Goal: Task Accomplishment & Management: Manage account settings

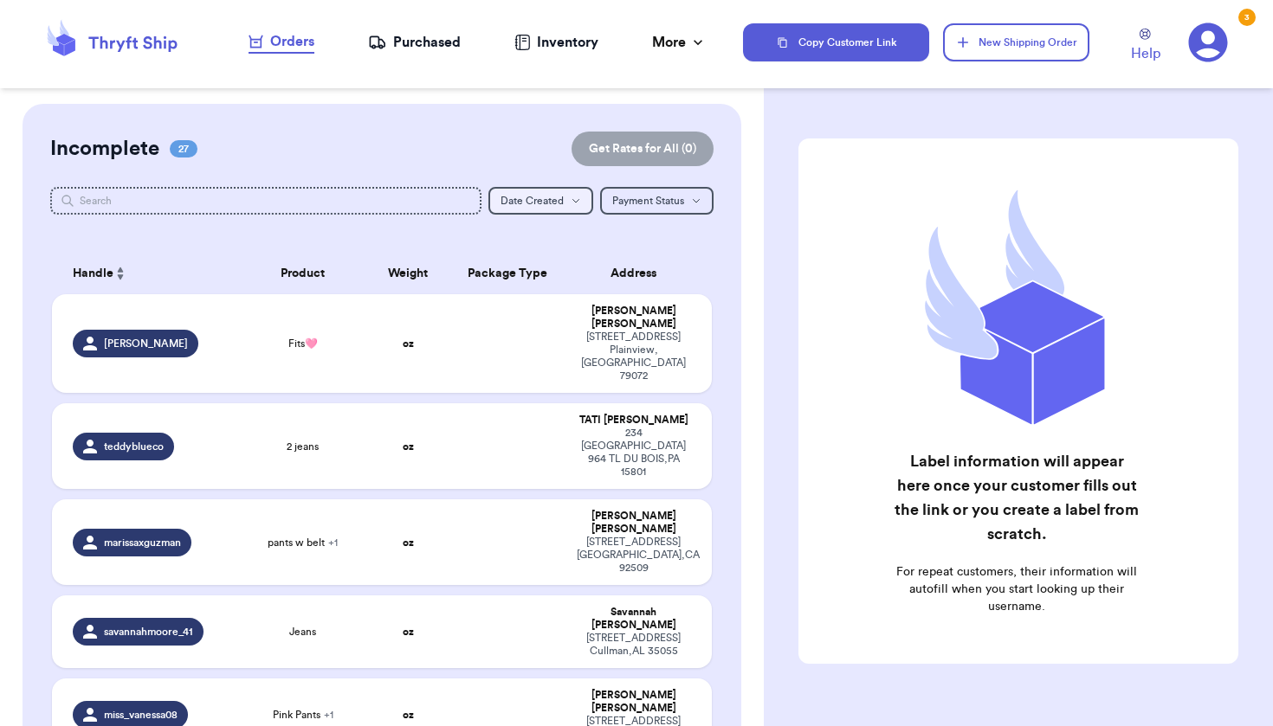
click at [560, 207] on button "Date Created Date Created" at bounding box center [540, 201] width 105 height 28
click at [554, 255] on button "Newest" at bounding box center [540, 261] width 103 height 28
click at [539, 202] on icon "button" at bounding box center [544, 201] width 10 height 10
click at [507, 263] on button "Newest" at bounding box center [523, 261] width 76 height 28
click at [535, 322] on td at bounding box center [507, 343] width 119 height 99
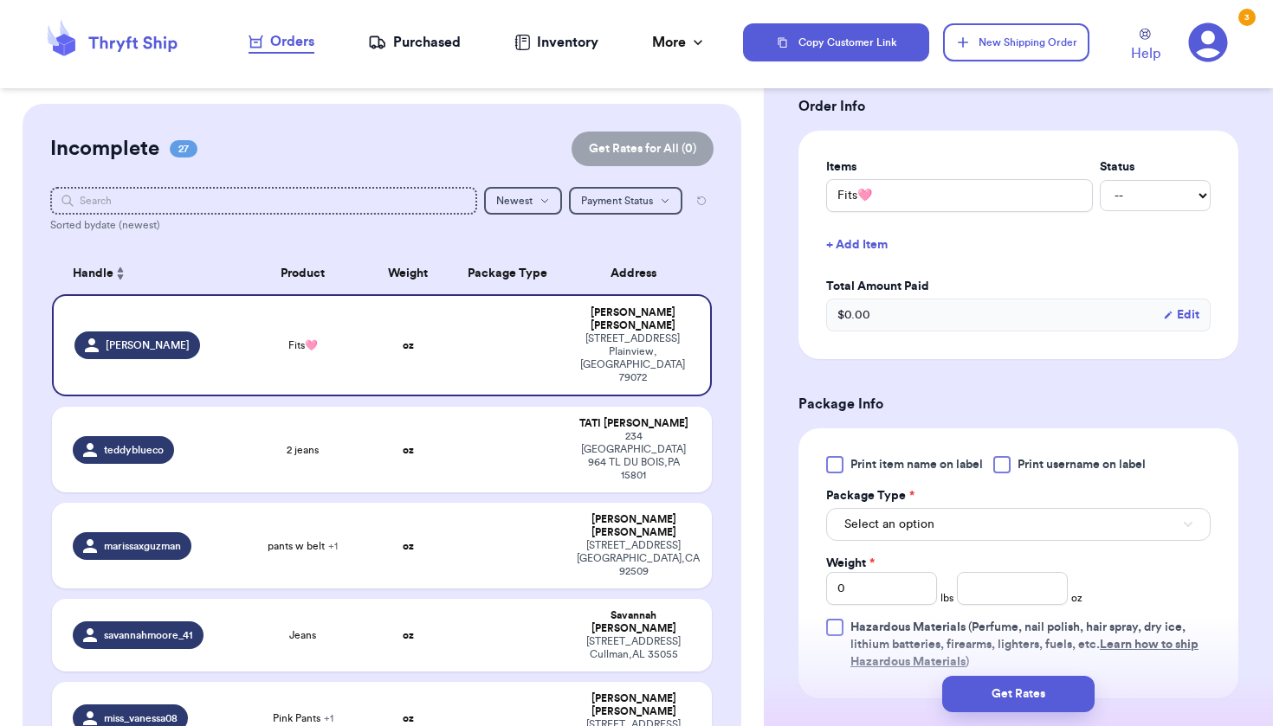
scroll to position [373, 0]
click at [1005, 466] on div at bounding box center [1001, 462] width 17 height 17
click at [0, 0] on input "Print username on label" at bounding box center [0, 0] width 0 height 0
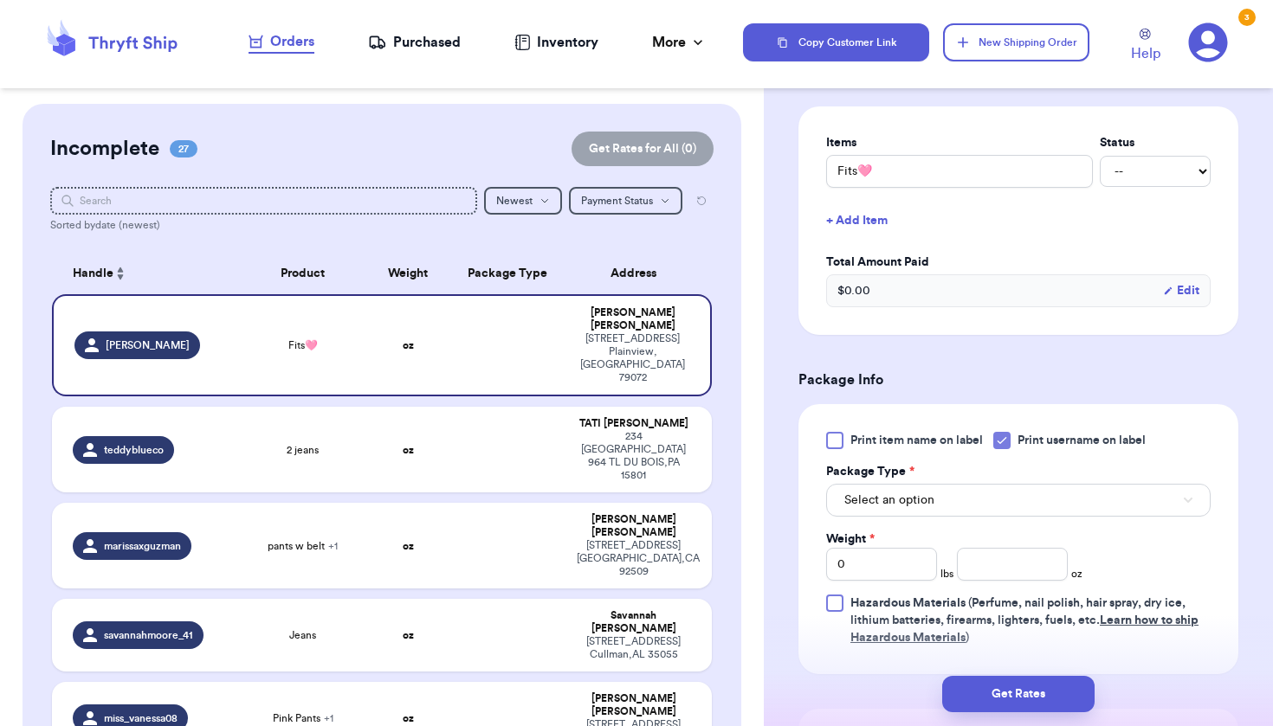
scroll to position [398, 0]
click at [884, 566] on input "0" at bounding box center [881, 561] width 111 height 33
type input "02"
click at [1047, 564] on input "number" at bounding box center [1012, 561] width 111 height 33
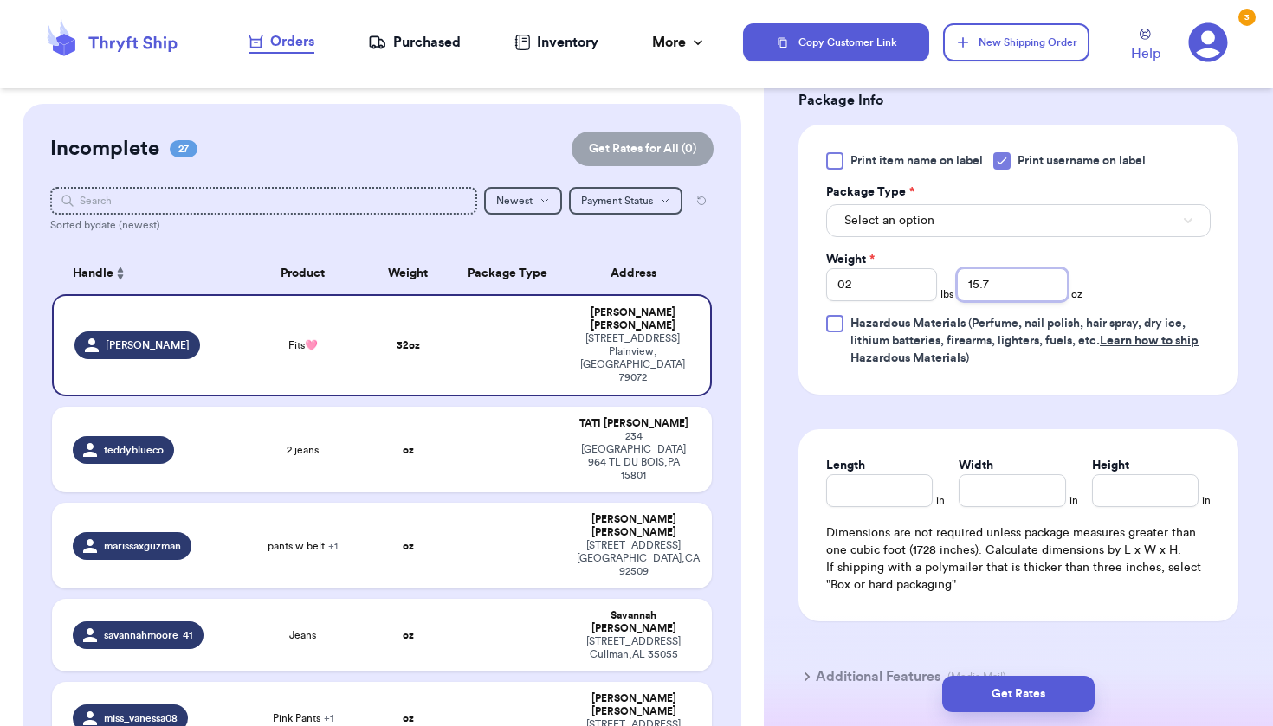
scroll to position [667, 0]
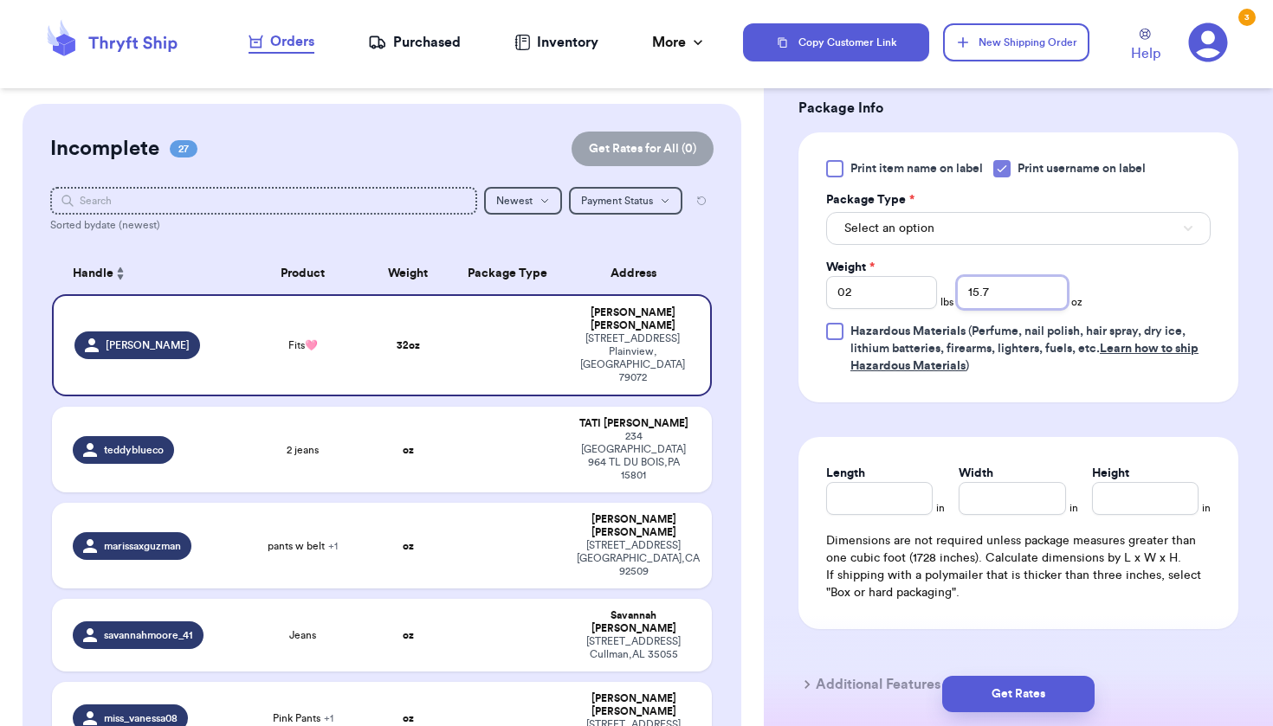
type input "15.7"
click at [918, 245] on button "Select an option" at bounding box center [1018, 228] width 384 height 33
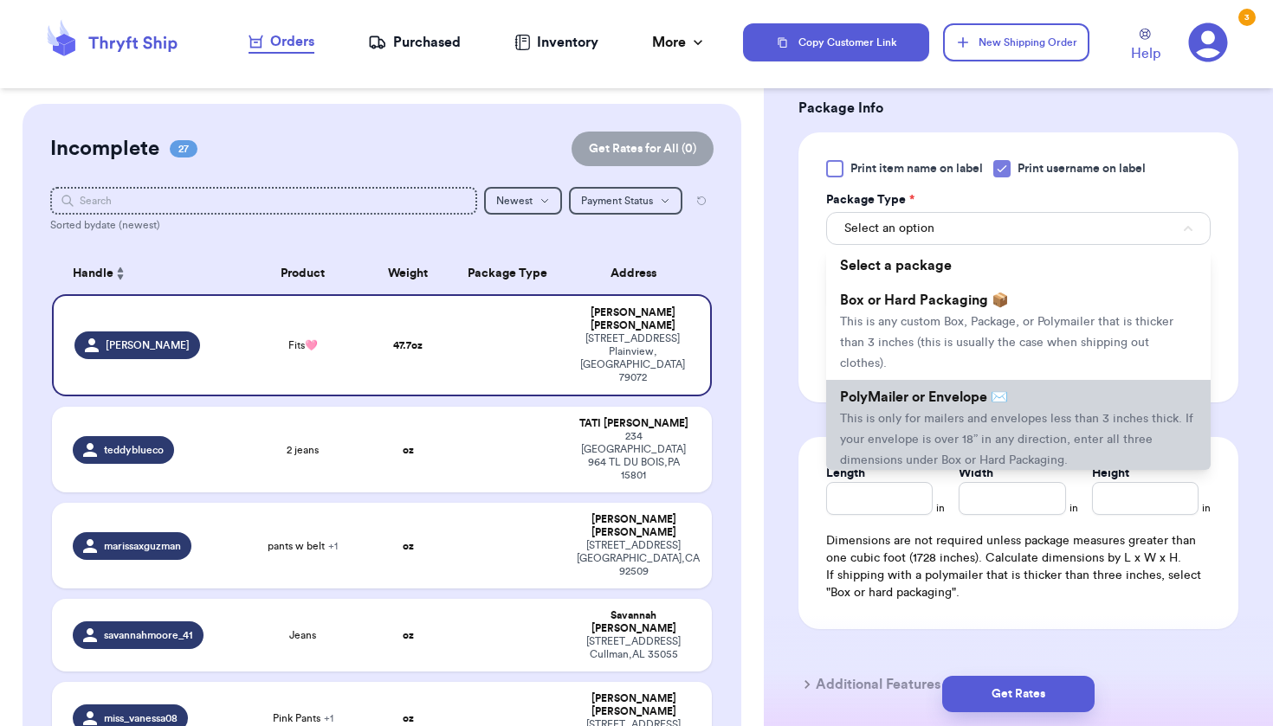
click at [945, 397] on span "PolyMailer or Envelope ✉️" at bounding box center [924, 397] width 168 height 14
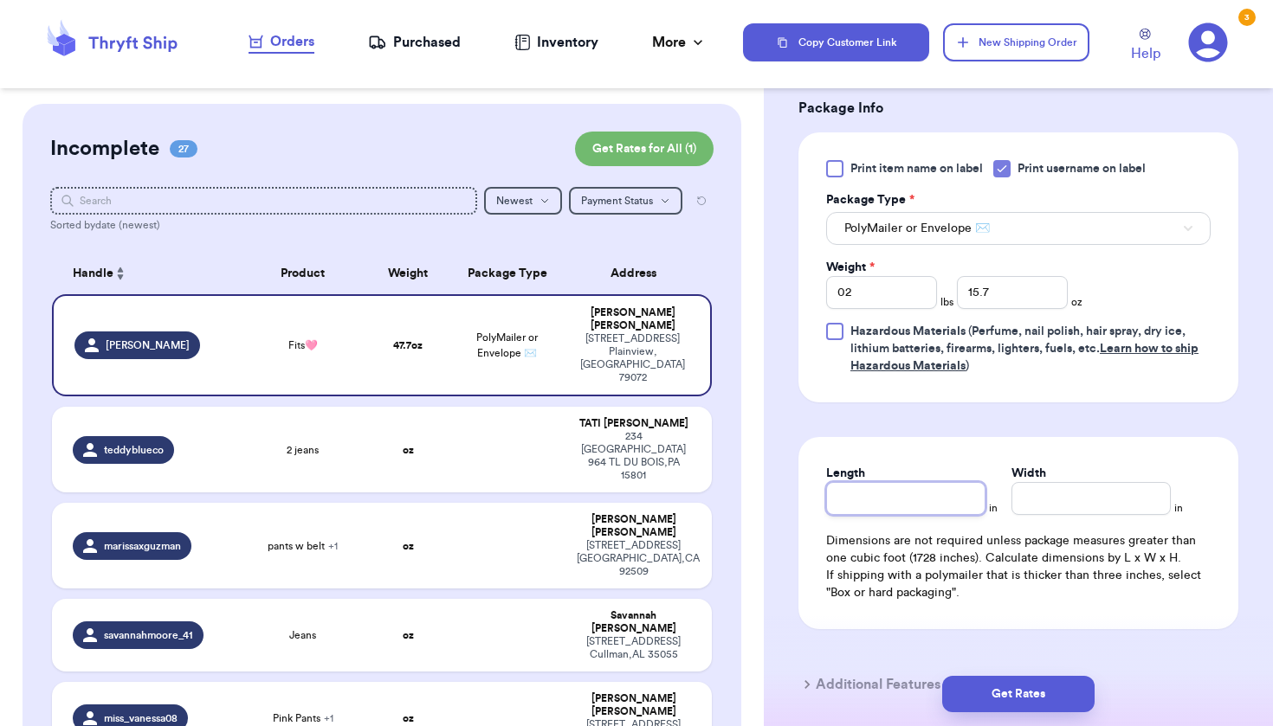
click at [931, 501] on input "Length" at bounding box center [905, 498] width 159 height 33
type input "12"
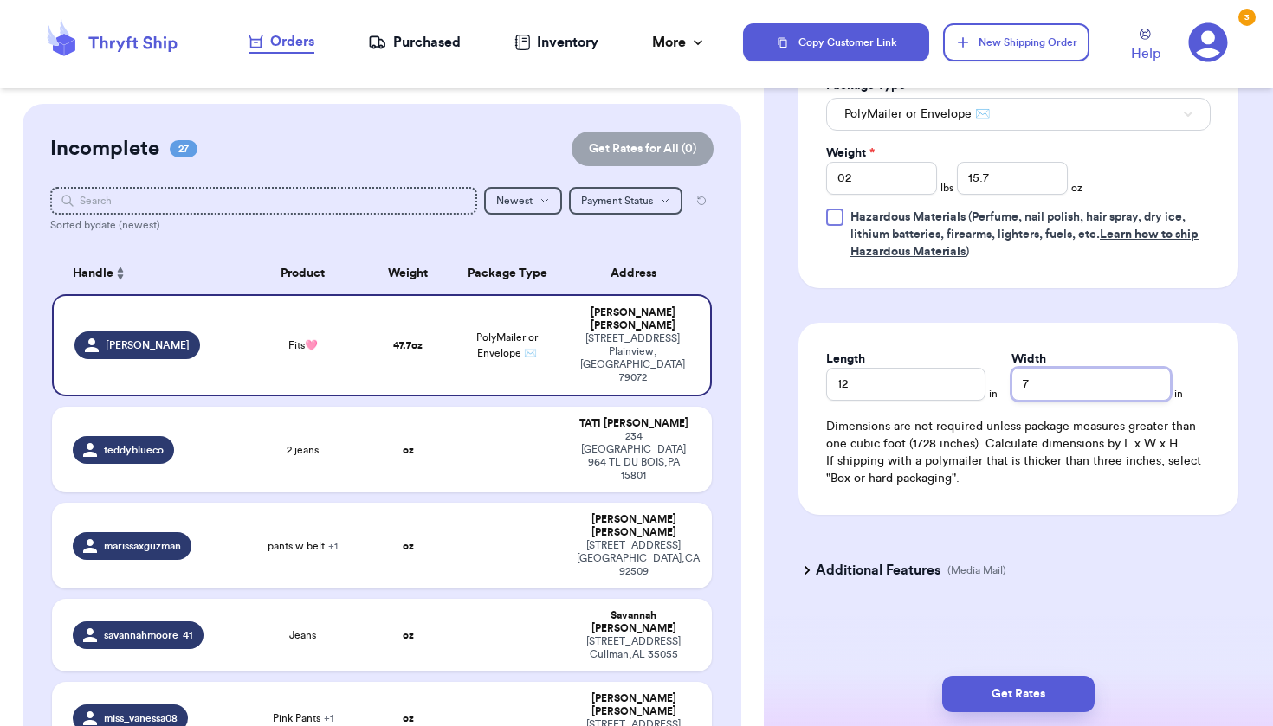
scroll to position [785, 0]
type input "7"
click at [1017, 686] on button "Get Rates" at bounding box center [1018, 694] width 152 height 36
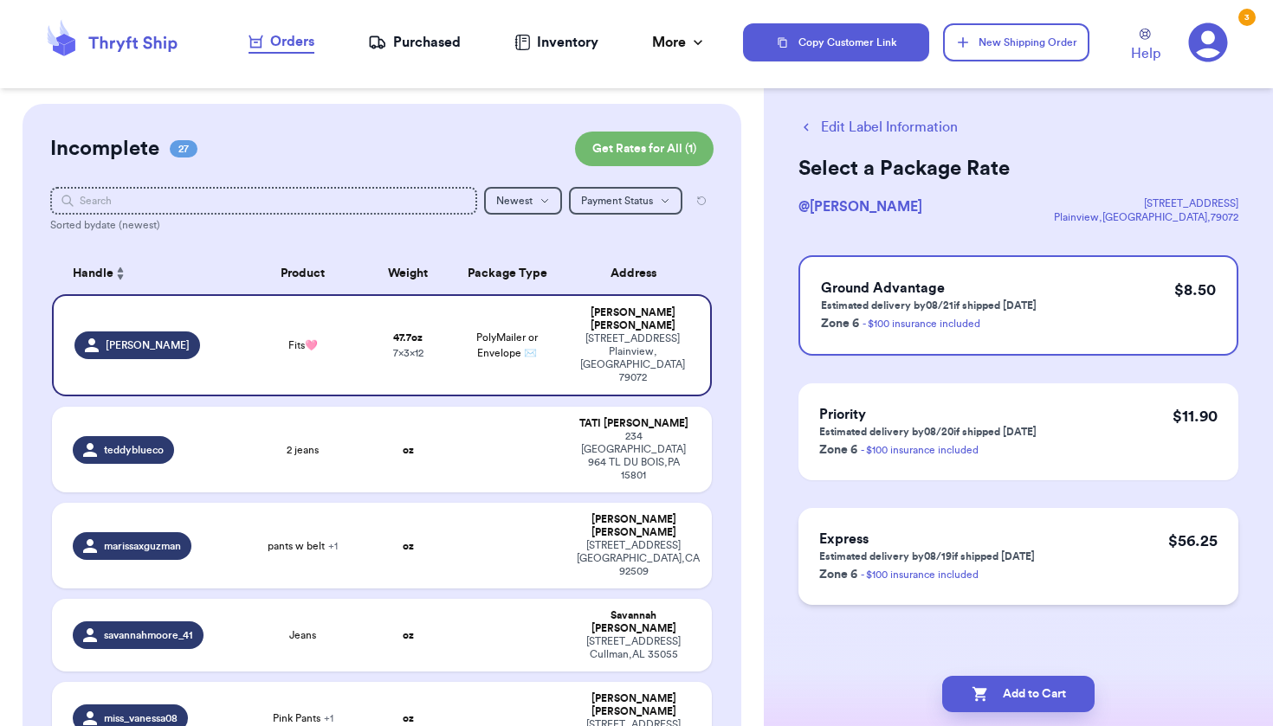
scroll to position [22, 0]
click at [860, 126] on button "Edit Label Information" at bounding box center [877, 127] width 159 height 21
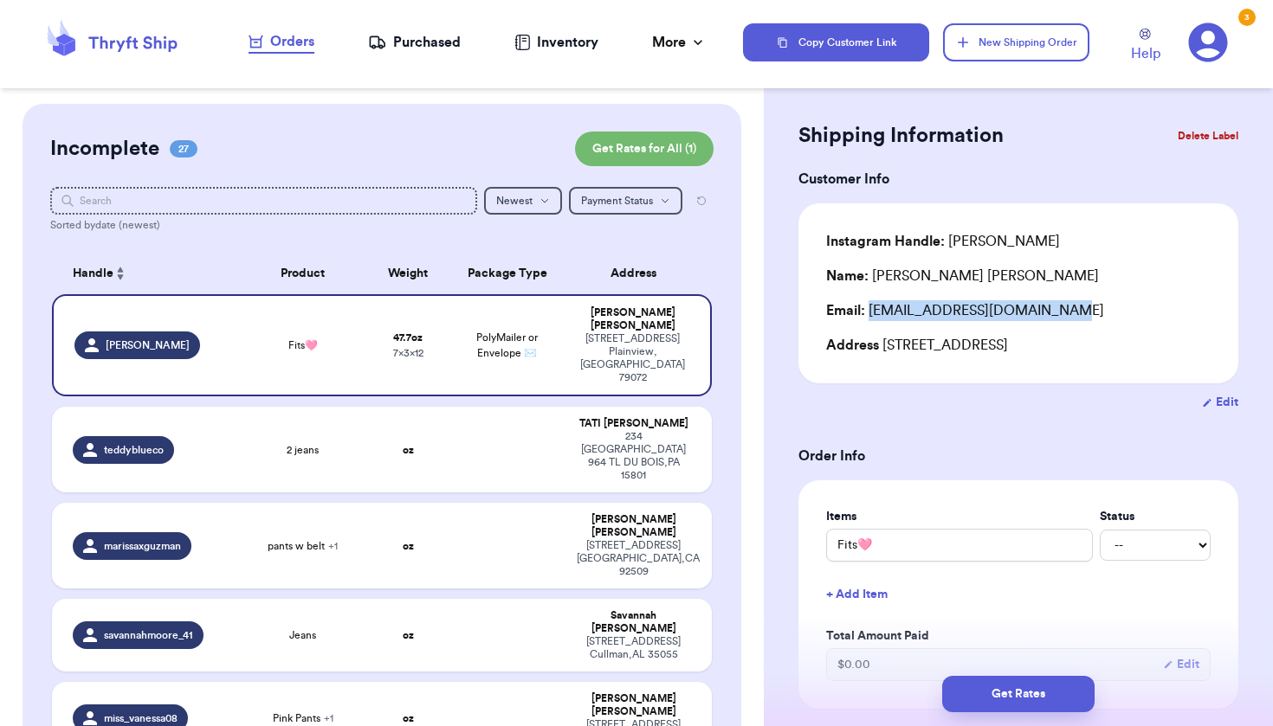
drag, startPoint x: 872, startPoint y: 313, endPoint x: 1111, endPoint y: 313, distance: 238.9
click at [1111, 313] on div "Email: alexissalinasm17@gmail.com" at bounding box center [1018, 310] width 384 height 21
copy div "[EMAIL_ADDRESS][DOMAIN_NAME]"
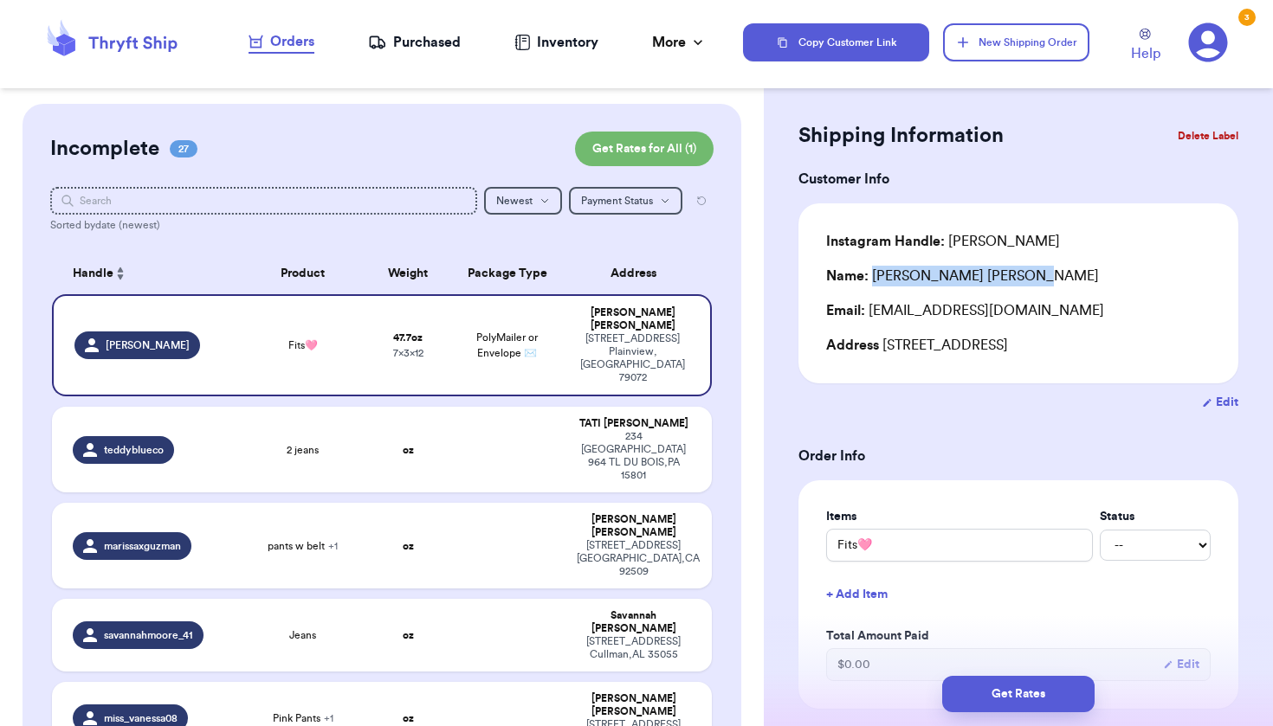
drag, startPoint x: 872, startPoint y: 274, endPoint x: 1046, endPoint y: 274, distance: 174.0
click at [1046, 274] on div "Name: Alexis Balderas" at bounding box center [1018, 276] width 384 height 21
copy div "Alexis Balderas"
drag, startPoint x: 951, startPoint y: 248, endPoint x: 1044, endPoint y: 247, distance: 93.5
click at [1044, 247] on div "Instagram Handle: alexis_moriah" at bounding box center [1018, 241] width 384 height 21
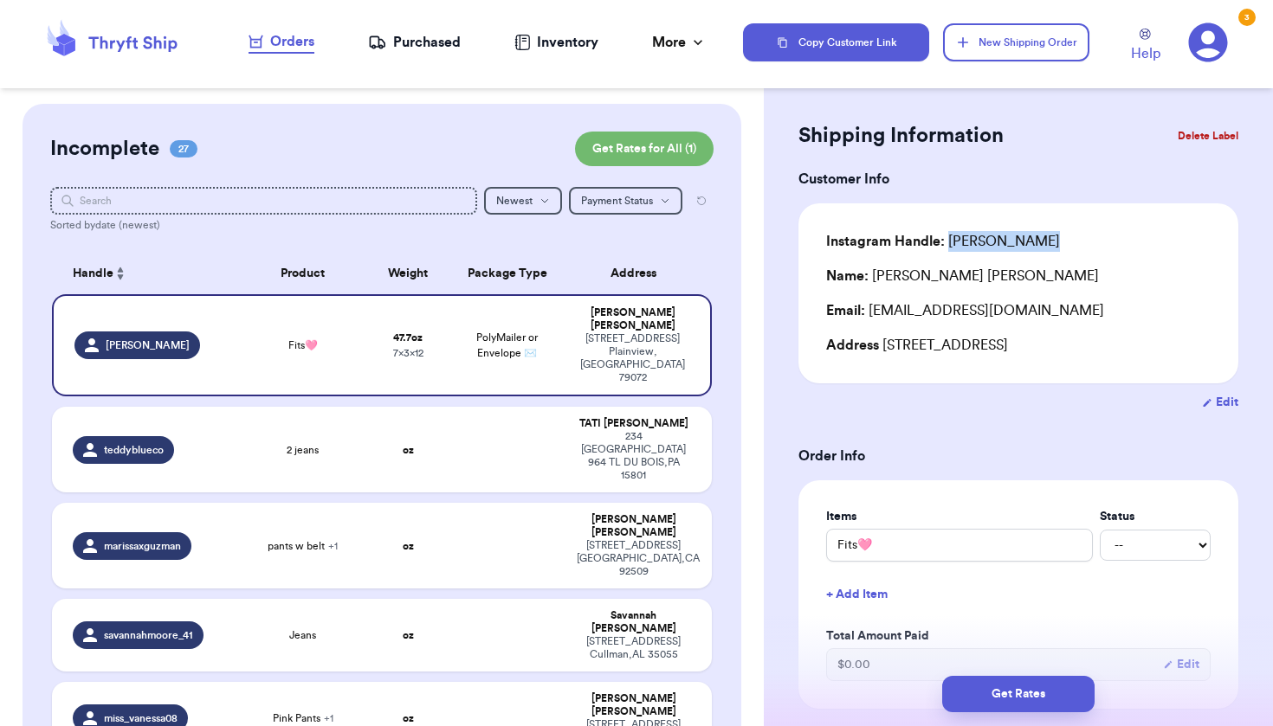
copy div "[PERSON_NAME]"
drag, startPoint x: 883, startPoint y: 350, endPoint x: 1137, endPoint y: 350, distance: 254.5
click at [1137, 350] on div "Address 111 SW 8th St, Plainview, TX 79072" at bounding box center [1018, 345] width 384 height 21
copy div "[STREET_ADDRESS]"
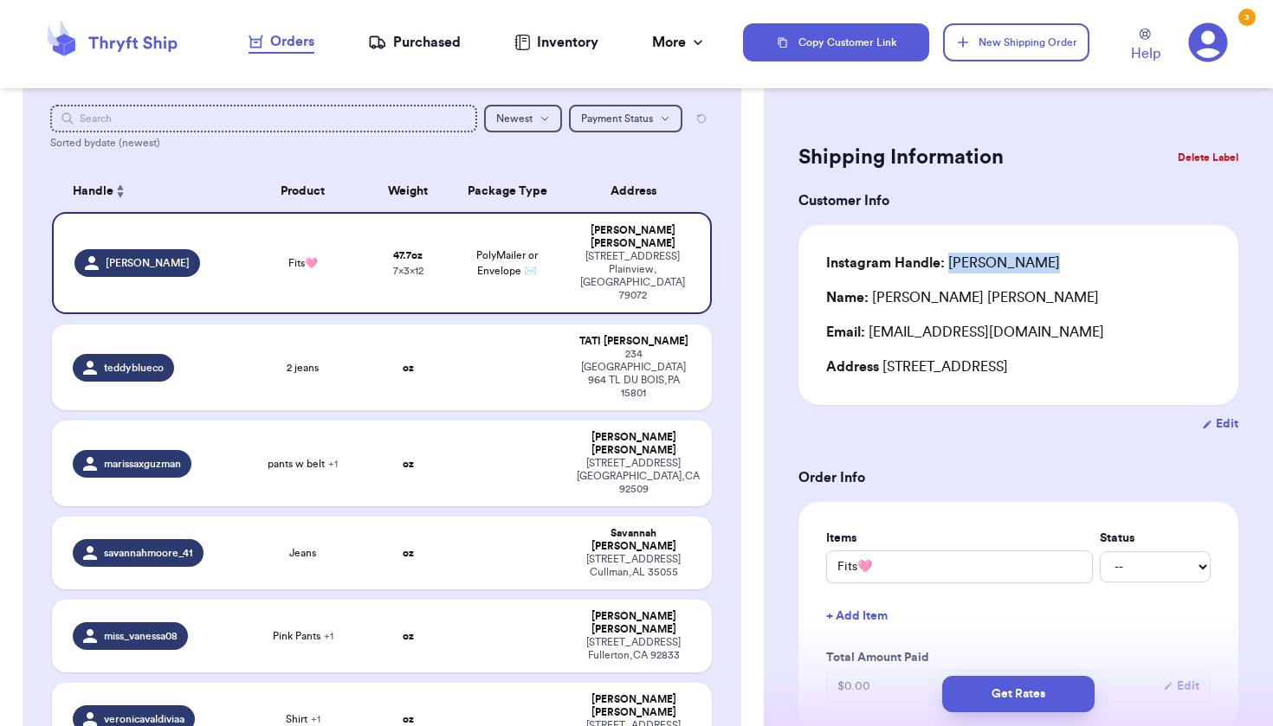
scroll to position [0, 0]
click at [1029, 678] on button "Get Rates" at bounding box center [1018, 694] width 152 height 36
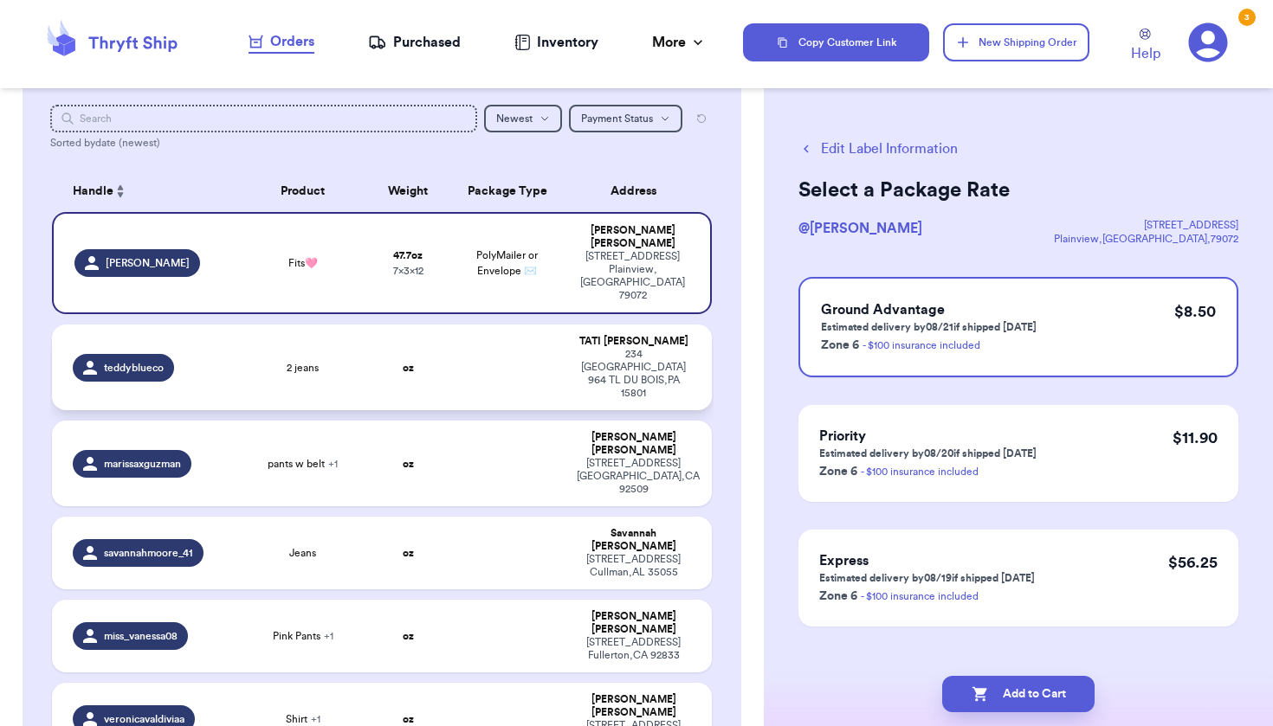
click at [649, 348] on div "234 LESSER ANTILLES CT 964 TL DU BOIS , PA 15801" at bounding box center [633, 374] width 113 height 52
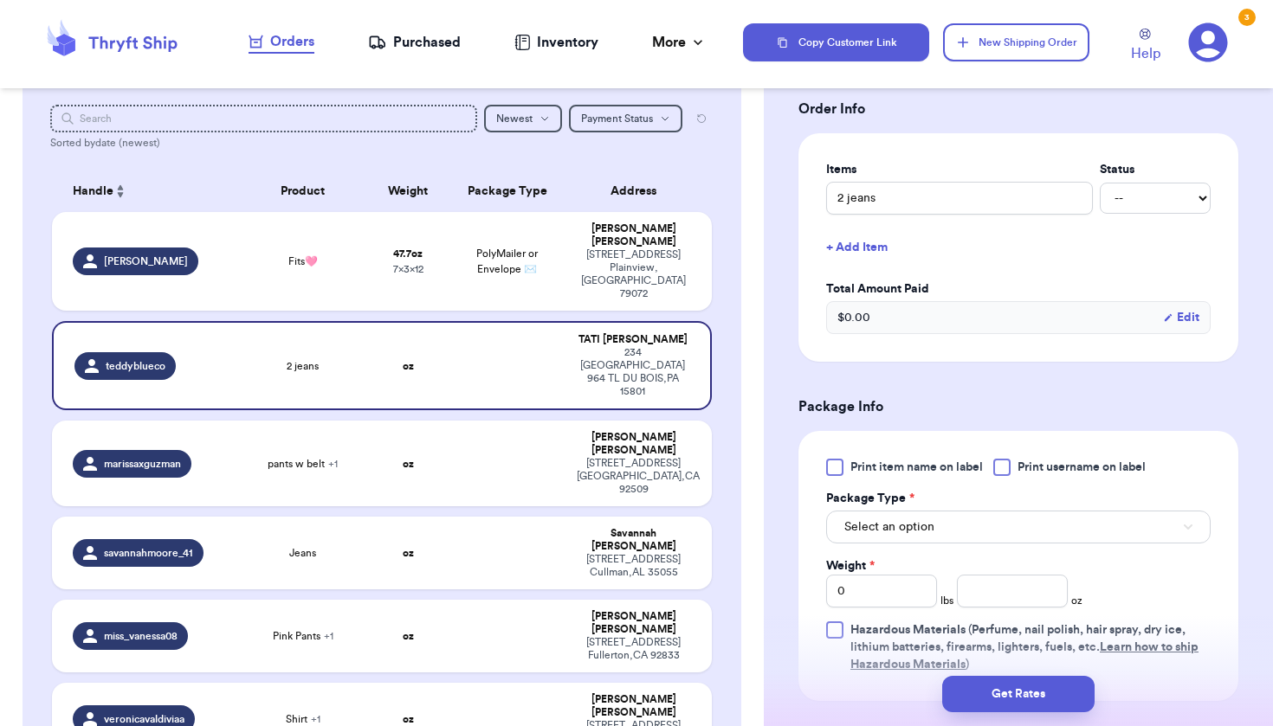
scroll to position [390, 0]
click at [877, 525] on span "Select an option" at bounding box center [889, 526] width 90 height 17
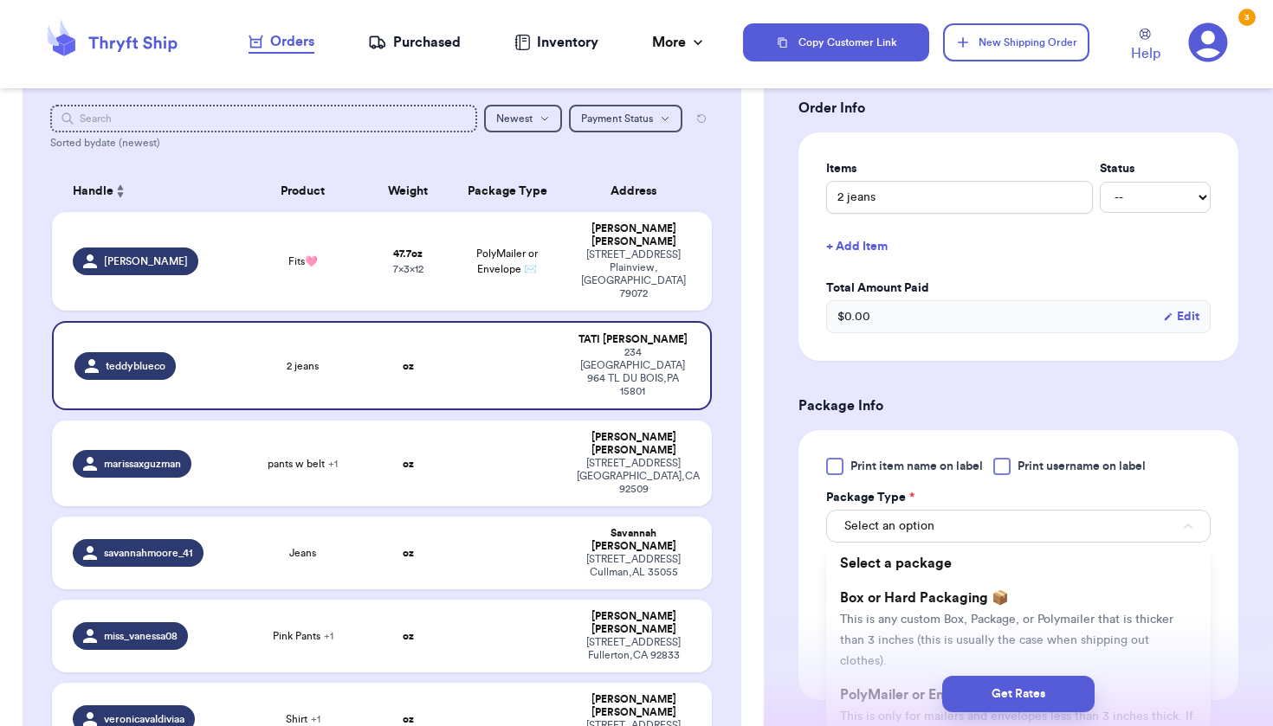
click at [991, 469] on div "Print item name on label Print username on label" at bounding box center [1018, 466] width 384 height 17
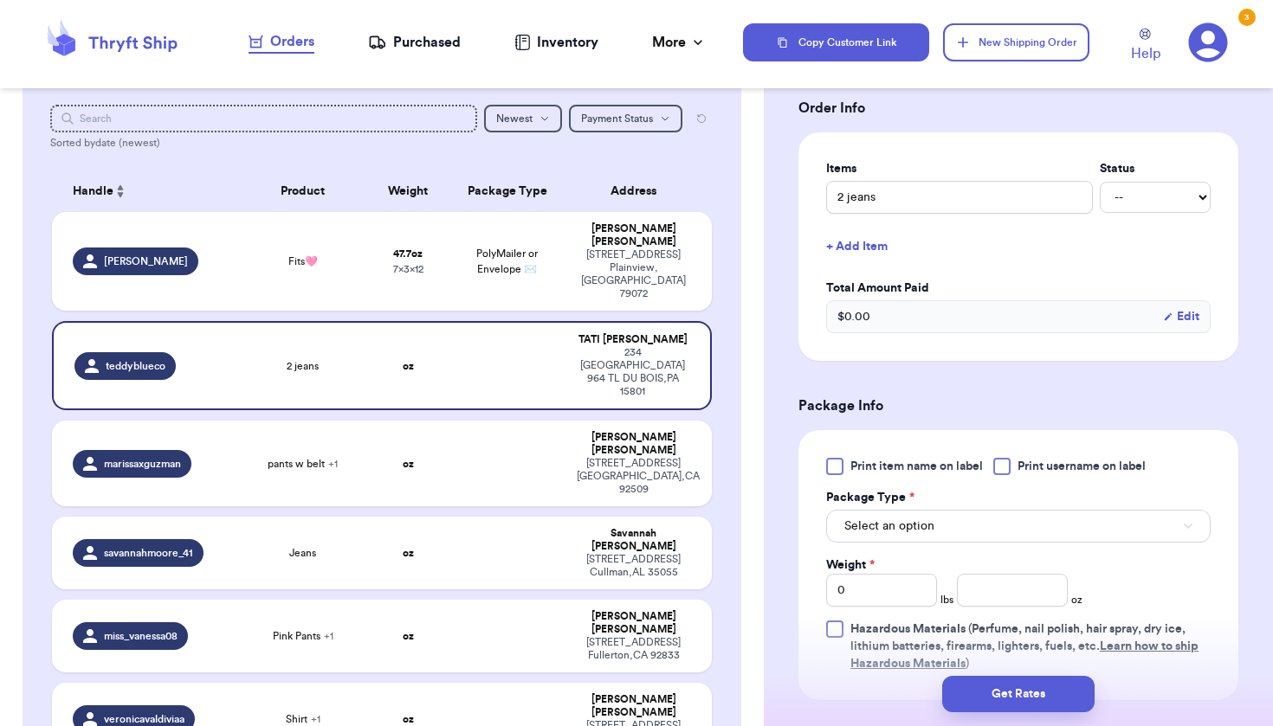
click at [1000, 474] on div at bounding box center [1001, 466] width 17 height 17
click at [0, 0] on input "Print username on label" at bounding box center [0, 0] width 0 height 0
click at [963, 538] on button "Select an option" at bounding box center [1018, 526] width 384 height 33
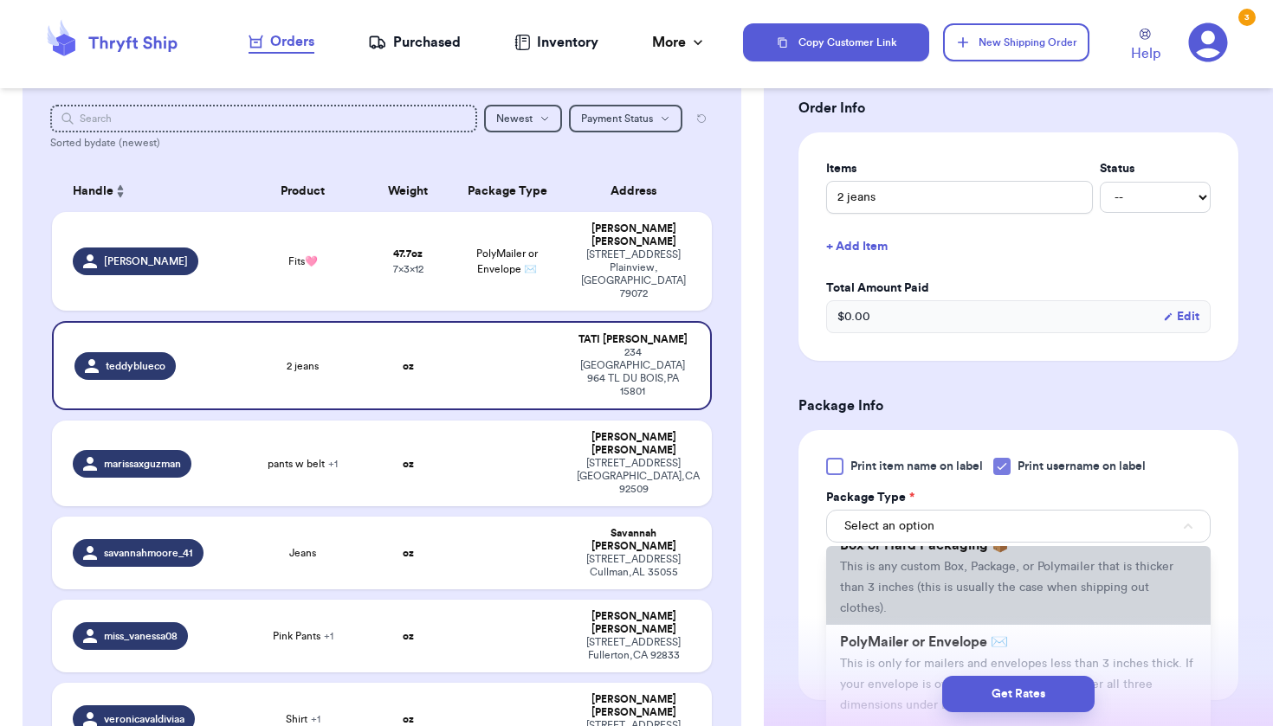
scroll to position [70, 0]
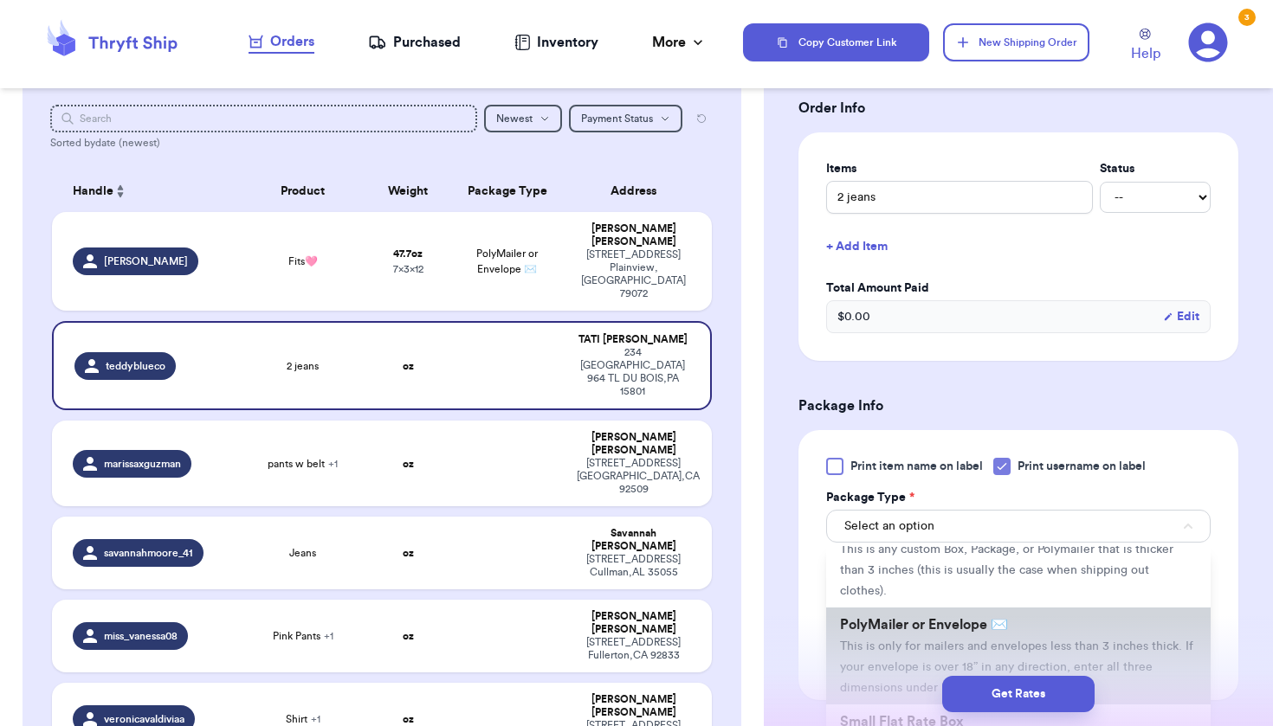
click at [954, 646] on span "This is only for mailers and envelopes less than 3 inches thick. If your envelo…" at bounding box center [1016, 668] width 353 height 54
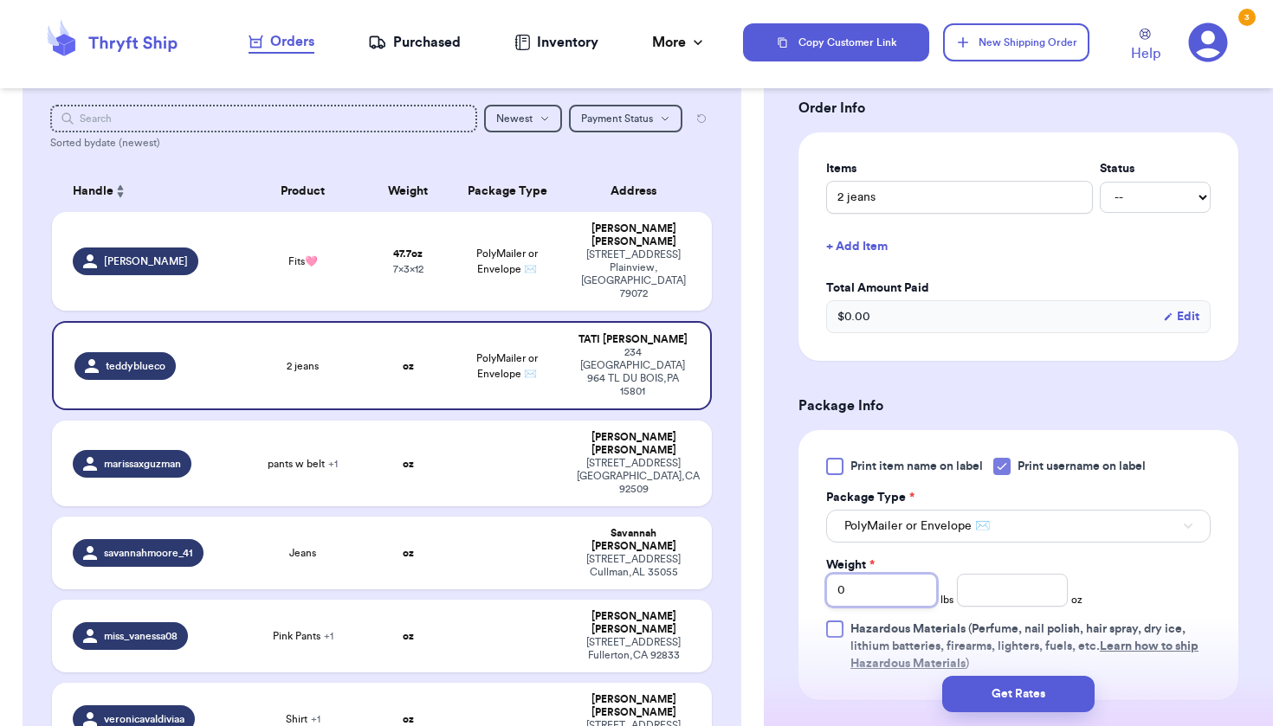
type input "5"
type input "5.6"
type input "5"
type input "1"
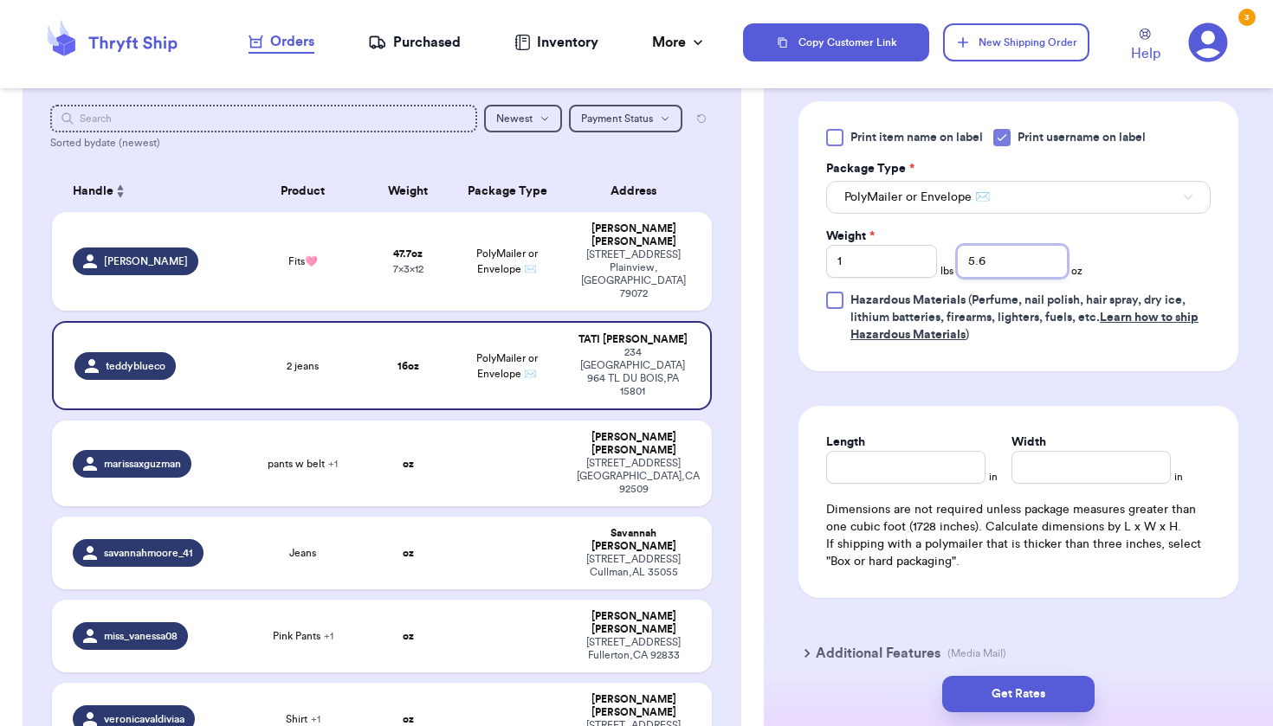
scroll to position [722, 0]
type input "5.6"
click at [935, 481] on input "Length" at bounding box center [905, 464] width 159 height 33
type input "8"
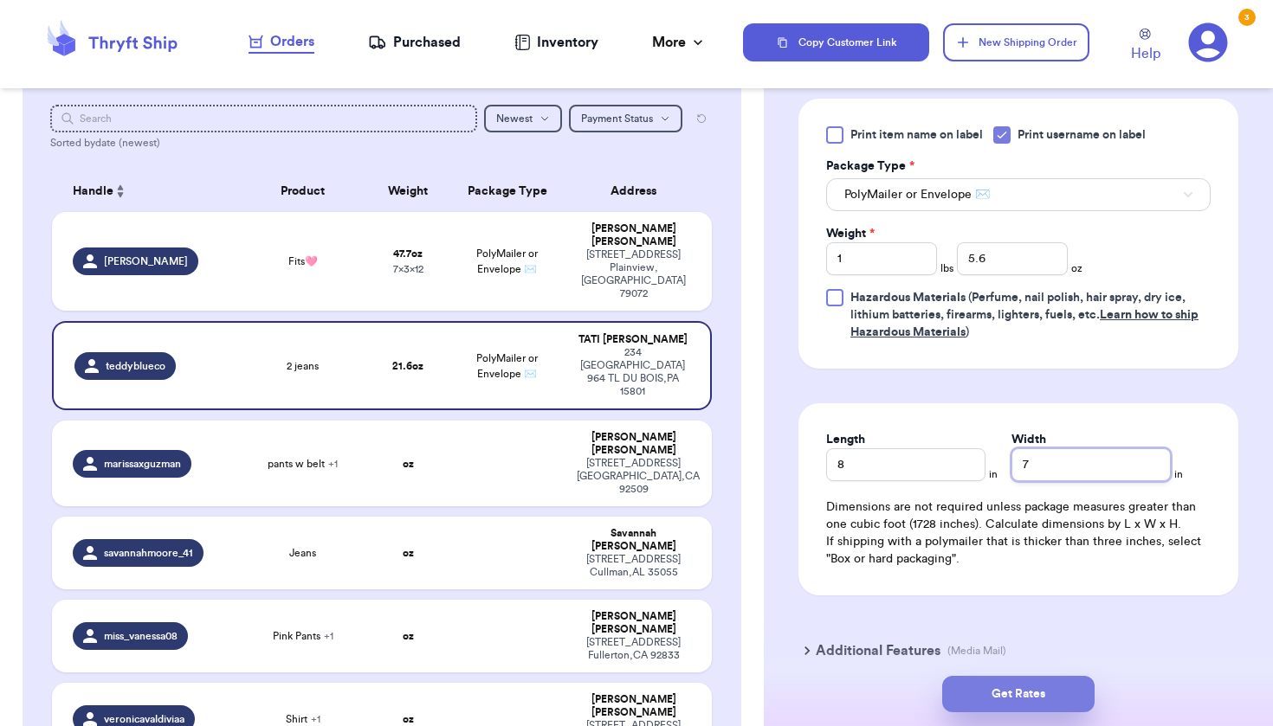
type input "7"
click at [1003, 697] on button "Get Rates" at bounding box center [1018, 694] width 152 height 36
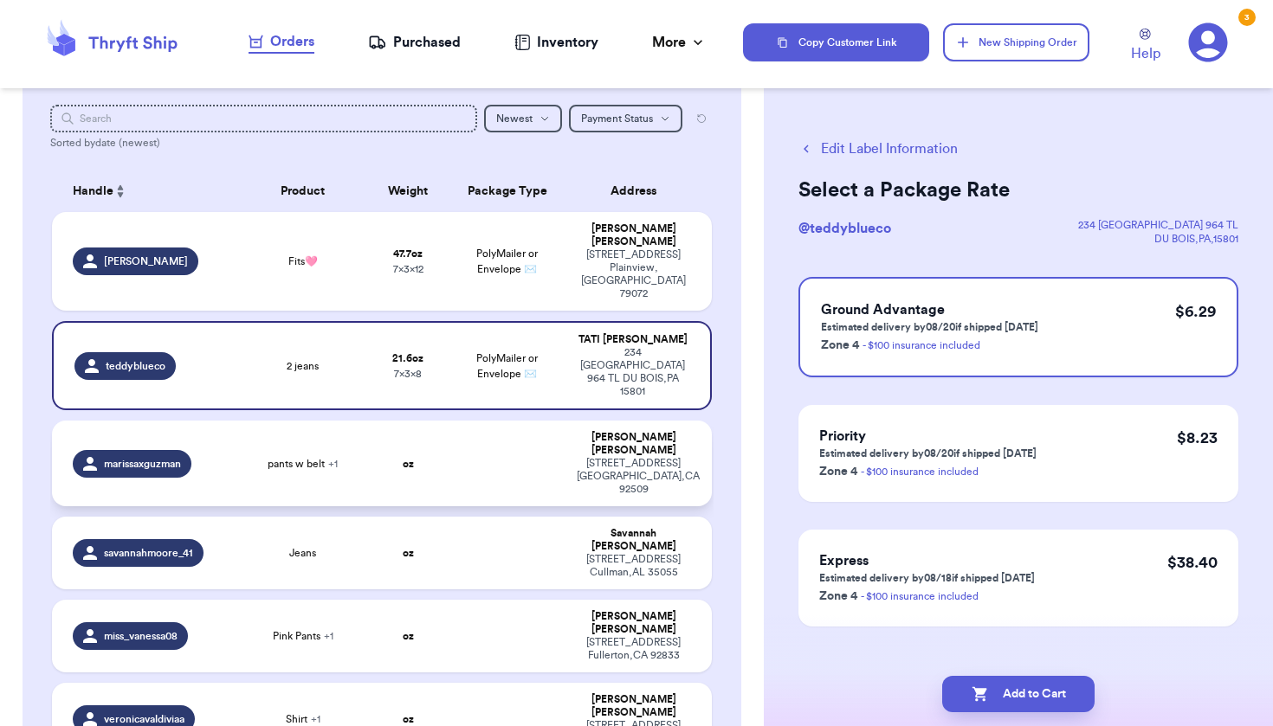
click at [418, 421] on td "oz" at bounding box center [408, 464] width 79 height 86
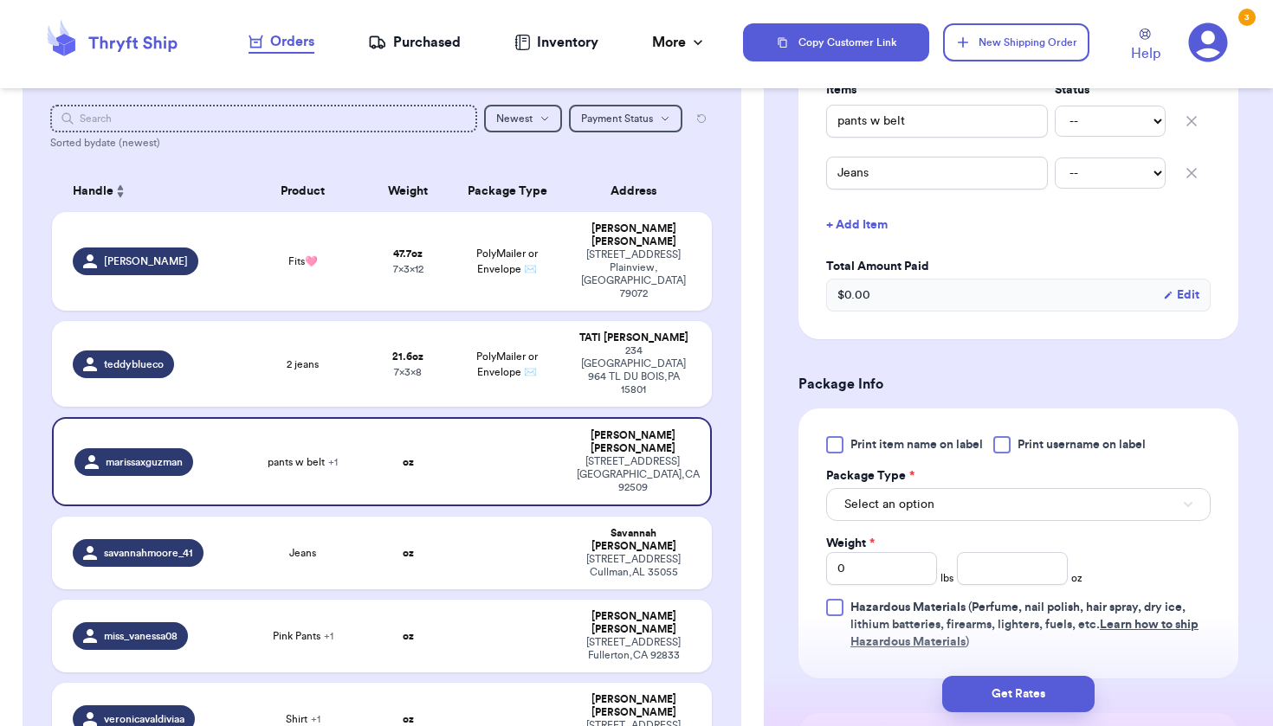
scroll to position [462, 0]
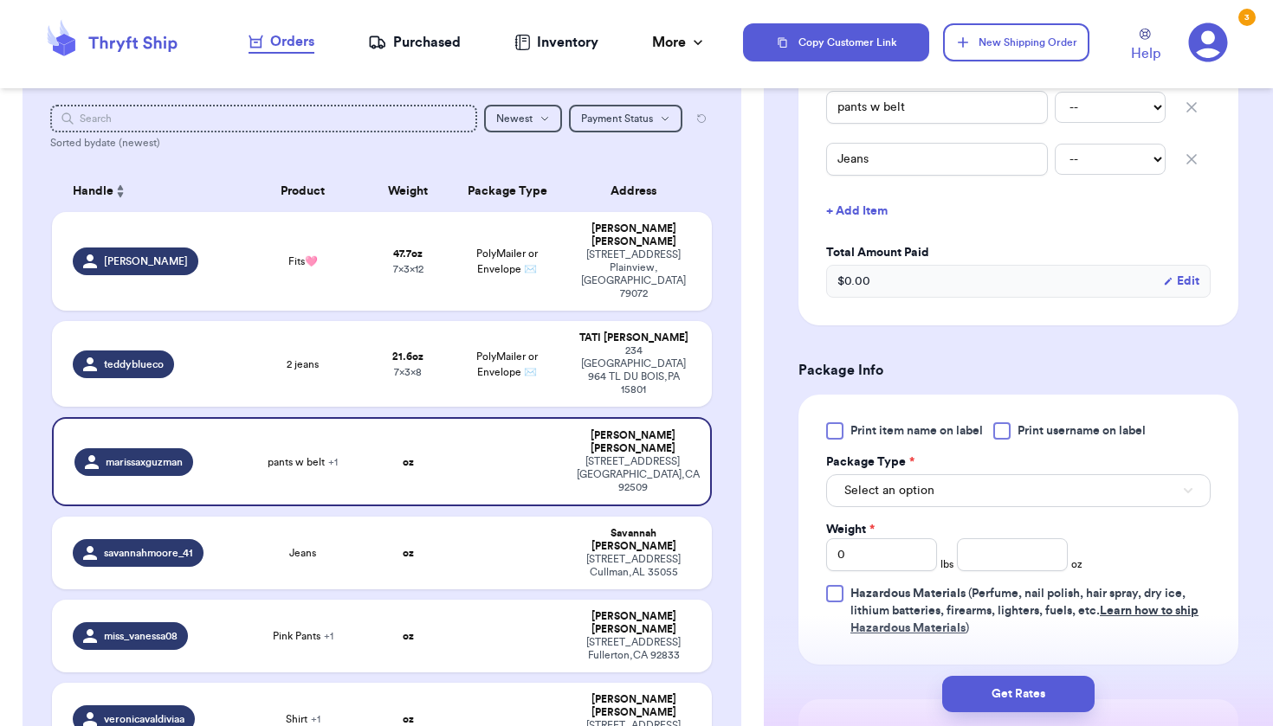
click at [1006, 431] on div at bounding box center [1001, 430] width 17 height 17
click at [0, 0] on input "Print username on label" at bounding box center [0, 0] width 0 height 0
click at [991, 499] on button "Select an option" at bounding box center [1018, 490] width 384 height 33
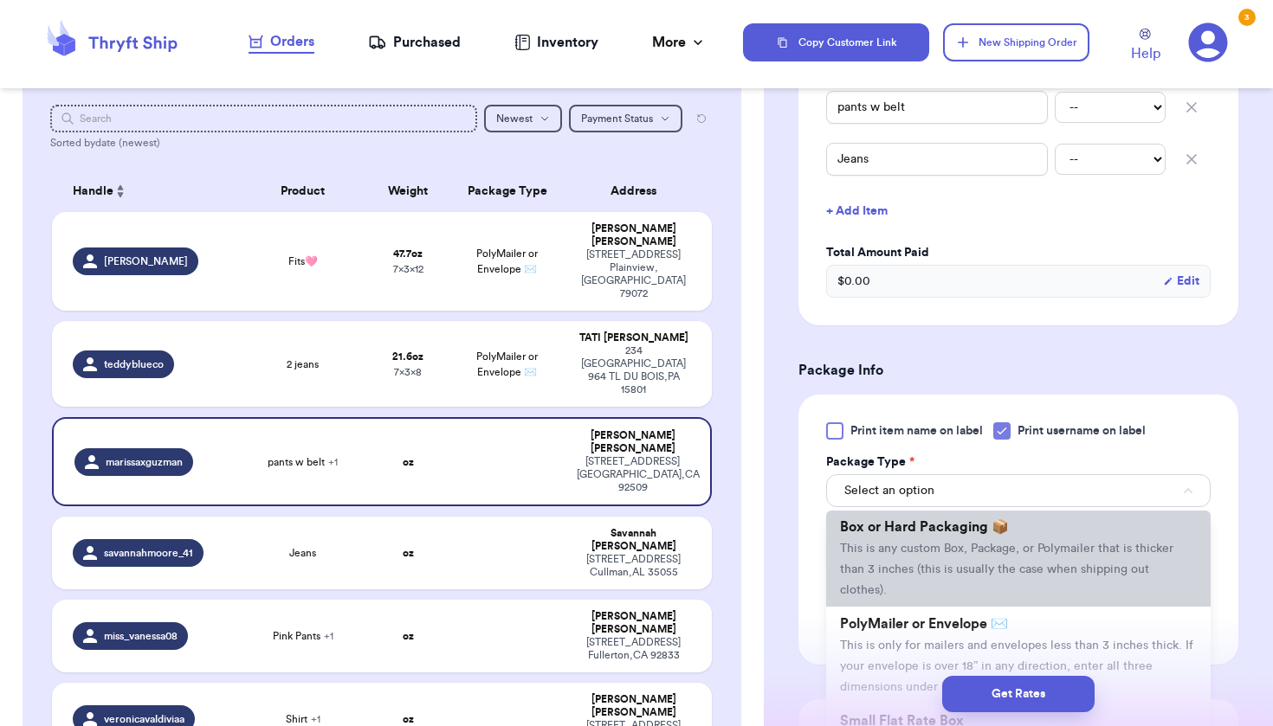
scroll to position [63, 0]
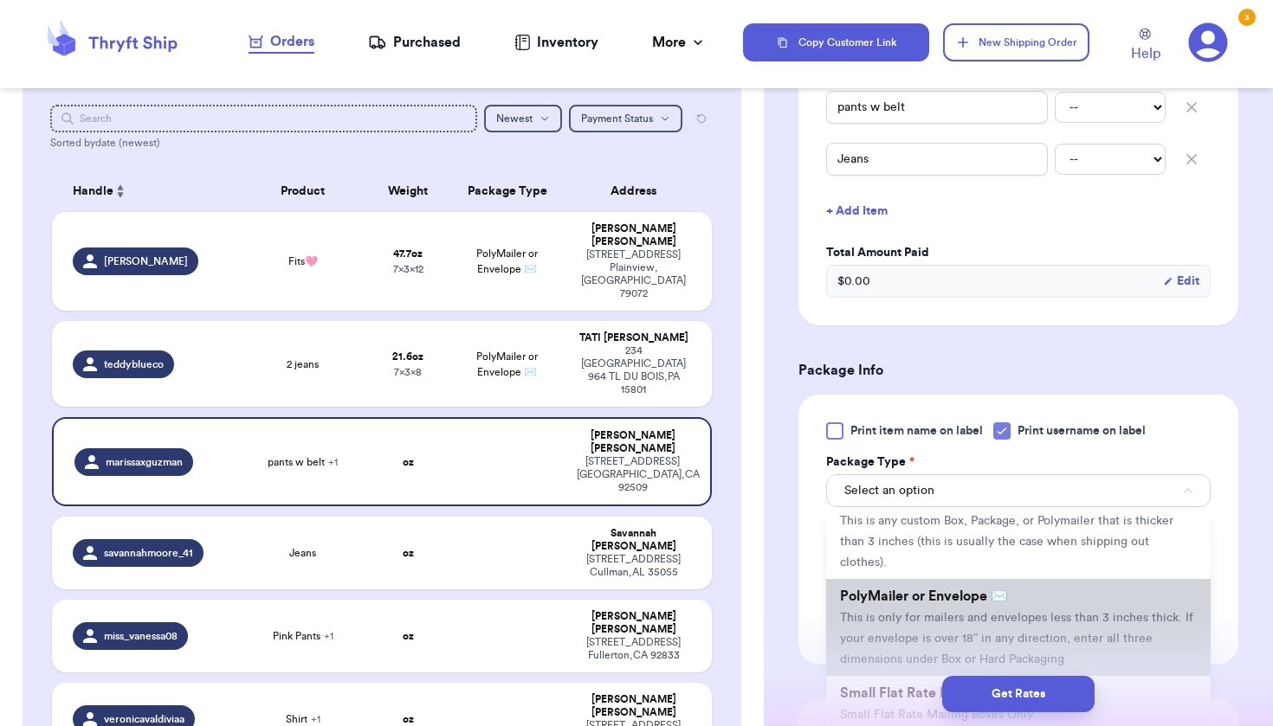
click at [976, 603] on span "PolyMailer or Envelope ✉️" at bounding box center [924, 597] width 168 height 14
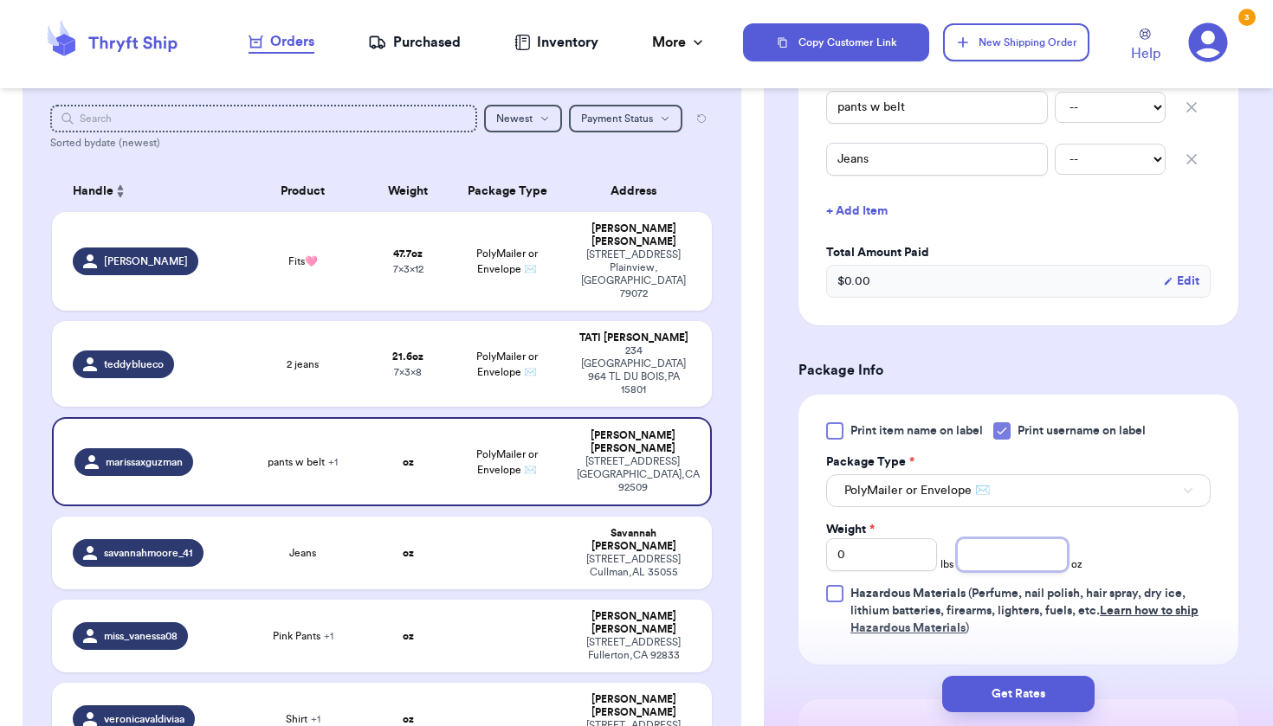
click at [999, 564] on input "number" at bounding box center [1012, 554] width 111 height 33
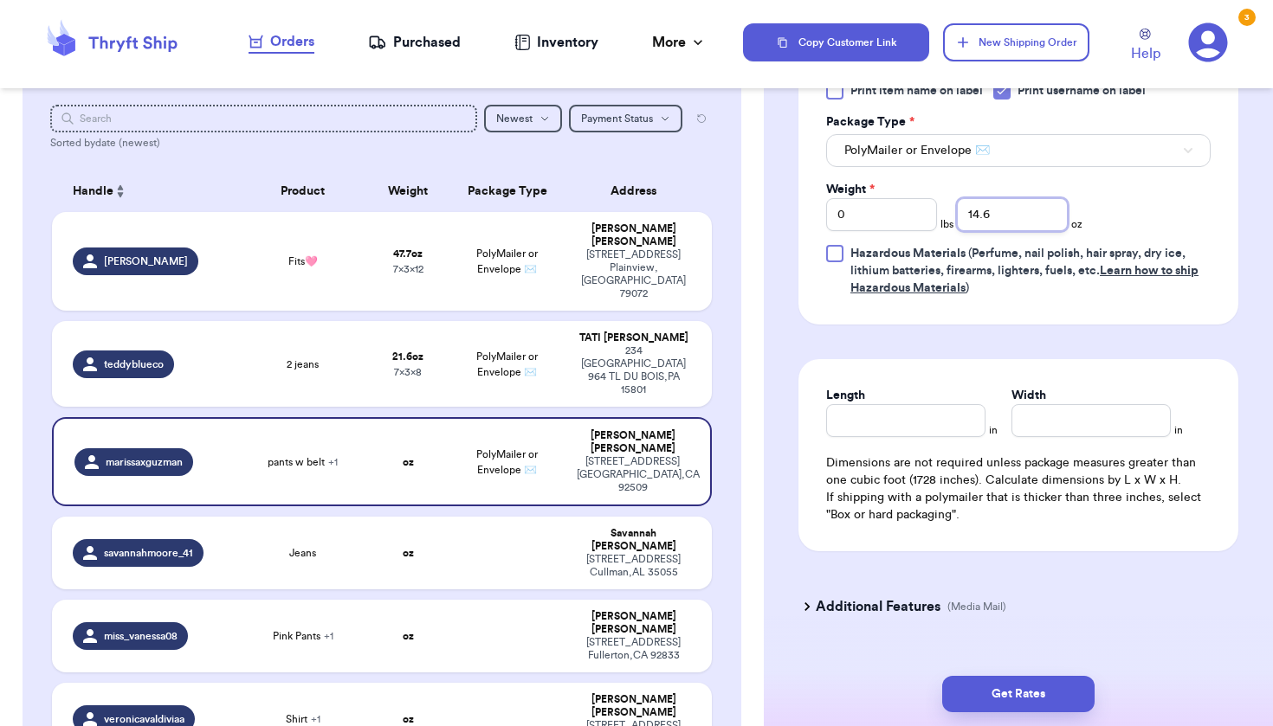
scroll to position [841, 0]
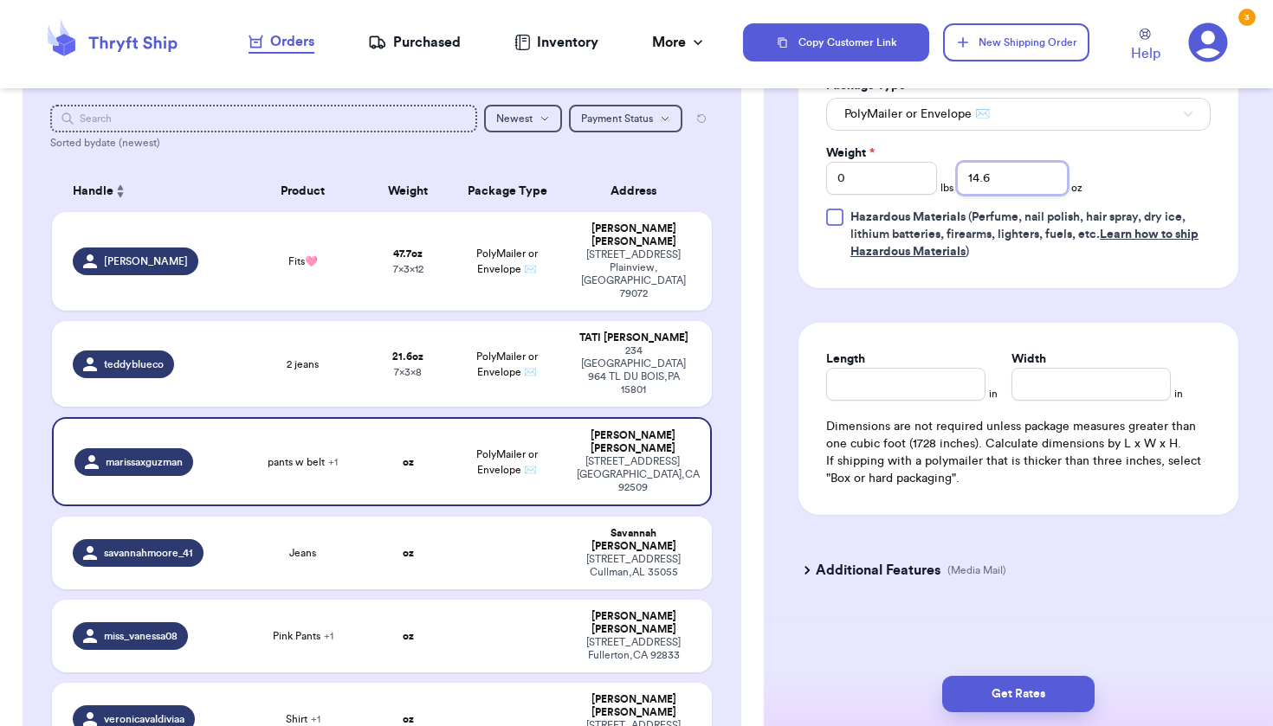
type input "14.6"
click at [918, 377] on input "Length" at bounding box center [905, 384] width 159 height 33
type input "7"
type input "6"
click at [1021, 690] on button "Get Rates" at bounding box center [1018, 694] width 152 height 36
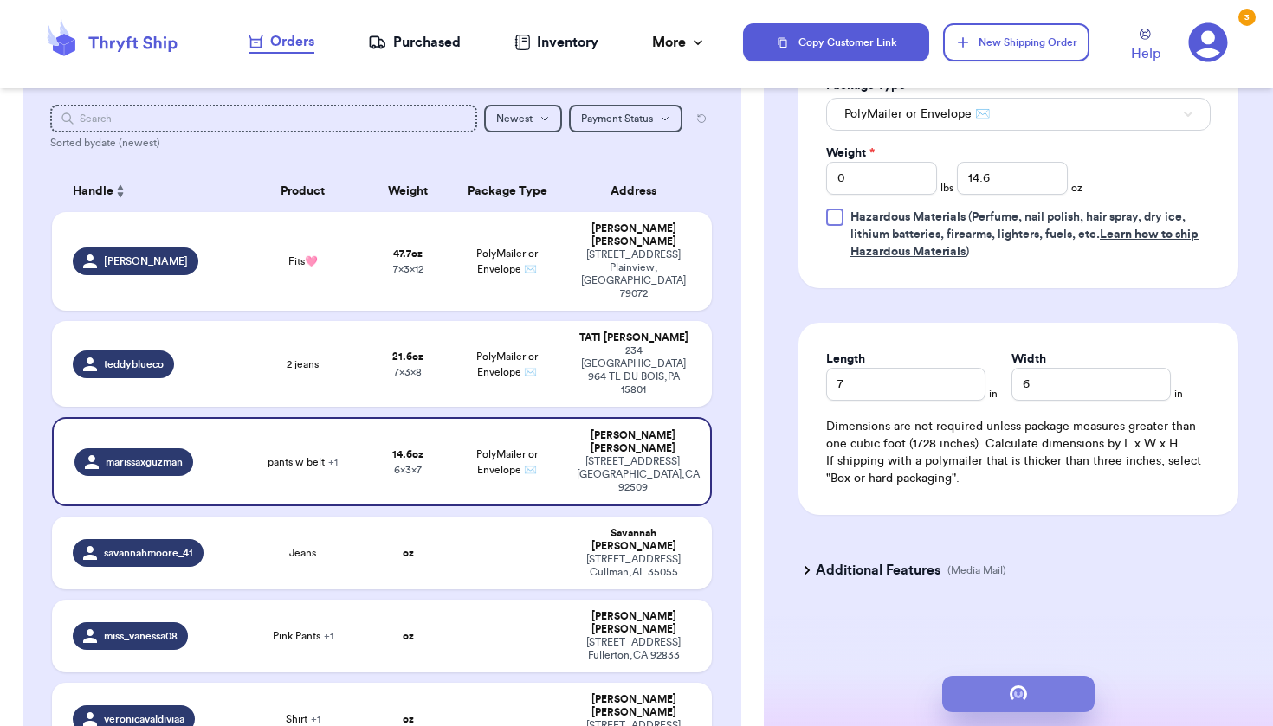
scroll to position [0, 0]
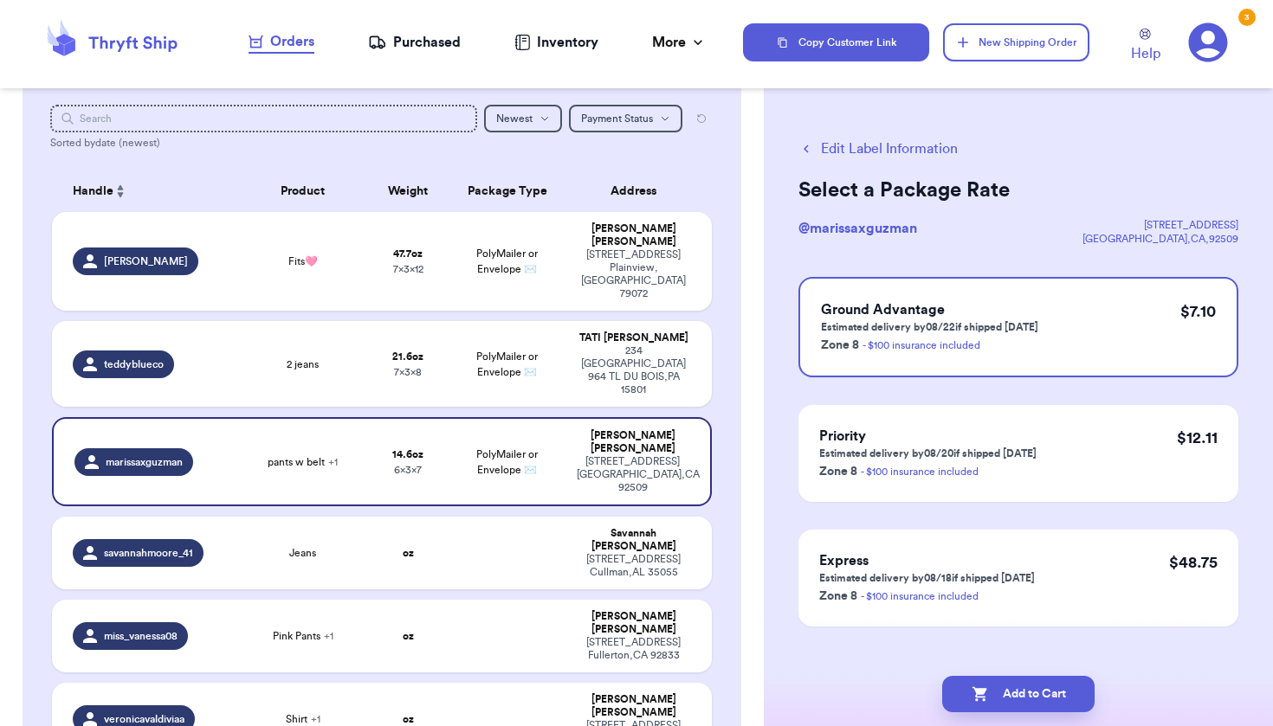
click at [854, 149] on button "Edit Label Information" at bounding box center [877, 149] width 159 height 21
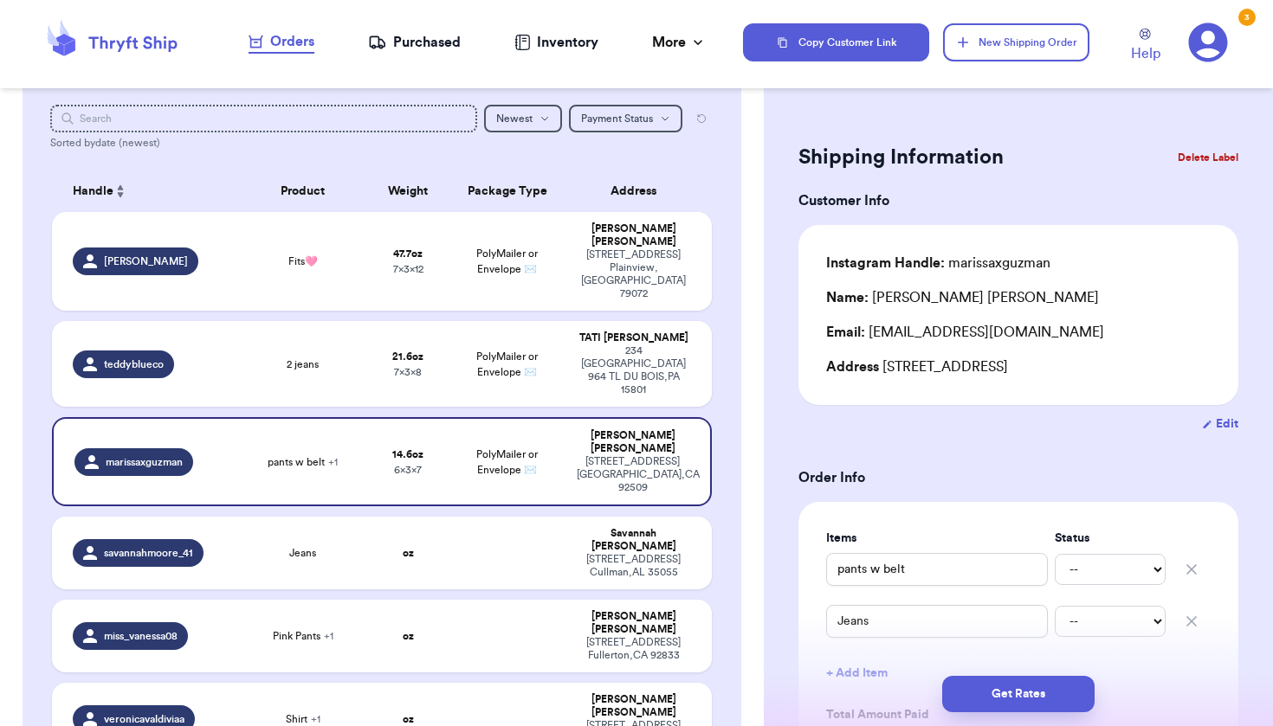
click at [882, 371] on div "Address 5367 Capary Rd, Jurupa Valley, CA 92509" at bounding box center [1018, 367] width 384 height 21
drag, startPoint x: 882, startPoint y: 371, endPoint x: 1144, endPoint y: 365, distance: 261.5
click at [1144, 365] on div "Address 5367 Capary Rd, Jurupa Valley, CA 92509" at bounding box center [1018, 367] width 384 height 21
drag, startPoint x: 883, startPoint y: 368, endPoint x: 1152, endPoint y: 368, distance: 269.2
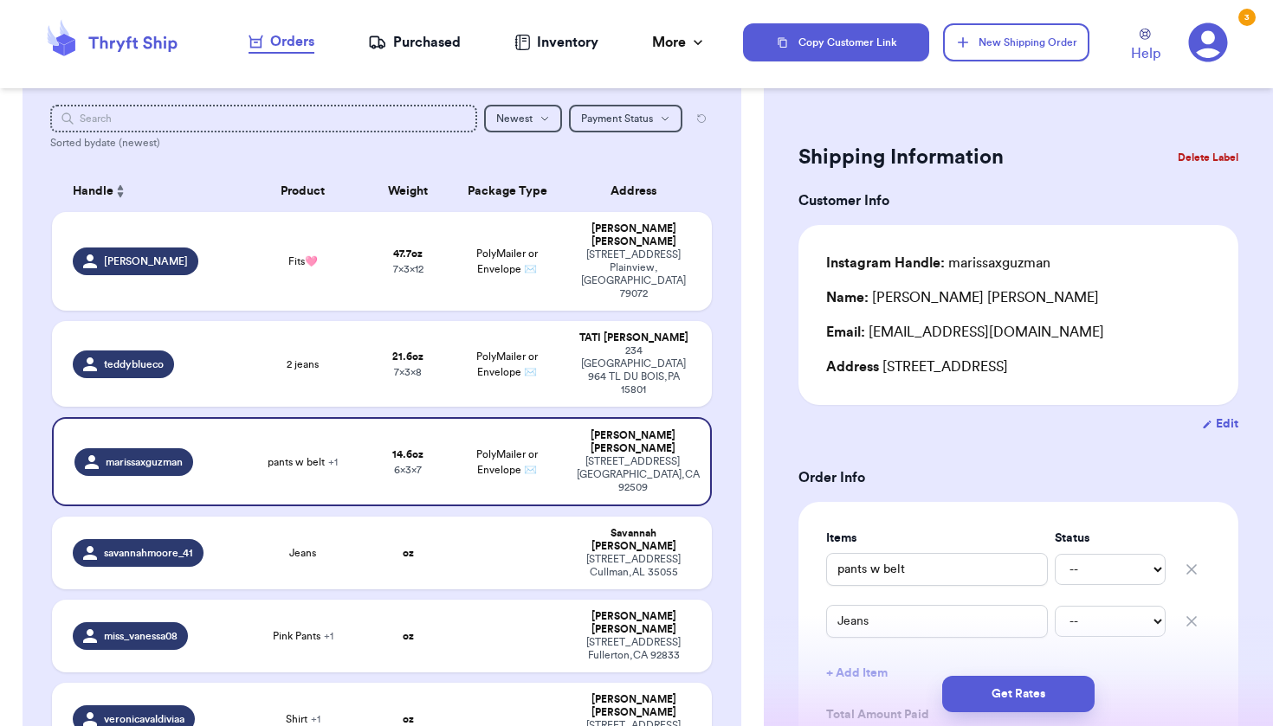
click at [1152, 368] on div "Address 5367 Capary Rd, Jurupa Valley, CA 92509" at bounding box center [1018, 367] width 384 height 21
copy div "5367 Capary Rd, Jurupa Valley, CA 92509"
drag, startPoint x: 870, startPoint y: 336, endPoint x: 1145, endPoint y: 336, distance: 275.3
click at [1145, 336] on div "Email: marissaguzman56@gmail.com" at bounding box center [1018, 332] width 384 height 21
copy div "marissaguzman56@gmail.com"
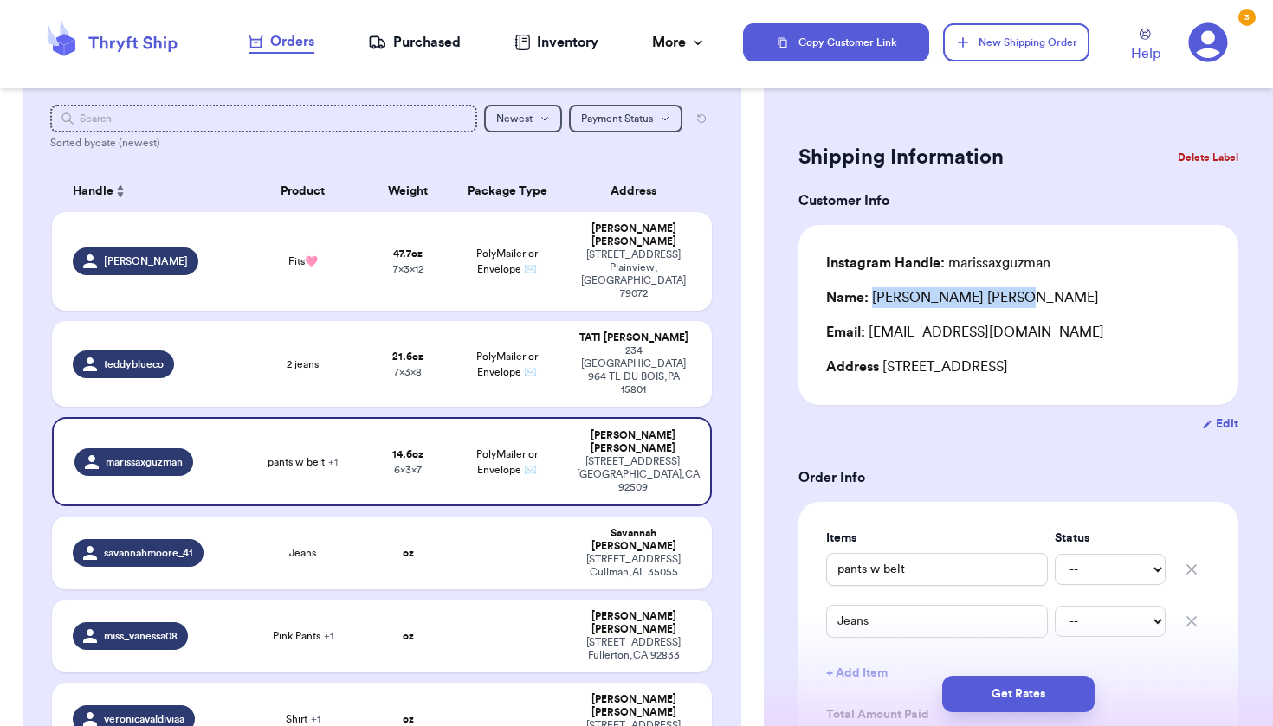
drag, startPoint x: 875, startPoint y: 304, endPoint x: 1087, endPoint y: 304, distance: 212.1
click at [1087, 304] on div "Name: Marissa Guzman" at bounding box center [1018, 297] width 384 height 21
copy div "Marissa Guzman"
click at [1009, 701] on button "Get Rates" at bounding box center [1018, 694] width 152 height 36
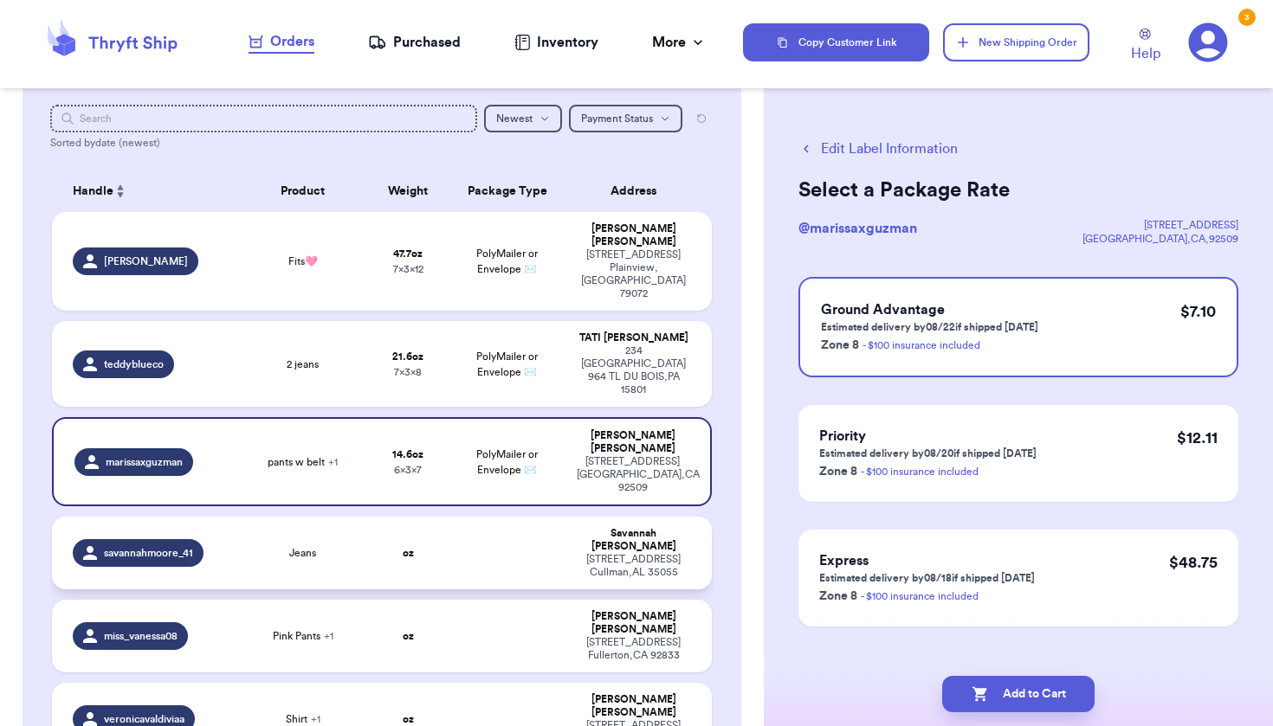
click at [577, 553] on div "712 4th Ave SW Cullman , AL 35055" at bounding box center [633, 566] width 113 height 26
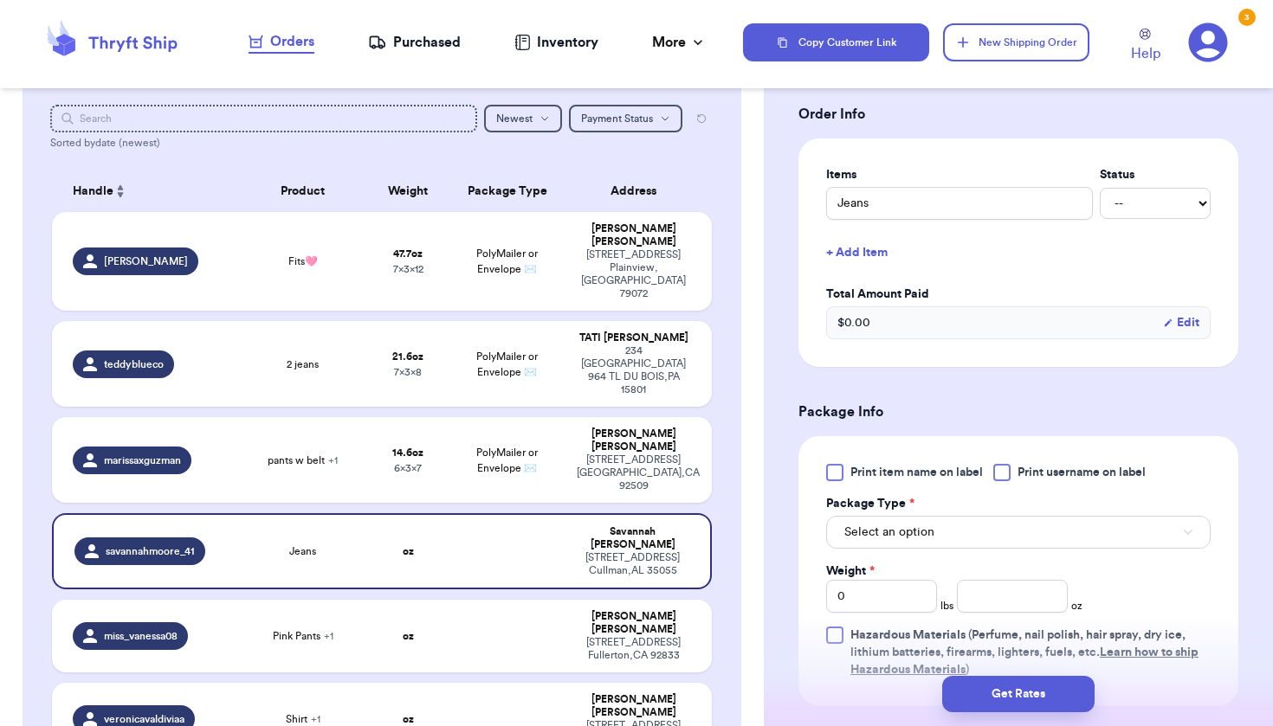
scroll to position [370, 0]
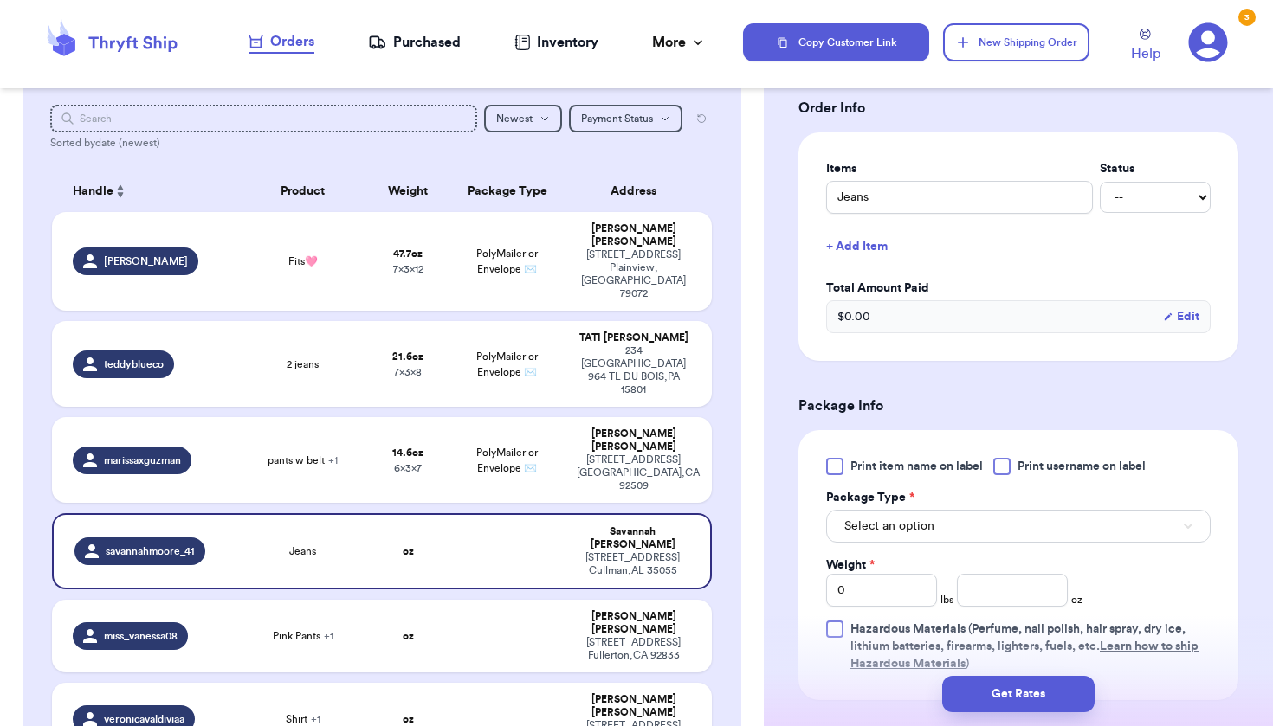
click at [1005, 466] on div at bounding box center [1001, 466] width 17 height 17
click at [0, 0] on input "Print username on label" at bounding box center [0, 0] width 0 height 0
click at [985, 525] on button "Select an option" at bounding box center [1018, 526] width 384 height 33
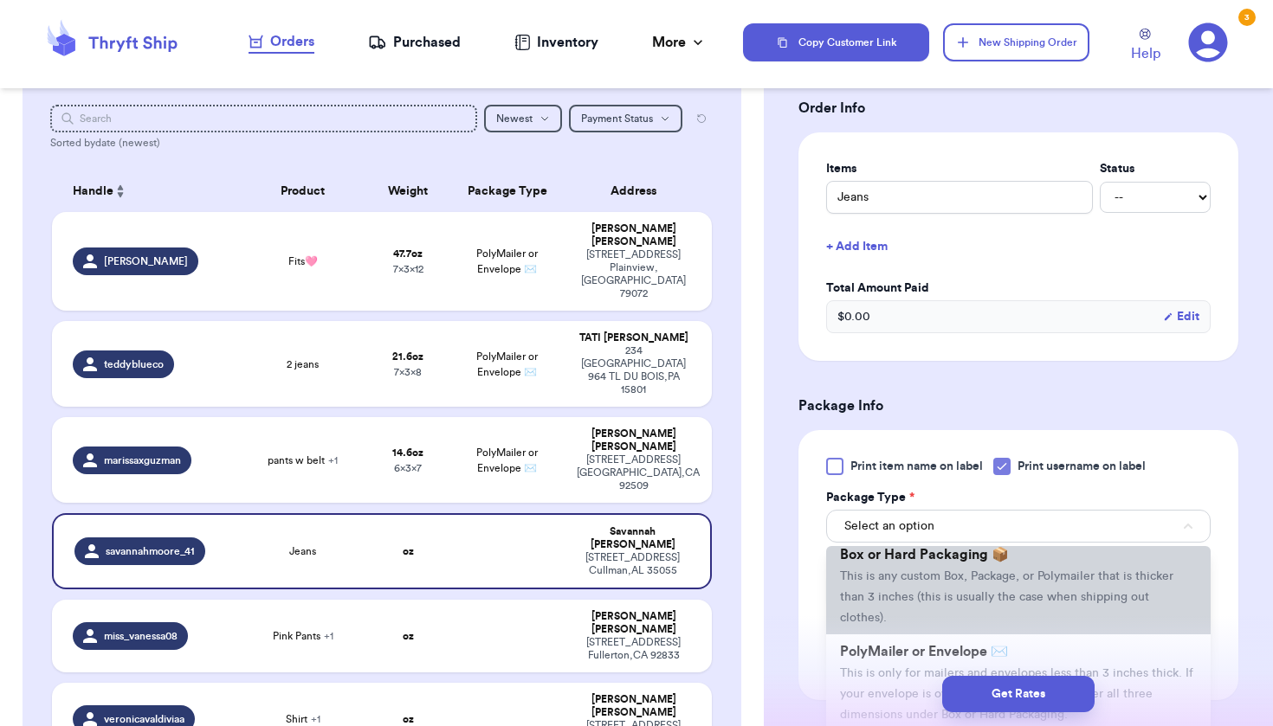
scroll to position [61, 0]
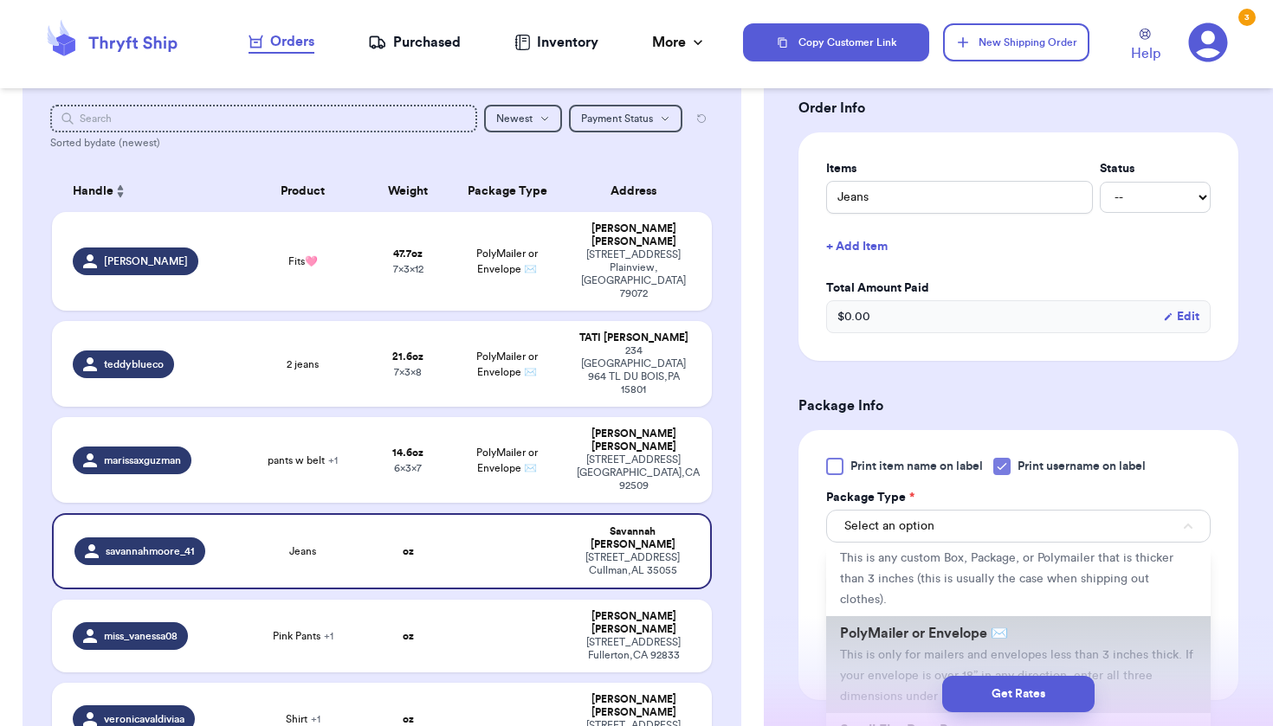
click at [947, 650] on li "PolyMailer or Envelope ✉️ This is only for mailers and envelopes less than 3 in…" at bounding box center [1018, 664] width 384 height 97
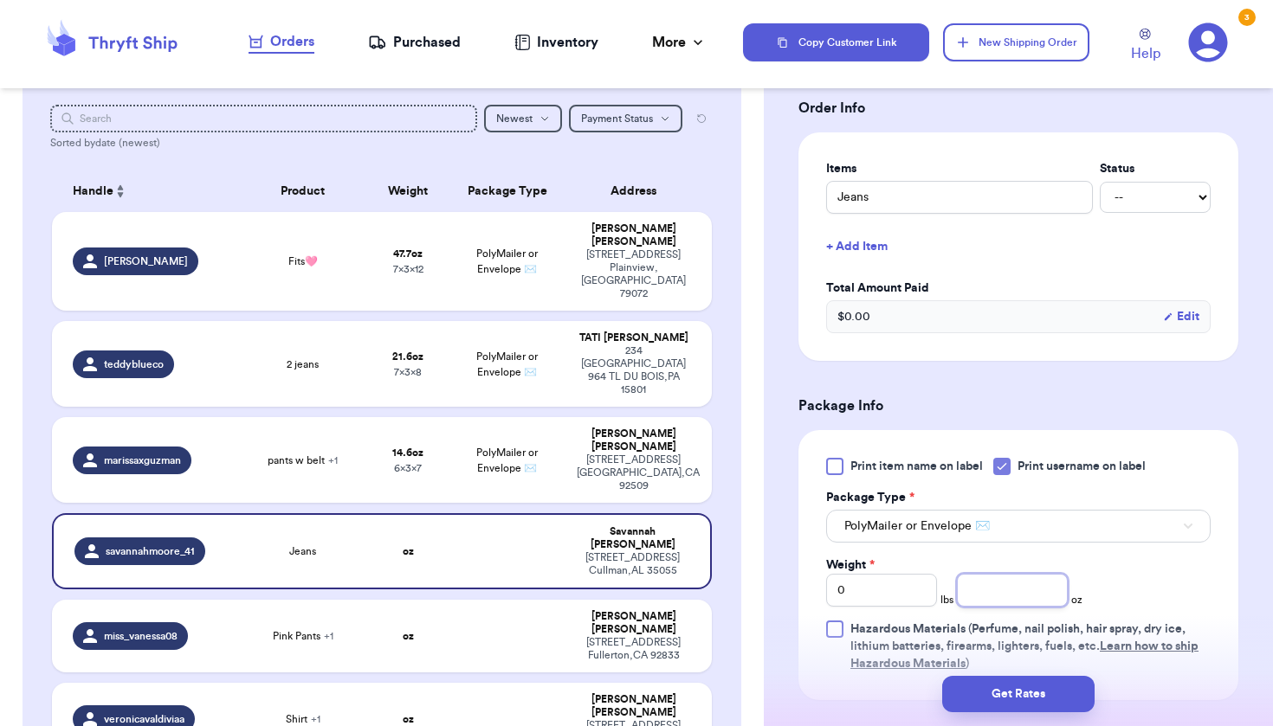
click at [990, 586] on input "number" at bounding box center [1012, 590] width 111 height 33
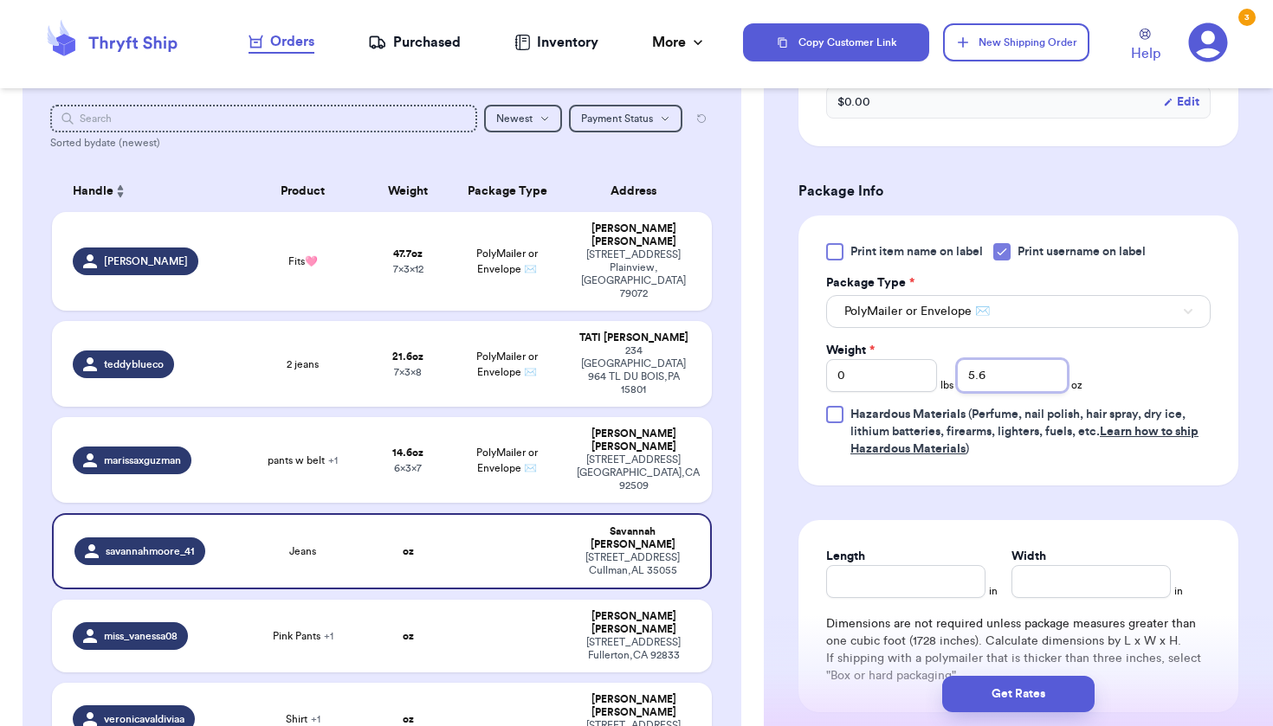
scroll to position [645, 0]
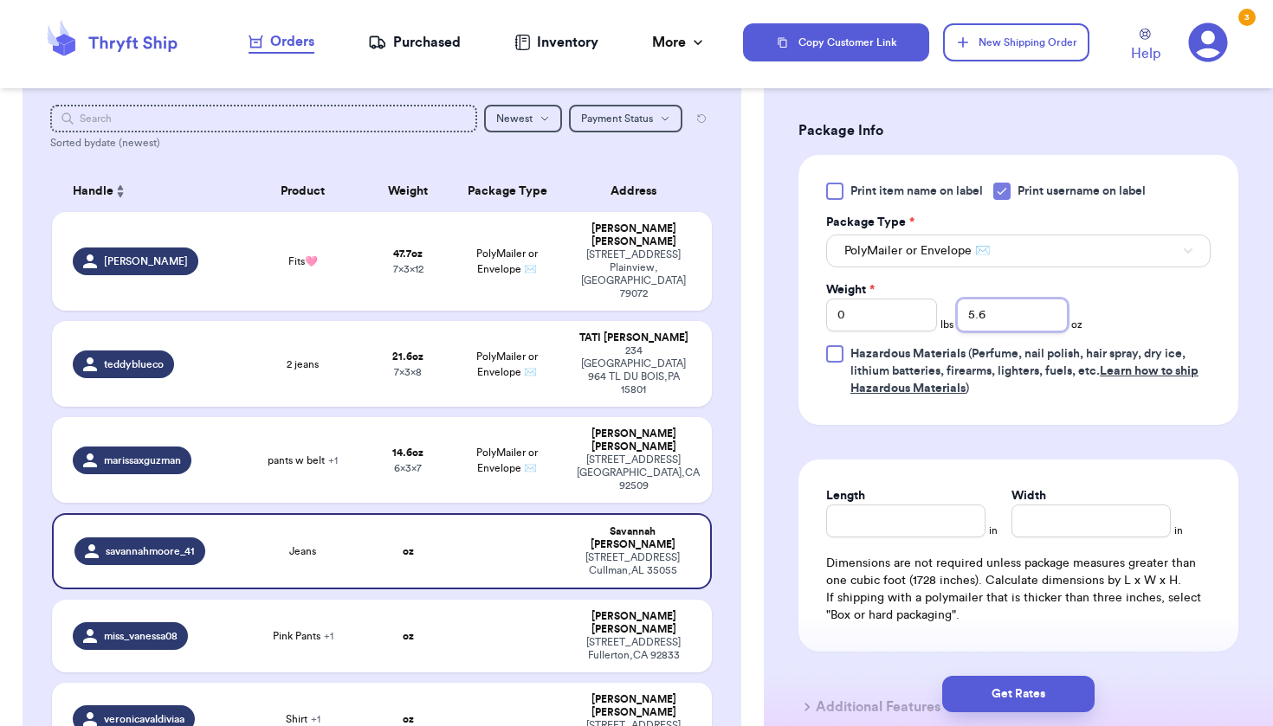
type input "5.6"
click at [960, 533] on input "Length" at bounding box center [905, 521] width 159 height 33
type input "6"
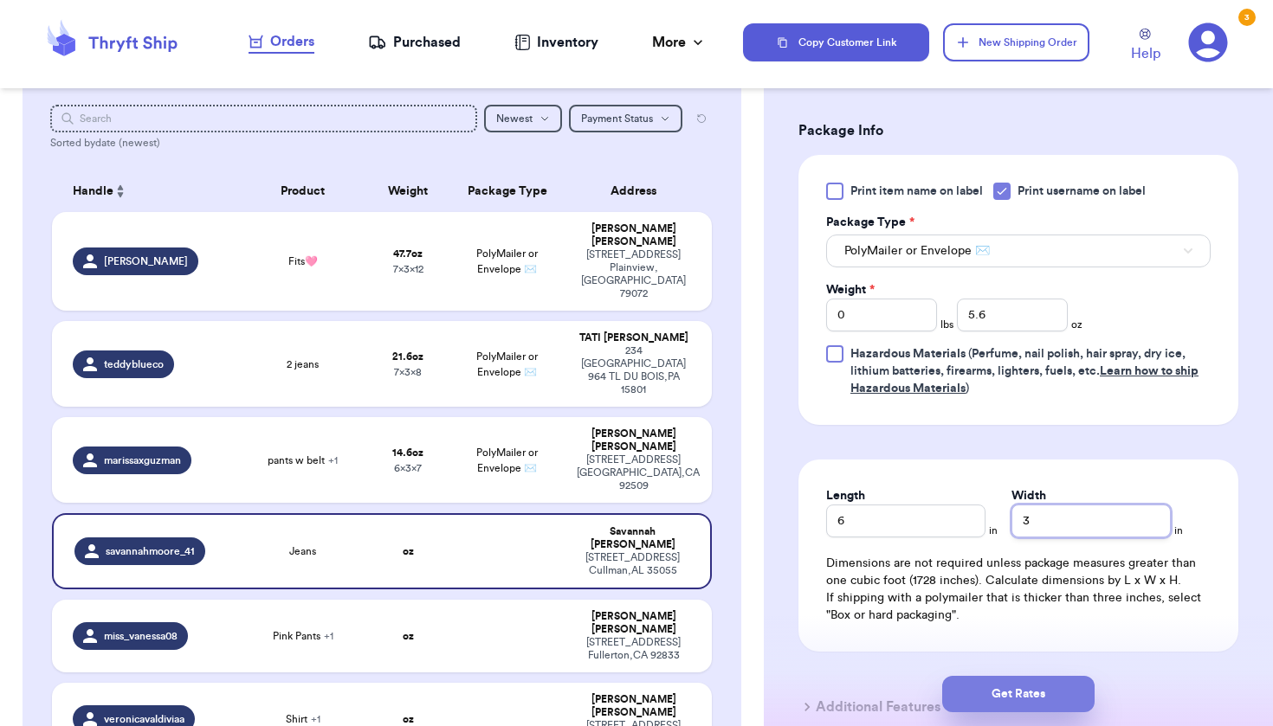
type input "3"
click at [1026, 693] on button "Get Rates" at bounding box center [1018, 694] width 152 height 36
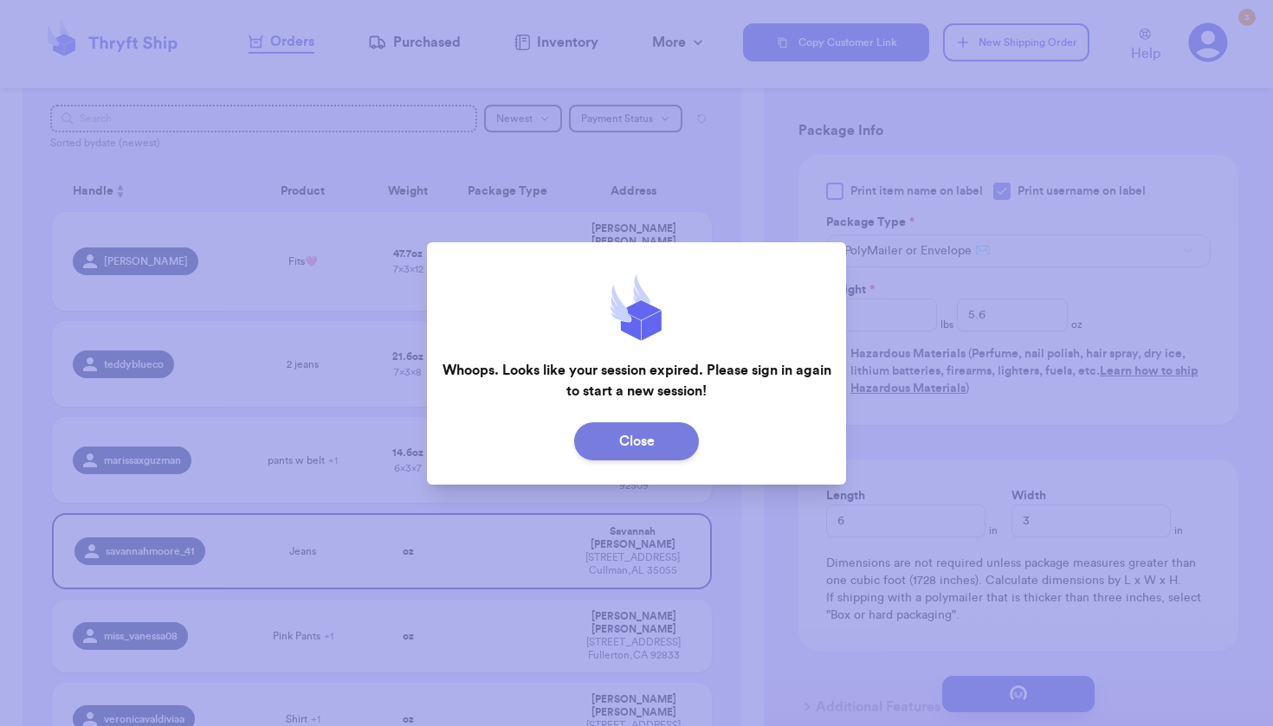
click at [651, 448] on button "Close" at bounding box center [636, 441] width 125 height 38
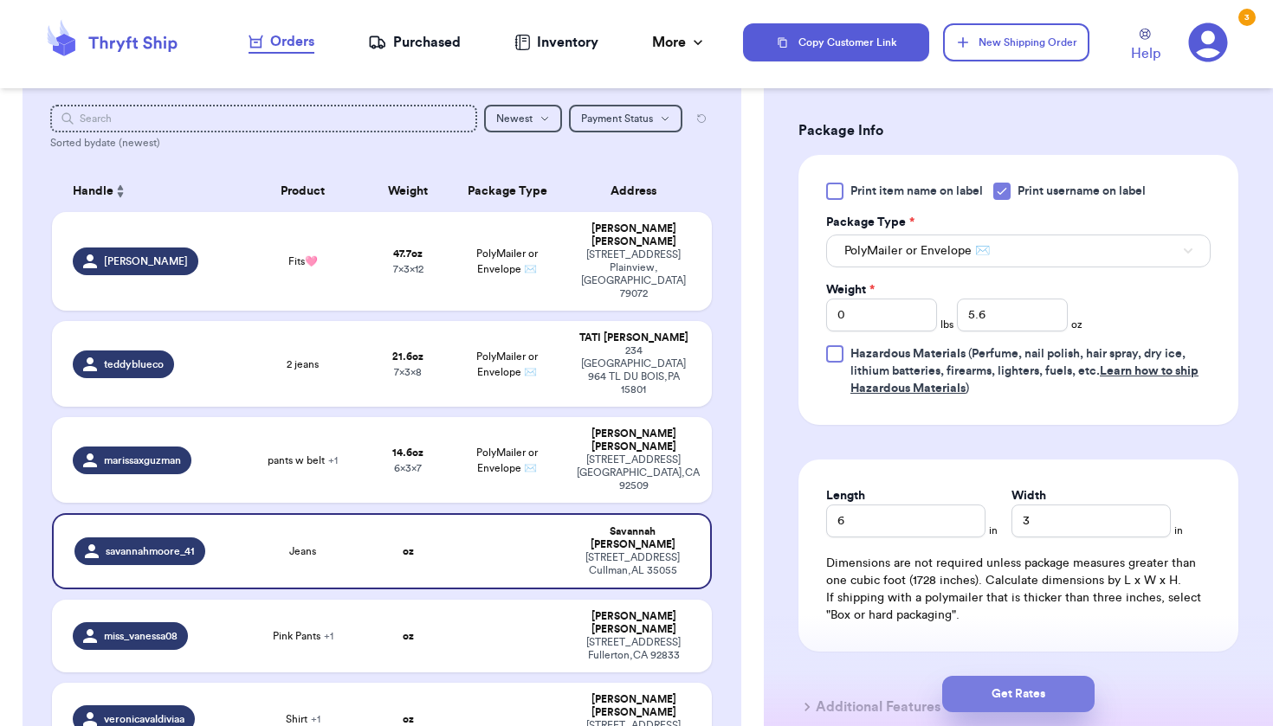
click at [1023, 689] on button "Get Rates" at bounding box center [1018, 694] width 152 height 36
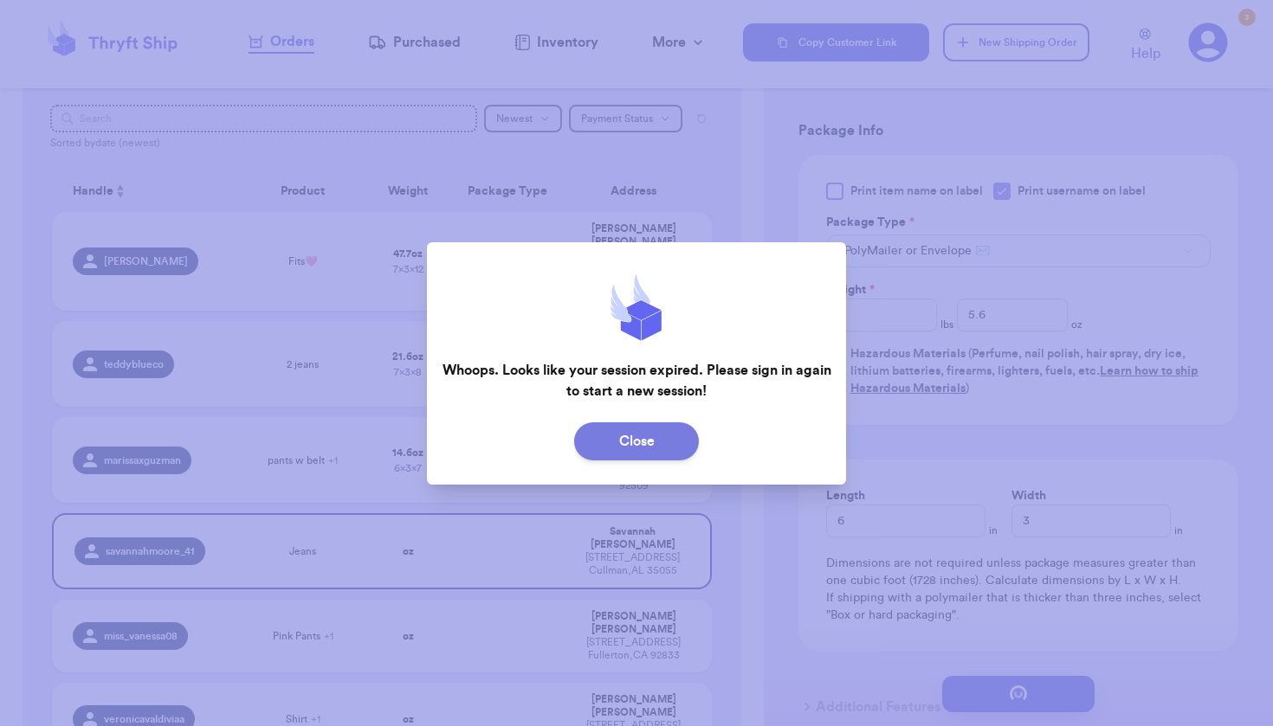
click at [620, 433] on button "Close" at bounding box center [636, 441] width 125 height 38
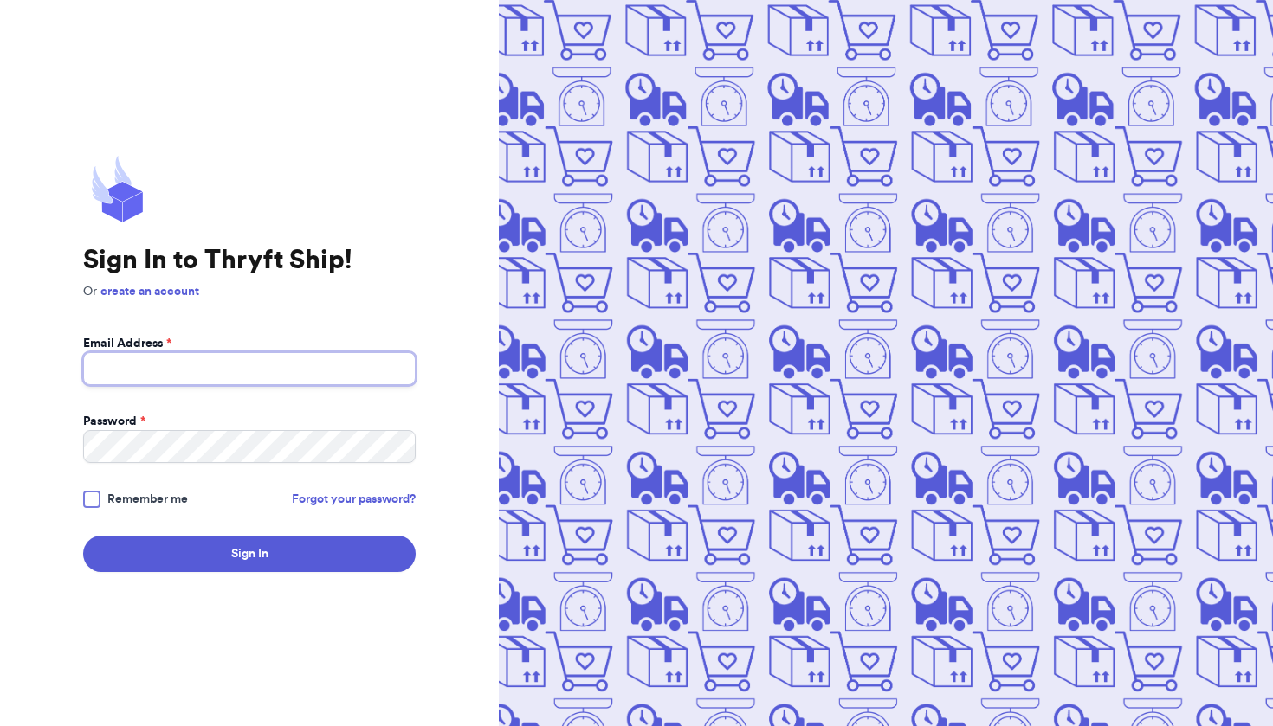
type input "[EMAIL_ADDRESS][DOMAIN_NAME]"
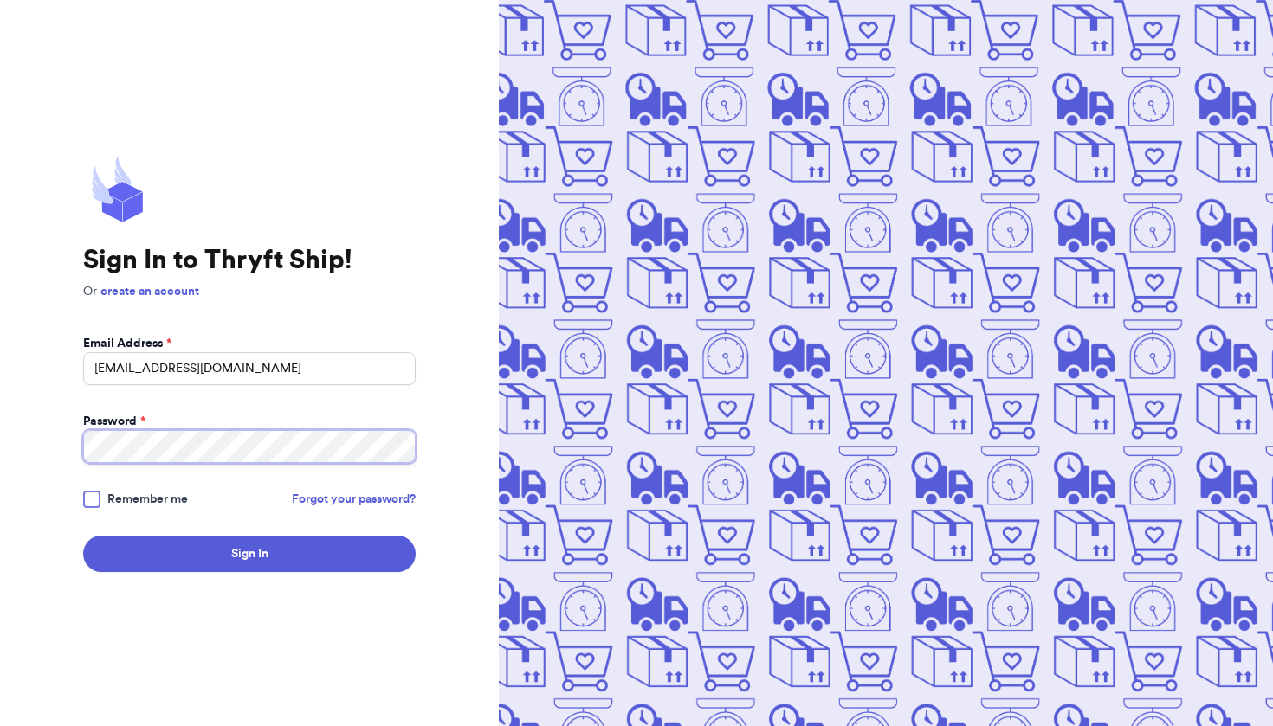
click at [249, 554] on button "Sign In" at bounding box center [249, 554] width 332 height 36
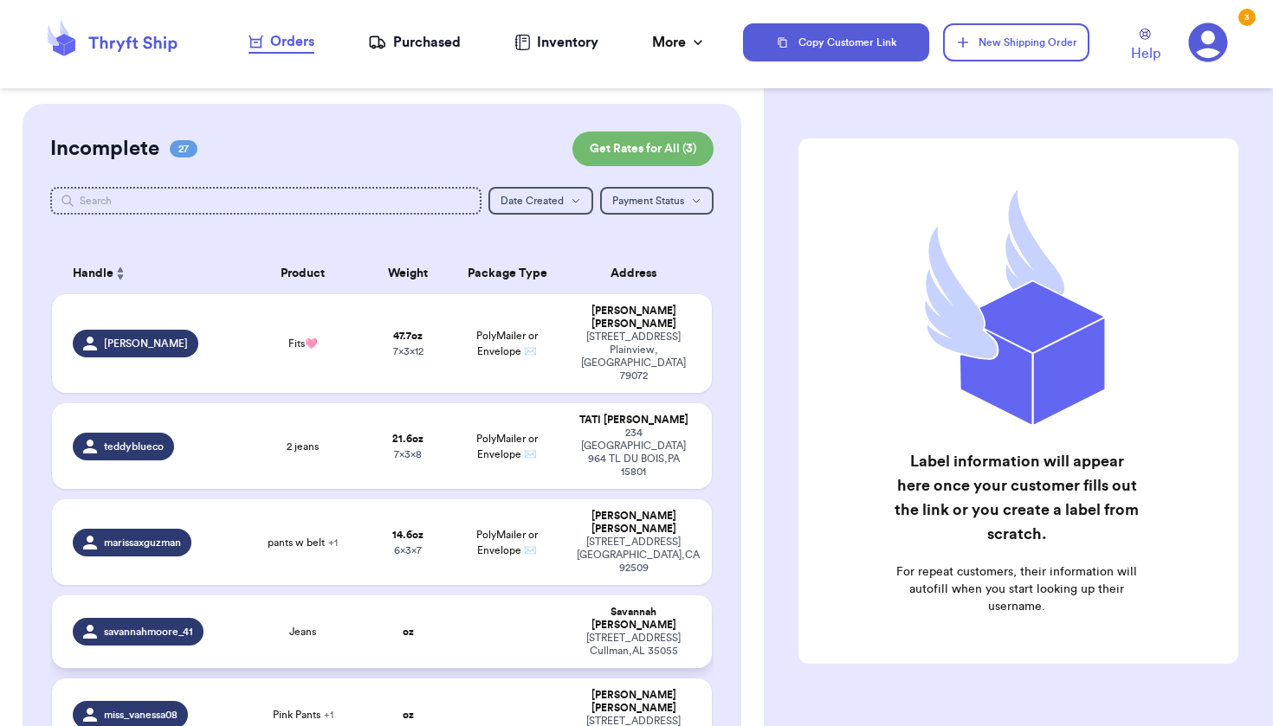
click at [448, 596] on td at bounding box center [507, 632] width 119 height 73
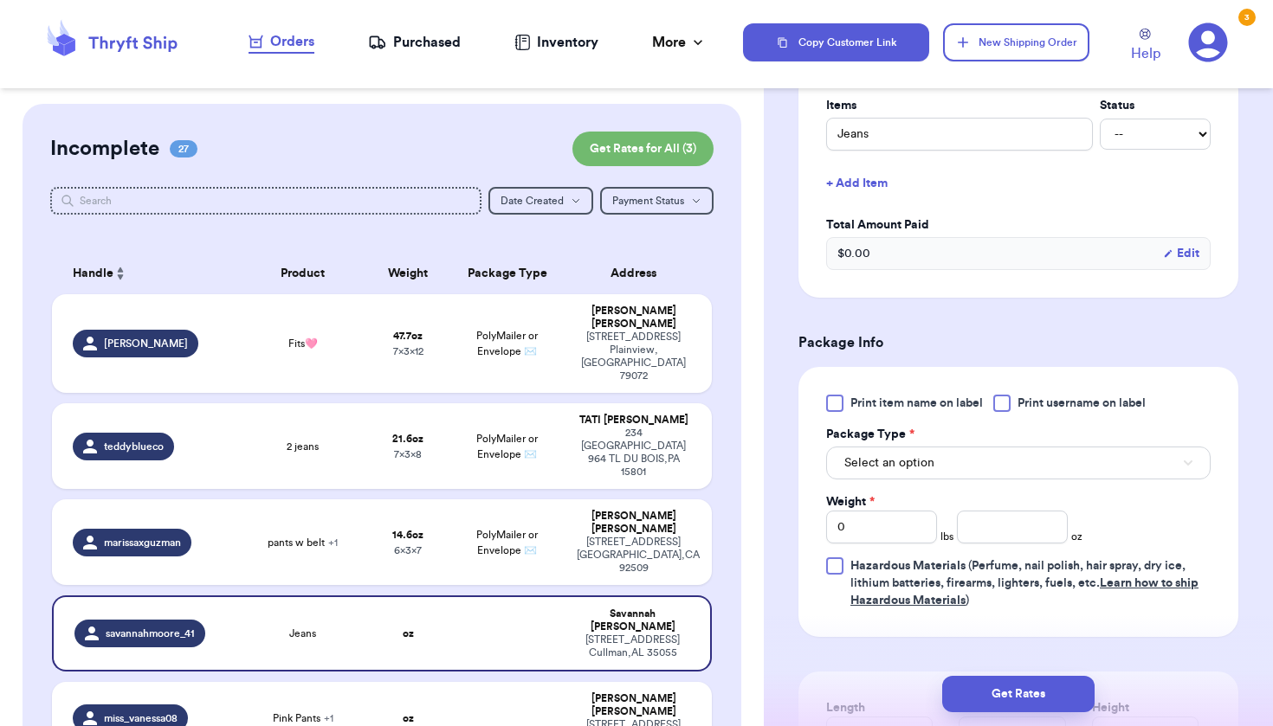
scroll to position [496, 0]
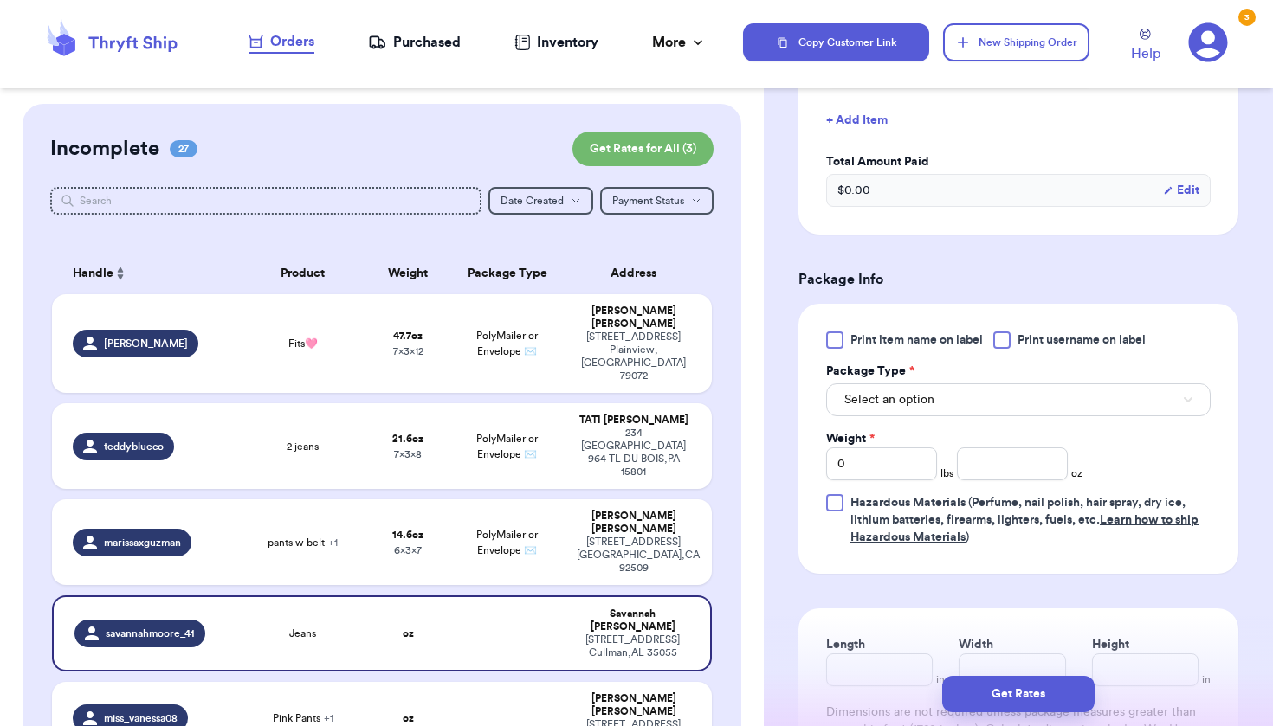
click at [1010, 344] on div at bounding box center [1001, 340] width 17 height 17
click at [0, 0] on input "Print username on label" at bounding box center [0, 0] width 0 height 0
click at [983, 398] on button "Select an option" at bounding box center [1018, 399] width 384 height 33
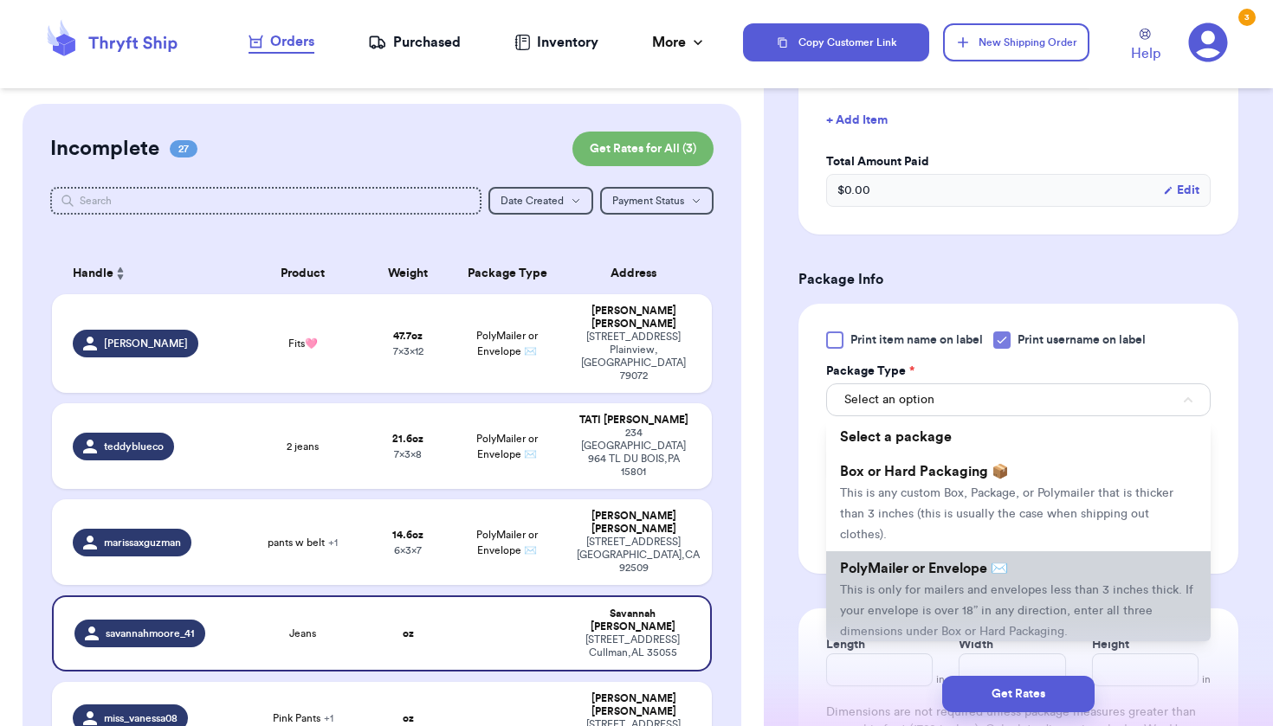
click at [967, 590] on span "This is only for mailers and envelopes less than 3 inches thick. If your envelo…" at bounding box center [1016, 611] width 353 height 54
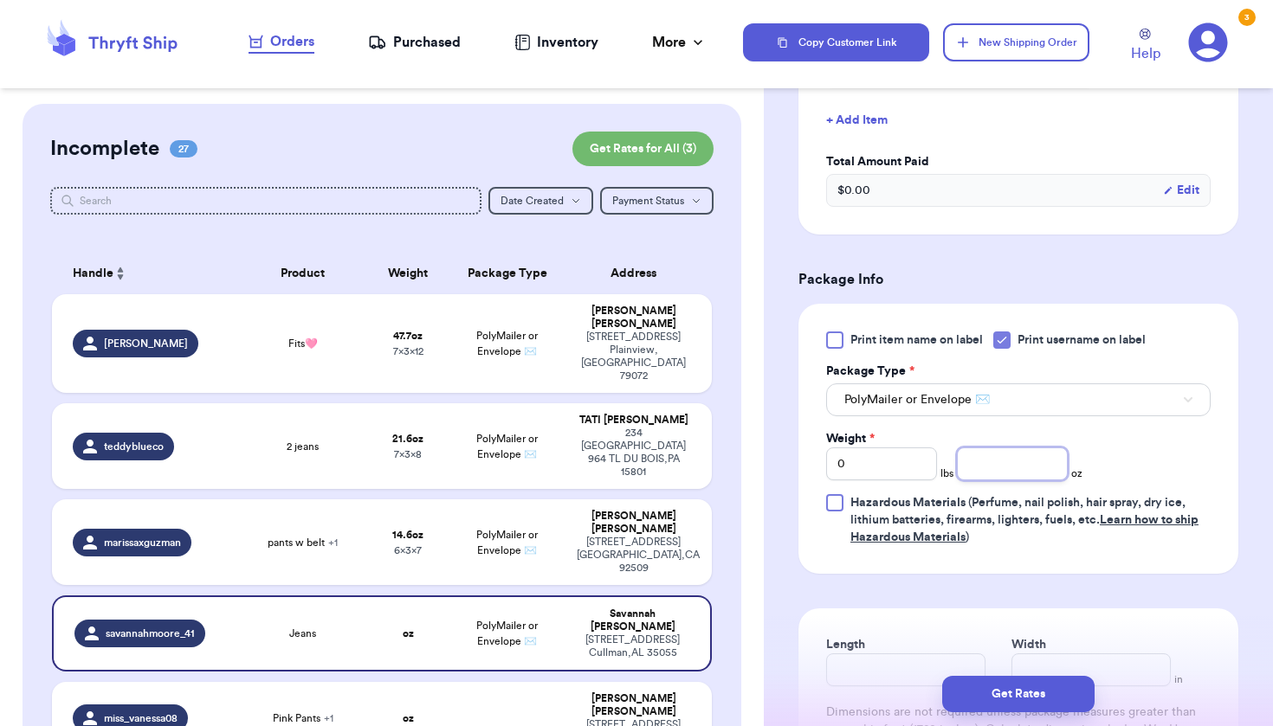
click at [983, 474] on input "number" at bounding box center [1012, 464] width 111 height 33
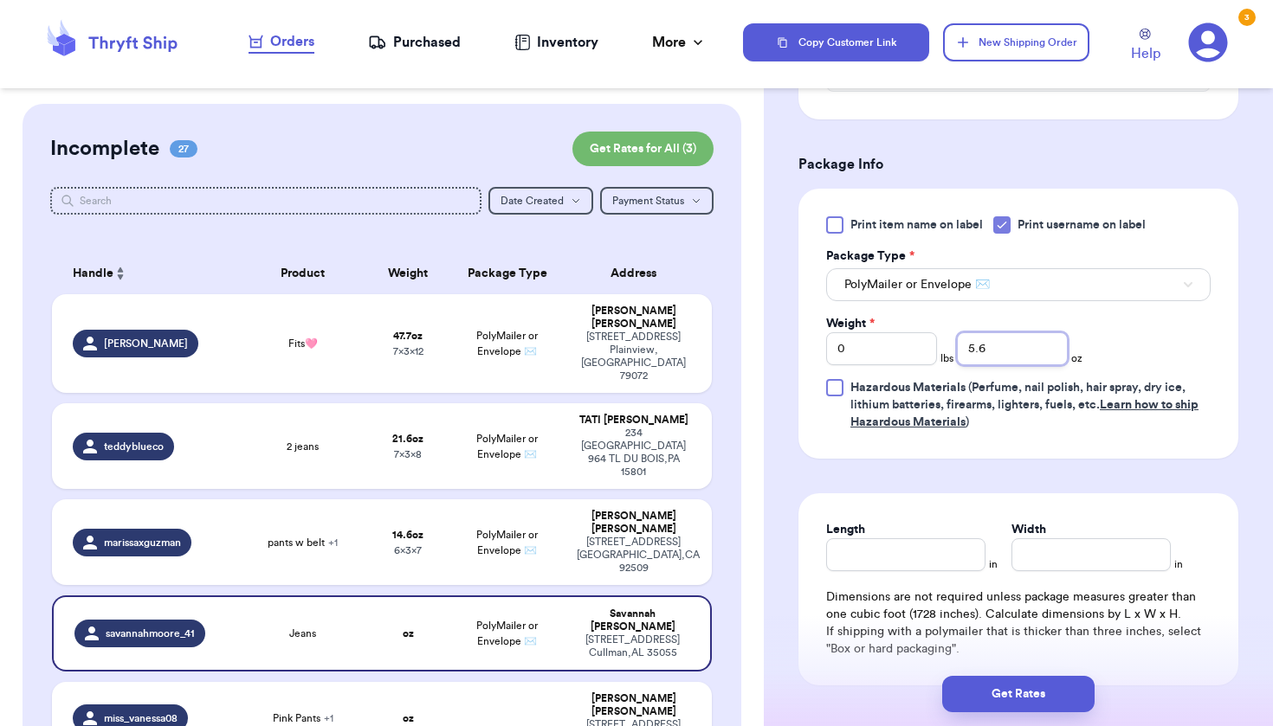
scroll to position [630, 0]
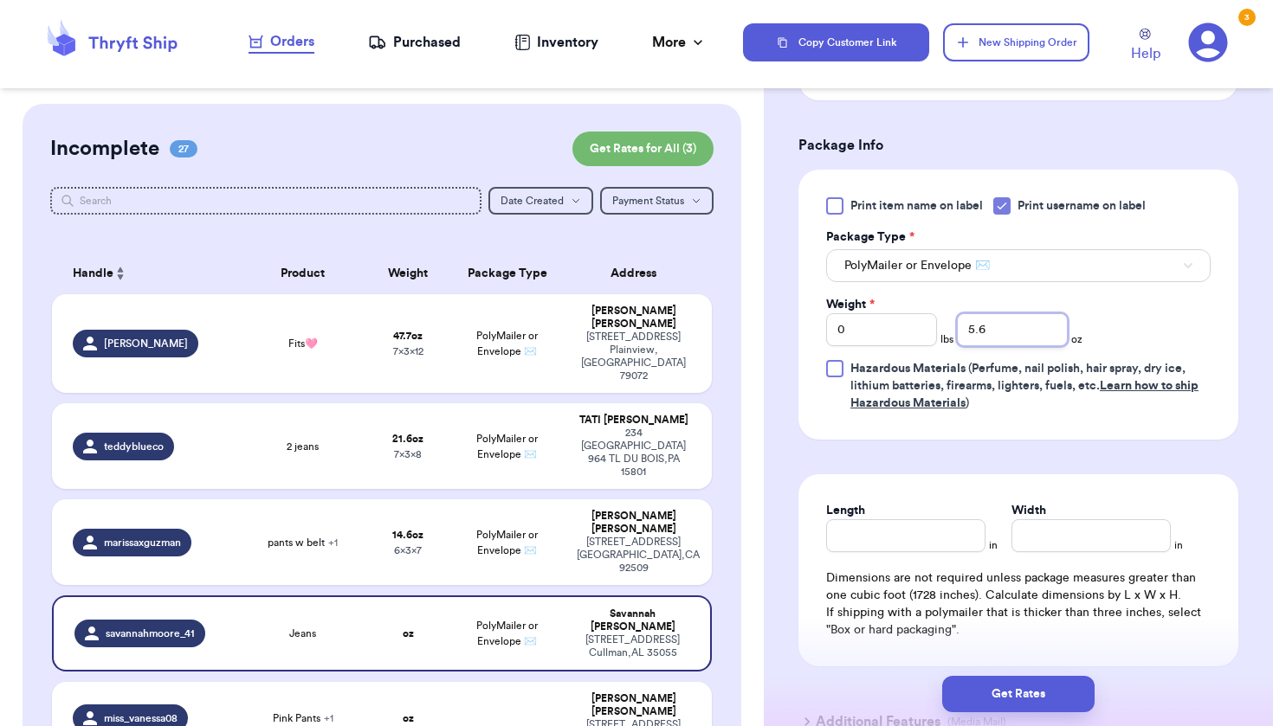
type input "5.6"
click at [951, 543] on input "Length" at bounding box center [905, 535] width 159 height 33
type input "6"
click at [1060, 532] on input "Width *" at bounding box center [1090, 535] width 159 height 33
type input "3"
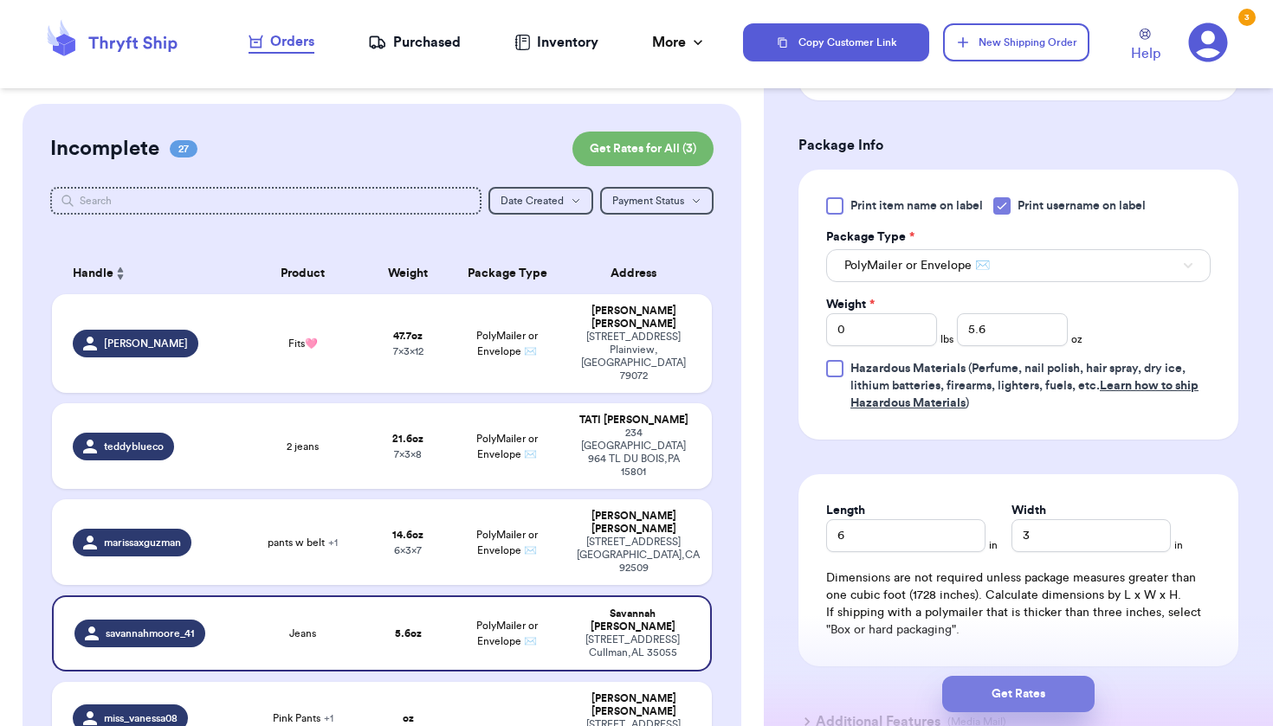
click at [1009, 698] on button "Get Rates" at bounding box center [1018, 694] width 152 height 36
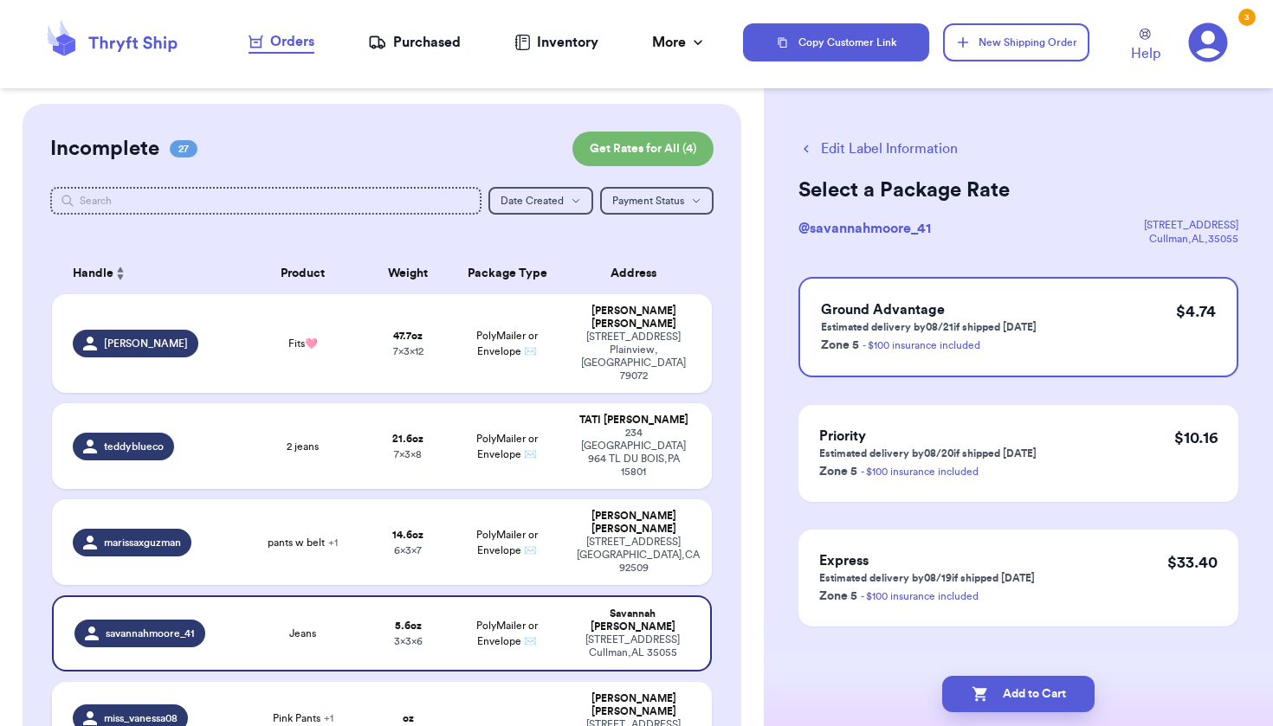
click at [577, 719] on div "[STREET_ADDRESS]" at bounding box center [633, 732] width 113 height 26
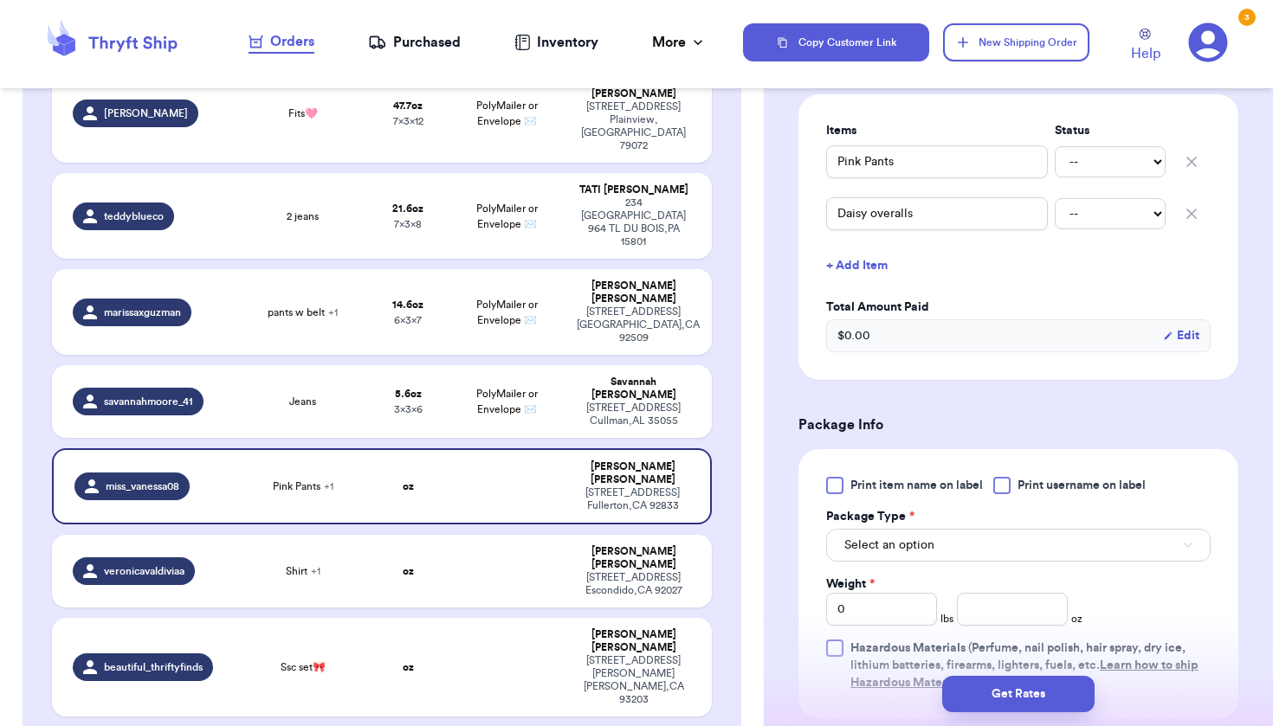
scroll to position [410, 0]
click at [1008, 486] on div at bounding box center [1001, 482] width 17 height 17
click at [0, 0] on input "Print username on label" at bounding box center [0, 0] width 0 height 0
click at [999, 541] on button "Select an option" at bounding box center [1018, 542] width 384 height 33
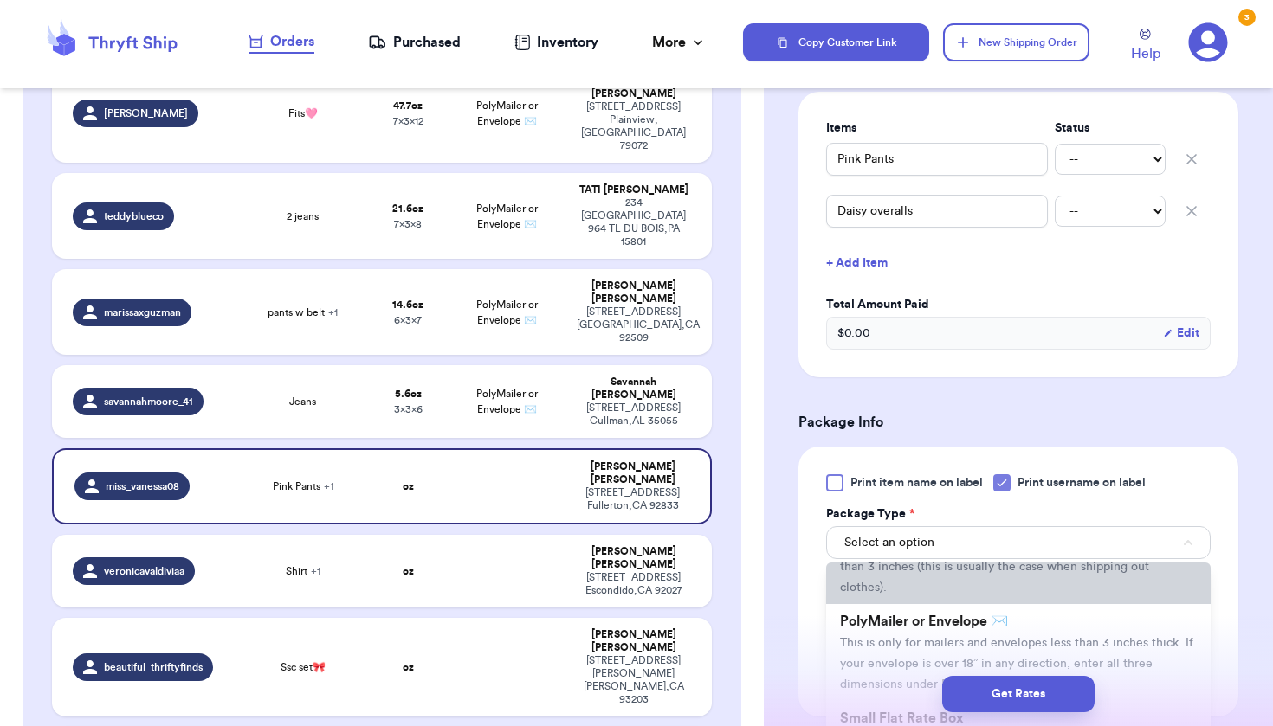
scroll to position [92, 0]
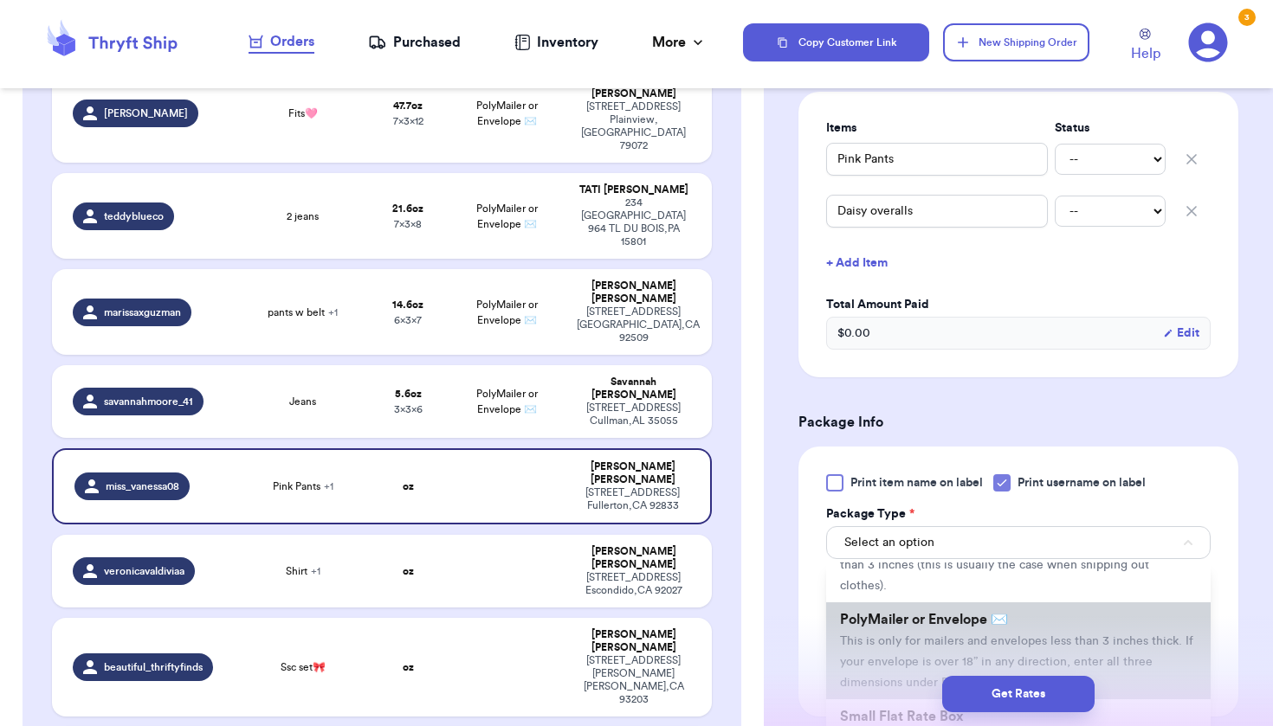
click at [976, 627] on span "PolyMailer or Envelope ✉️" at bounding box center [924, 620] width 168 height 14
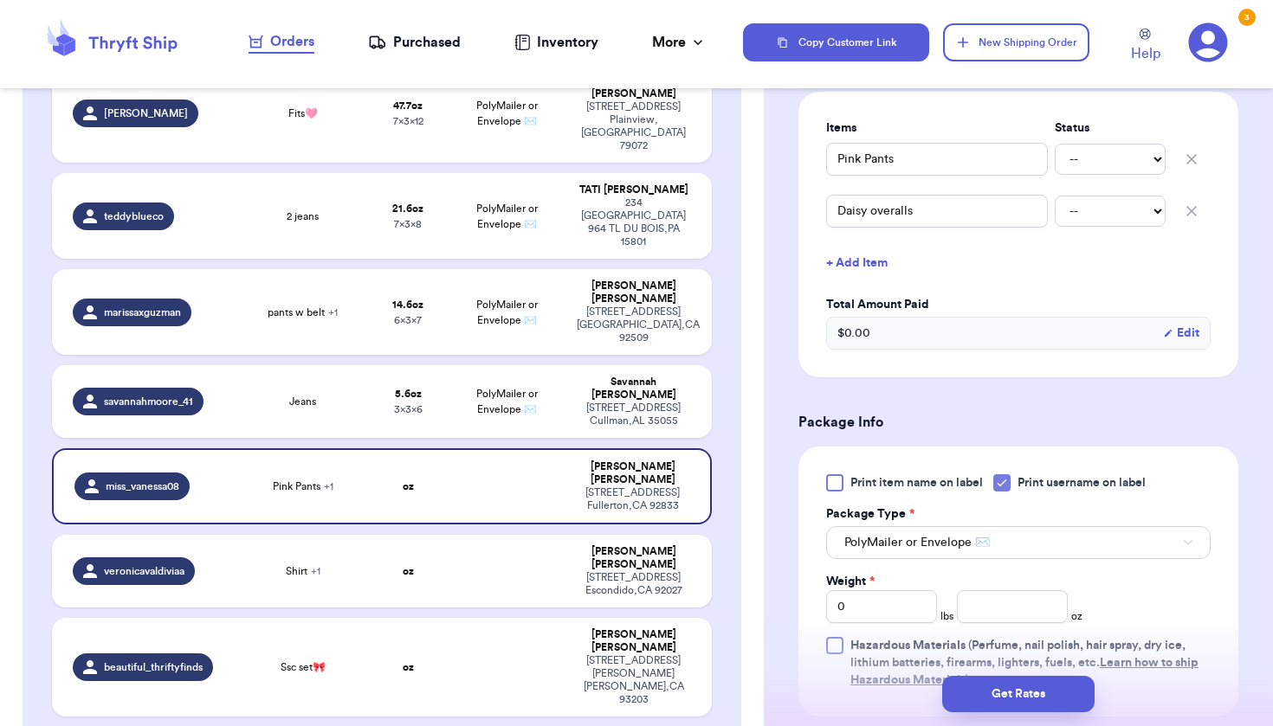
scroll to position [489, 0]
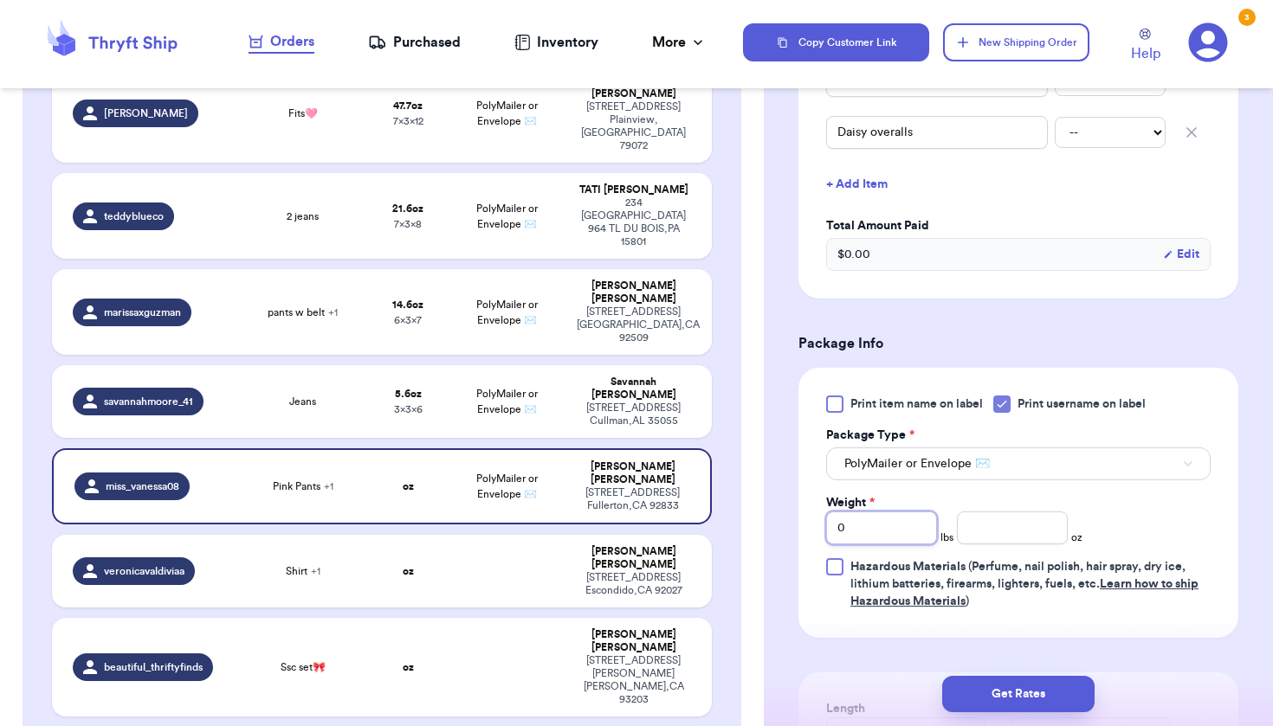
click at [912, 525] on input "0" at bounding box center [881, 528] width 111 height 33
type input "1"
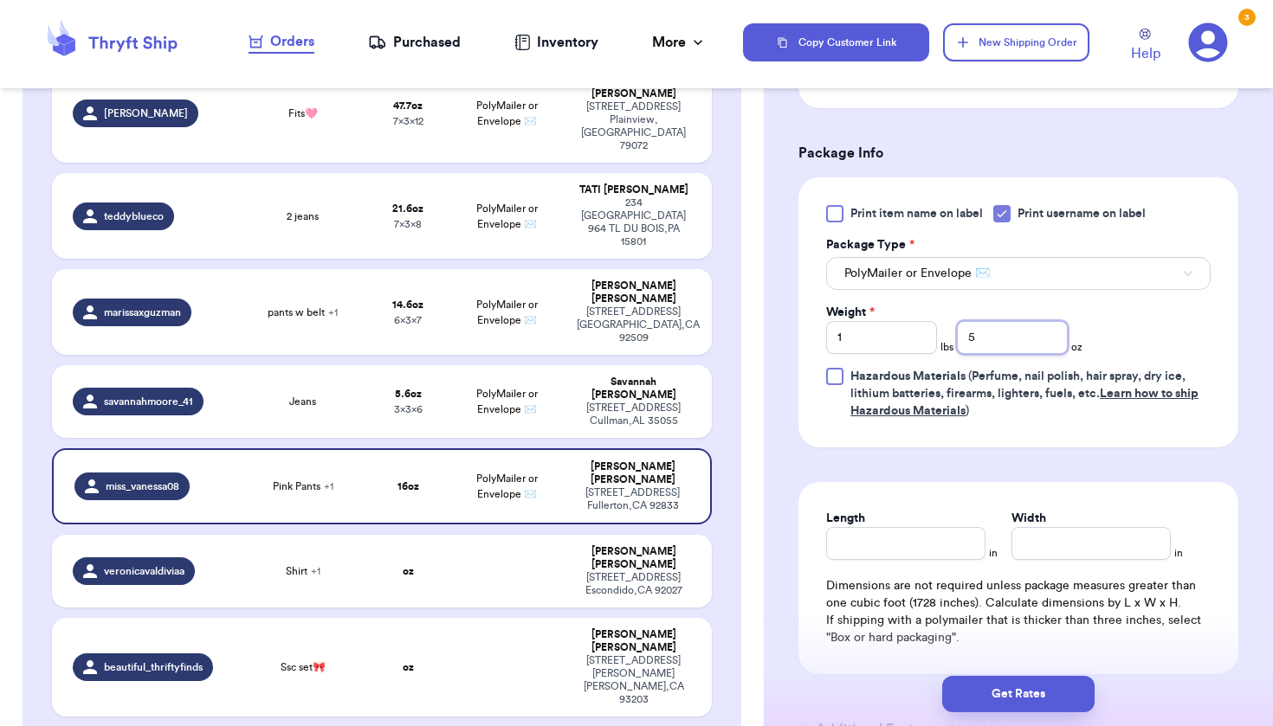
scroll to position [681, 0]
type input "5"
click at [909, 544] on input "Length" at bounding box center [905, 541] width 159 height 33
type input "9"
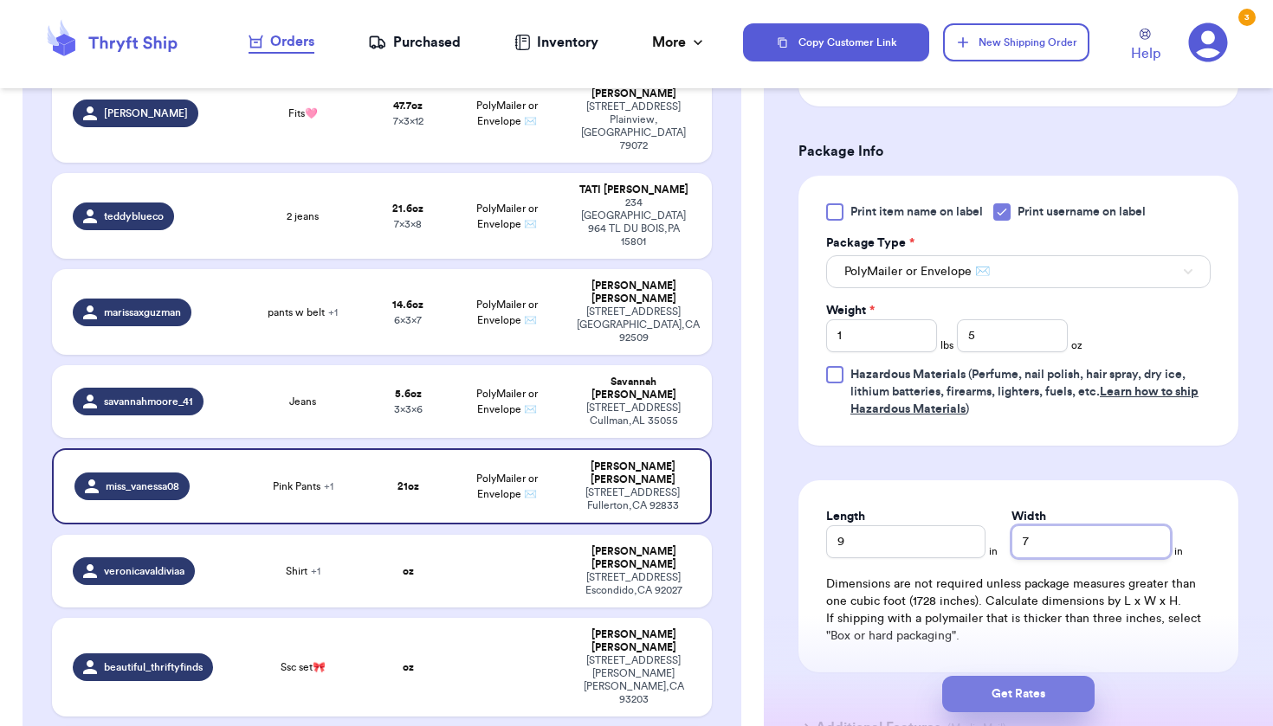
type input "7"
click at [1054, 706] on button "Get Rates" at bounding box center [1018, 694] width 152 height 36
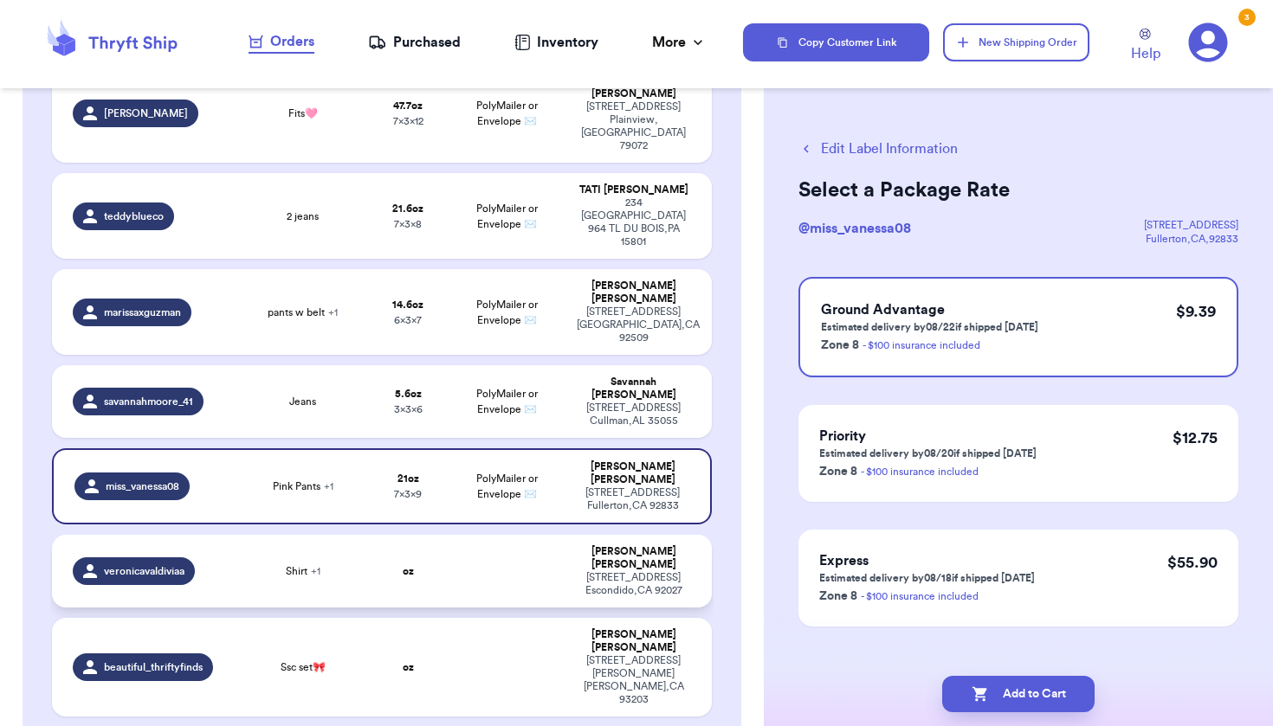
click at [512, 535] on td at bounding box center [507, 571] width 119 height 73
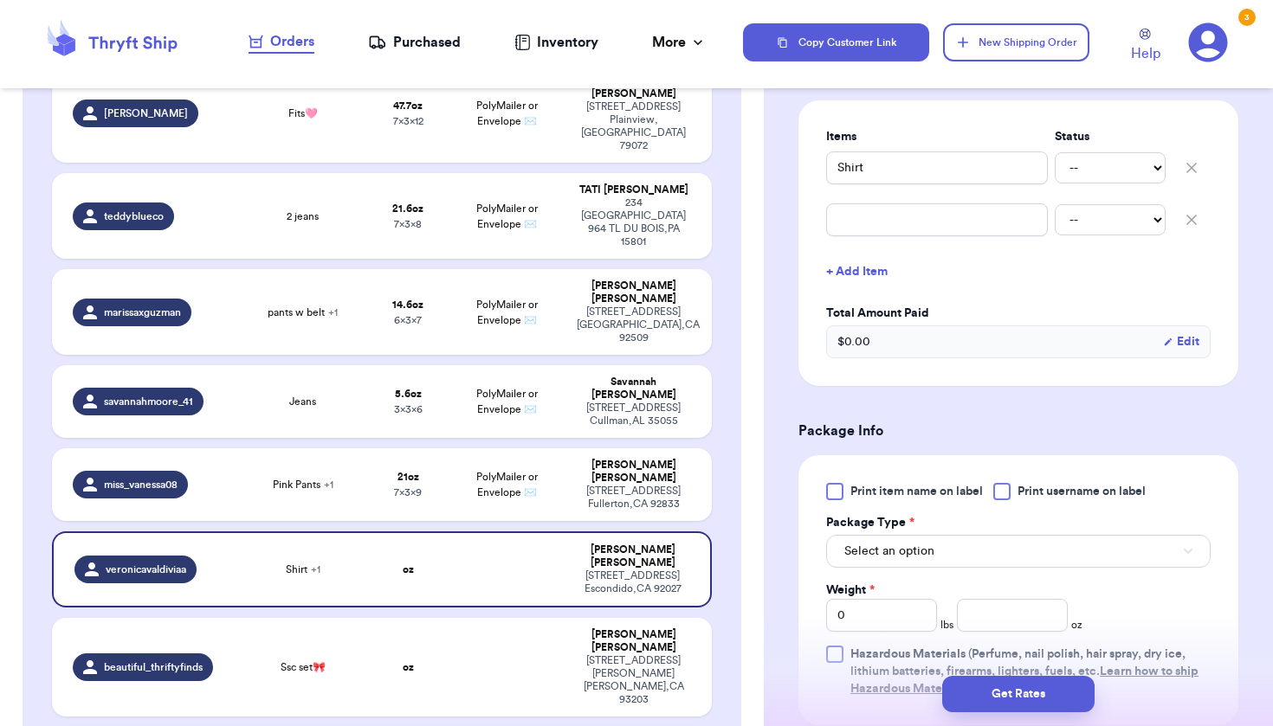
scroll to position [403, 0]
click at [1010, 489] on div at bounding box center [1001, 489] width 17 height 17
click at [0, 0] on input "Print username on label" at bounding box center [0, 0] width 0 height 0
click at [1000, 557] on button "Select an option" at bounding box center [1018, 549] width 384 height 33
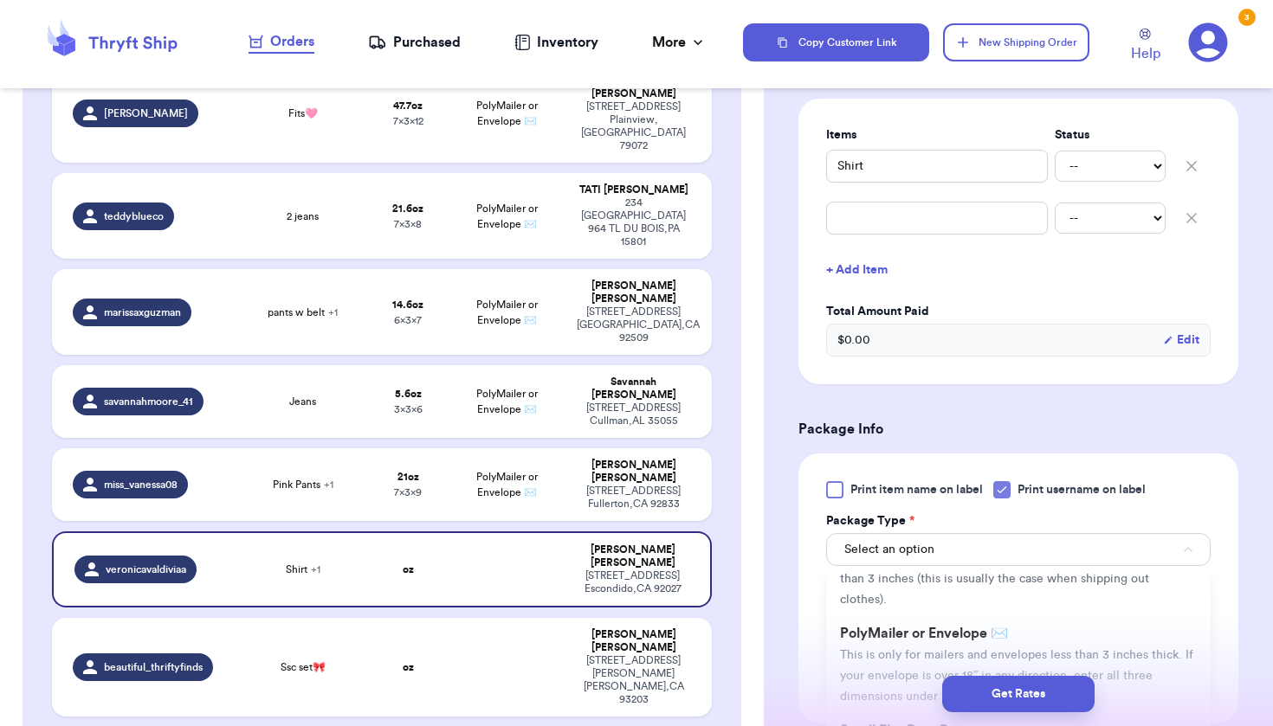
scroll to position [132, 0]
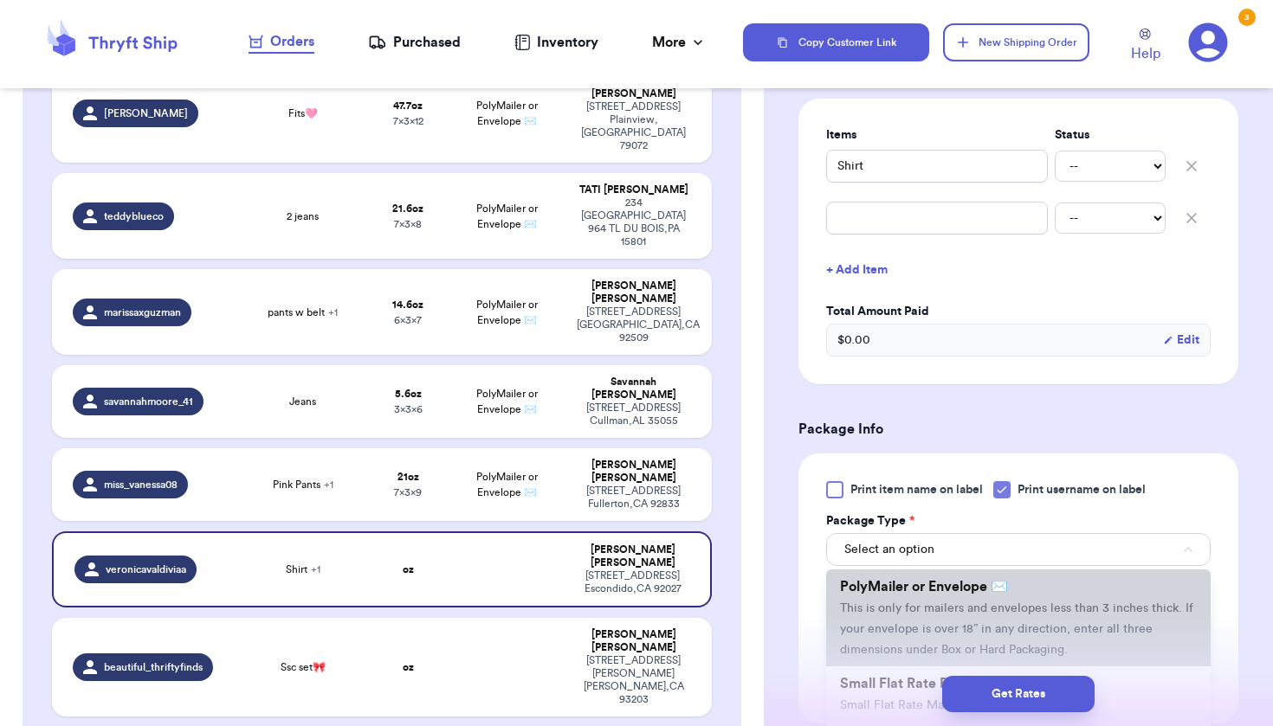
click at [989, 594] on span "PolyMailer or Envelope ✉️" at bounding box center [924, 587] width 168 height 14
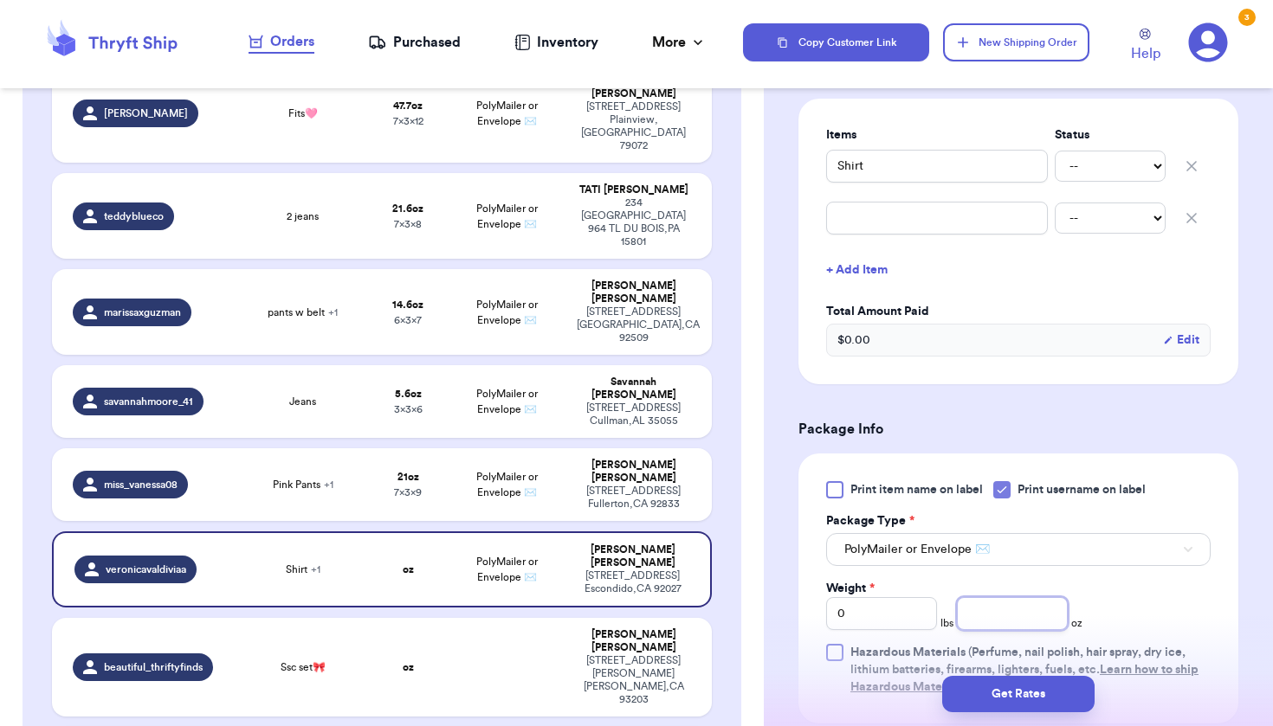
click at [978, 614] on input "number" at bounding box center [1012, 613] width 111 height 33
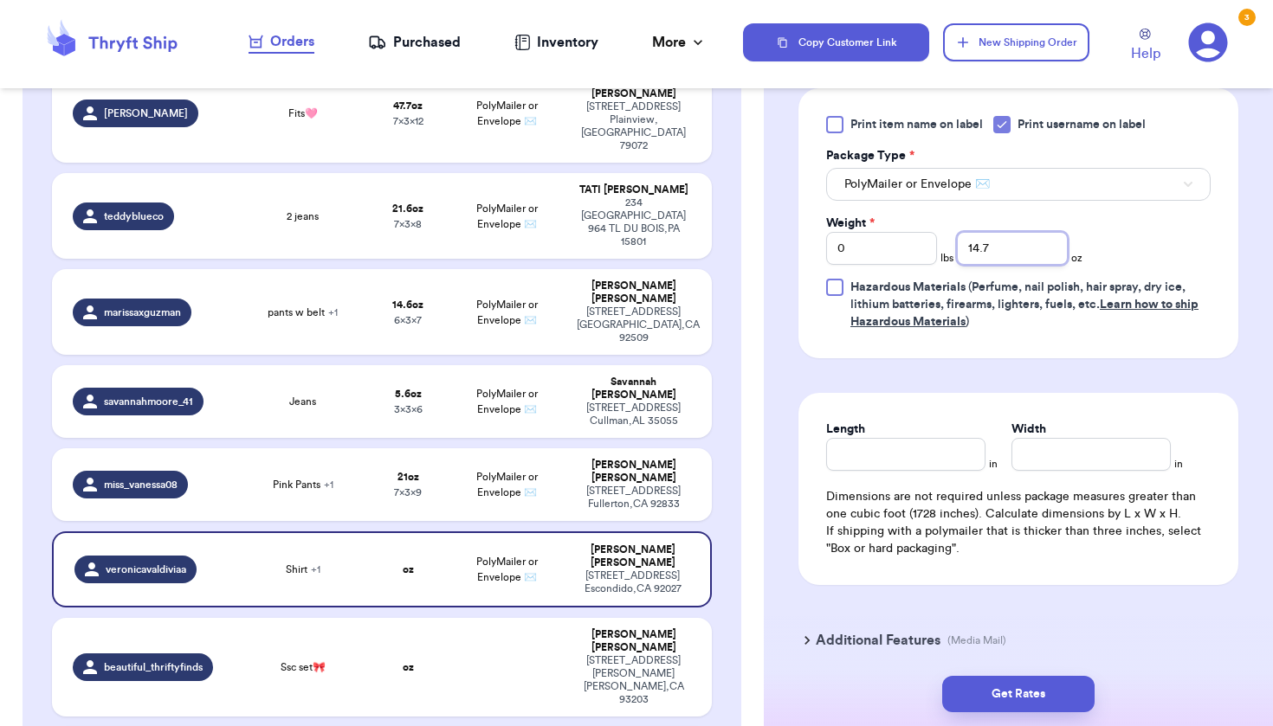
scroll to position [797, 0]
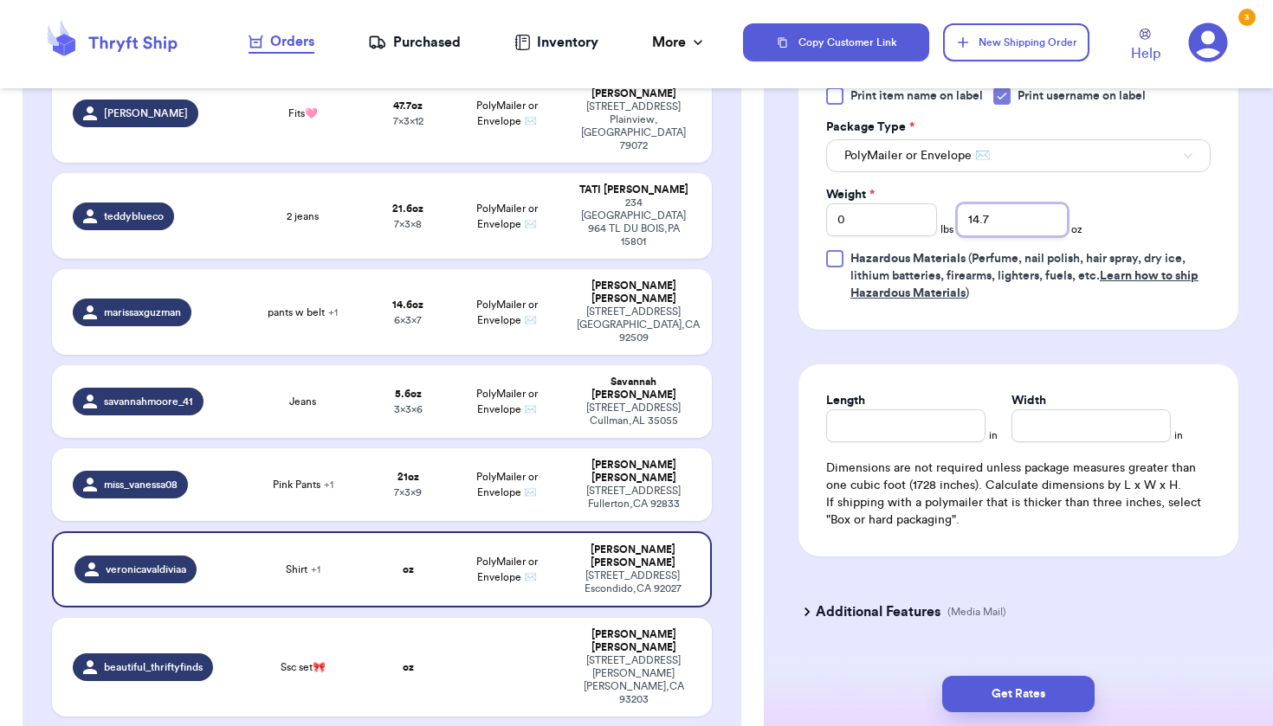
type input "14.7"
click at [951, 422] on input "Length" at bounding box center [905, 425] width 159 height 33
type input "8"
type input "6"
click at [993, 693] on button "Get Rates" at bounding box center [1018, 694] width 152 height 36
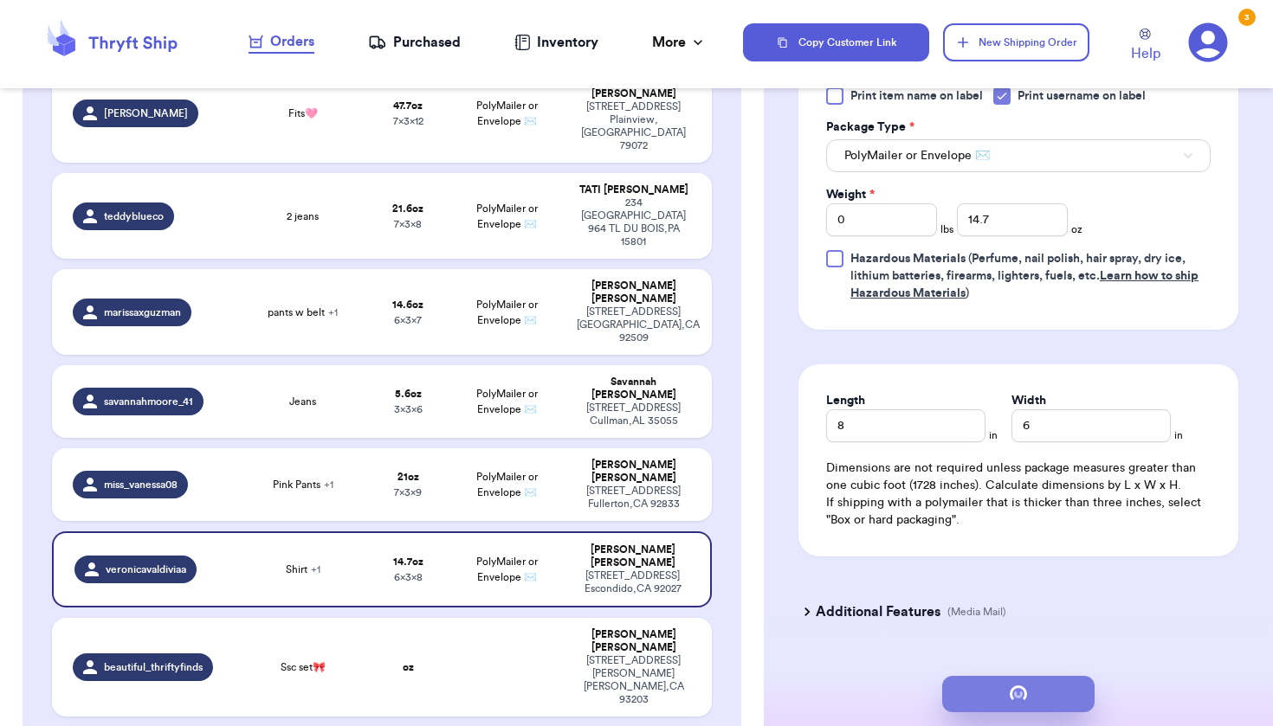
scroll to position [0, 0]
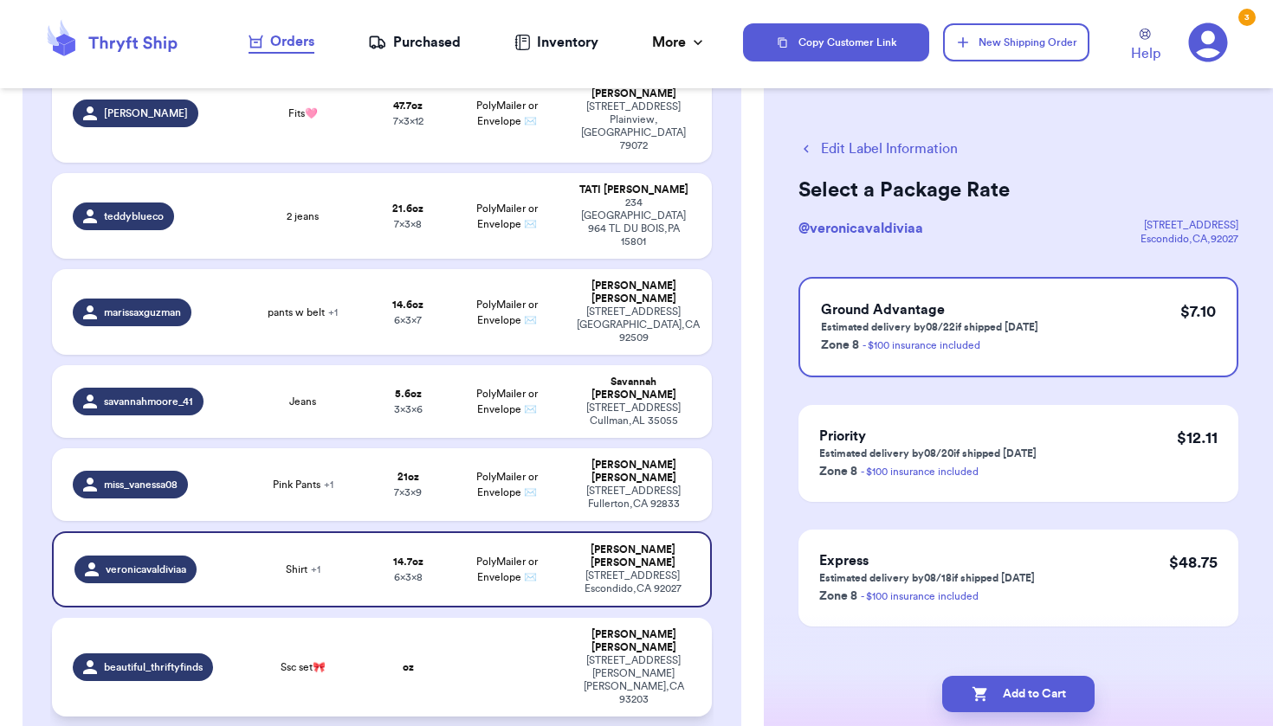
click at [621, 654] on div "[STREET_ADDRESS][PERSON_NAME]" at bounding box center [633, 680] width 113 height 52
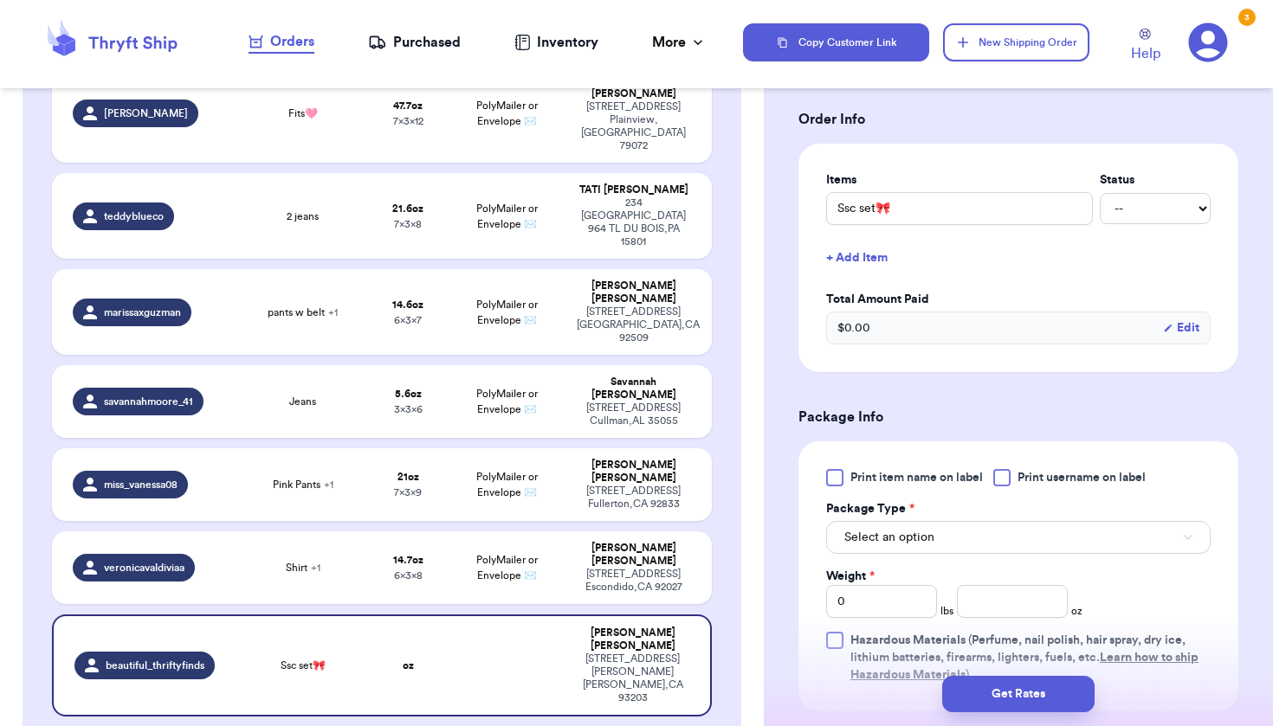
scroll to position [361, 0]
click at [1010, 475] on div at bounding box center [1001, 475] width 17 height 17
click at [0, 0] on input "Print username on label" at bounding box center [0, 0] width 0 height 0
click at [985, 600] on input "number" at bounding box center [1012, 599] width 111 height 33
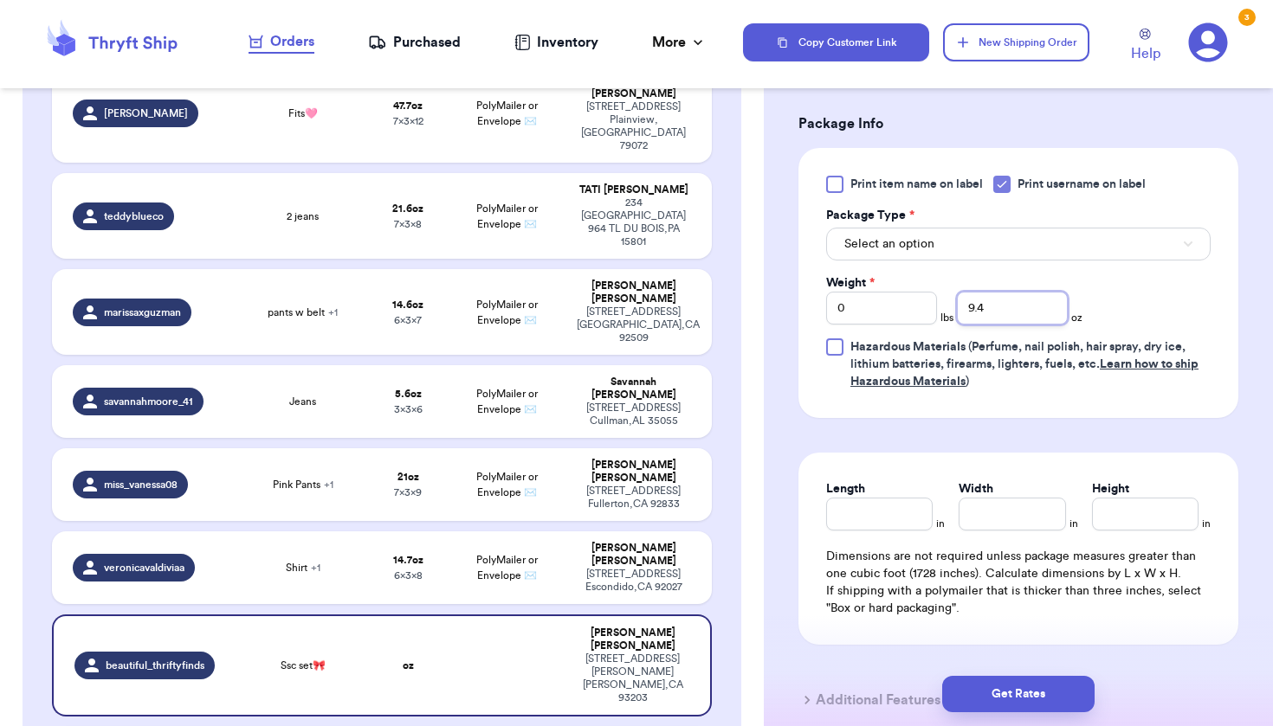
scroll to position [650, 0]
type input "9.4"
click at [997, 249] on button "Select an option" at bounding box center [1018, 245] width 384 height 33
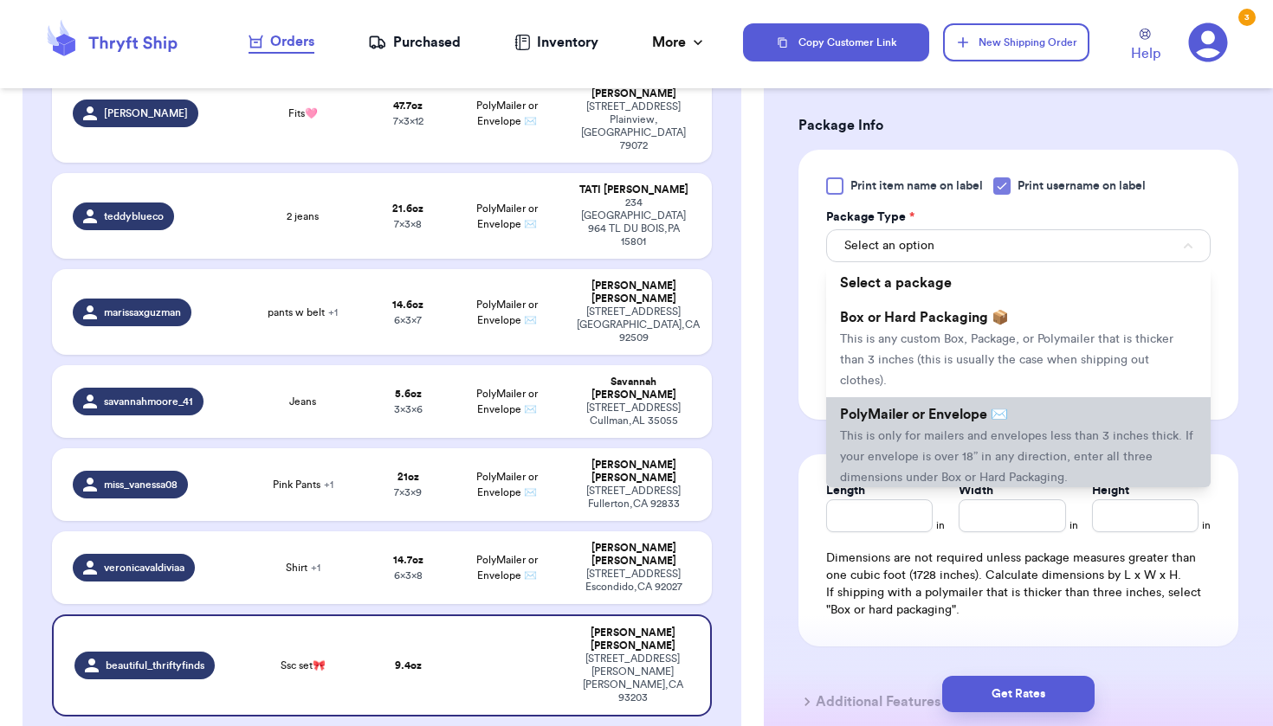
click at [990, 422] on span "PolyMailer or Envelope ✉️" at bounding box center [924, 415] width 168 height 14
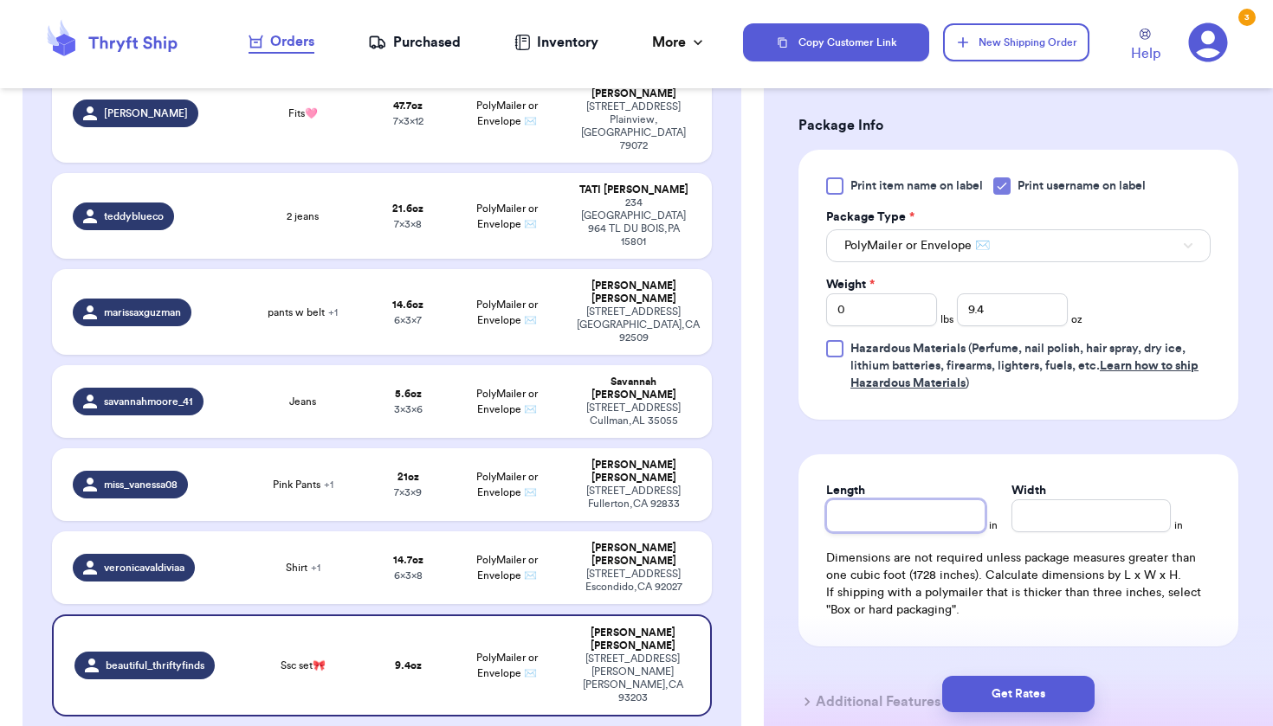
click at [944, 523] on input "Length" at bounding box center [905, 515] width 159 height 33
type input "7"
type input "6"
click at [1052, 690] on button "Get Rates" at bounding box center [1018, 694] width 152 height 36
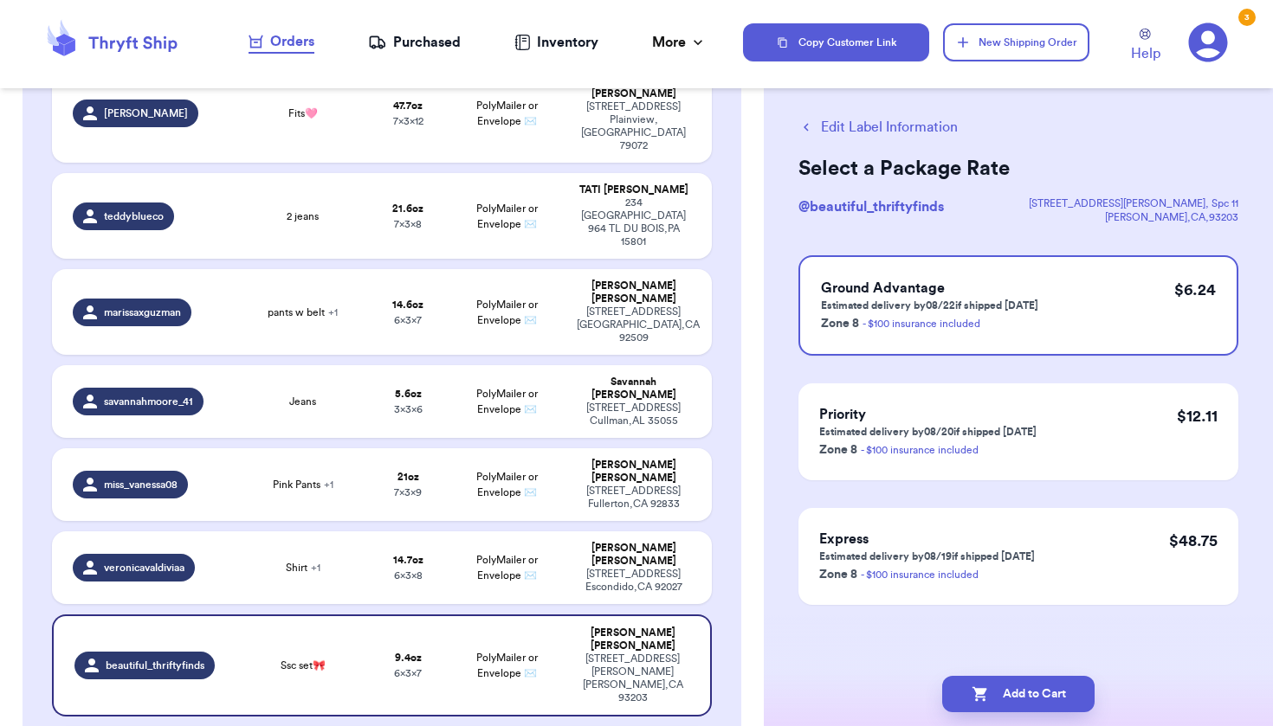
scroll to position [0, 0]
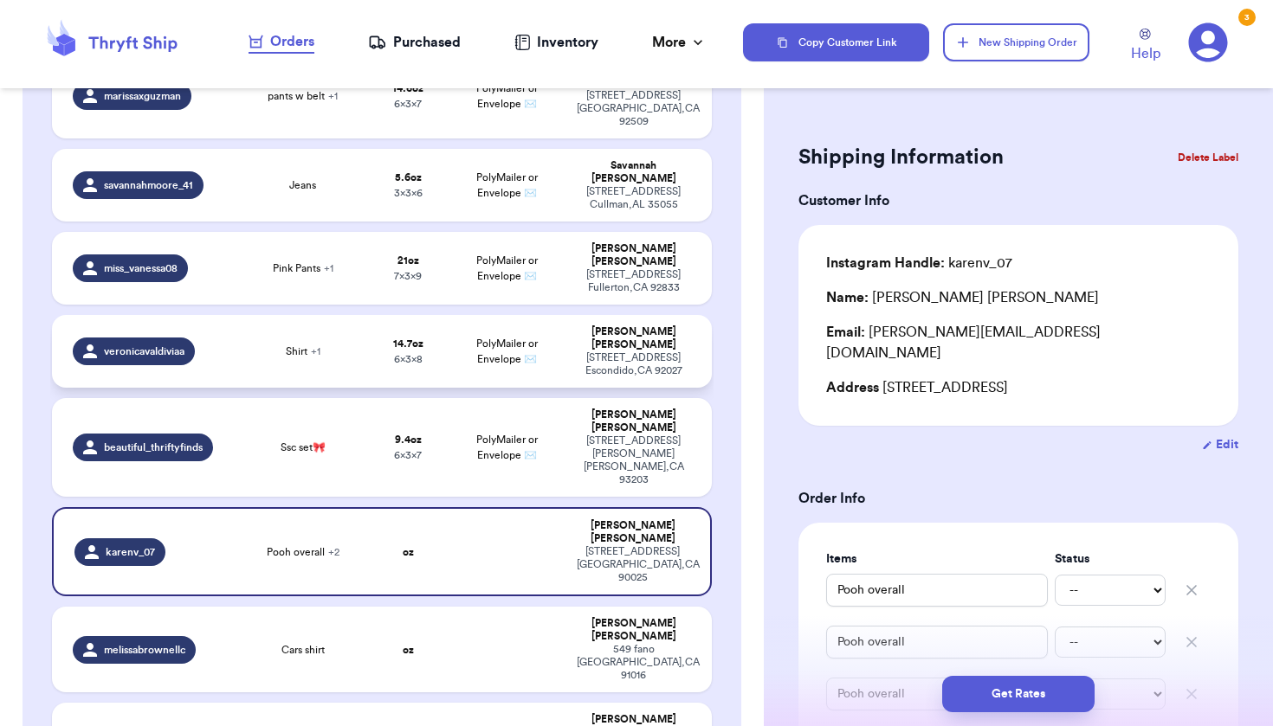
scroll to position [448, 0]
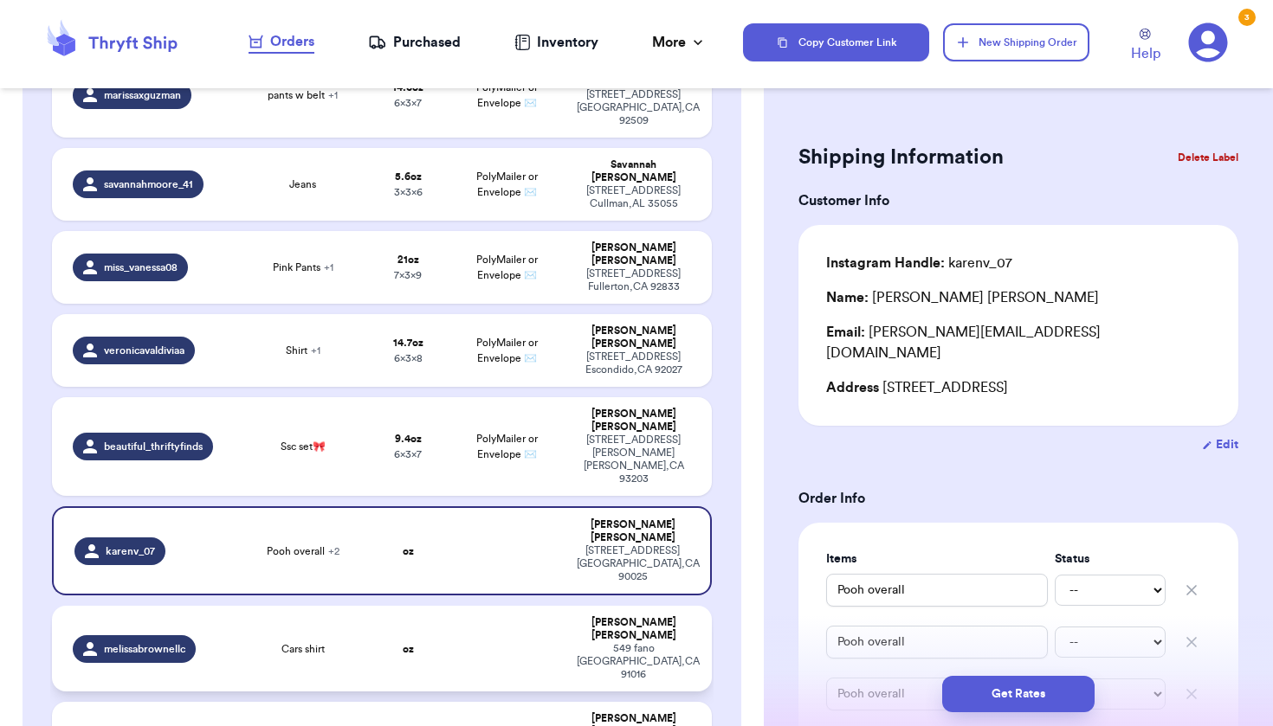
click at [461, 606] on td at bounding box center [507, 649] width 119 height 86
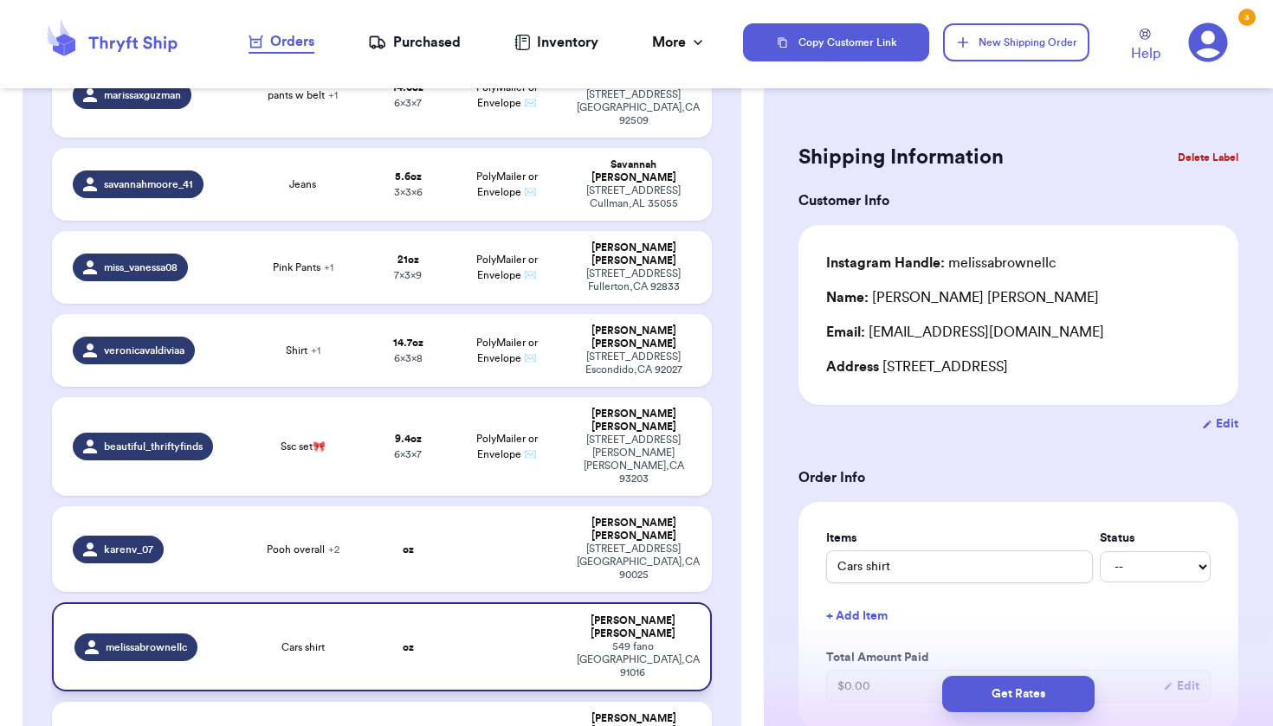
type input "Cars shirt"
type input "[PERSON_NAME] shirt"
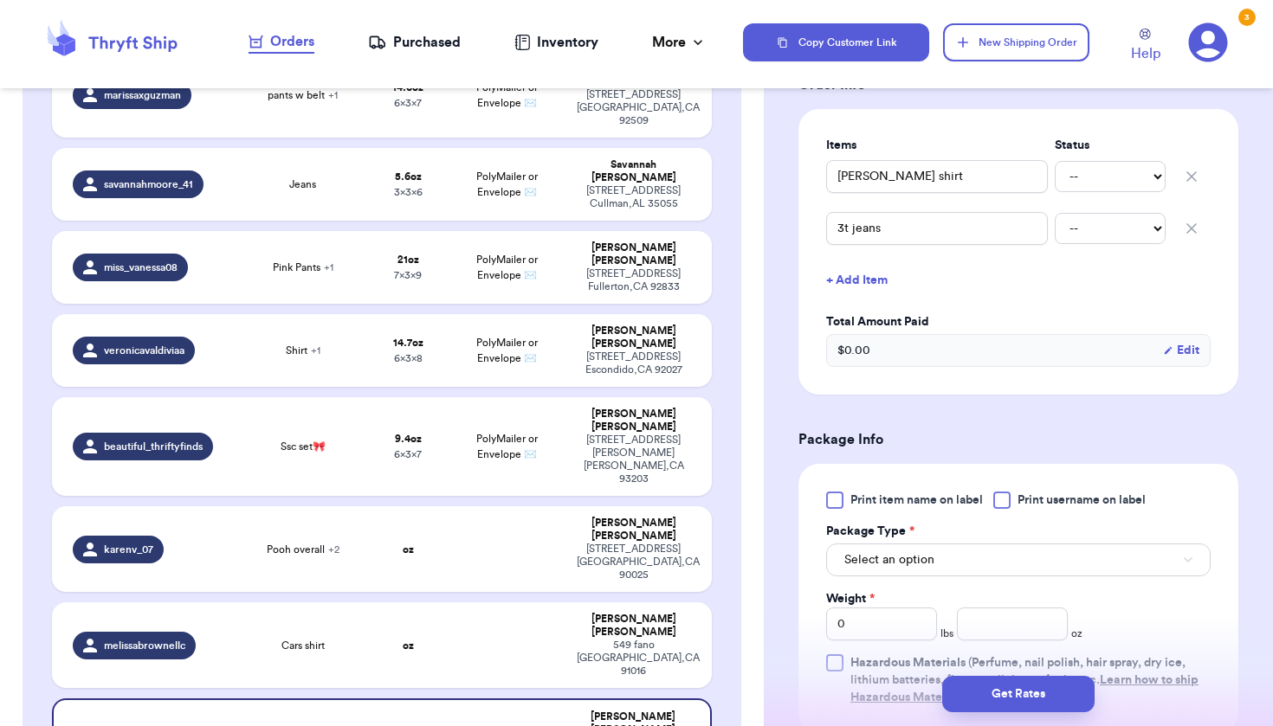
scroll to position [396, 0]
click at [1010, 502] on div at bounding box center [1001, 497] width 17 height 17
click at [0, 0] on input "Print username on label" at bounding box center [0, 0] width 0 height 0
click at [1000, 538] on div "Package Type *" at bounding box center [1018, 528] width 384 height 17
click at [965, 557] on button "Select an option" at bounding box center [1018, 557] width 384 height 33
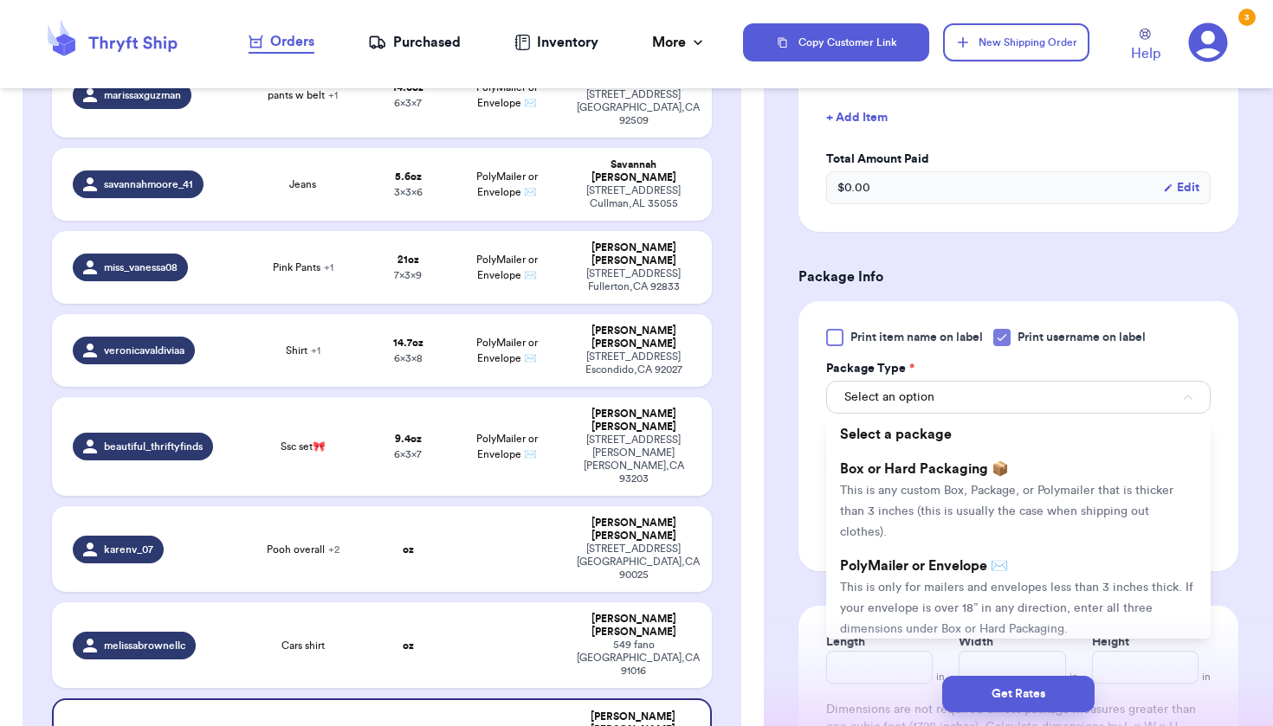
scroll to position [557, 0]
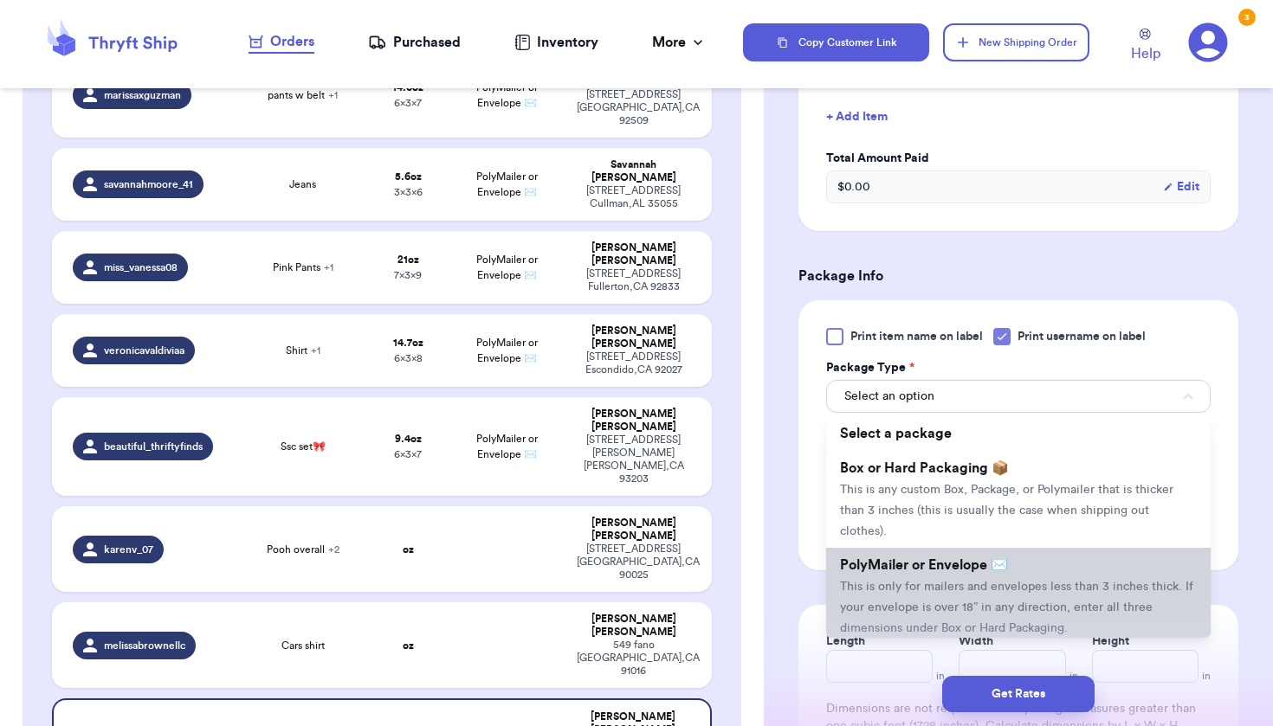
click at [944, 569] on span "PolyMailer or Envelope ✉️" at bounding box center [924, 565] width 168 height 14
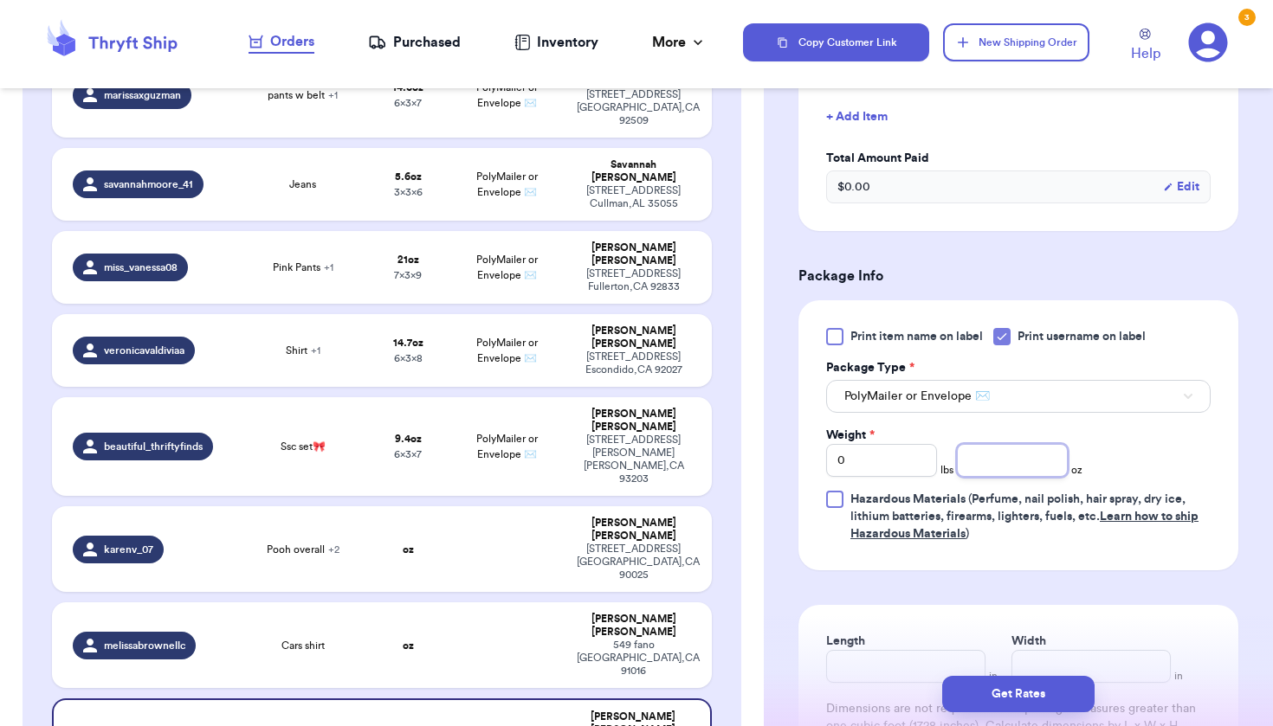
click at [1002, 467] on input "number" at bounding box center [1012, 460] width 111 height 33
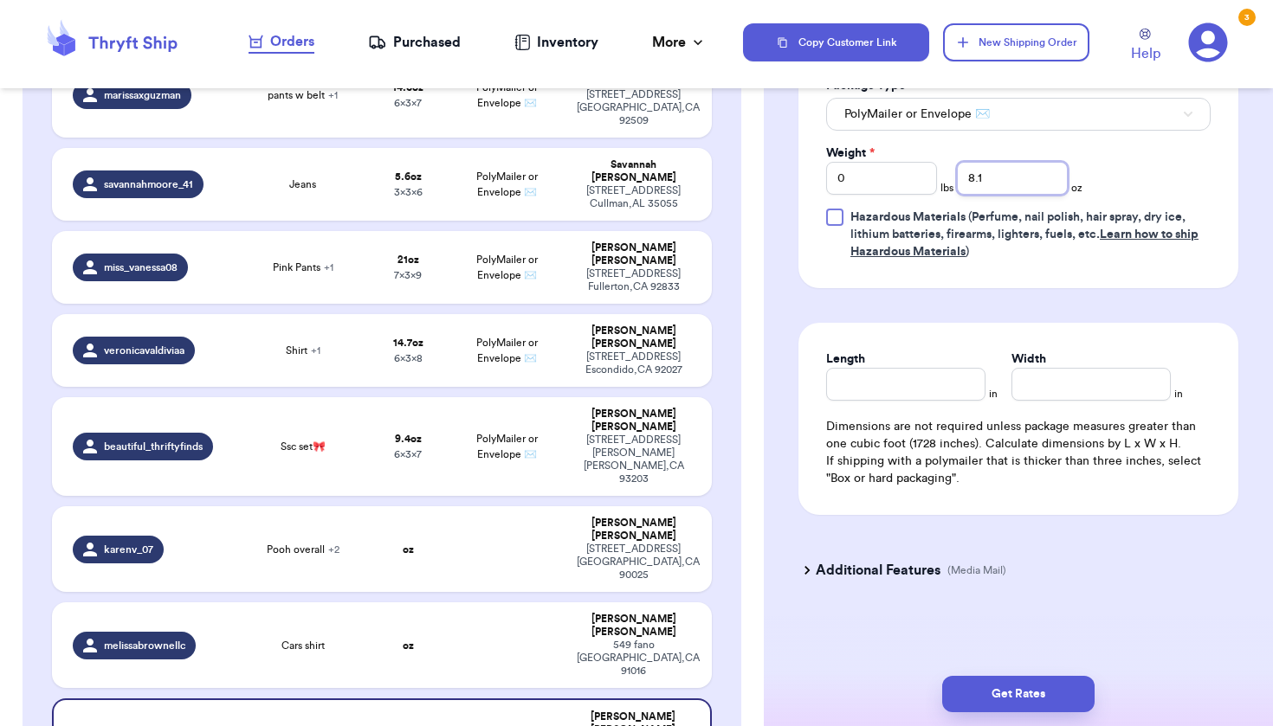
scroll to position [842, 0]
type input "8.1"
click at [934, 376] on input "Length" at bounding box center [905, 384] width 159 height 33
type input "7"
type input "5"
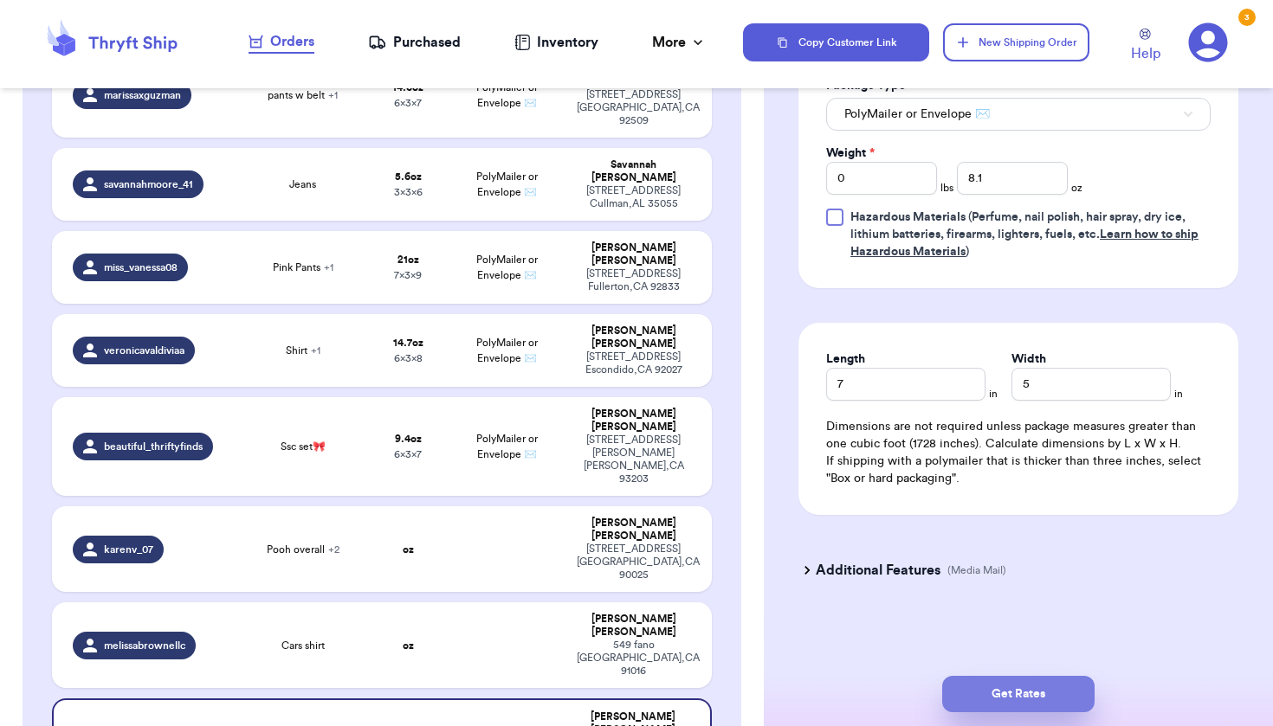
click at [994, 698] on button "Get Rates" at bounding box center [1018, 694] width 152 height 36
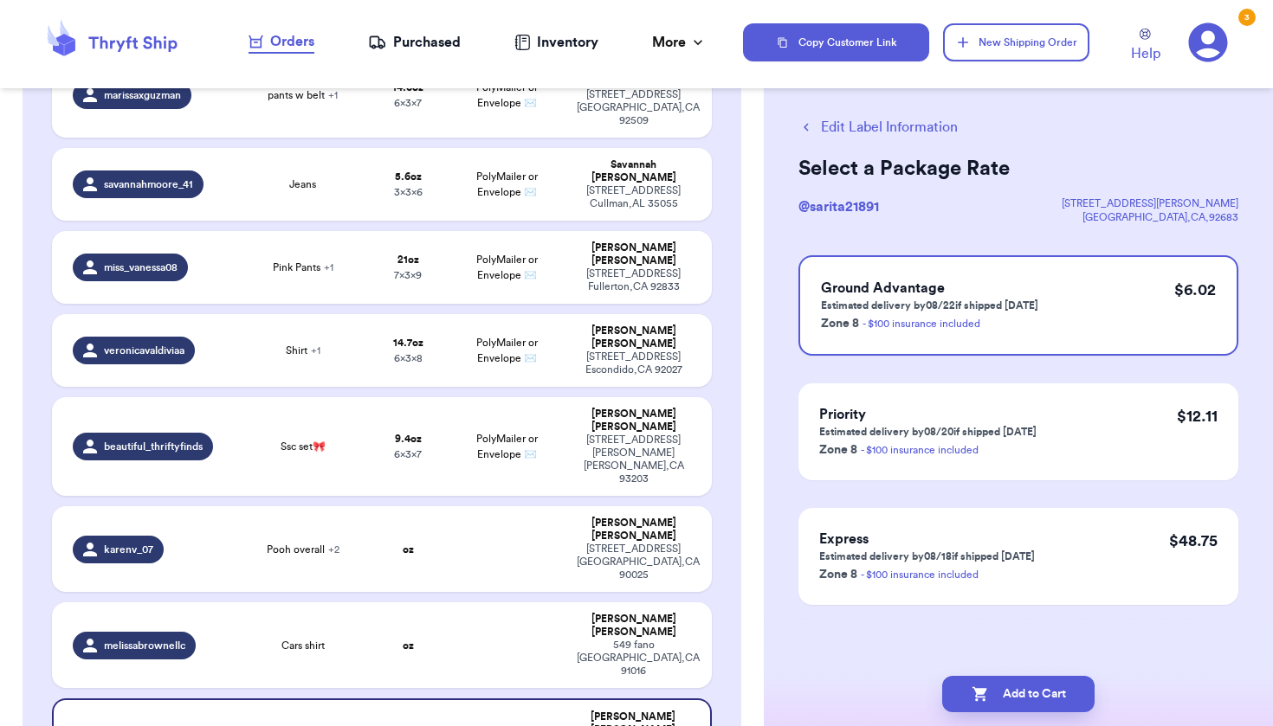
scroll to position [0, 0]
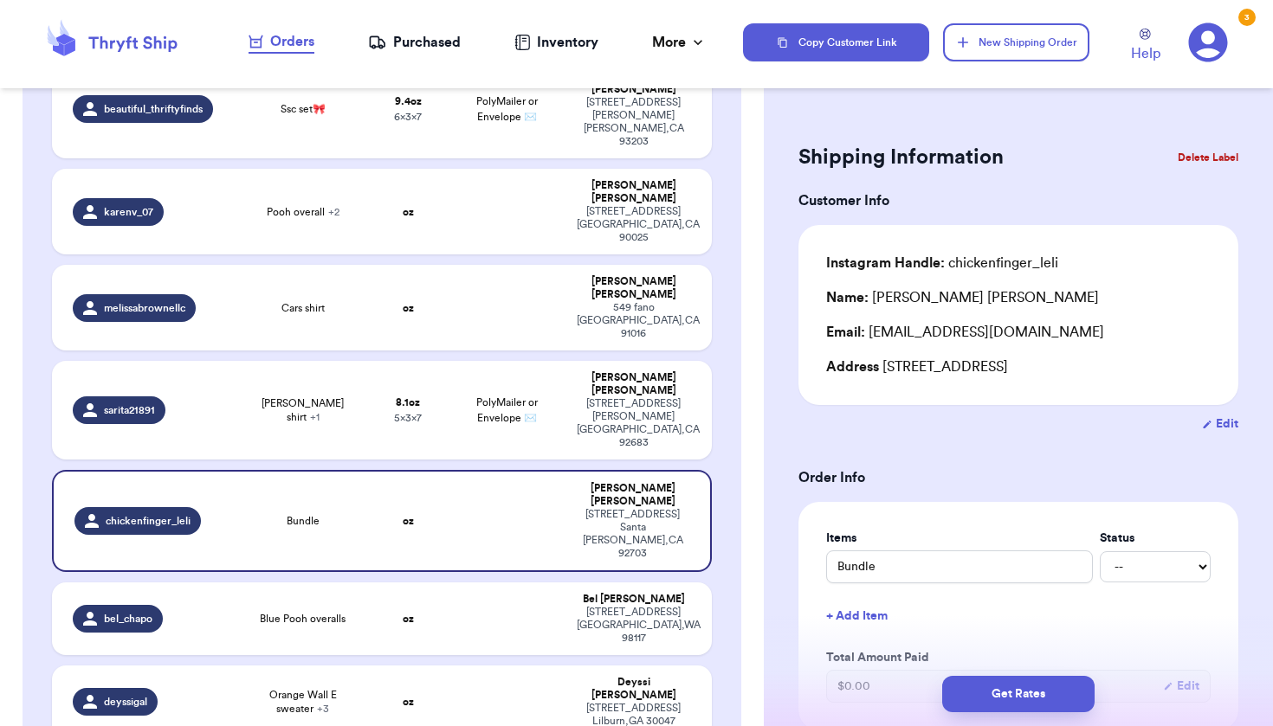
scroll to position [794, 0]
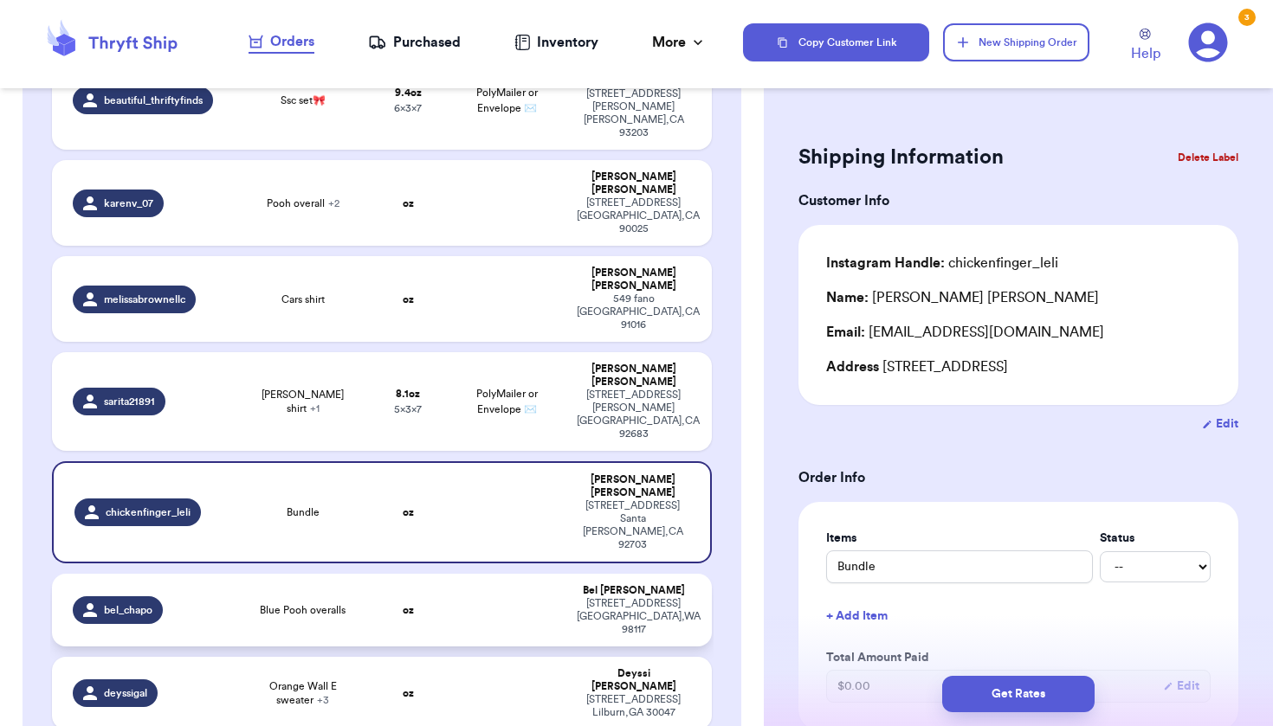
click at [358, 574] on td "Blue Pooh overalls" at bounding box center [303, 610] width 132 height 73
type input "Blue Pooh overalls"
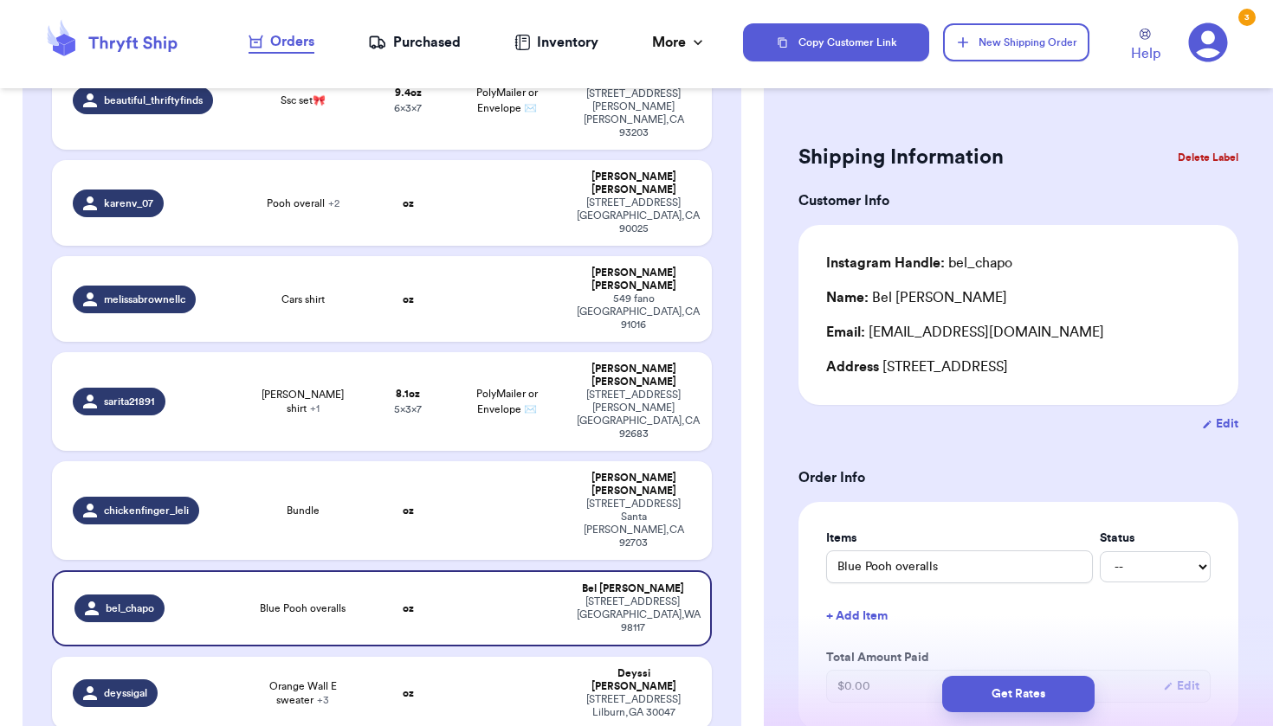
type input "Disney Cars Hoodie"
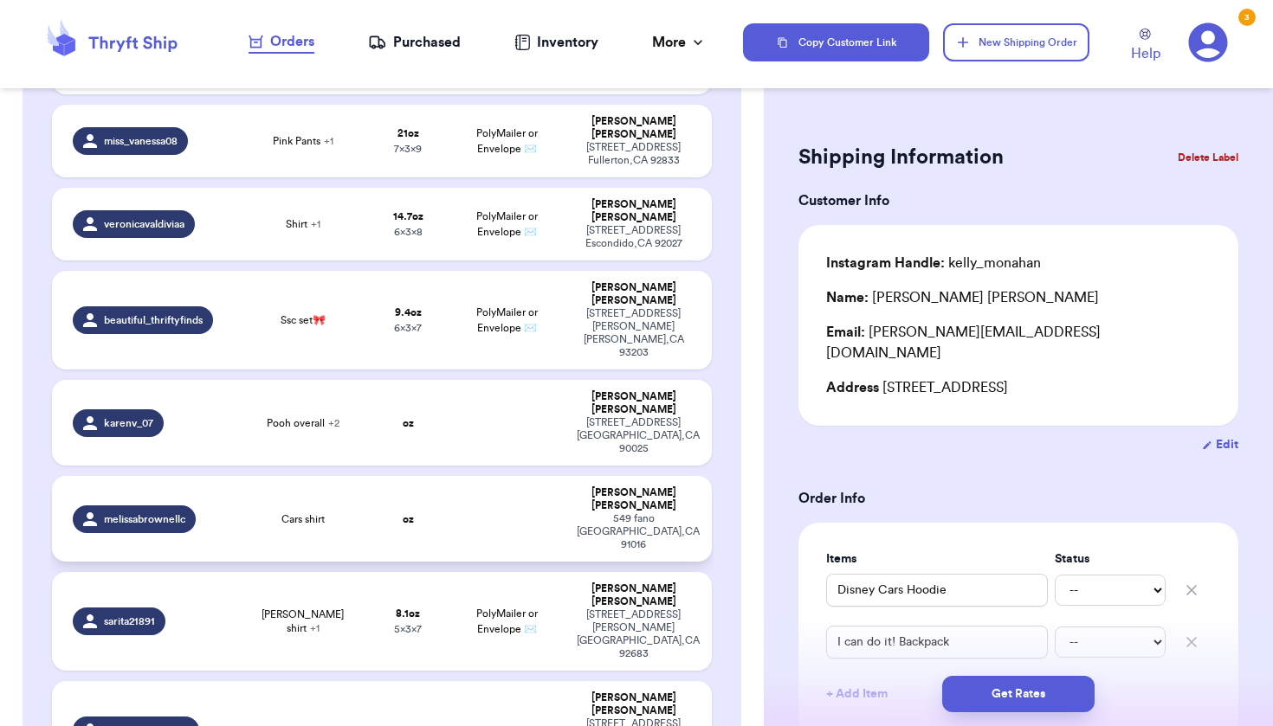
scroll to position [570, 0]
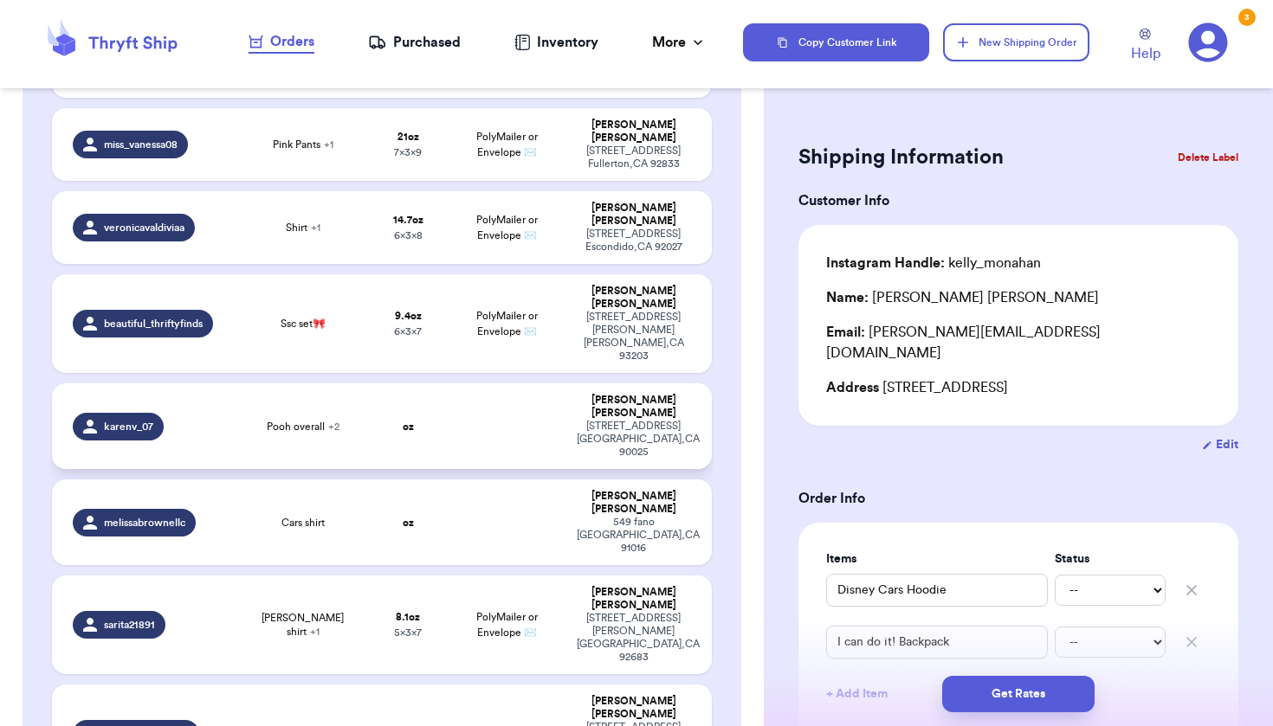
click at [534, 383] on td at bounding box center [507, 426] width 119 height 86
type input "Pooh overall"
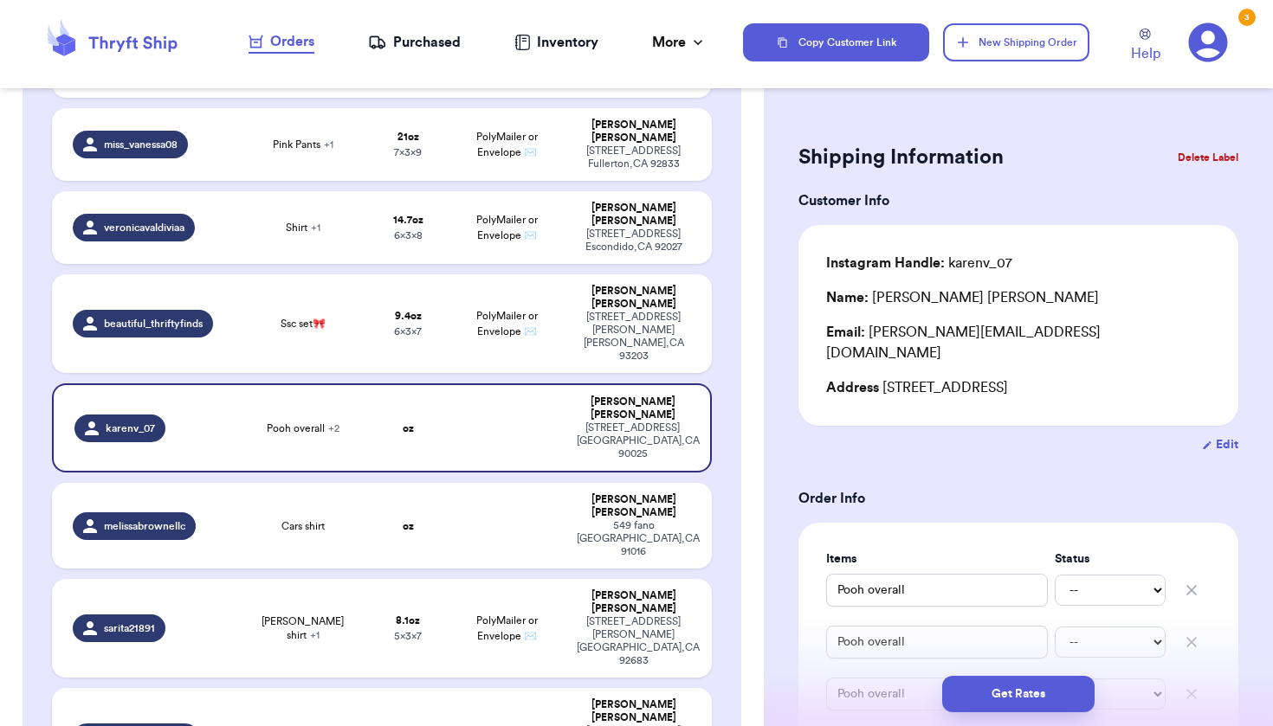
click at [1184, 155] on button "Delete Label" at bounding box center [1207, 158] width 74 height 38
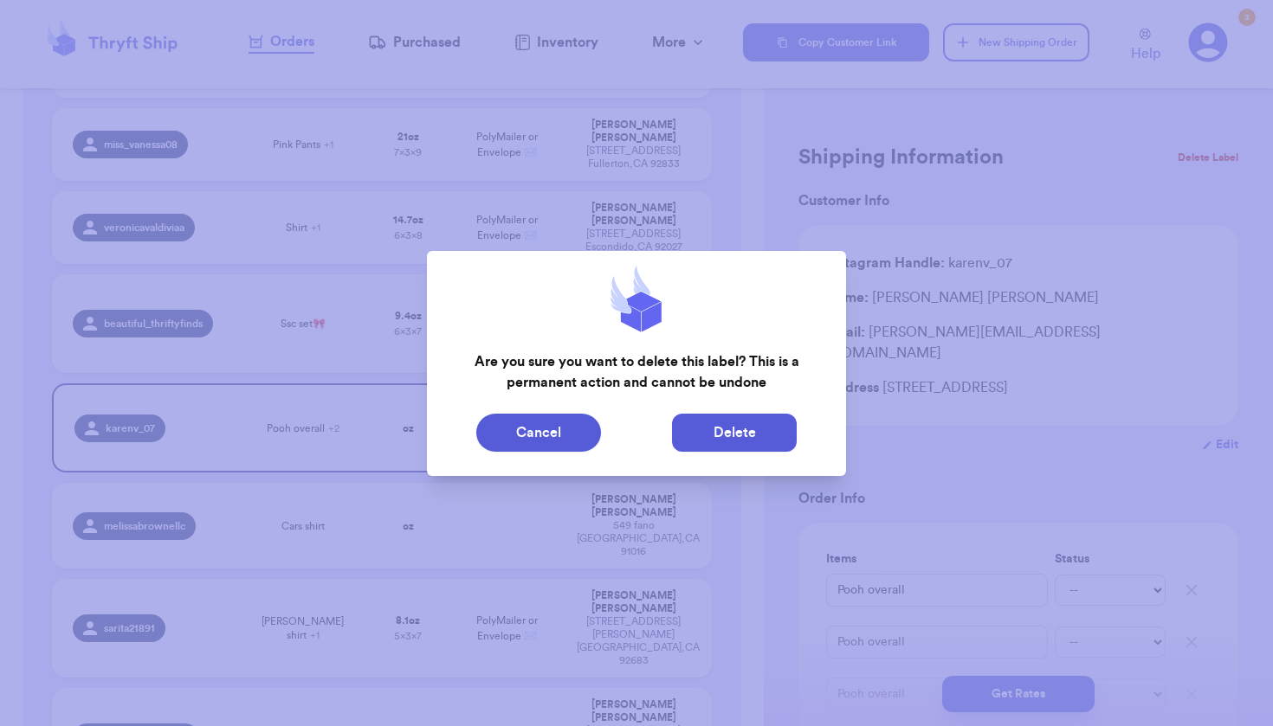
click at [787, 438] on button "Delete" at bounding box center [734, 433] width 125 height 38
type input "Fits🩷"
type input "2"
type input "15.700000000000003"
type input "12"
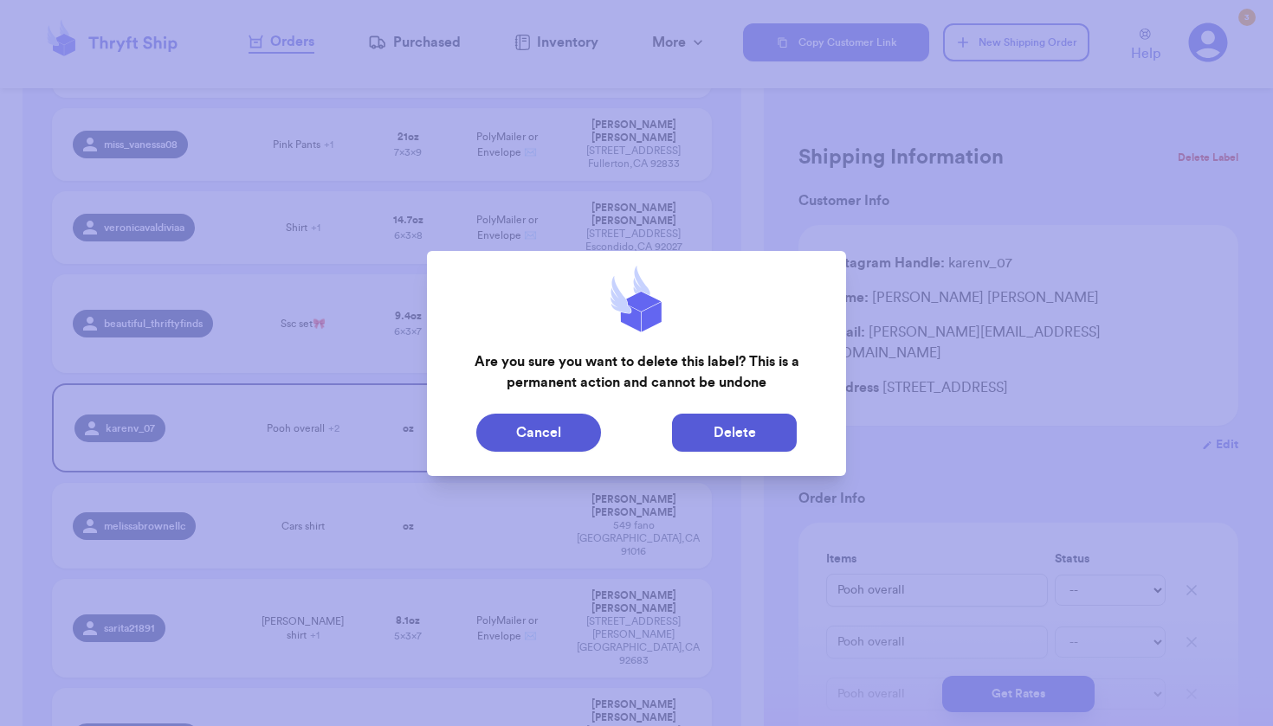
type input "7"
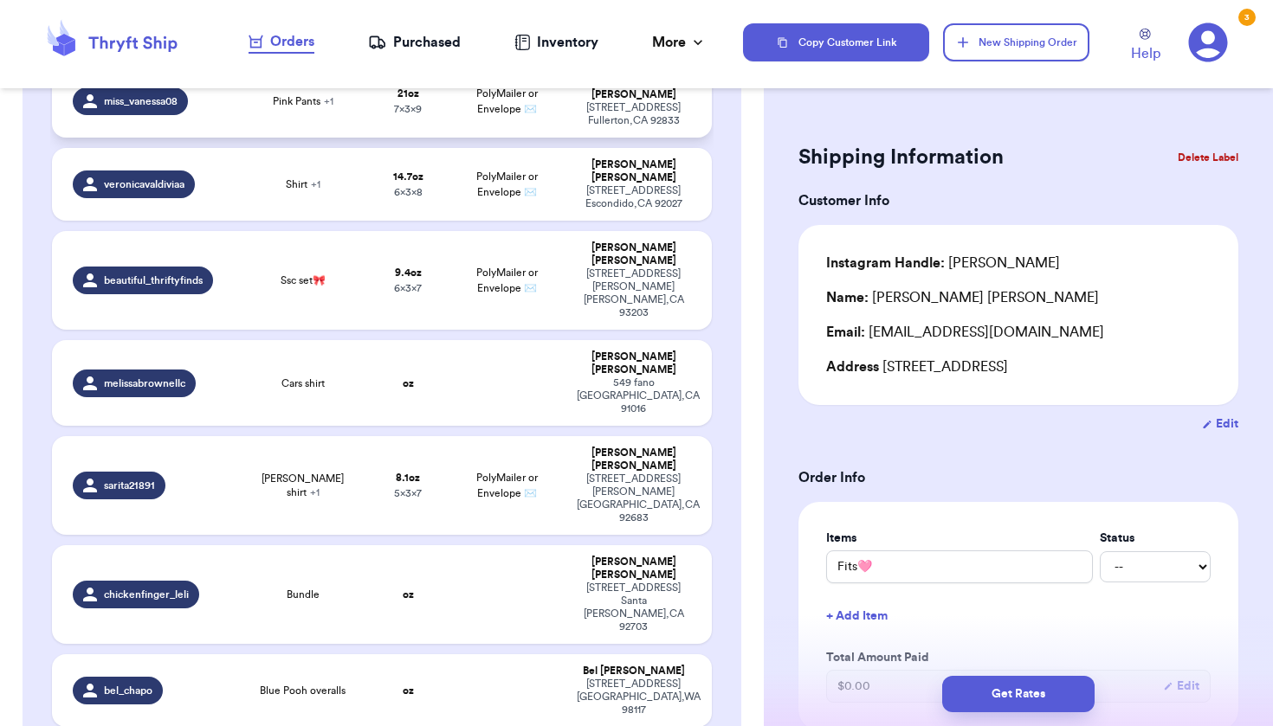
scroll to position [619, 0]
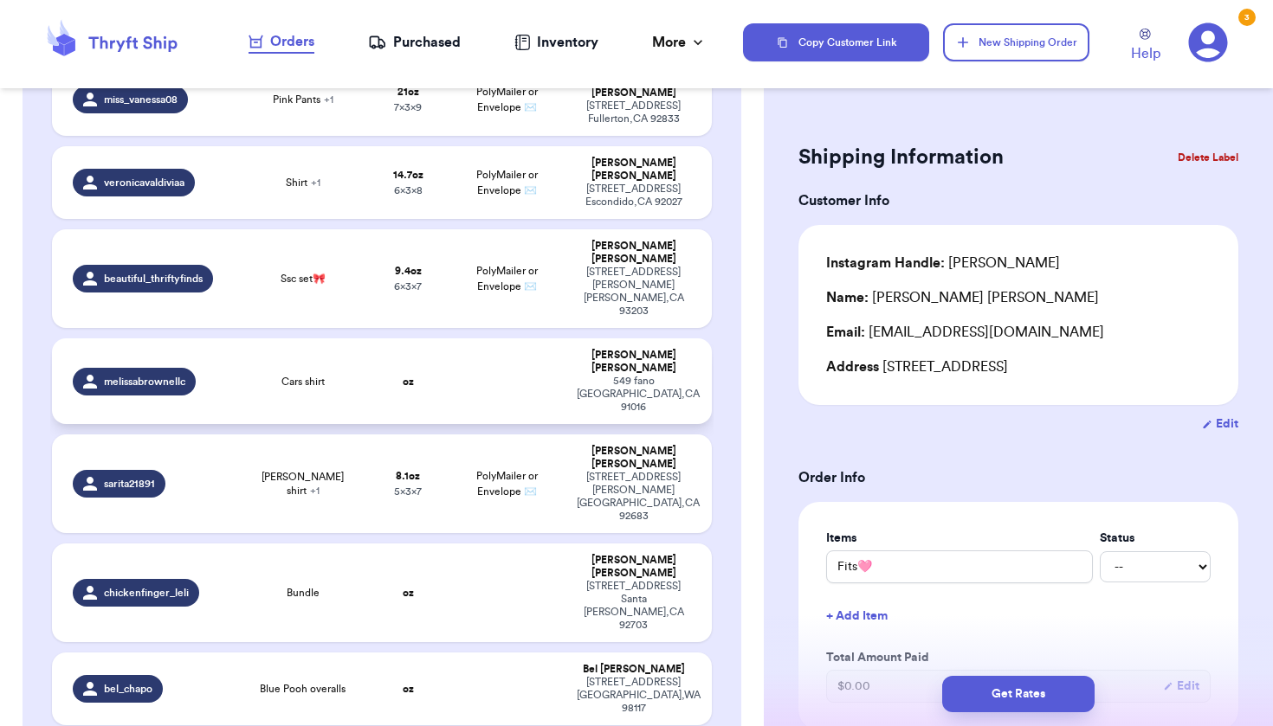
click at [595, 375] on div "[STREET_ADDRESS]" at bounding box center [633, 394] width 113 height 39
type input "Cars shirt"
type input "0"
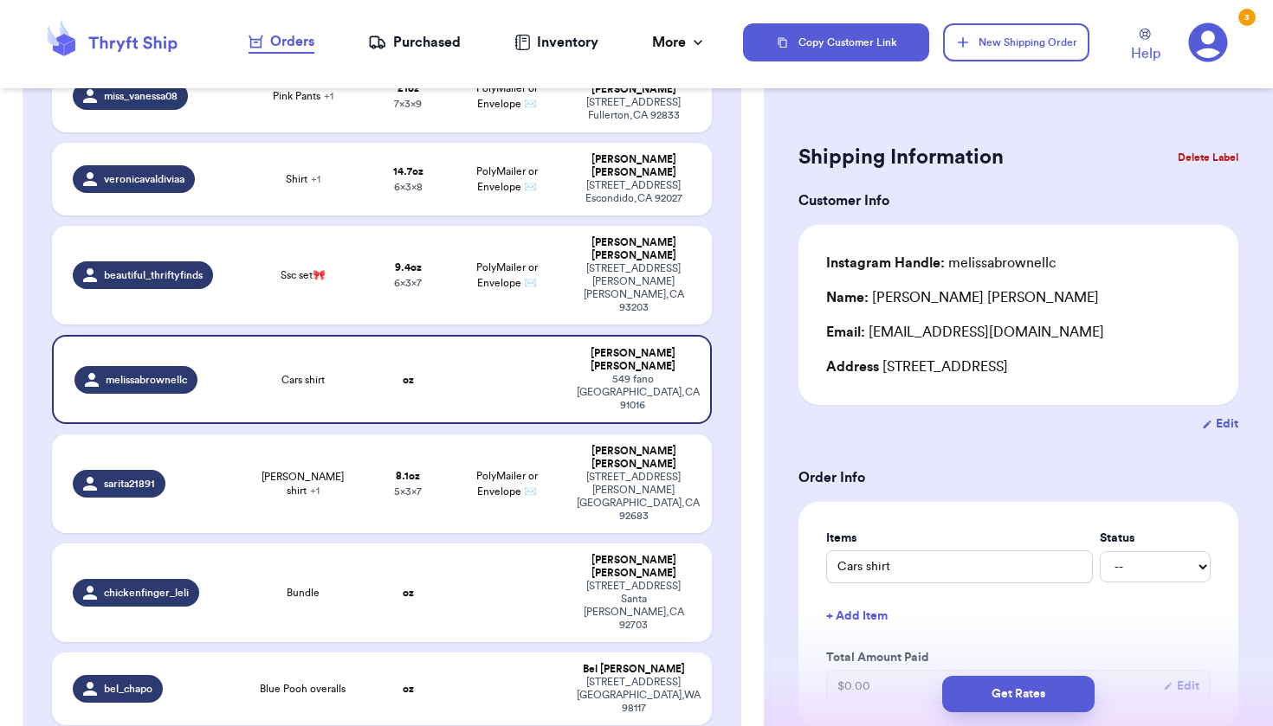
click at [1196, 158] on button "Delete Label" at bounding box center [1207, 158] width 74 height 38
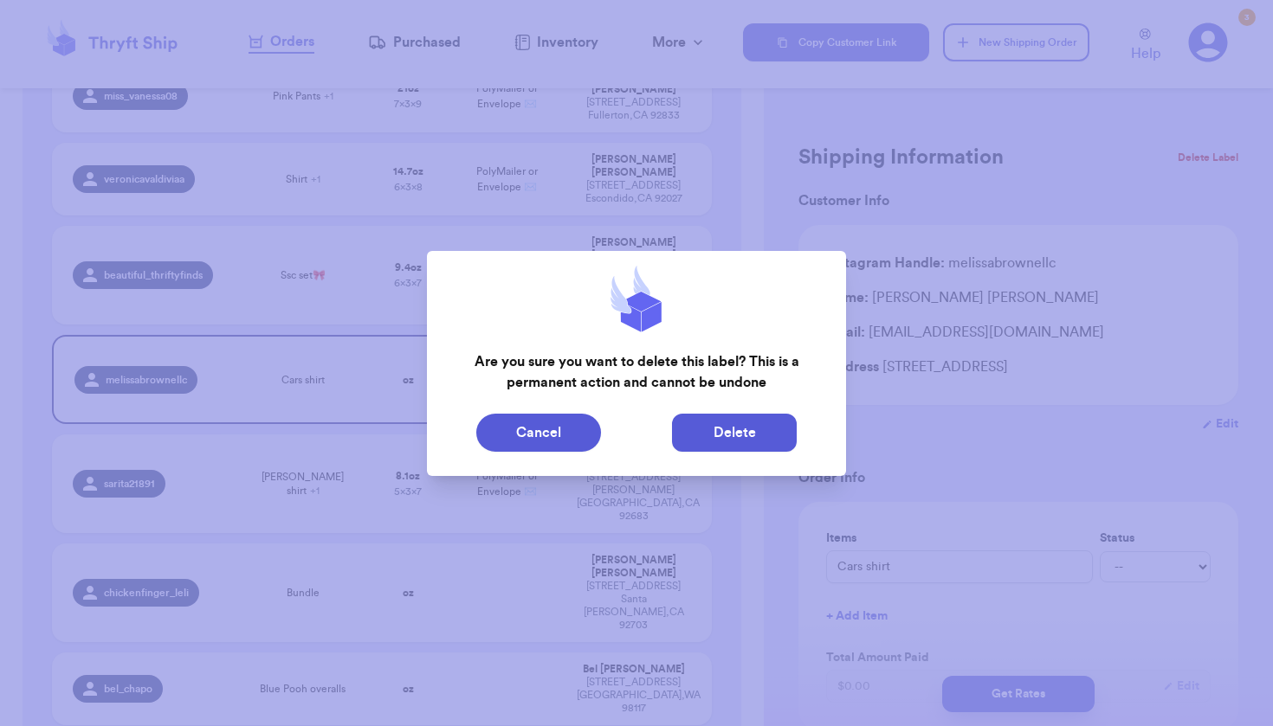
click at [786, 435] on button "Delete" at bounding box center [734, 433] width 125 height 38
type input "Fits🩷"
type input "2"
type input "15.700000000000003"
type input "12"
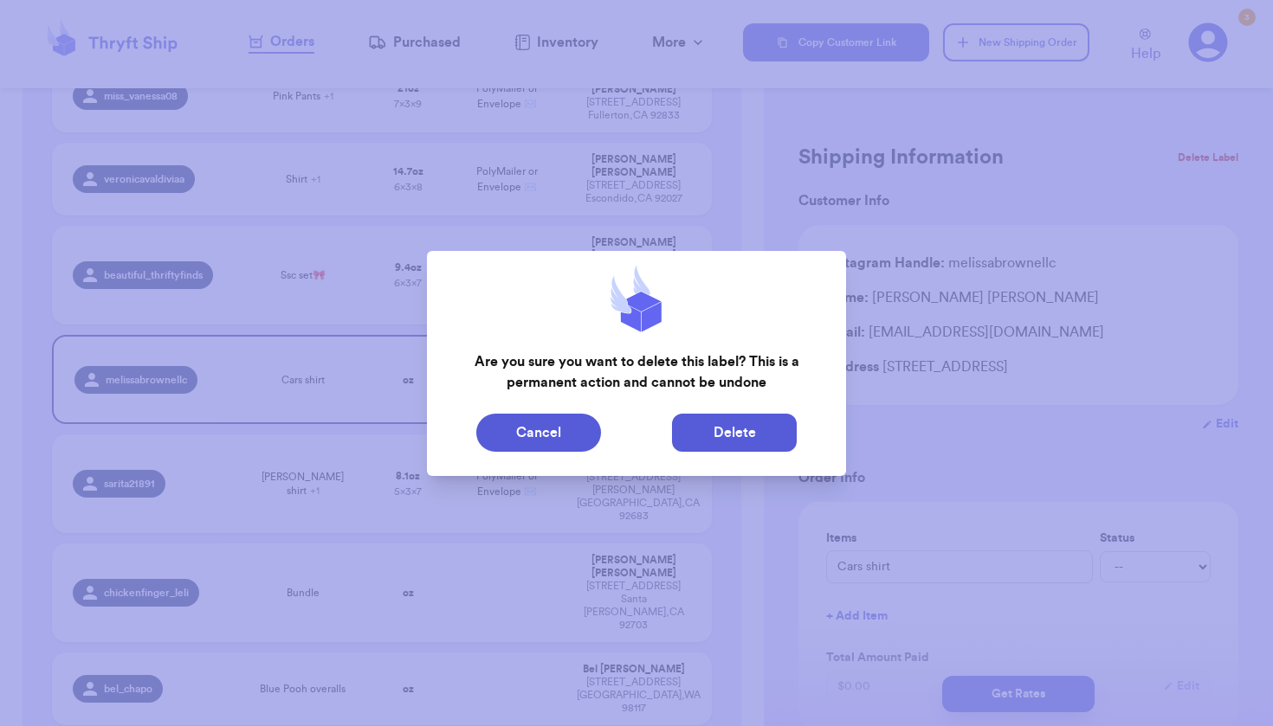
type input "7"
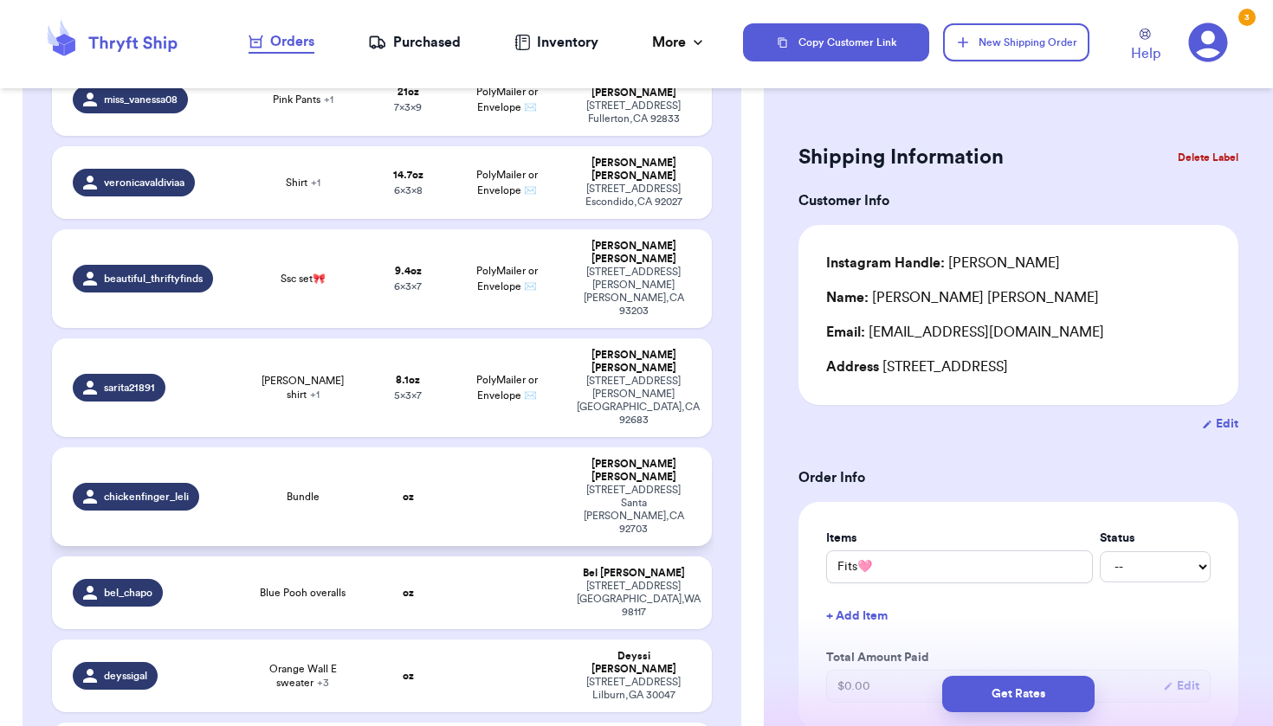
click at [462, 448] on td at bounding box center [507, 497] width 119 height 99
type input "Bundle"
type input "0"
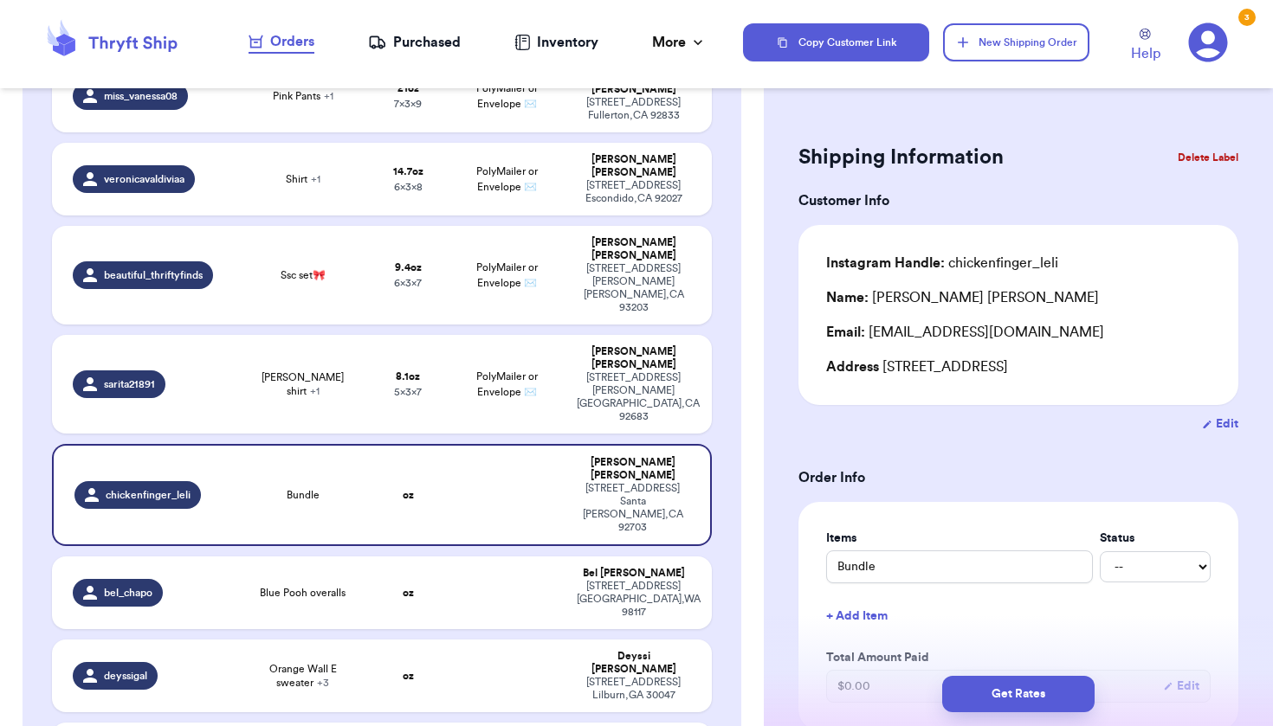
click at [1193, 151] on button "Delete Label" at bounding box center [1207, 158] width 74 height 38
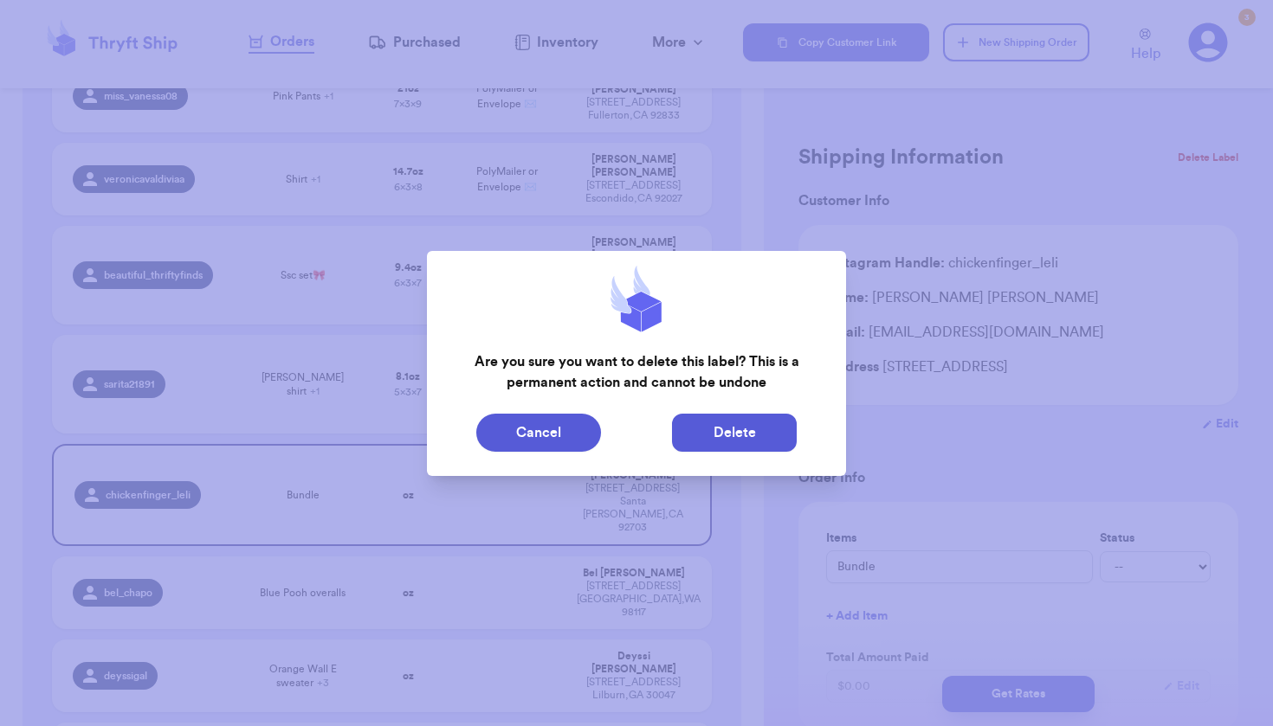
click at [779, 434] on button "Delete" at bounding box center [734, 433] width 125 height 38
type input "Fits🩷"
type input "2"
type input "15.700000000000003"
type input "12"
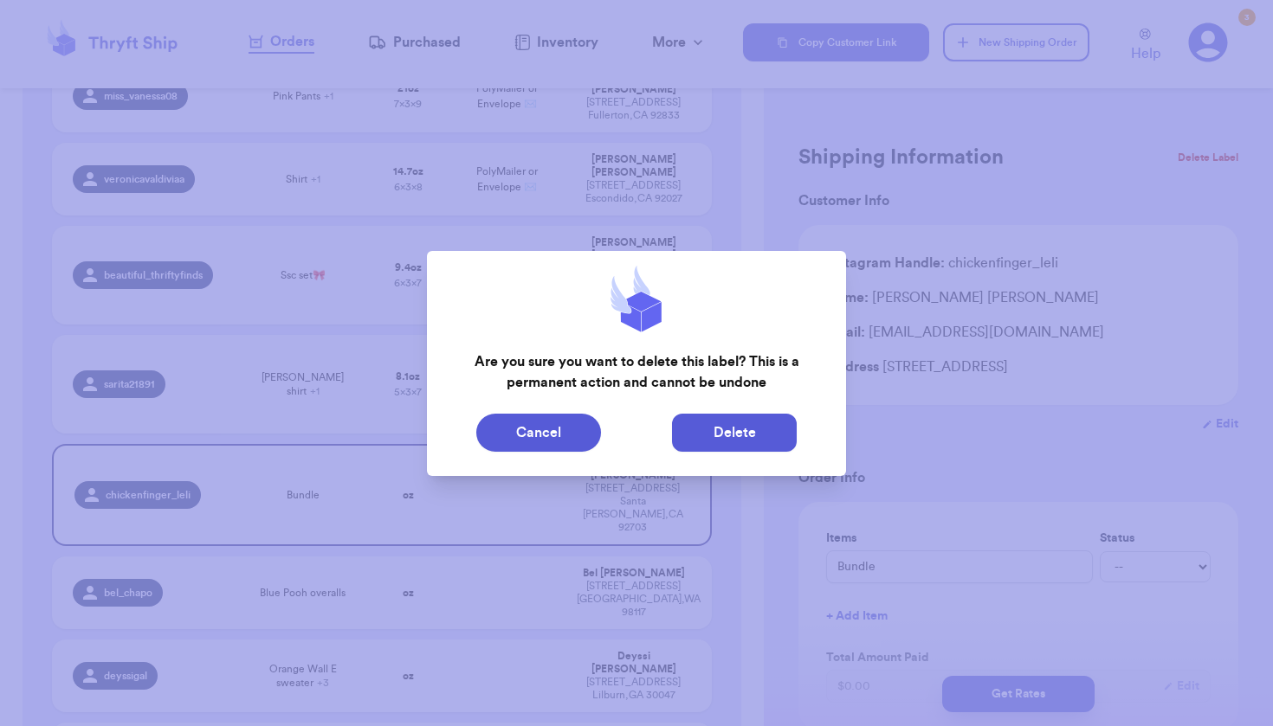
type input "7"
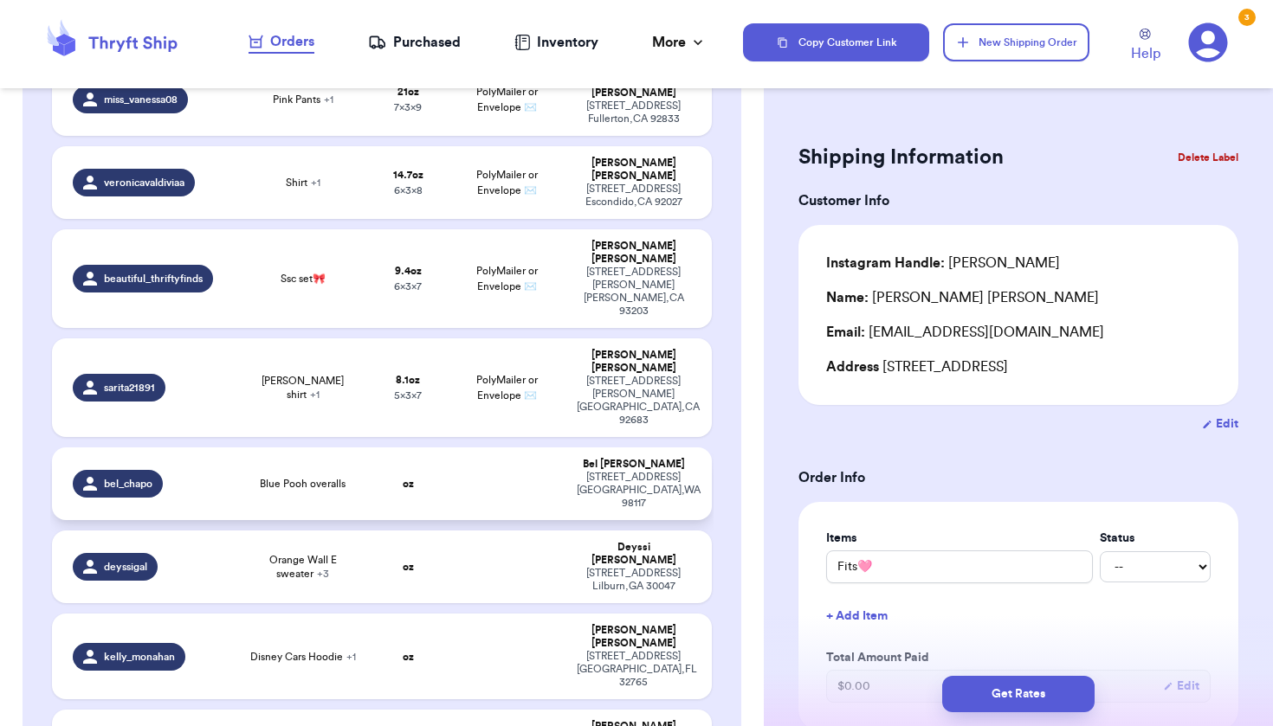
click at [622, 471] on div "[STREET_ADDRESS]" at bounding box center [633, 490] width 113 height 39
type input "Blue Pooh overalls"
type input "0"
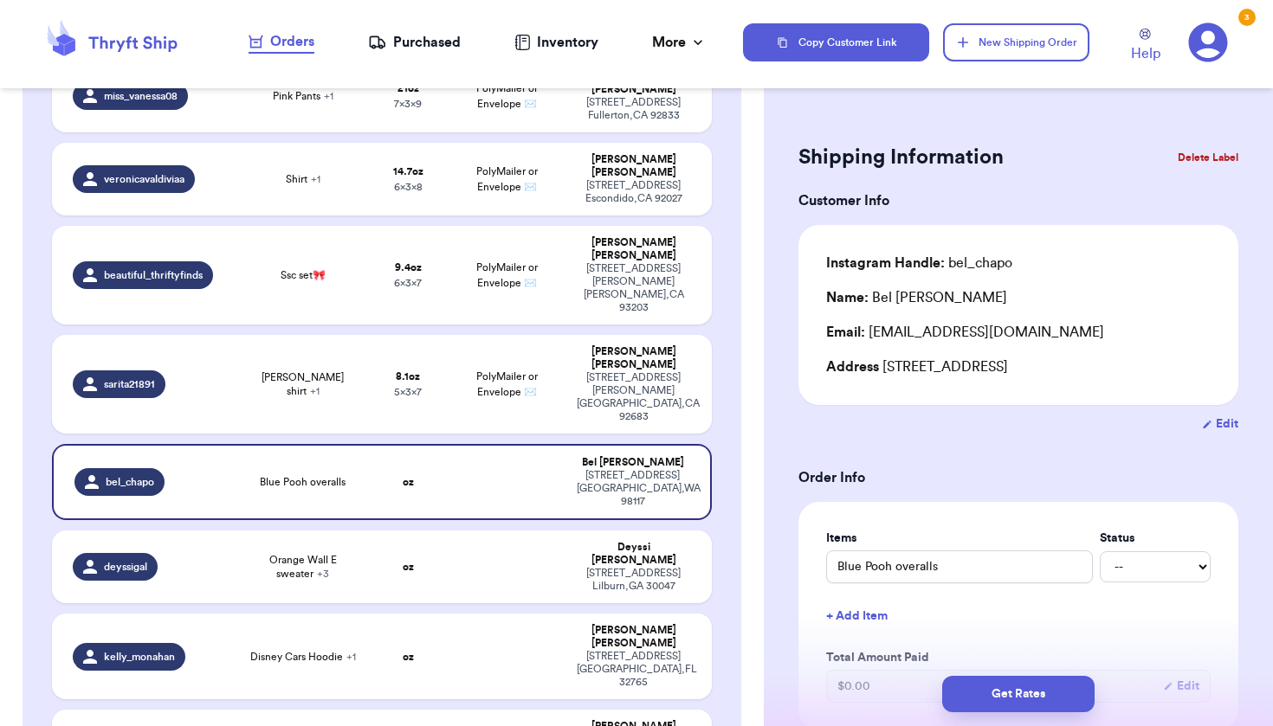
click at [1181, 166] on button "Delete Label" at bounding box center [1207, 158] width 74 height 38
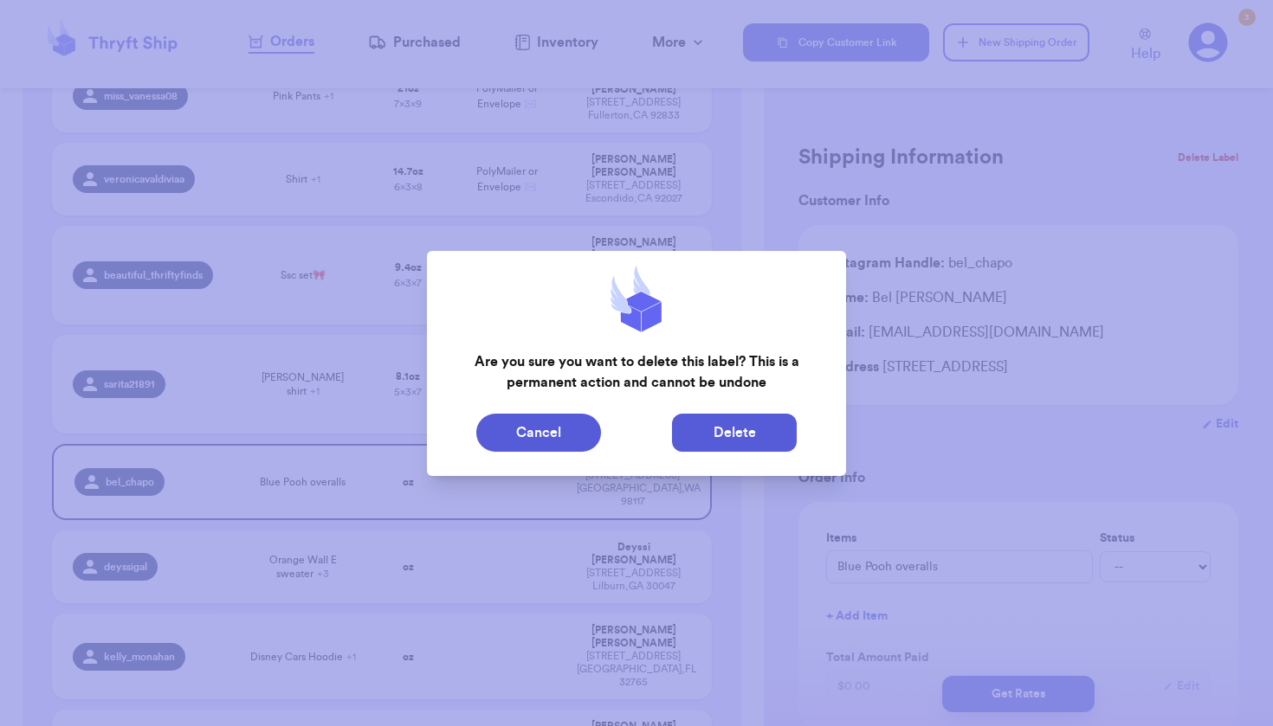
click at [731, 435] on button "Delete" at bounding box center [734, 433] width 125 height 38
type input "Fits🩷"
type input "2"
type input "15.700000000000003"
type input "12"
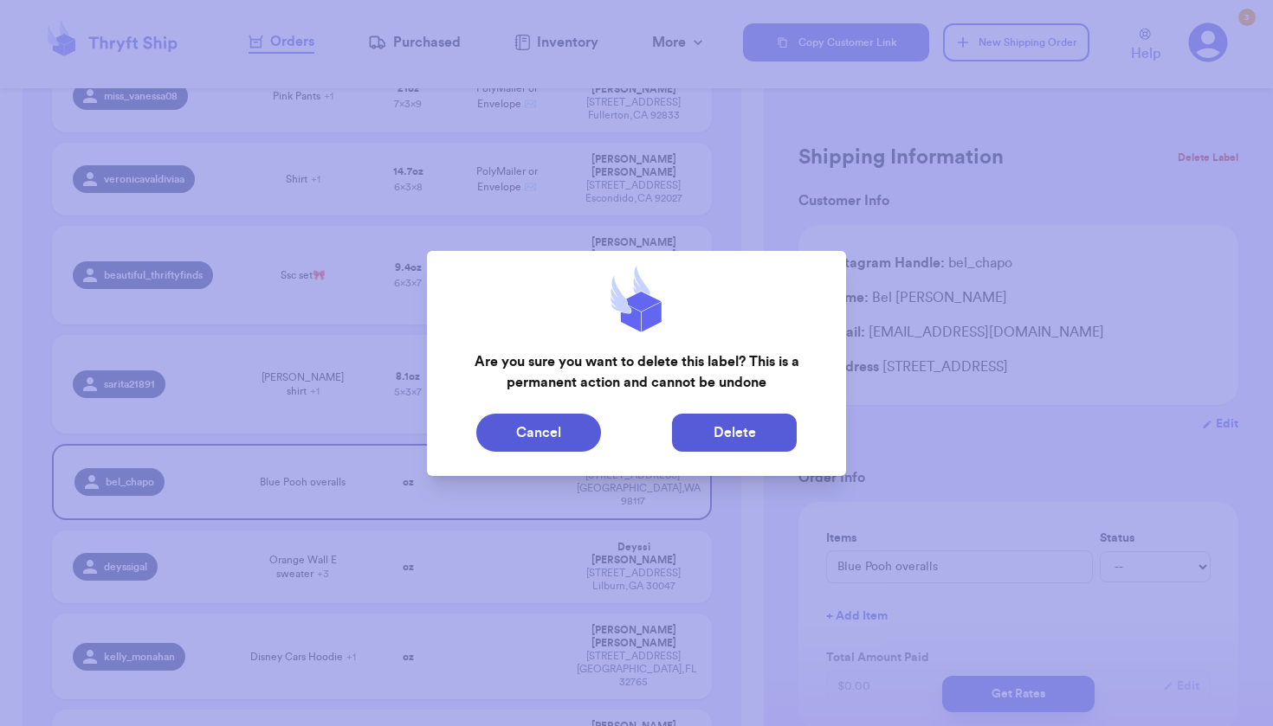
type input "7"
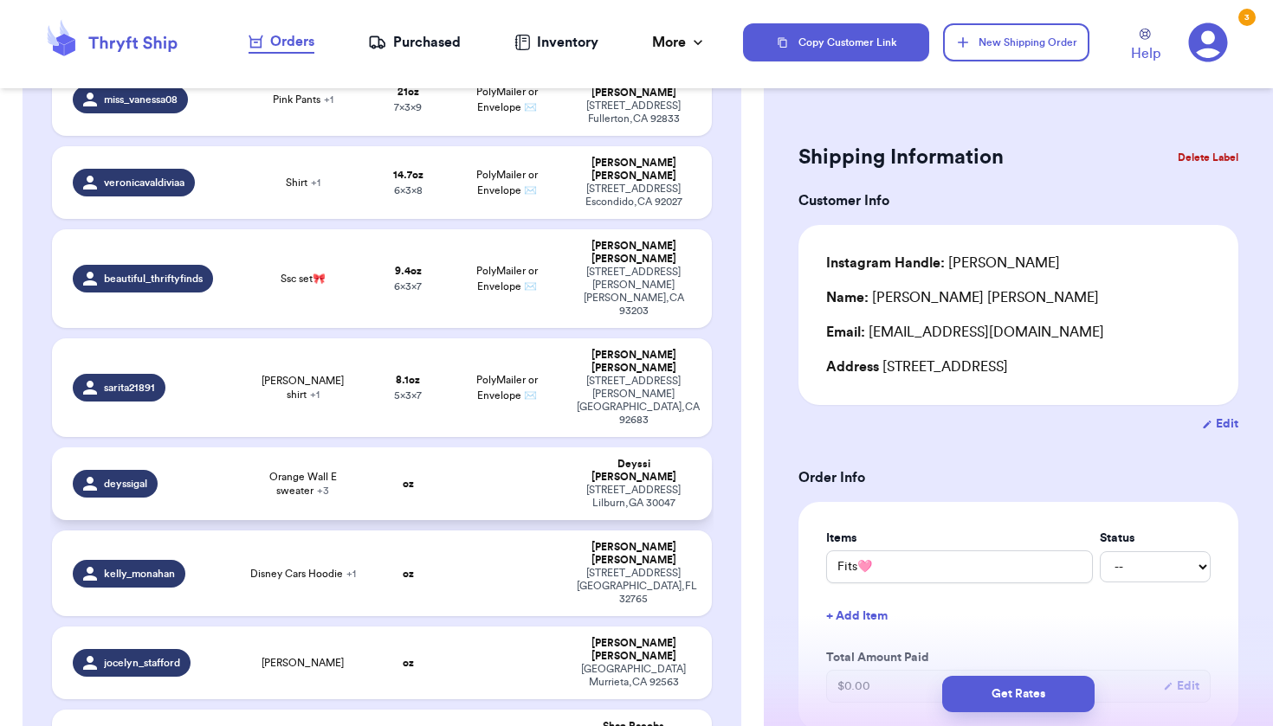
click at [648, 484] on div "[STREET_ADDRESS]" at bounding box center [633, 497] width 113 height 26
type input "Orange Wall E sweater"
type input "0"
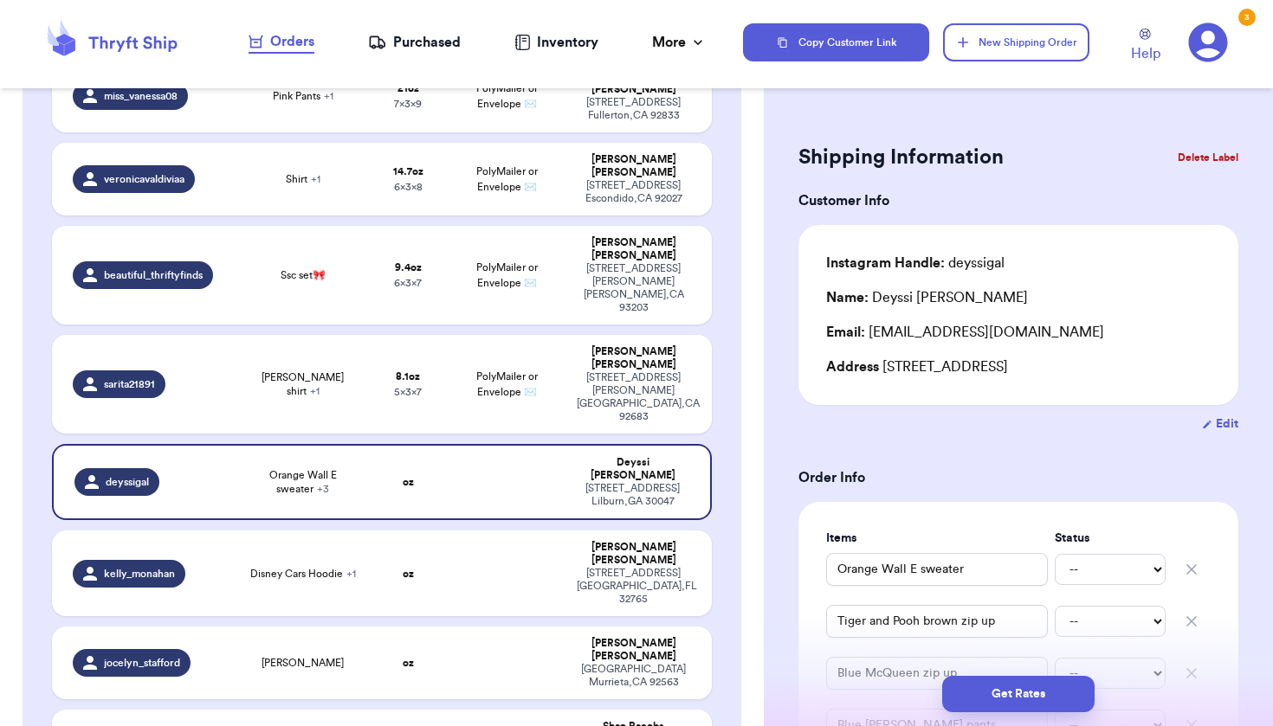
click at [1194, 141] on button "Delete Label" at bounding box center [1207, 158] width 74 height 38
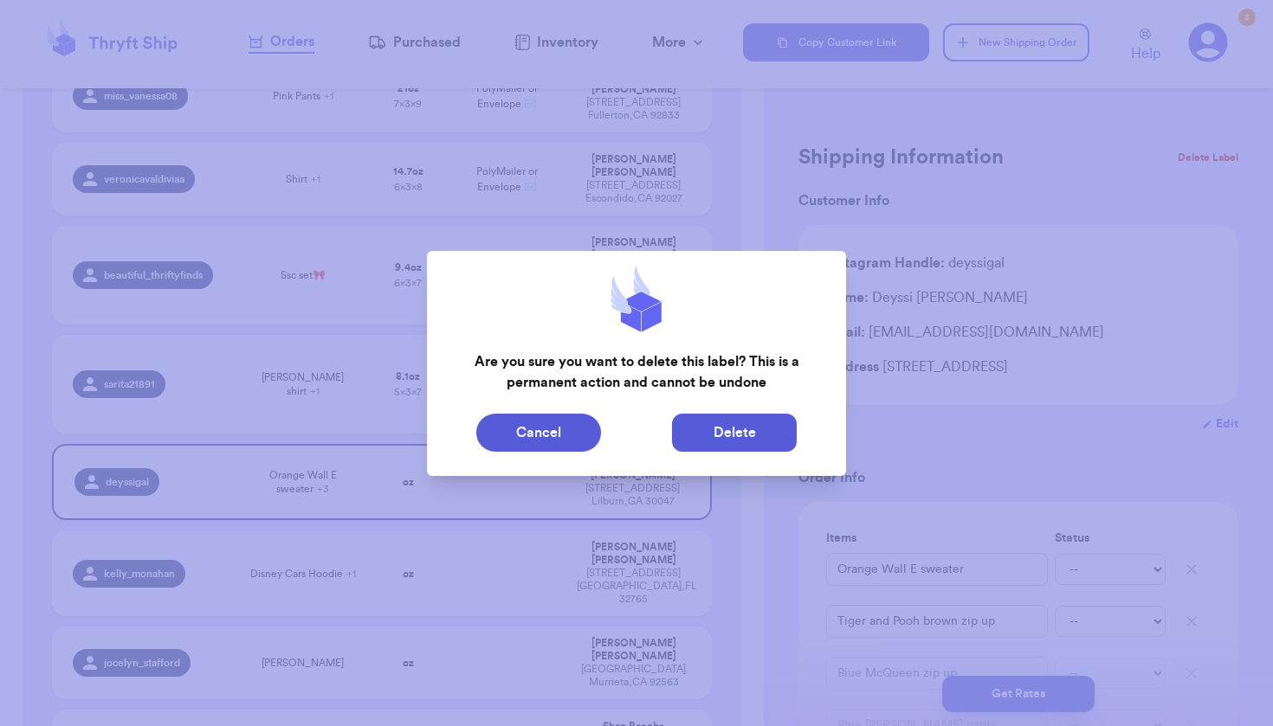
click at [753, 425] on button "Delete" at bounding box center [734, 433] width 125 height 38
type input "Fits🩷"
type input "2"
type input "15.700000000000003"
type input "12"
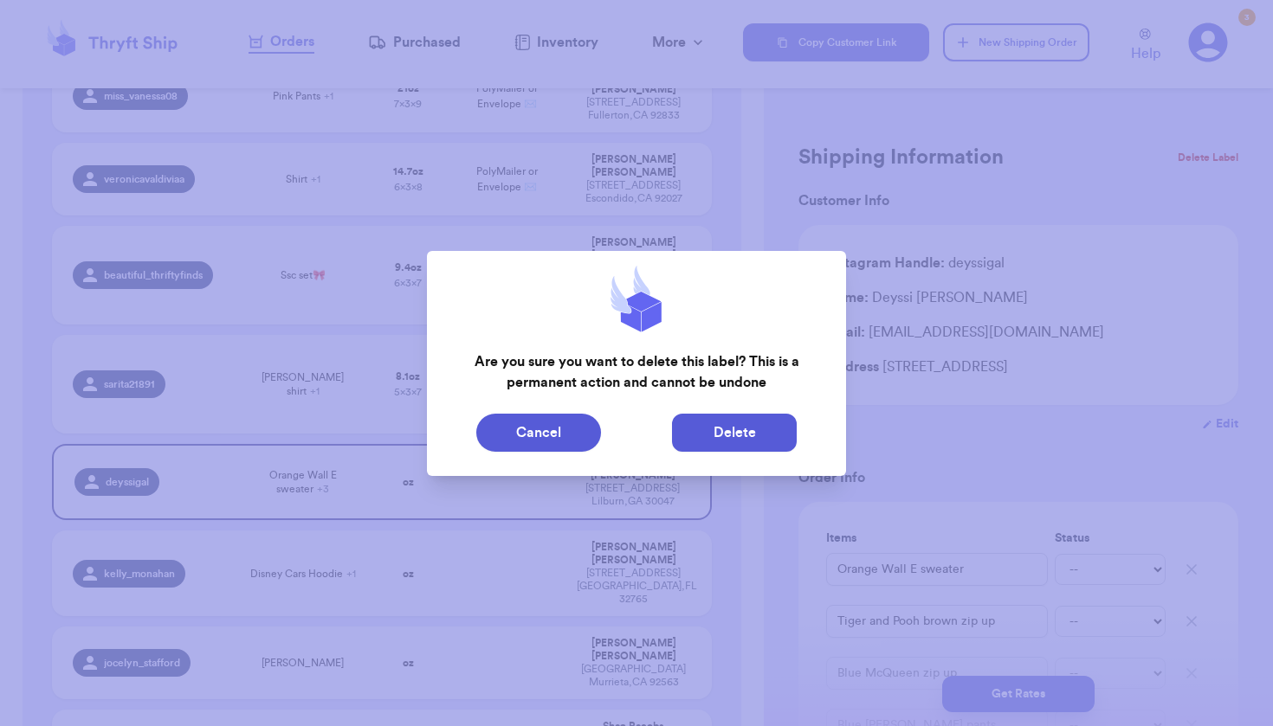
type input "7"
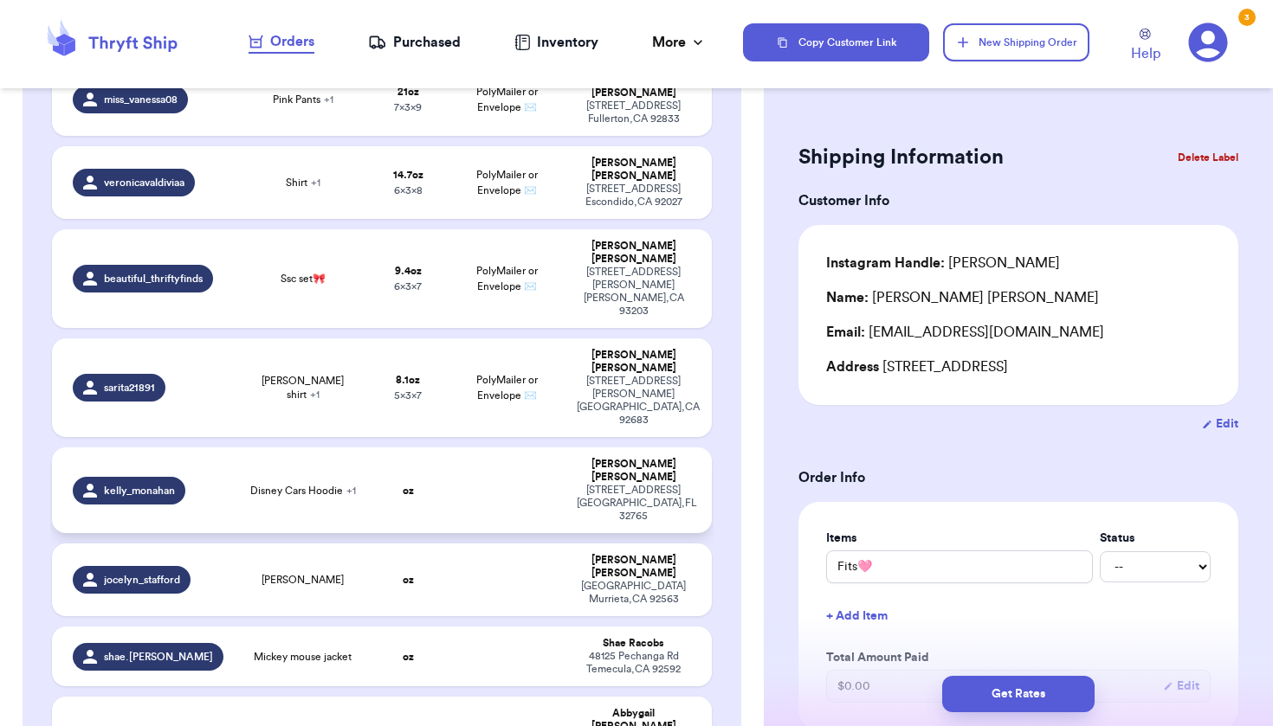
click at [577, 484] on div "[STREET_ADDRESS]" at bounding box center [633, 503] width 113 height 39
type input "Disney Cars Hoodie"
type input "0"
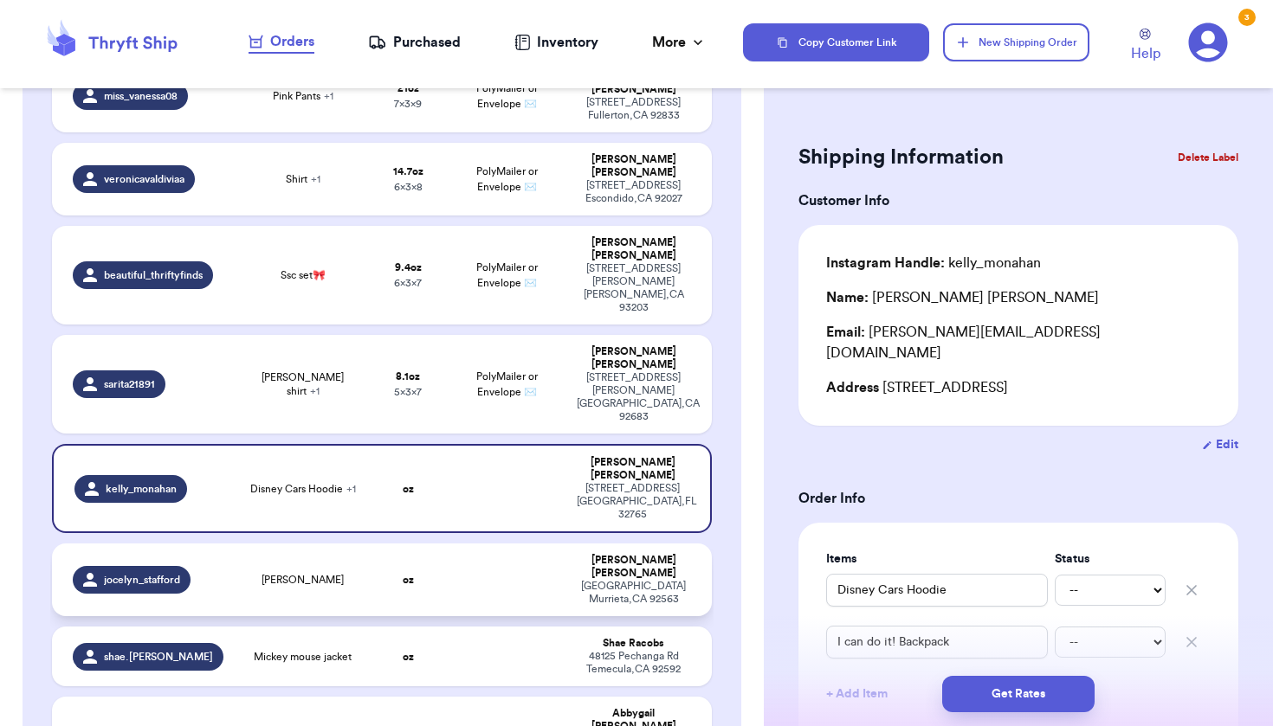
click at [566, 544] on td "[PERSON_NAME][GEOGRAPHIC_DATA][STREET_ADDRESS]" at bounding box center [638, 580] width 145 height 73
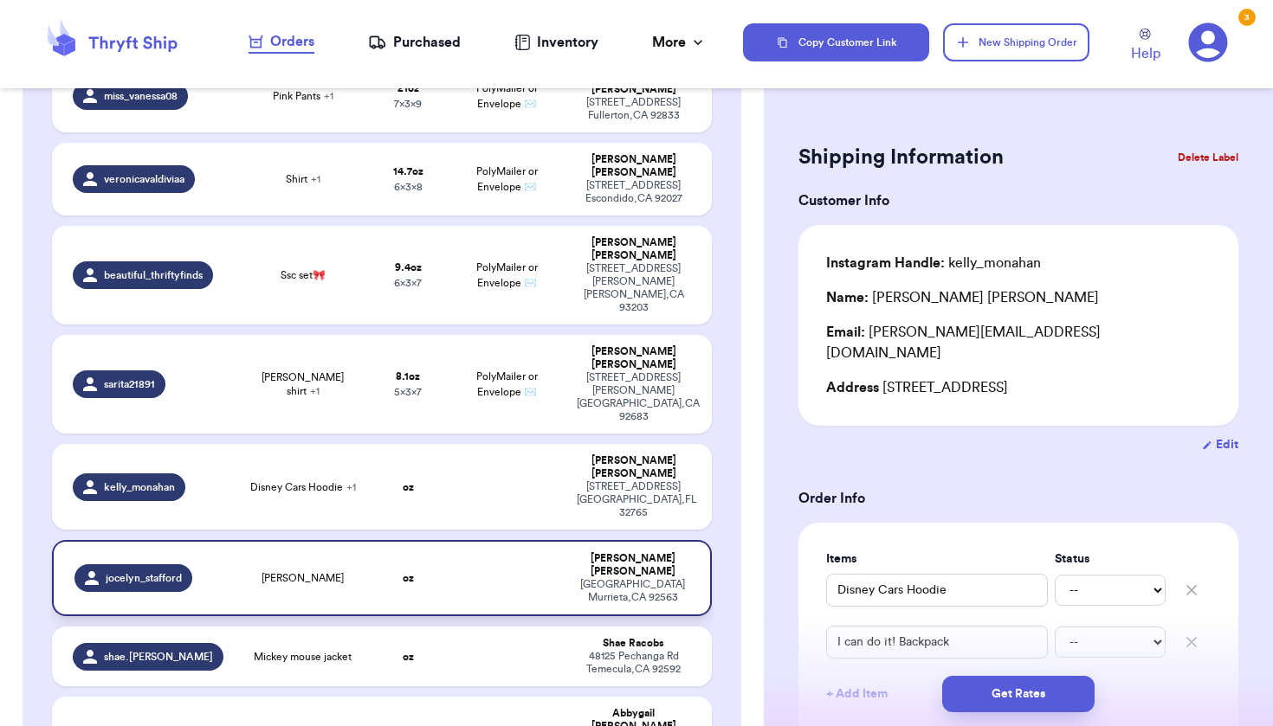
type input "[PERSON_NAME]"
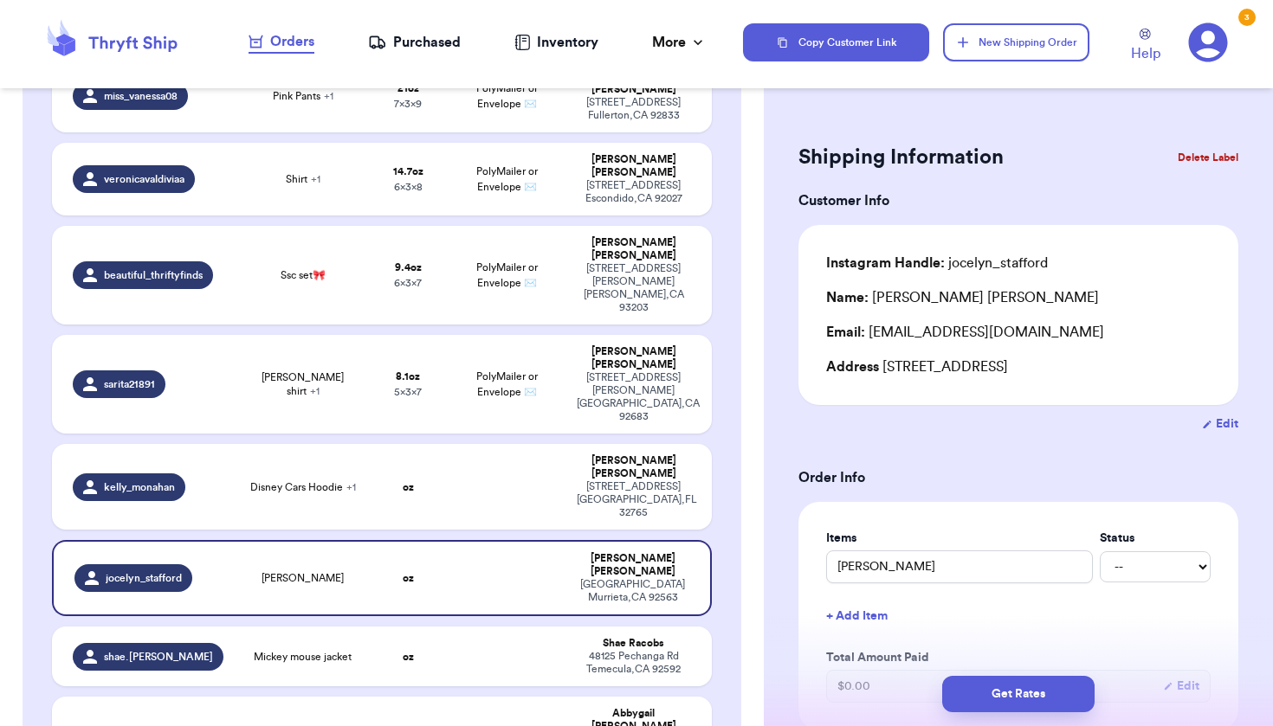
click at [1170, 160] on button "Delete Label" at bounding box center [1207, 158] width 74 height 38
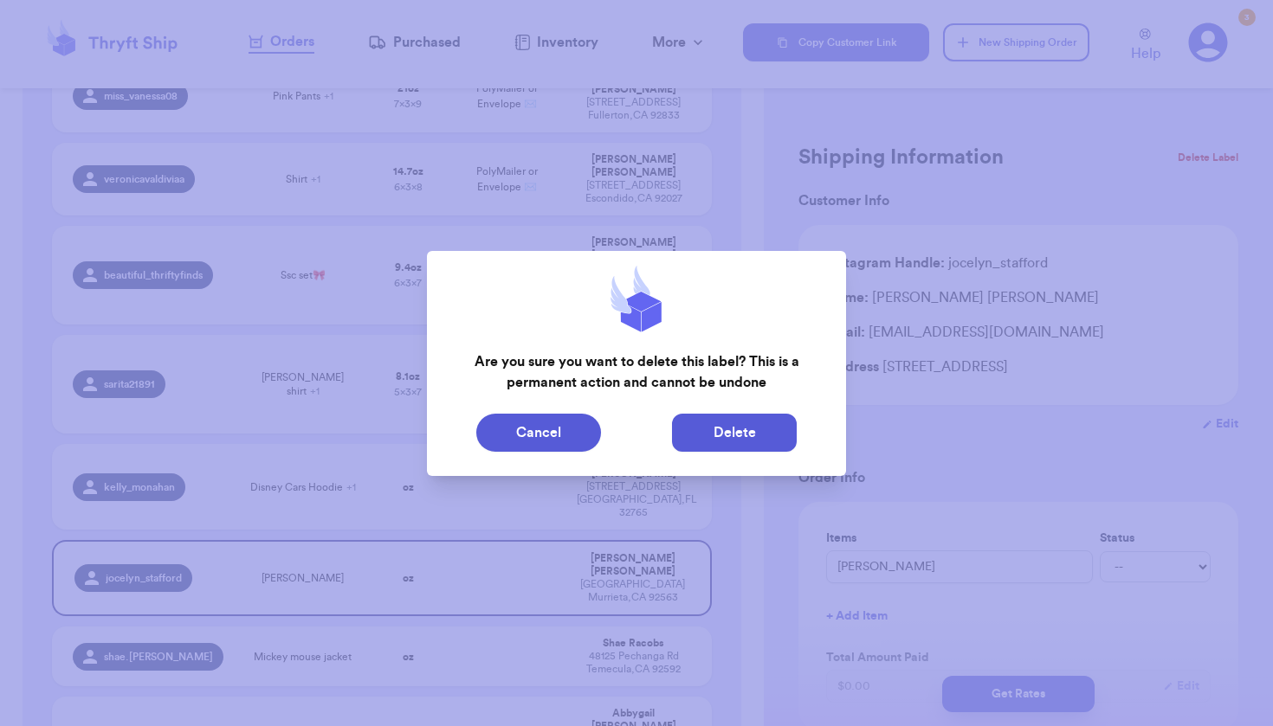
click at [773, 424] on button "Delete" at bounding box center [734, 433] width 125 height 38
type input "Fits🩷"
type input "2"
type input "15.700000000000003"
type input "12"
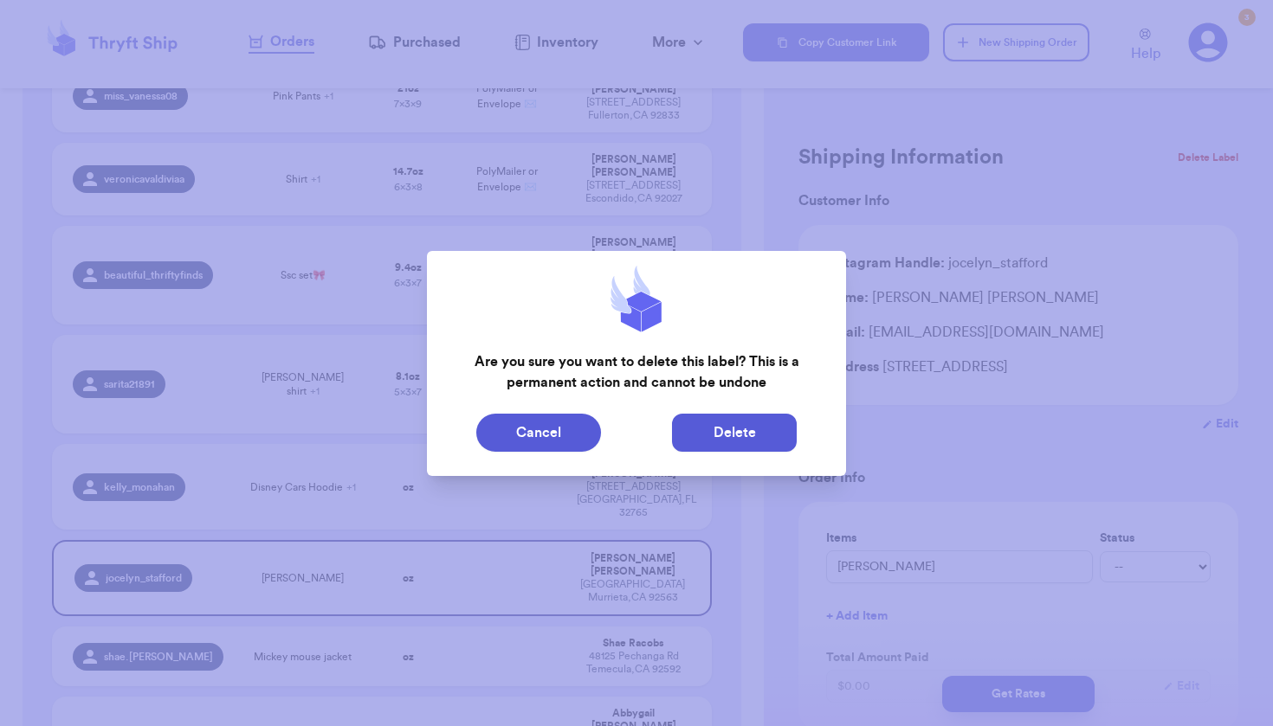
type input "7"
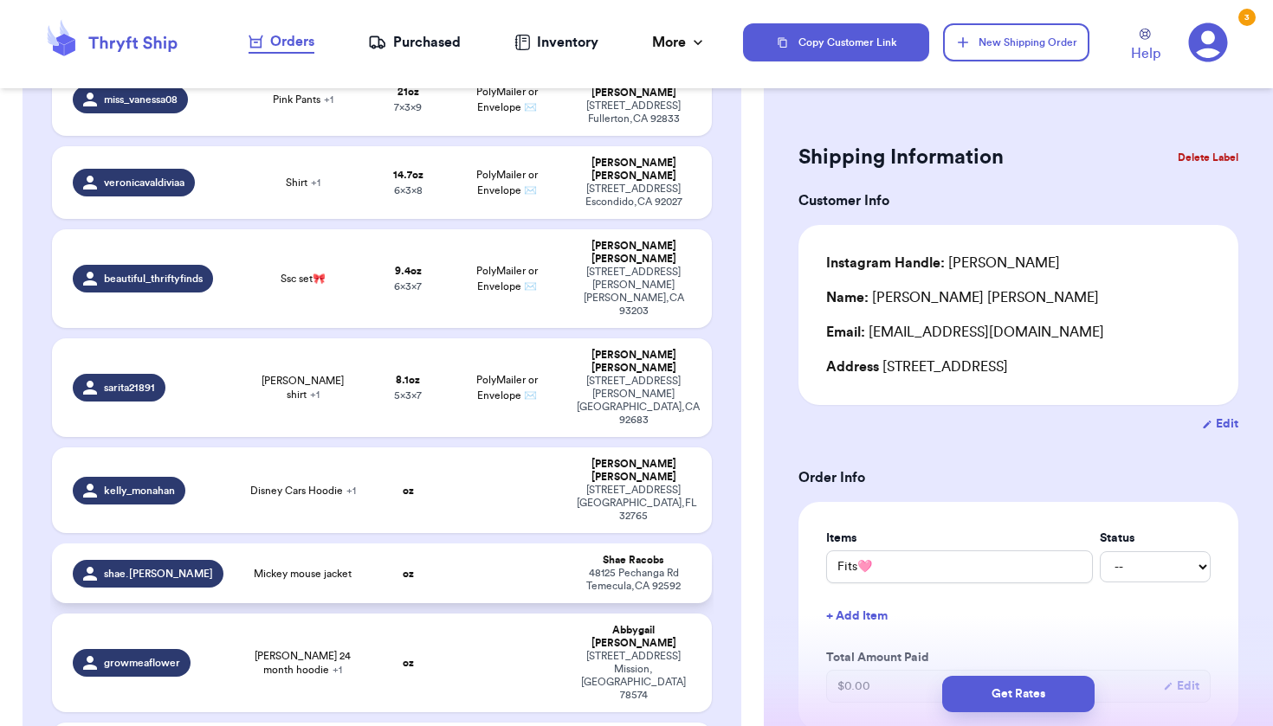
click at [626, 567] on div "[STREET_ADDRESS]" at bounding box center [633, 580] width 113 height 26
type input "Mickey mouse jacket"
type input "0"
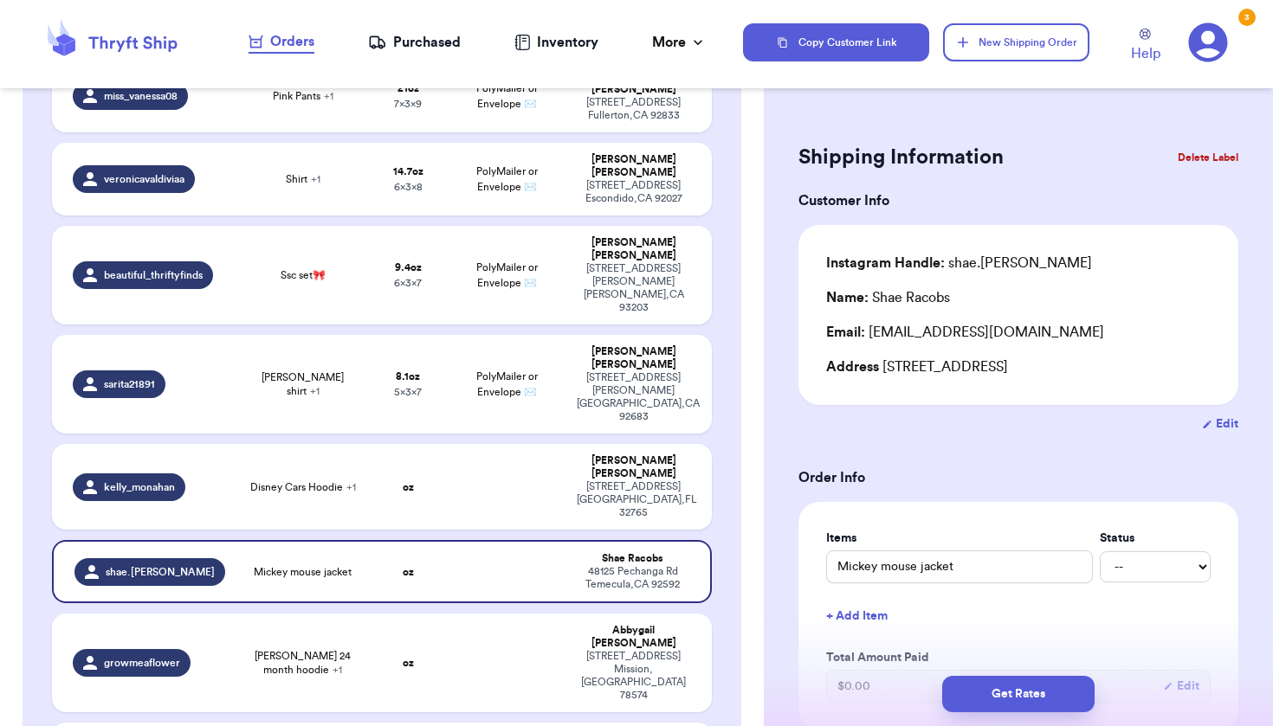
click at [1186, 160] on button "Delete Label" at bounding box center [1207, 158] width 74 height 38
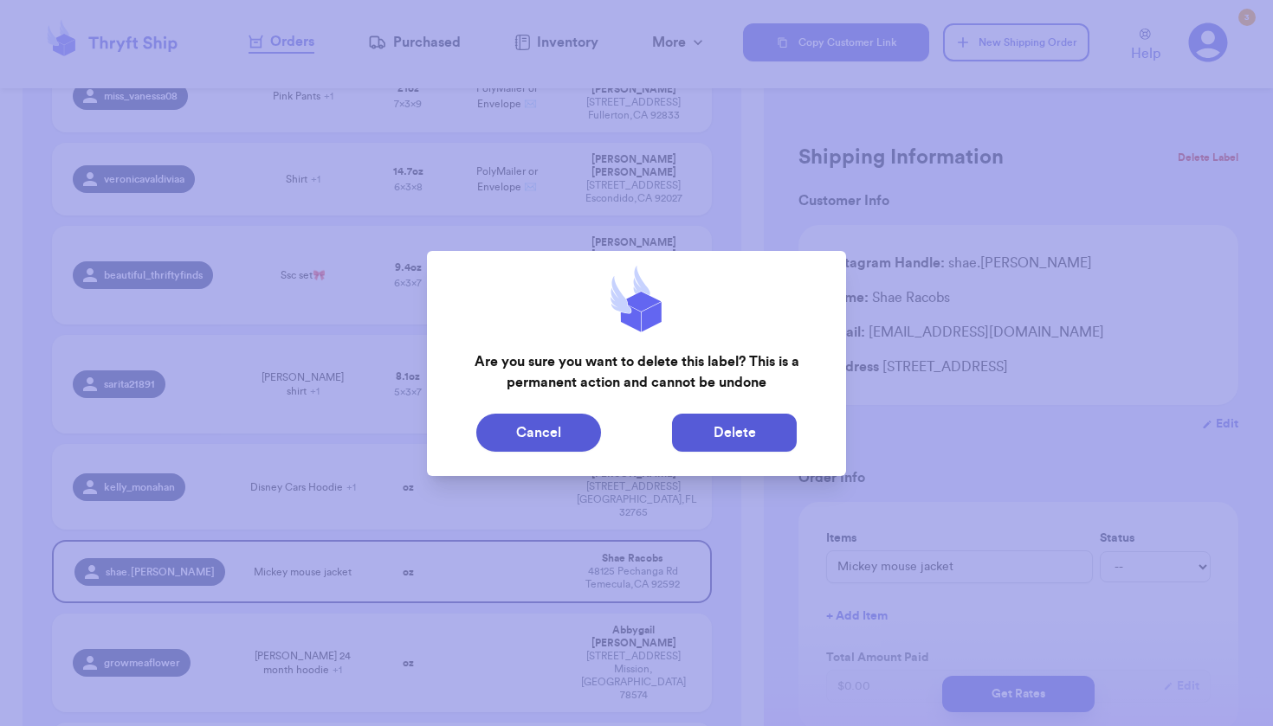
click at [740, 441] on button "Delete" at bounding box center [734, 433] width 125 height 38
type input "Fits🩷"
type input "2"
type input "15.700000000000003"
type input "12"
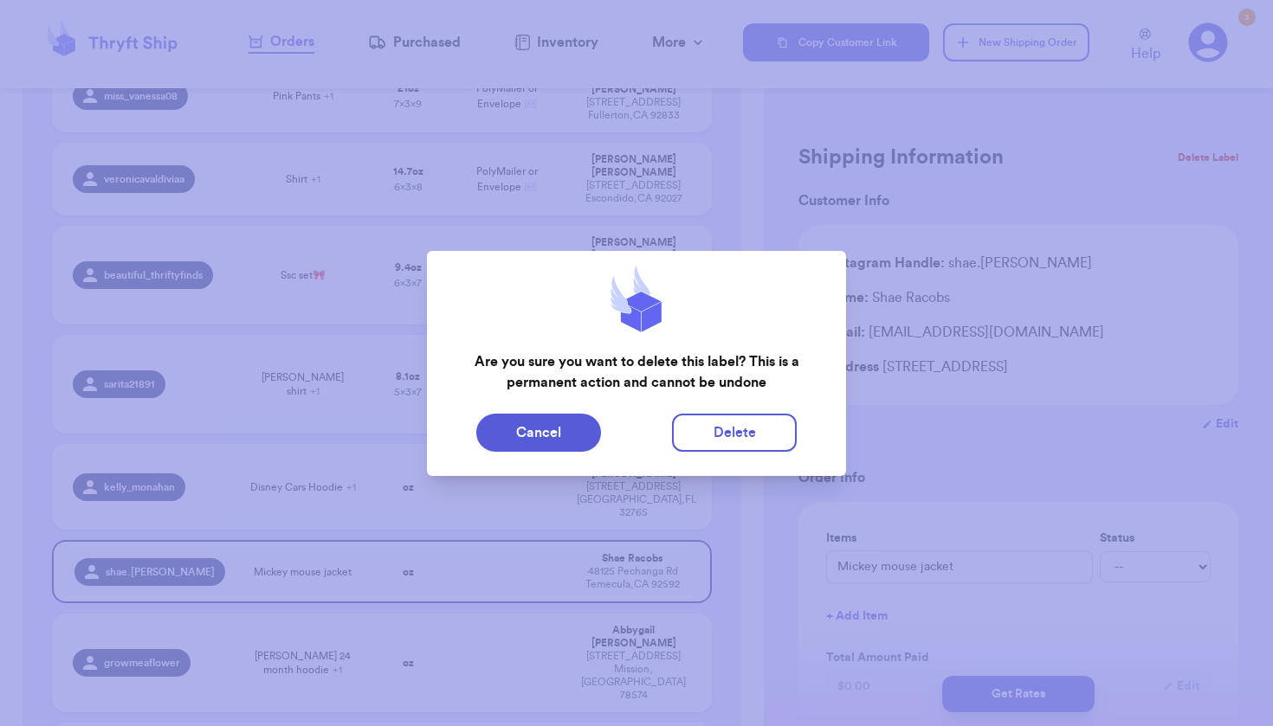
type input "7"
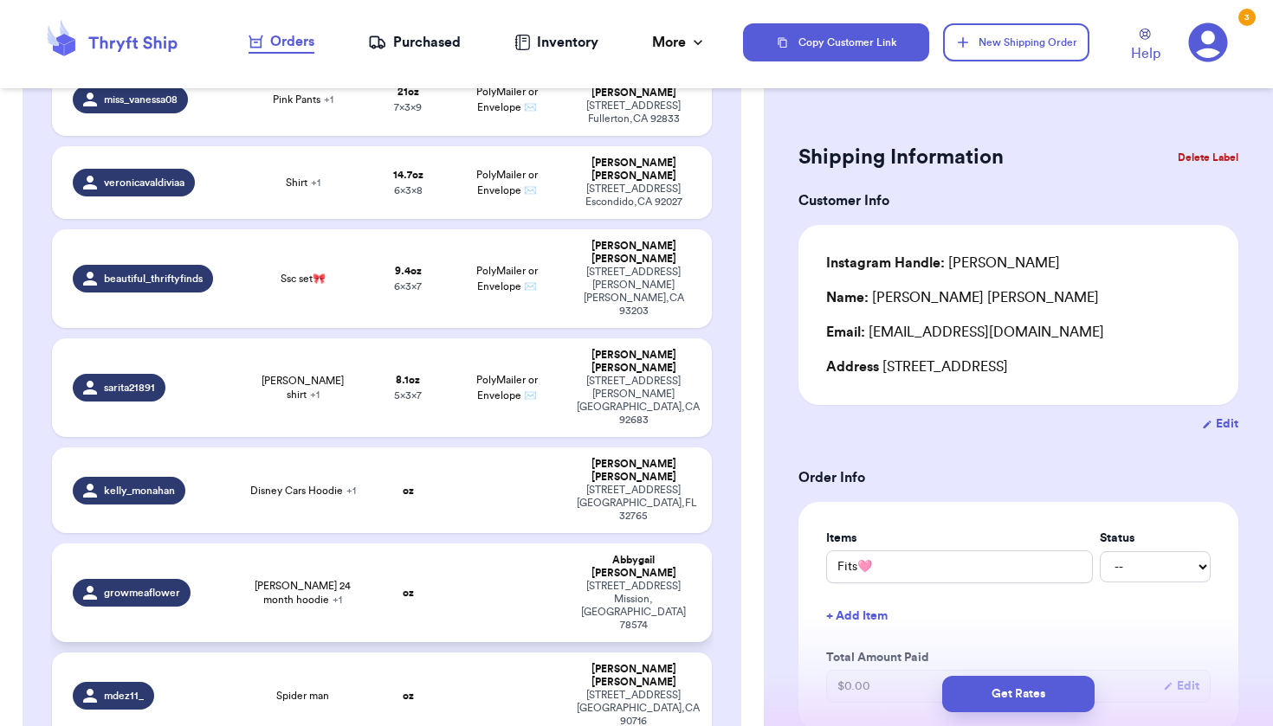
click at [664, 580] on div "[STREET_ADDRESS]" at bounding box center [633, 606] width 113 height 52
type input "[PERSON_NAME] 24 month hoodie"
type input "0"
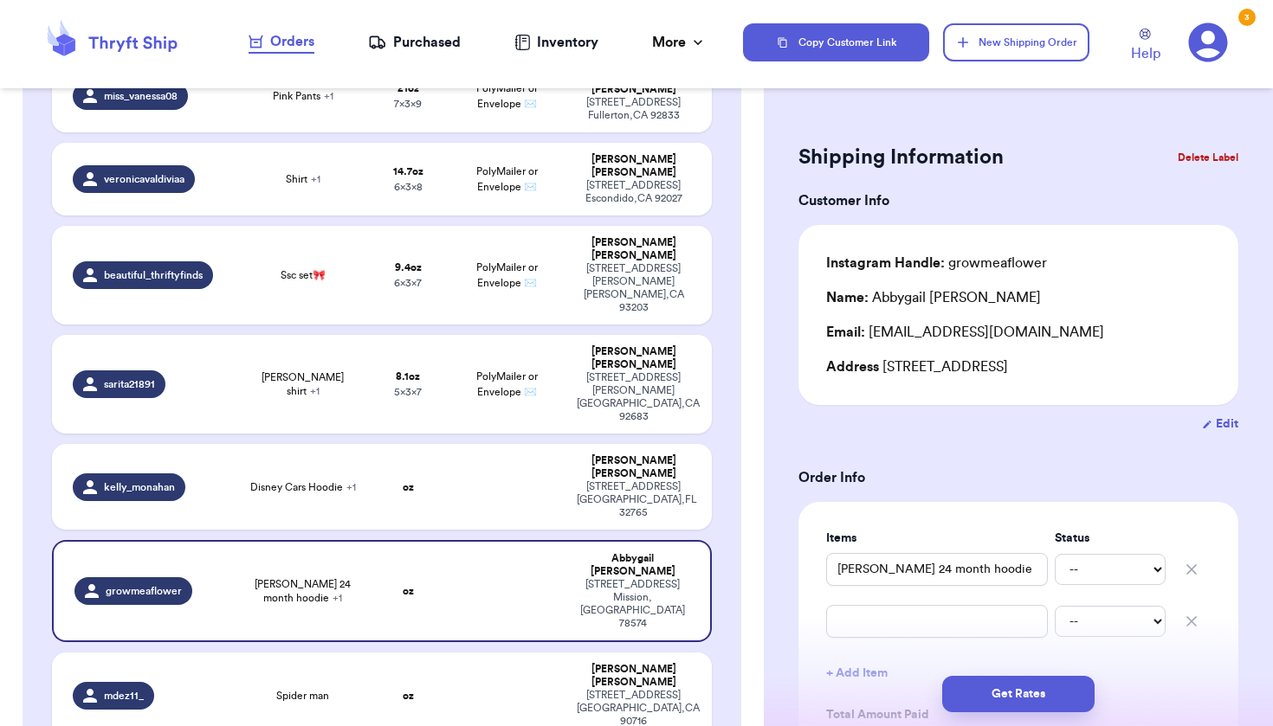
click at [1192, 153] on button "Delete Label" at bounding box center [1207, 158] width 74 height 38
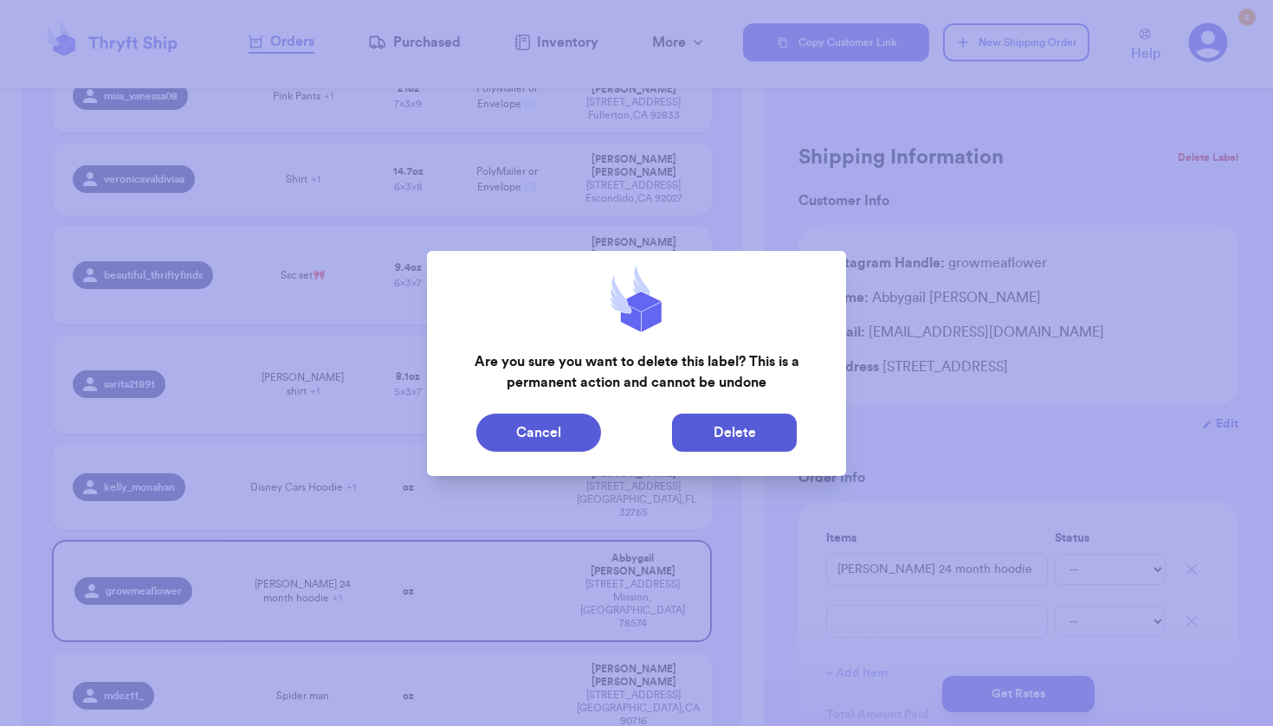
click at [724, 432] on button "Delete" at bounding box center [734, 433] width 125 height 38
type input "Fits🩷"
type input "2"
type input "15.700000000000003"
type input "12"
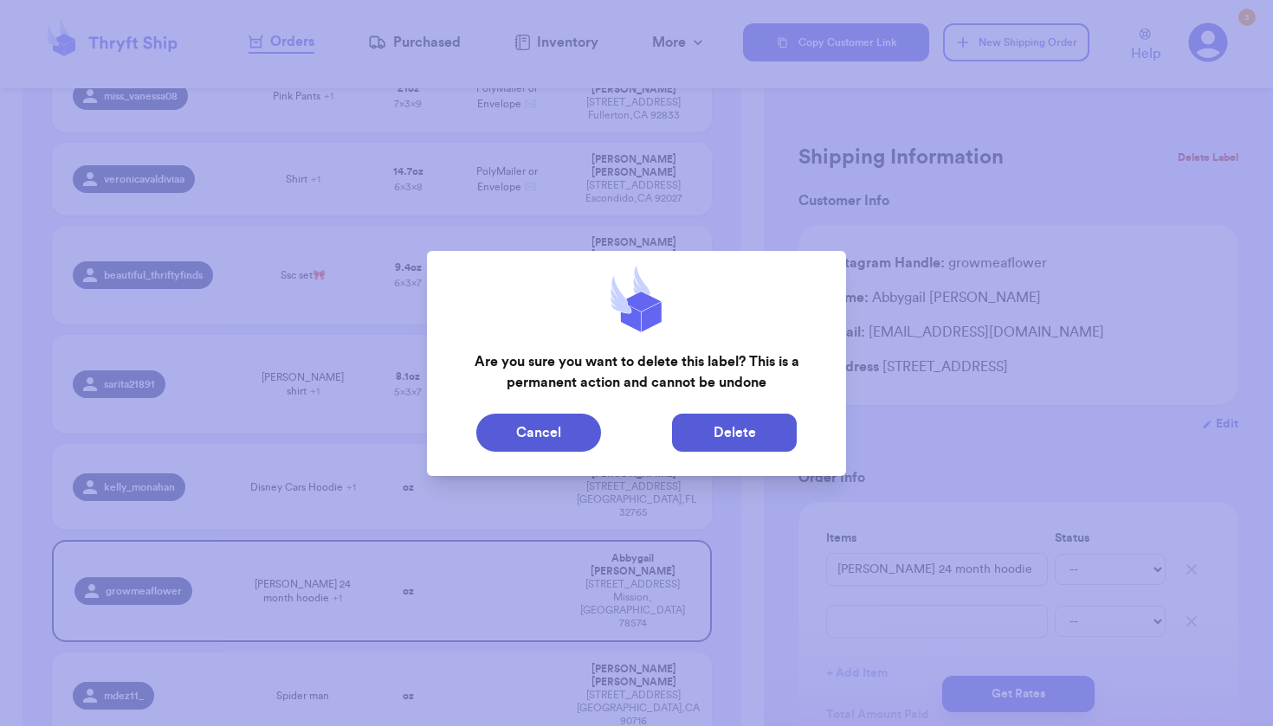
type input "7"
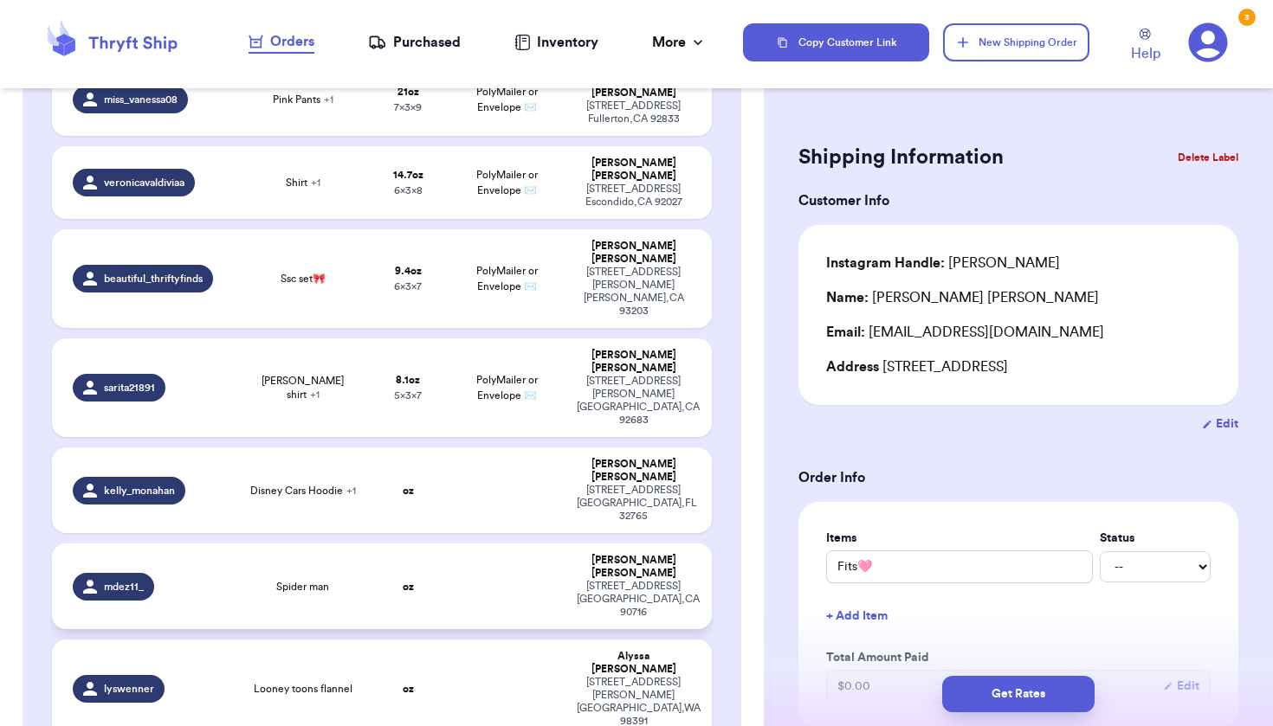
click at [612, 580] on div "[STREET_ADDRESS]" at bounding box center [633, 599] width 113 height 39
type input "Spider man"
type input "0"
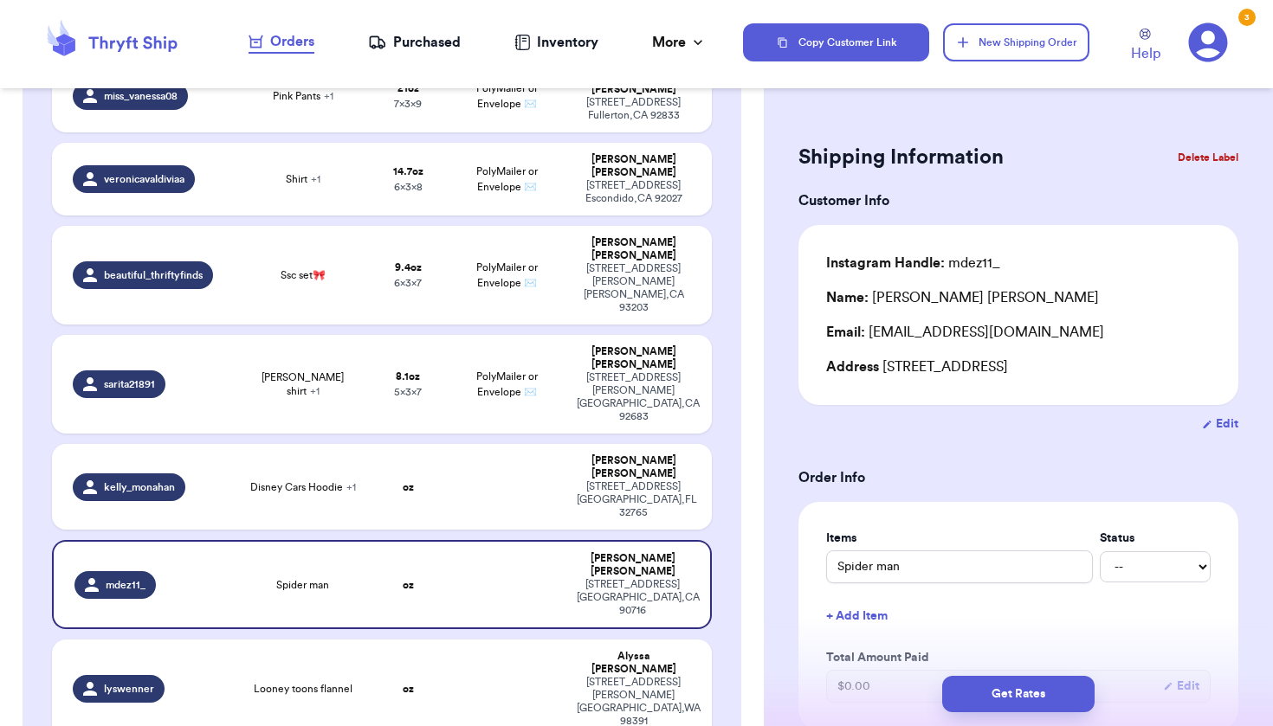
click at [1183, 159] on button "Delete Label" at bounding box center [1207, 158] width 74 height 38
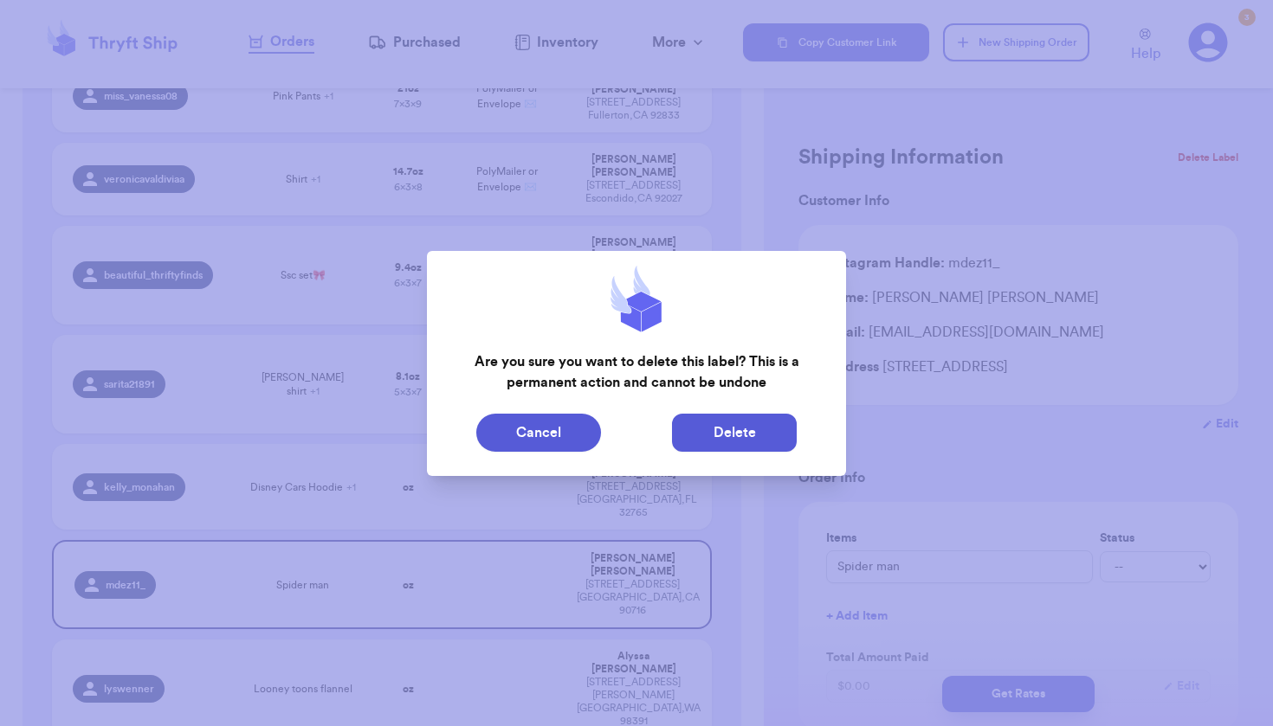
click at [753, 441] on button "Delete" at bounding box center [734, 433] width 125 height 38
type input "Fits🩷"
type input "2"
type input "15.700000000000003"
type input "12"
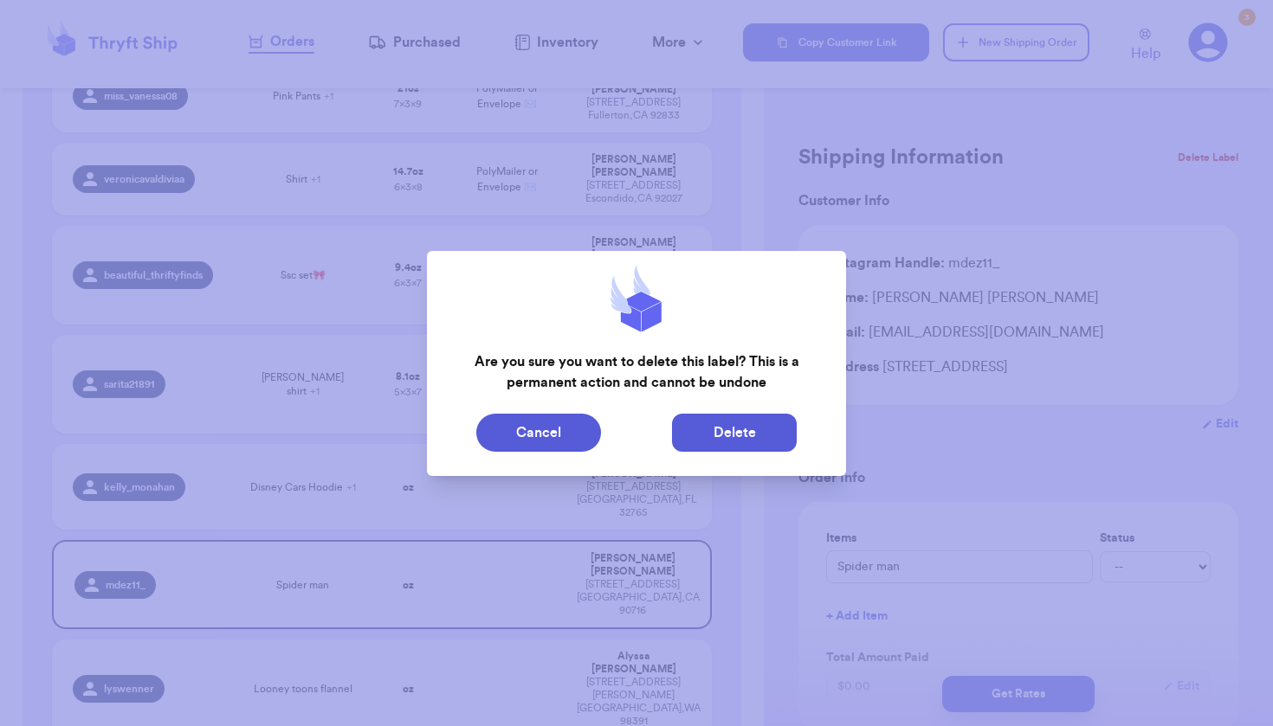
type input "7"
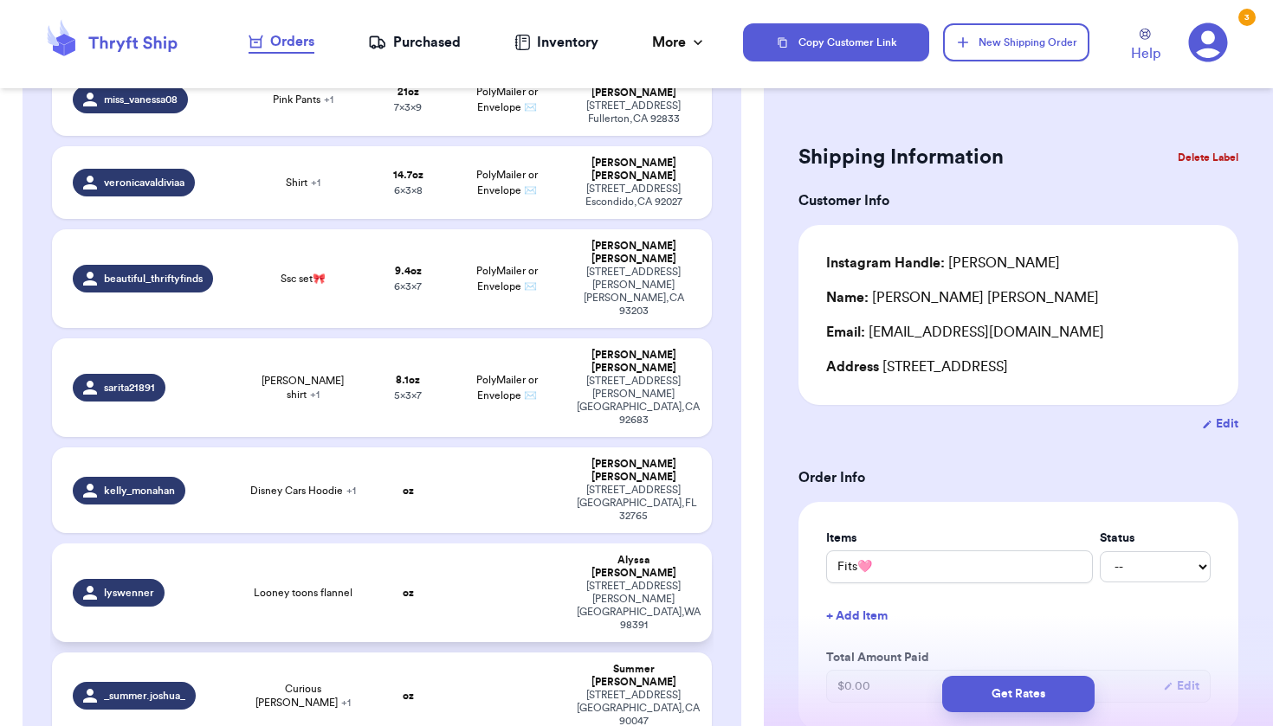
click at [636, 580] on div "[STREET_ADDRESS][PERSON_NAME]" at bounding box center [633, 606] width 113 height 52
type input "Looney toons flannel"
type input "0"
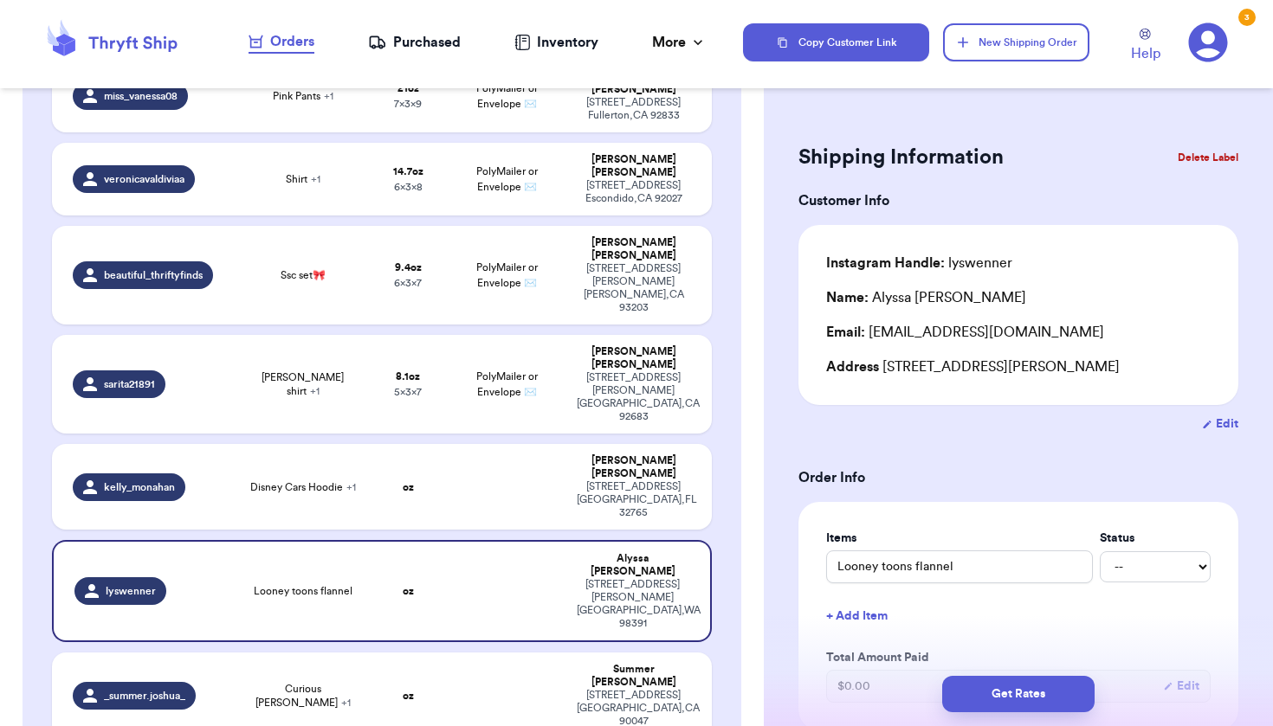
click at [1186, 155] on button "Delete Label" at bounding box center [1207, 158] width 74 height 38
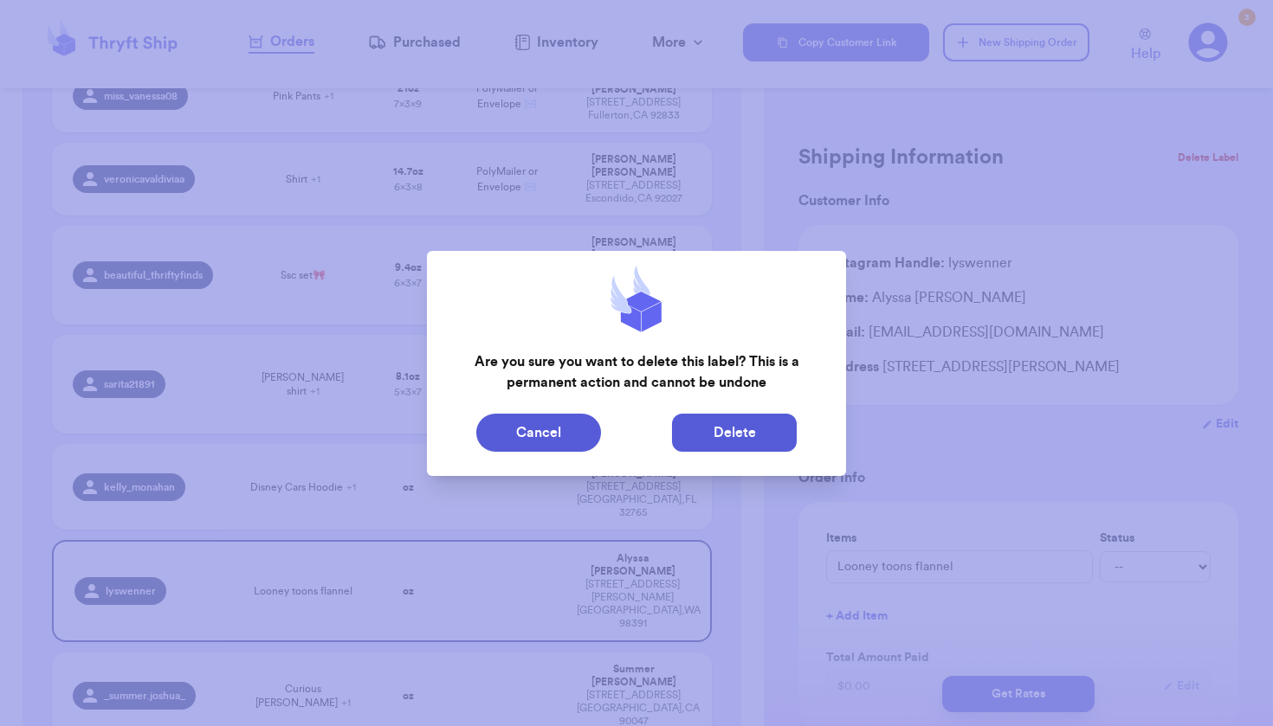
click at [776, 433] on button "Delete" at bounding box center [734, 433] width 125 height 38
type input "Fits🩷"
type input "2"
type input "15.700000000000003"
type input "12"
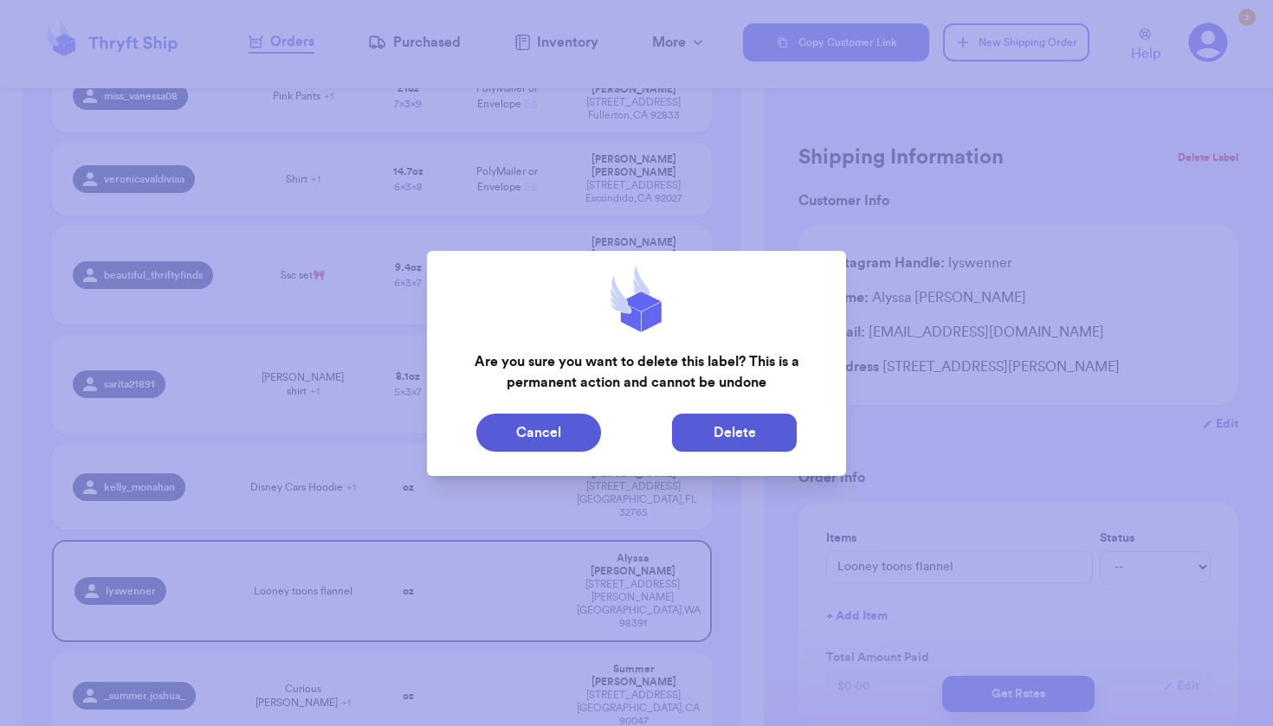
type input "7"
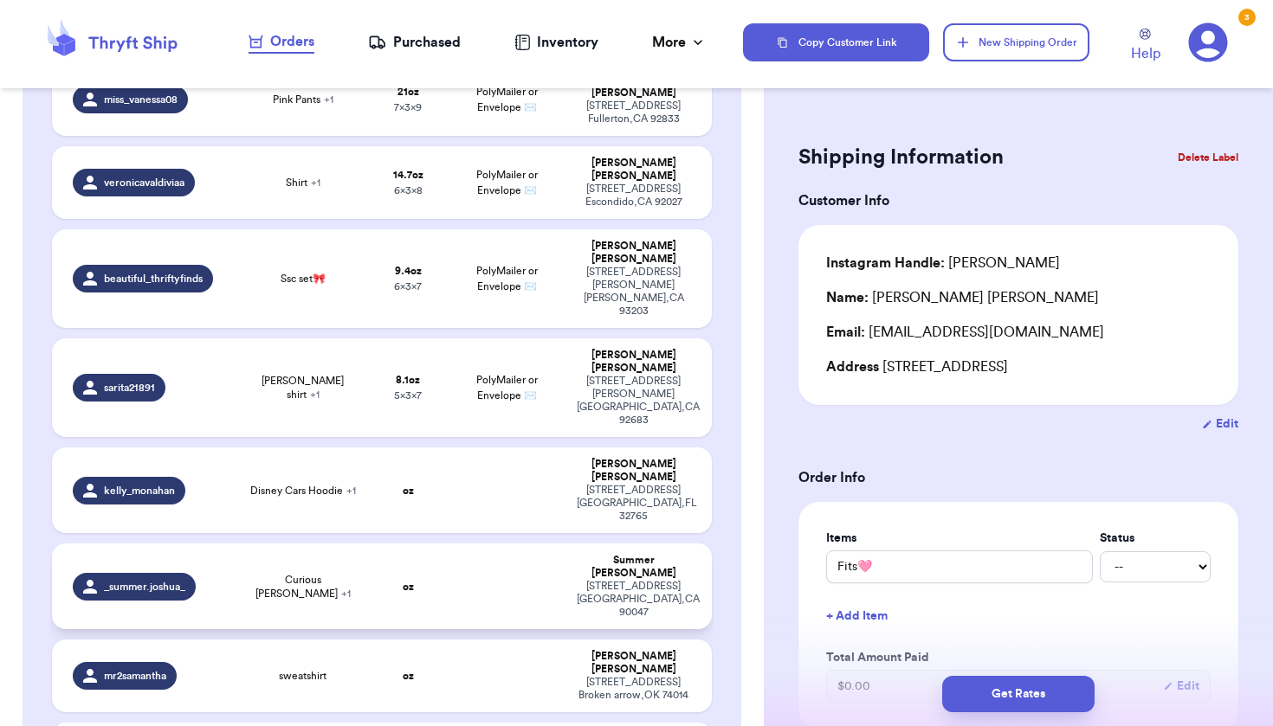
click at [615, 580] on div "[STREET_ADDRESS]" at bounding box center [633, 599] width 113 height 39
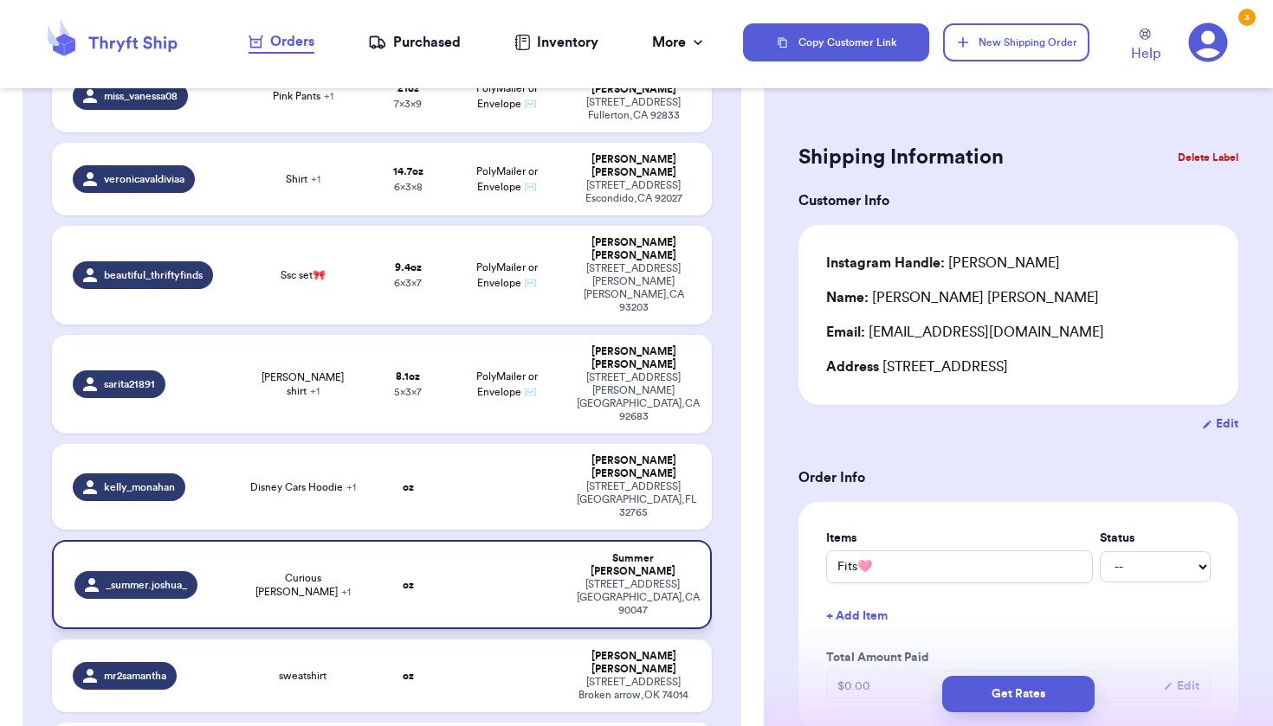
type input "Curious [PERSON_NAME]"
type input "0"
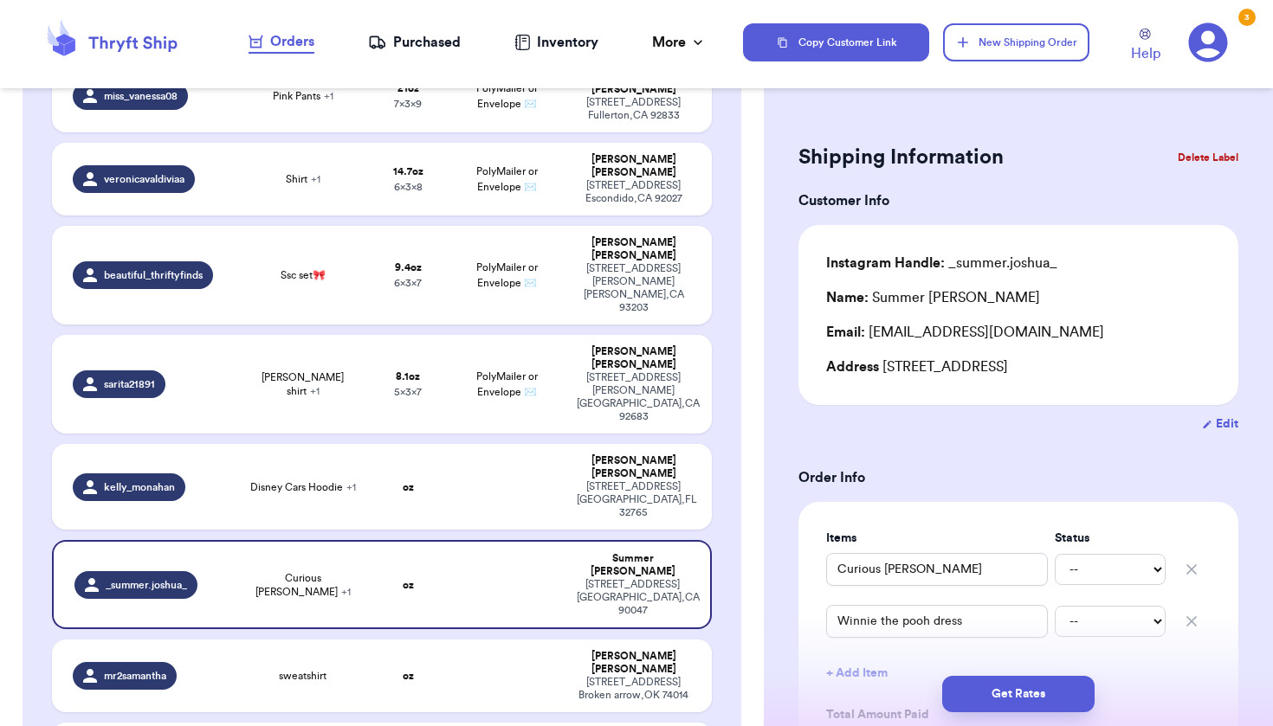
click at [1212, 155] on button "Delete Label" at bounding box center [1207, 158] width 74 height 38
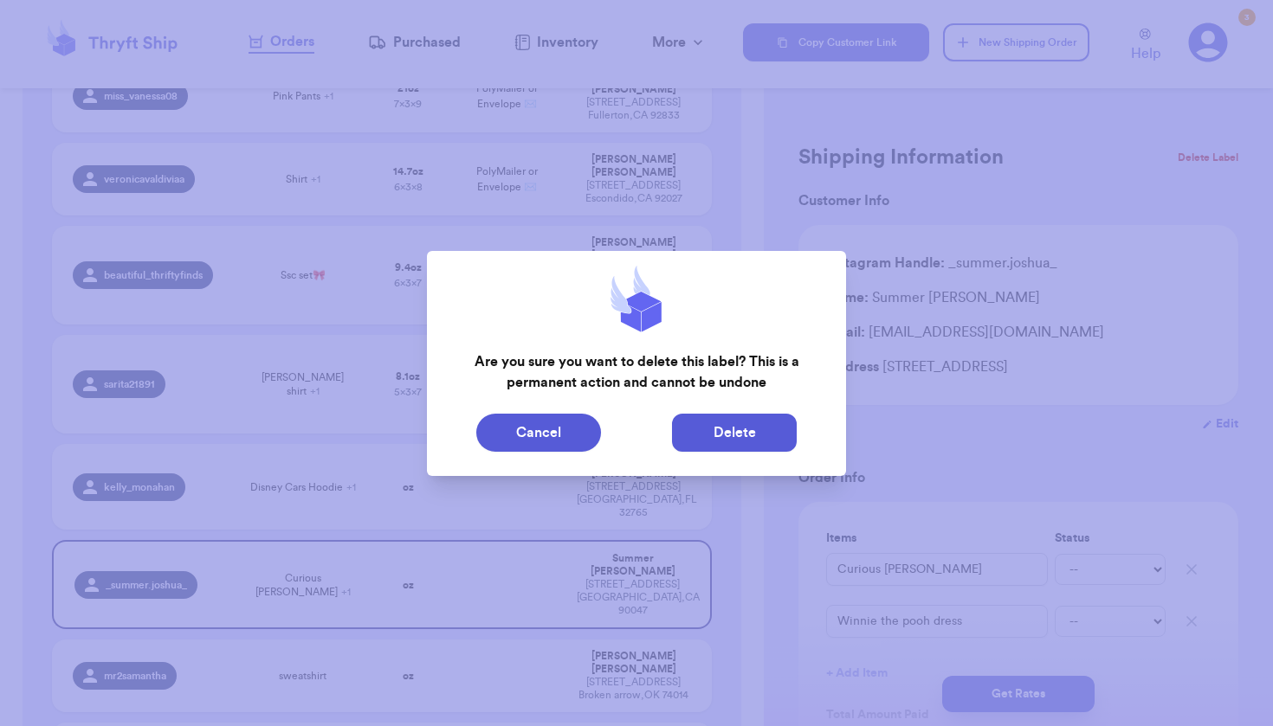
click at [768, 431] on button "Delete" at bounding box center [734, 433] width 125 height 38
type input "Fits🩷"
type input "2"
type input "15.700000000000003"
type input "12"
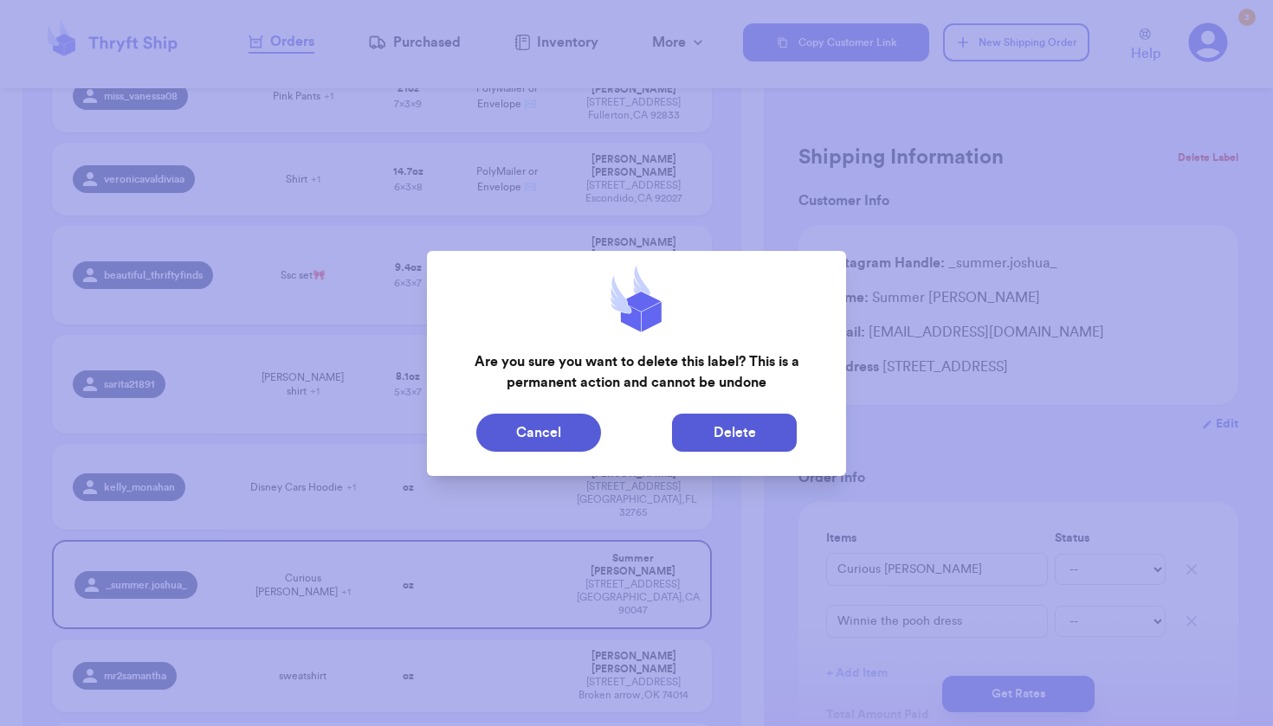
type input "7"
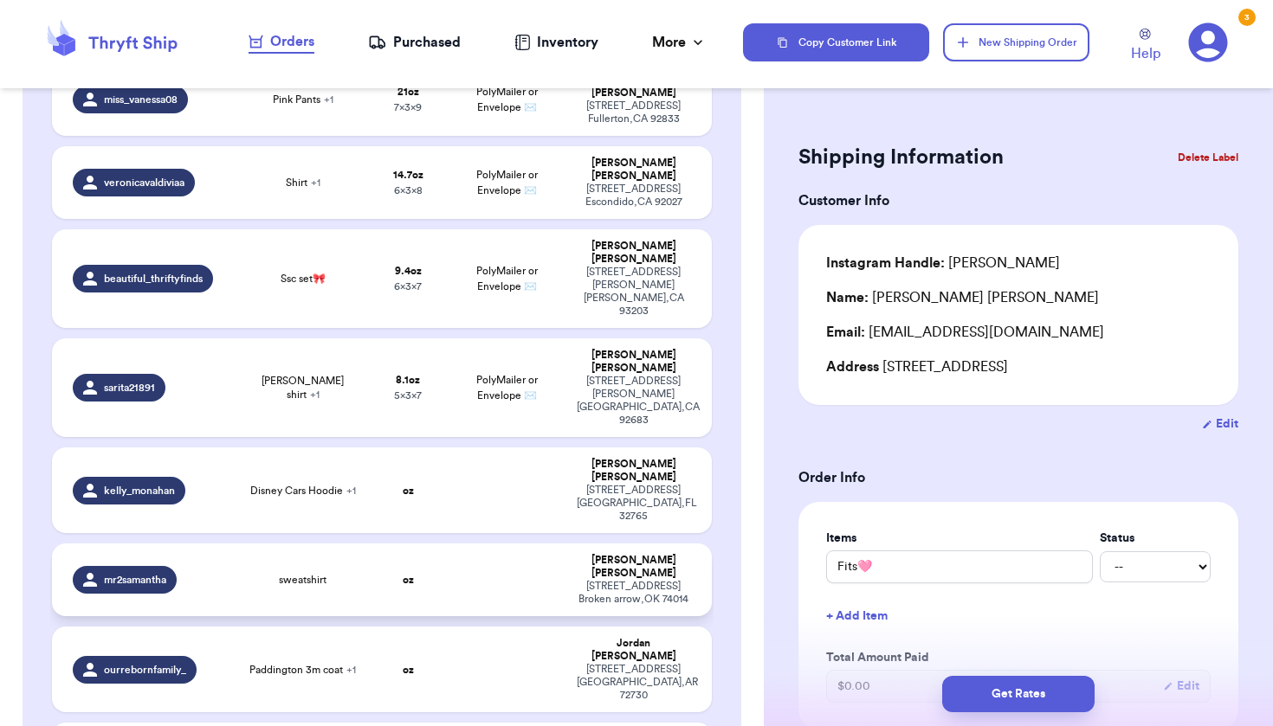
click at [531, 544] on td at bounding box center [507, 580] width 119 height 73
type input "sweatshirt"
type input "0"
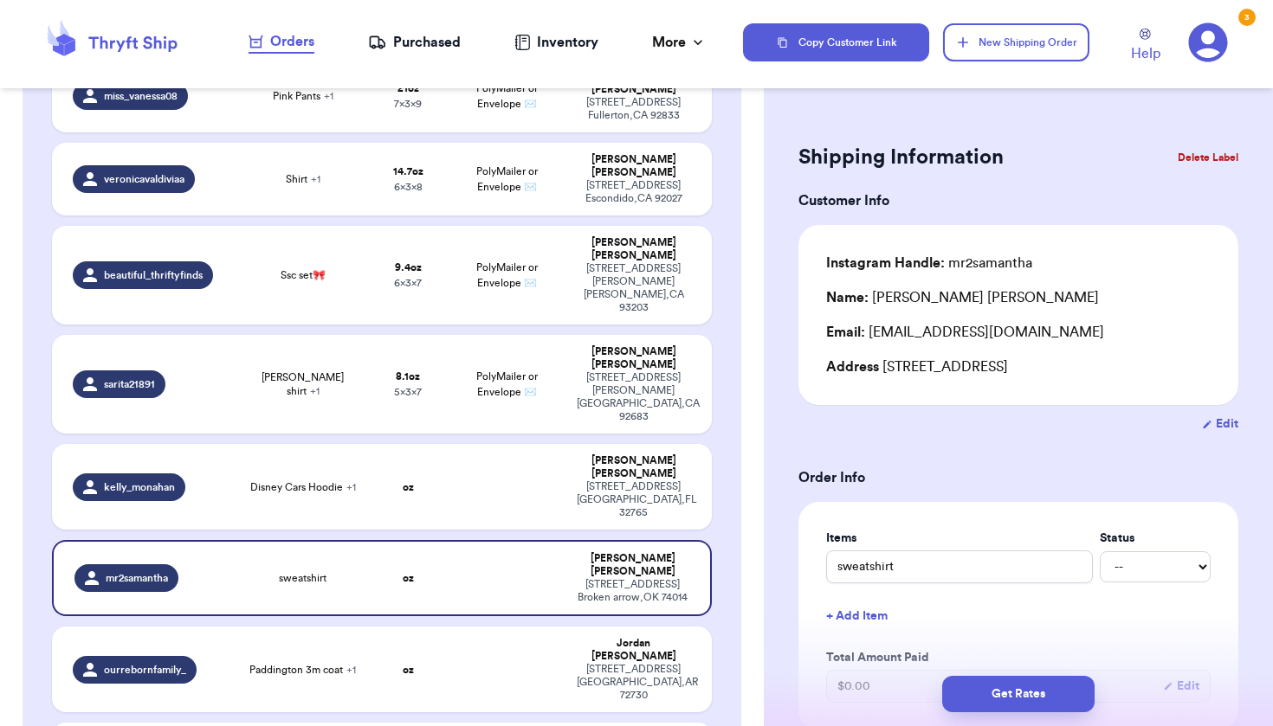
click at [1173, 151] on button "Delete Label" at bounding box center [1207, 158] width 74 height 38
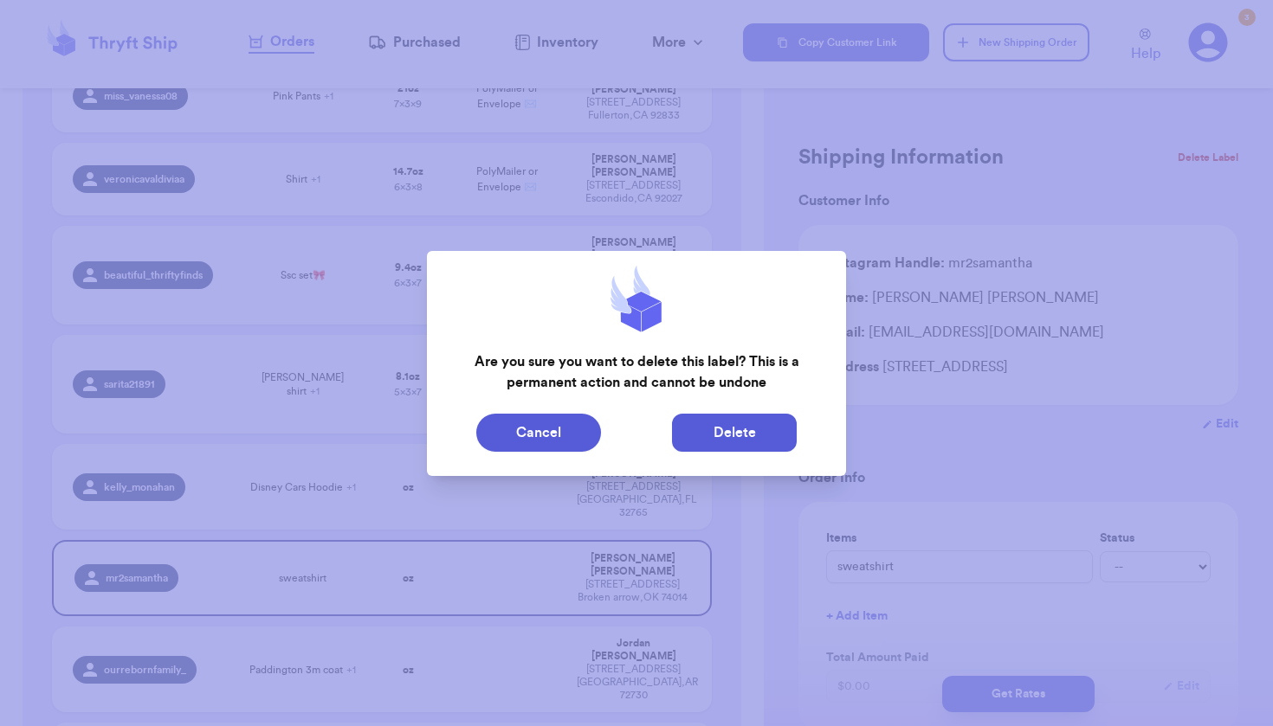
click at [695, 442] on button "Delete" at bounding box center [734, 433] width 125 height 38
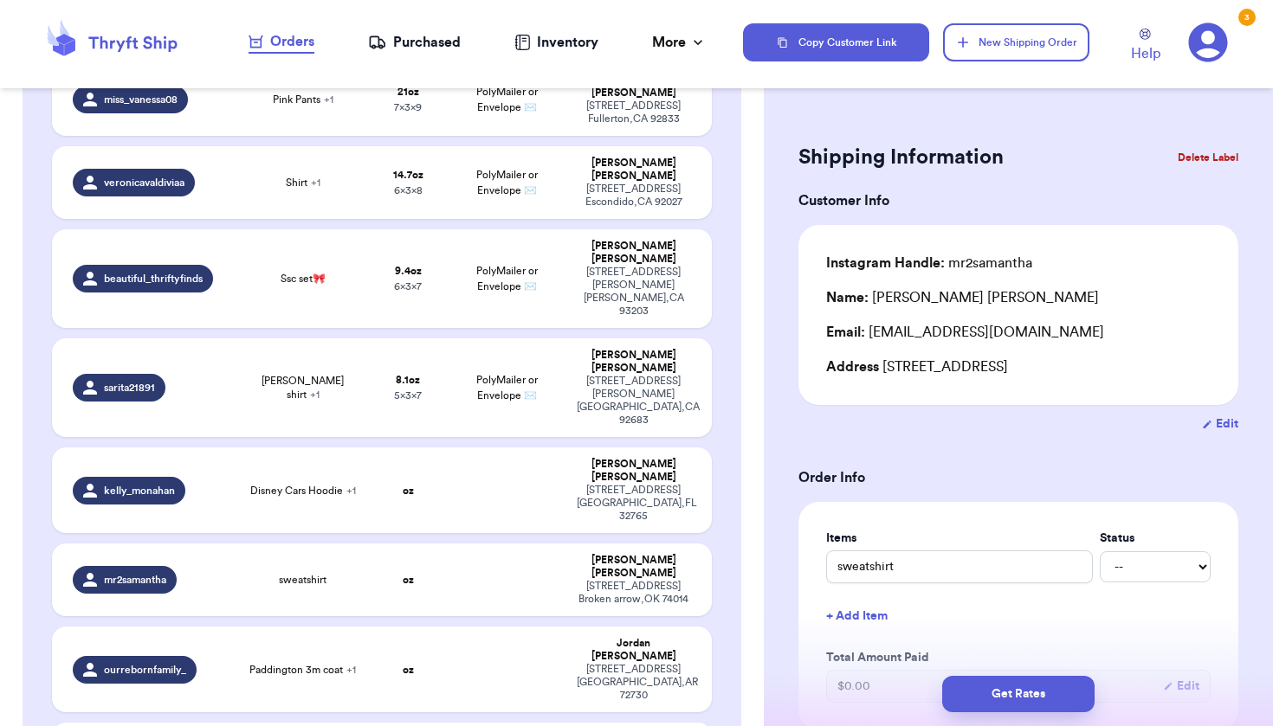
type input "Fits🩷"
type input "2"
type input "15.700000000000003"
type input "12"
type input "7"
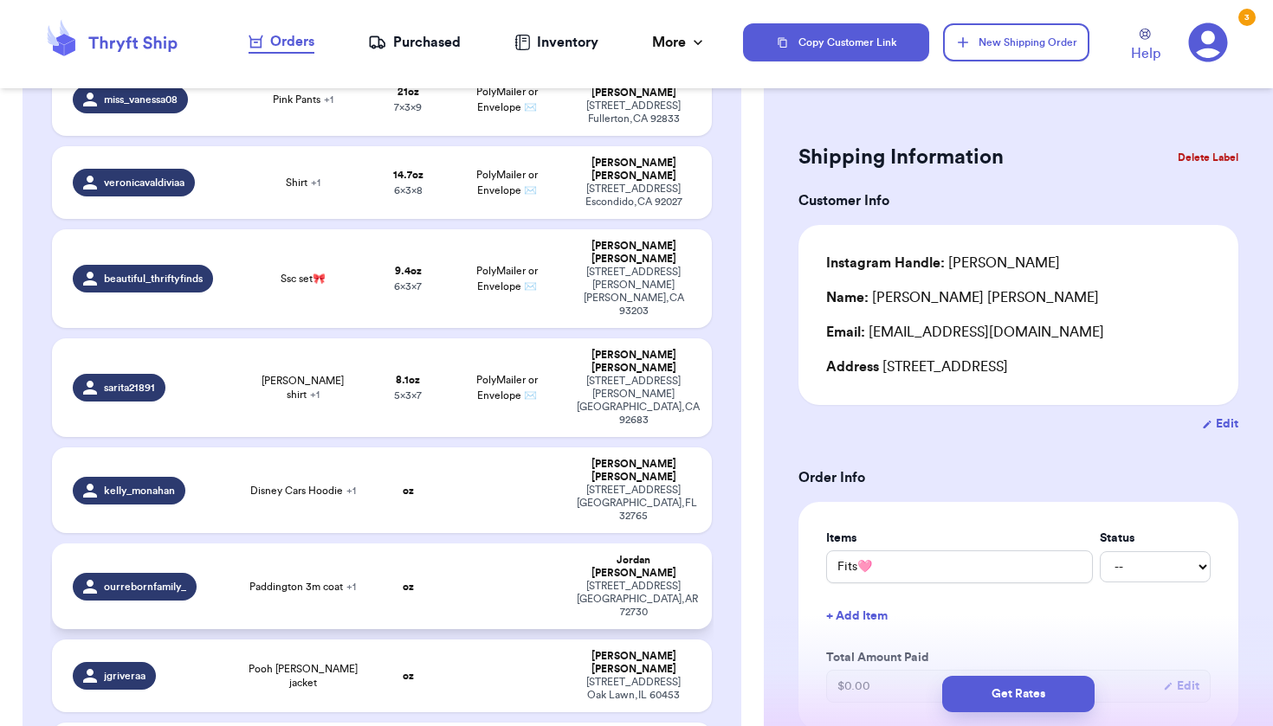
click at [641, 580] on div "[STREET_ADDRESS]" at bounding box center [633, 599] width 113 height 39
type input "Paddington 3m coat"
type input "0"
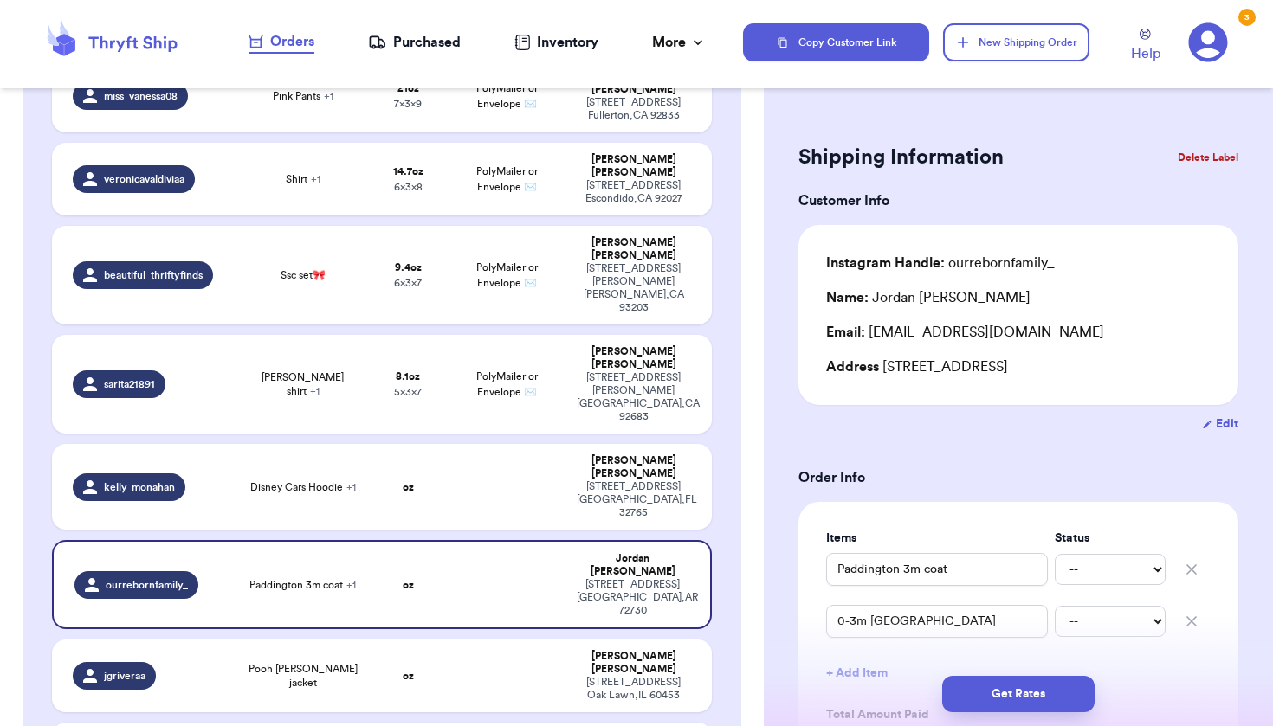
click at [1180, 155] on button "Delete Label" at bounding box center [1207, 158] width 74 height 38
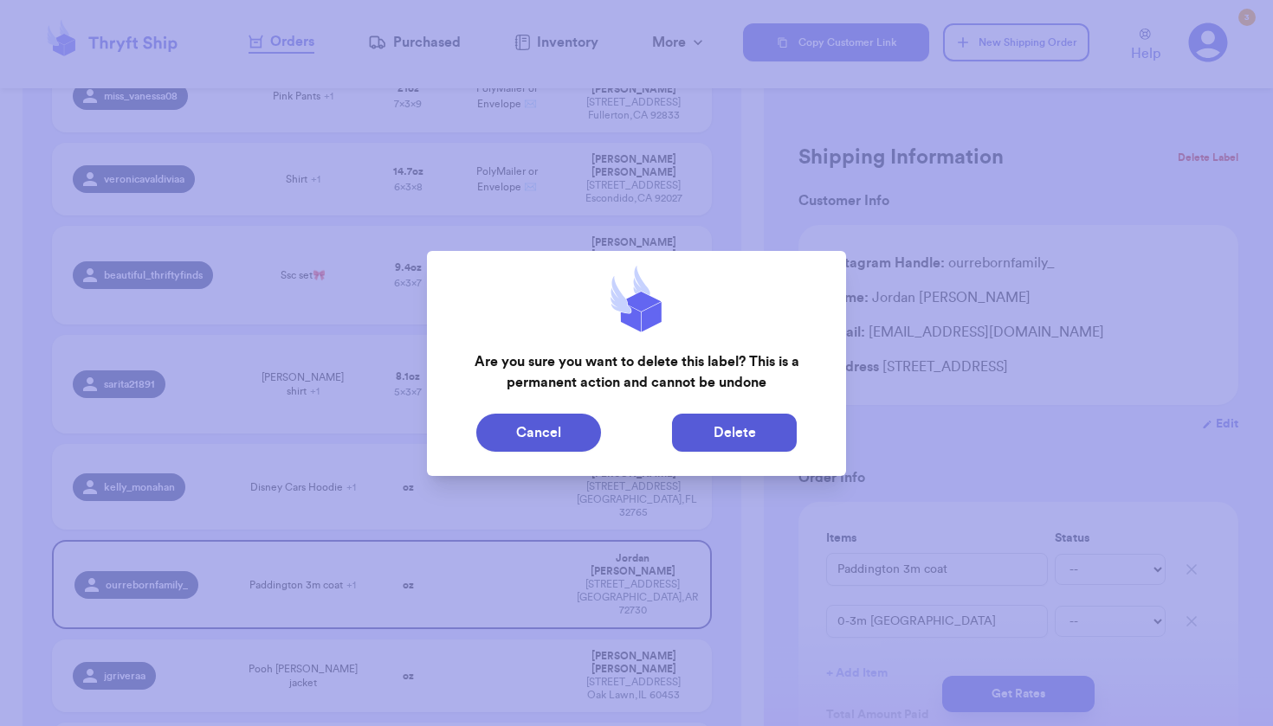
click at [770, 427] on button "Delete" at bounding box center [734, 433] width 125 height 38
type input "Fits🩷"
type input "2"
type input "15.700000000000003"
type input "12"
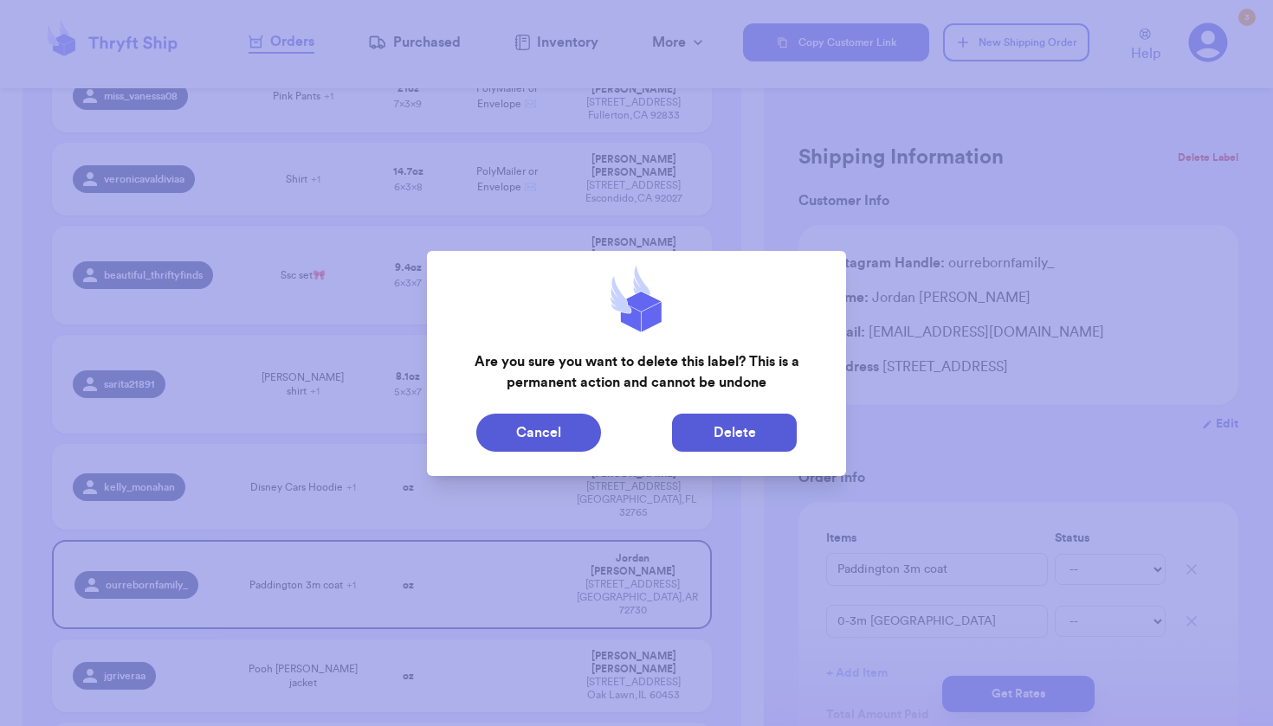
type input "7"
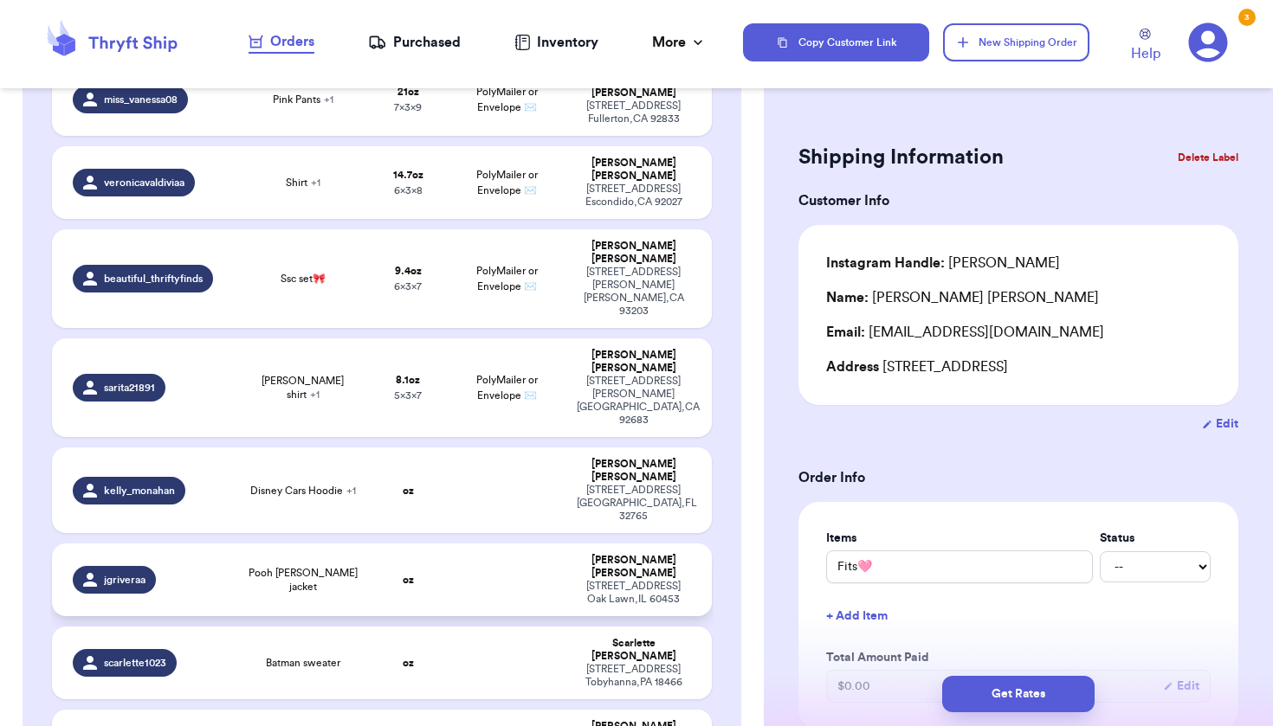
click at [566, 544] on td "[PERSON_NAME] [STREET_ADDRESS][PERSON_NAME]" at bounding box center [638, 580] width 145 height 73
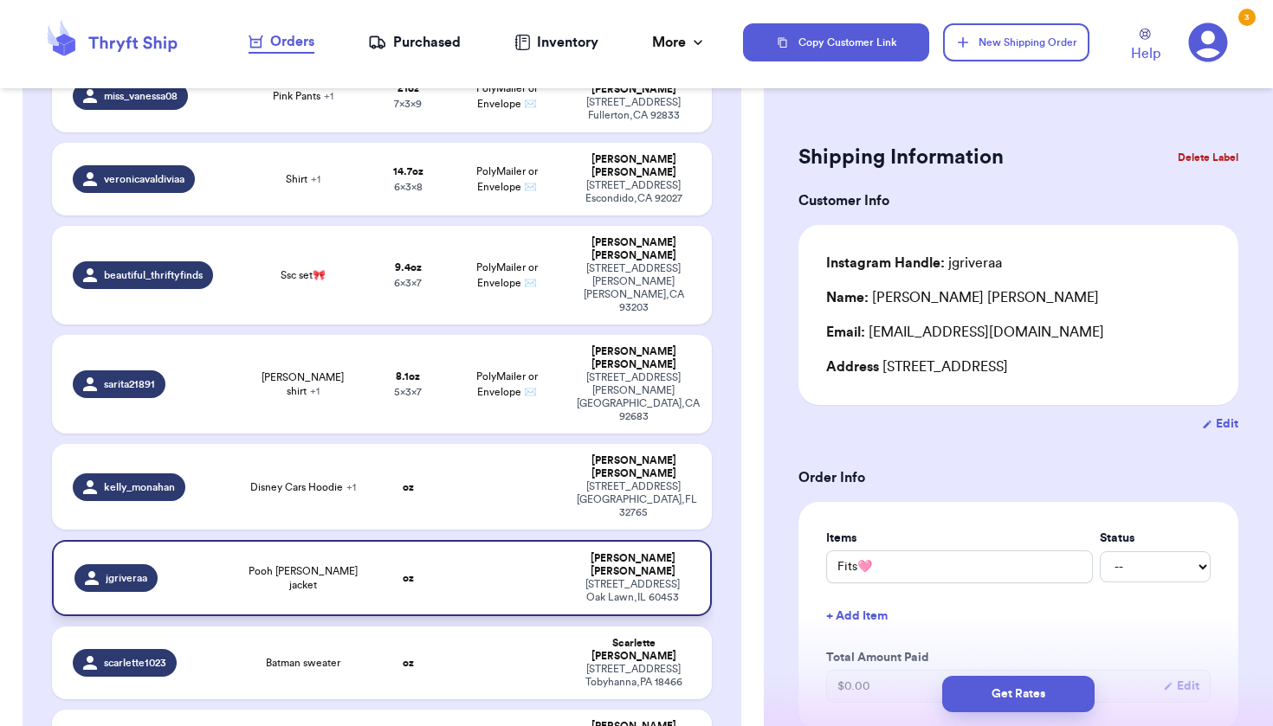
type input "Pooh [PERSON_NAME] jacket"
type input "0"
click at [1195, 145] on button "Delete Label" at bounding box center [1207, 158] width 74 height 38
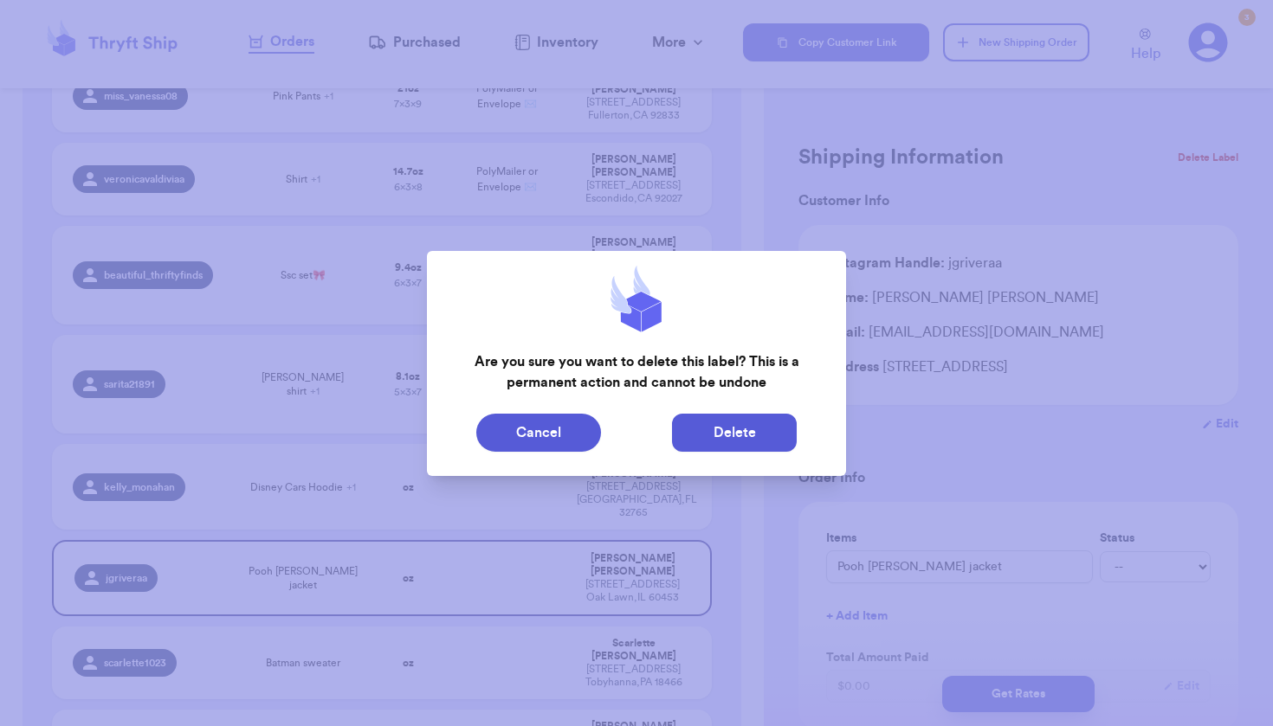
click at [743, 429] on button "Delete" at bounding box center [734, 433] width 125 height 38
type input "Fits🩷"
type input "2"
type input "15.700000000000003"
type input "12"
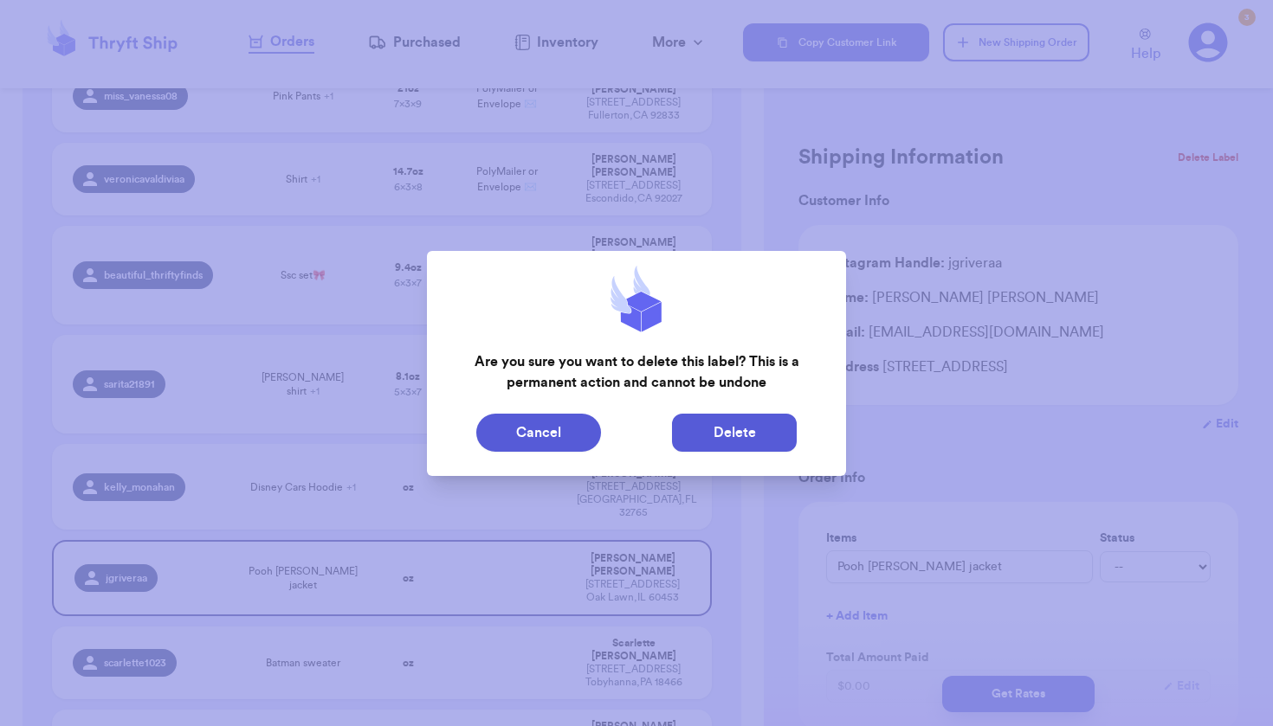
type input "7"
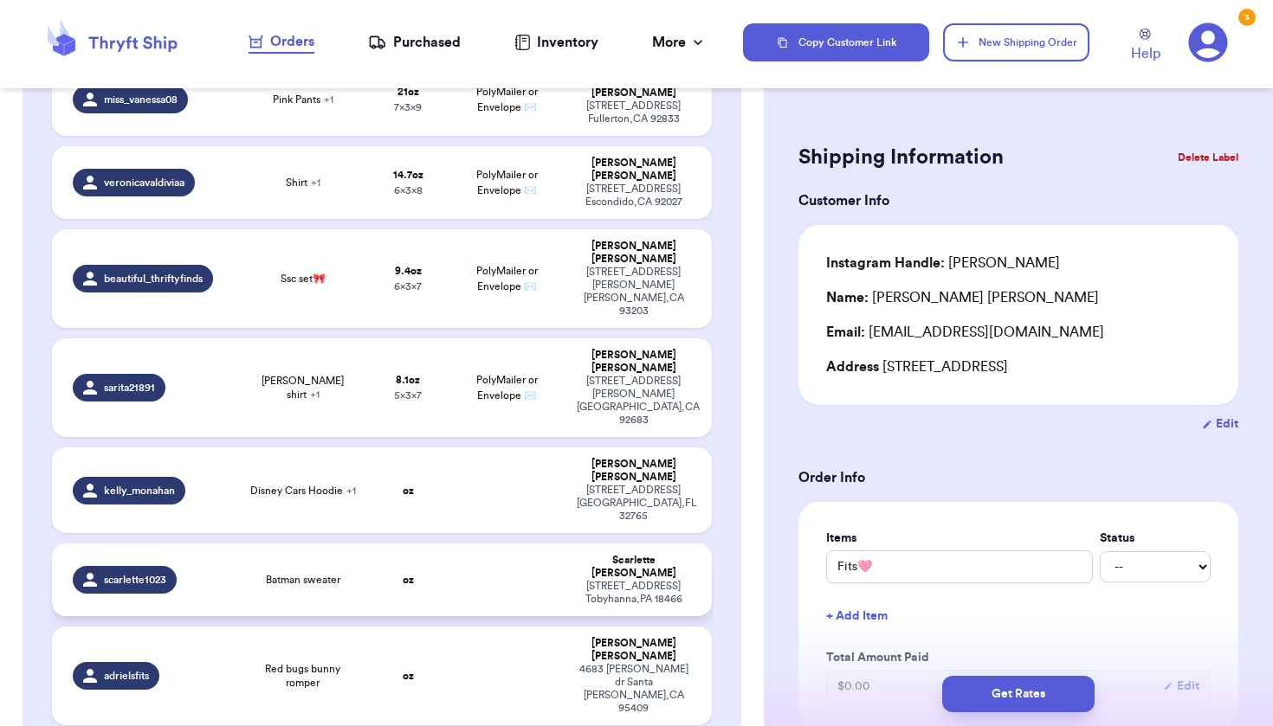
click at [598, 580] on div "[STREET_ADDRESS]" at bounding box center [633, 593] width 113 height 26
type input "Batman sweater"
type input "0"
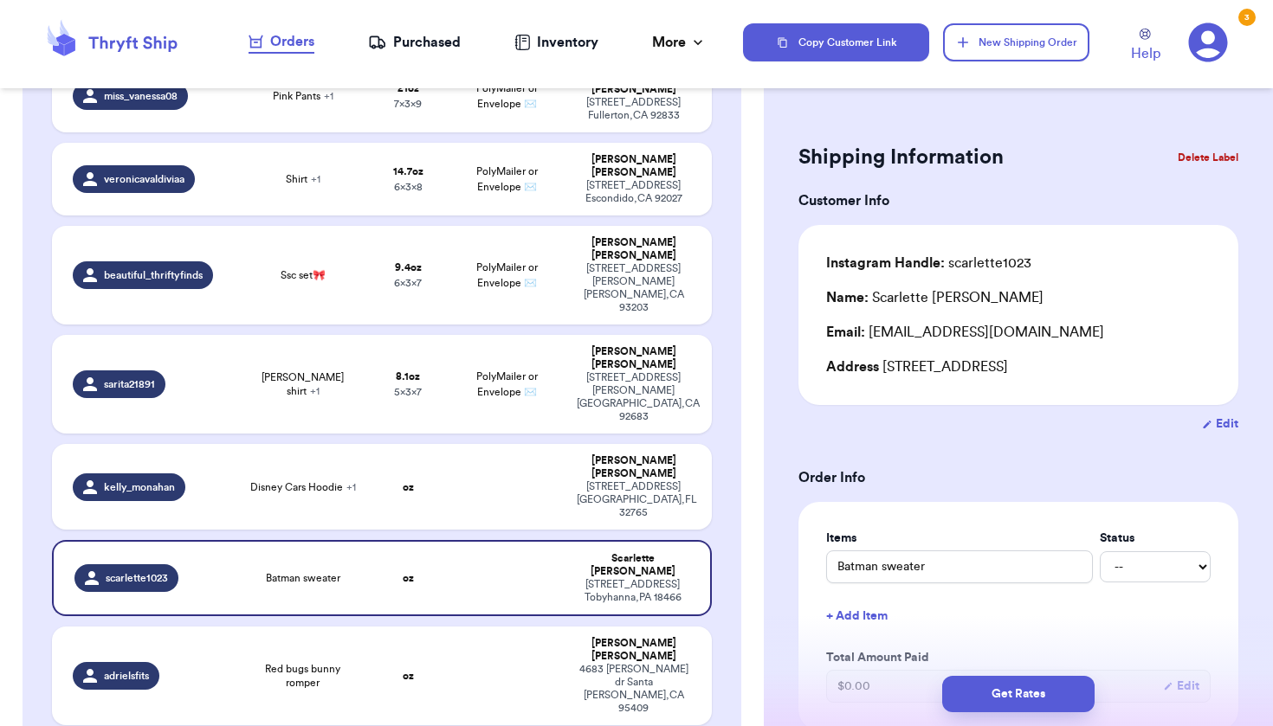
click at [1188, 162] on button "Delete Label" at bounding box center [1207, 158] width 74 height 38
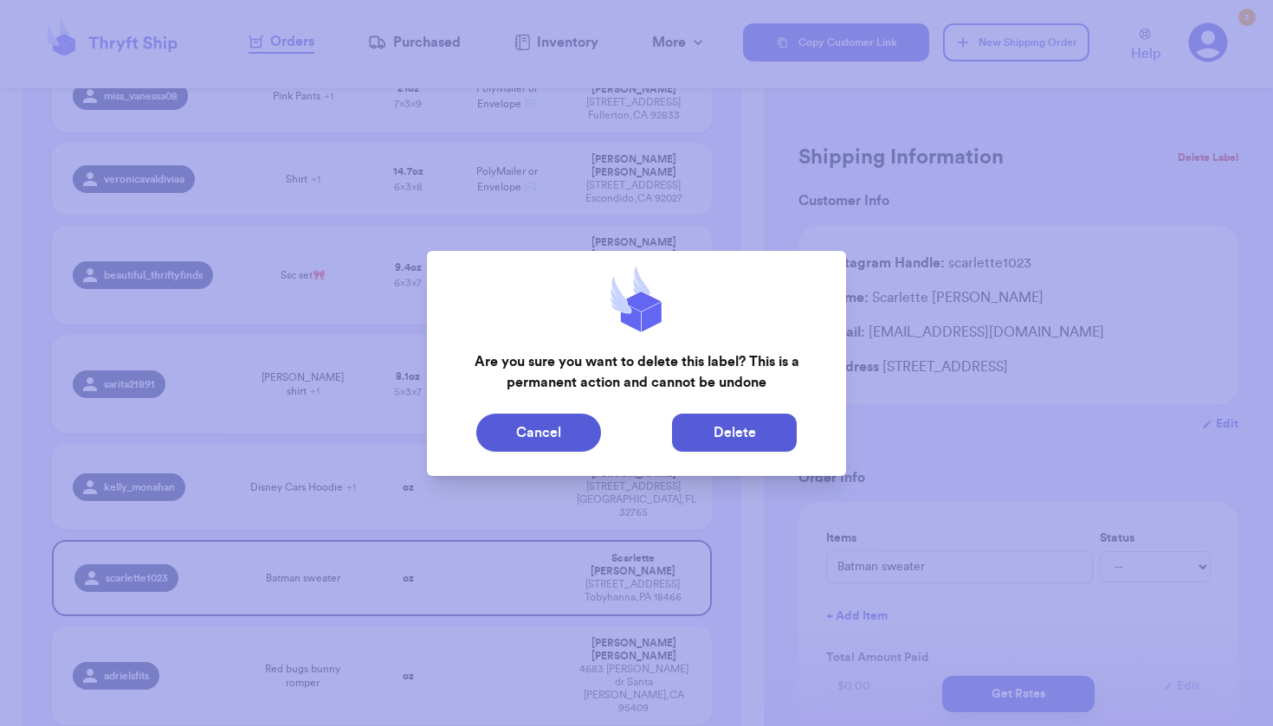
click at [722, 426] on button "Delete" at bounding box center [734, 433] width 125 height 38
type input "Fits🩷"
type input "2"
type input "15.700000000000003"
type input "12"
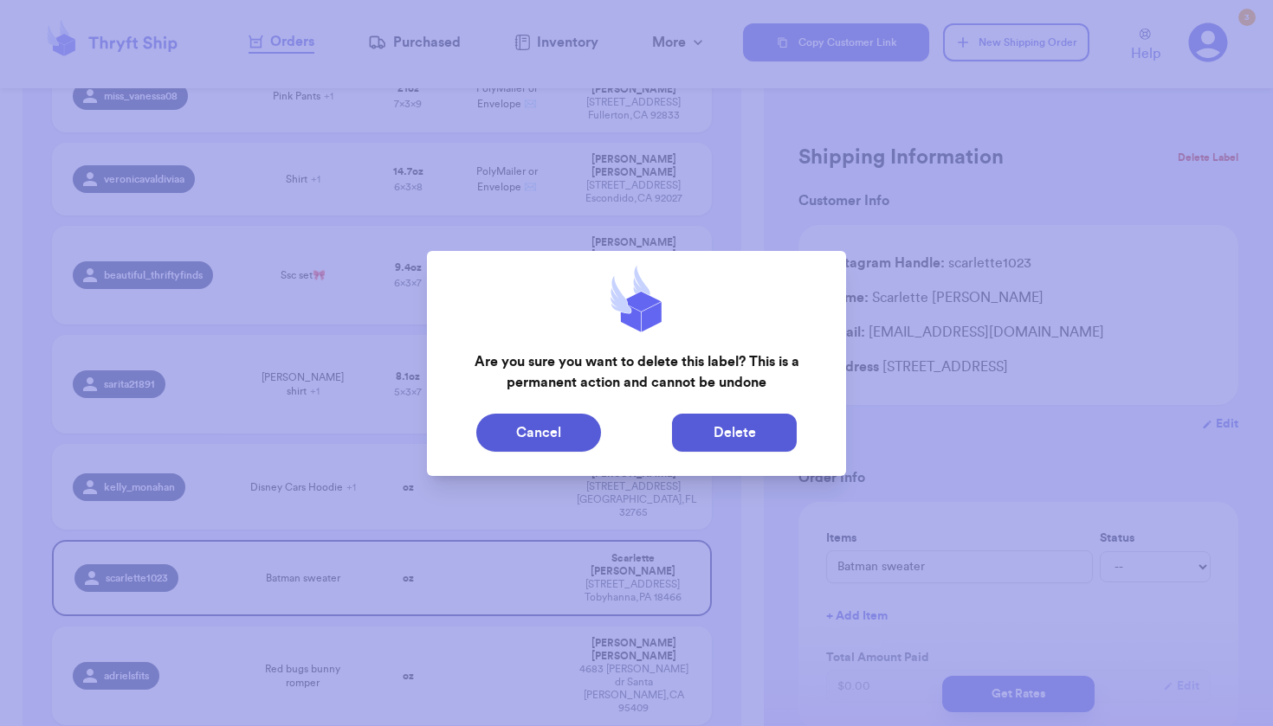
type input "7"
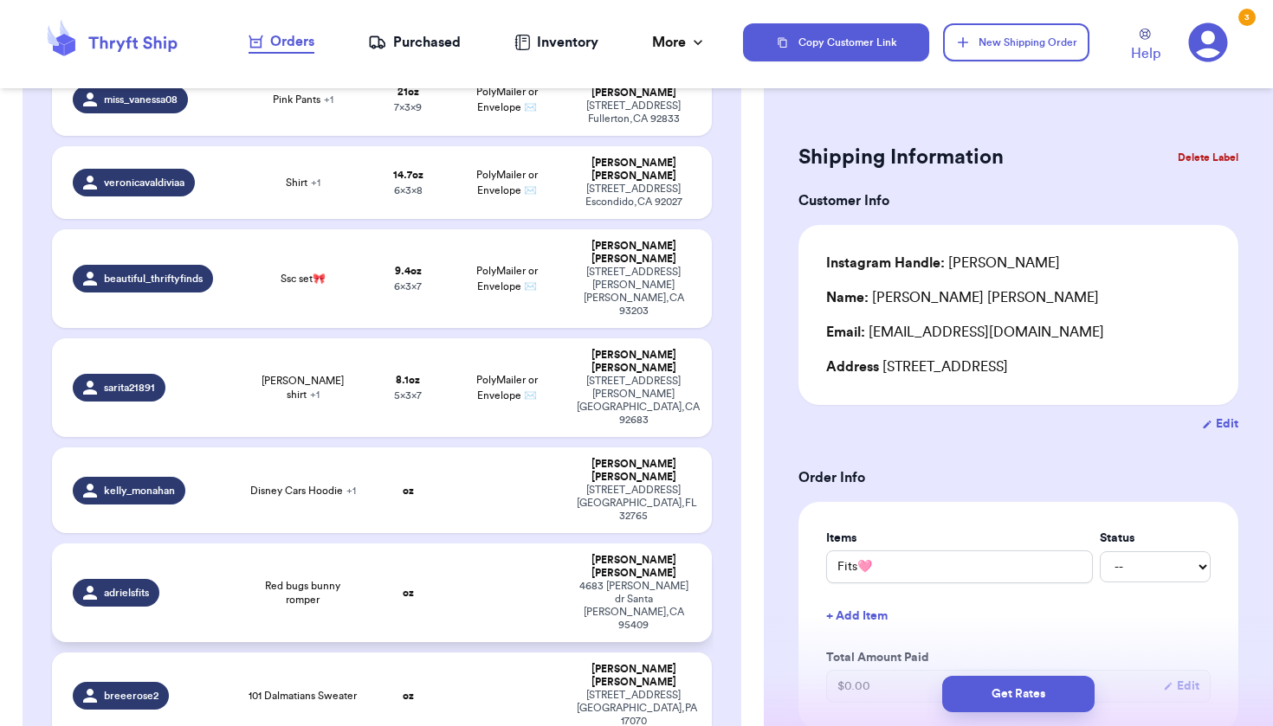
click at [577, 580] on div "[STREET_ADDRESS][PERSON_NAME]" at bounding box center [633, 606] width 113 height 52
type input "Red bugs bunny romper"
type input "0"
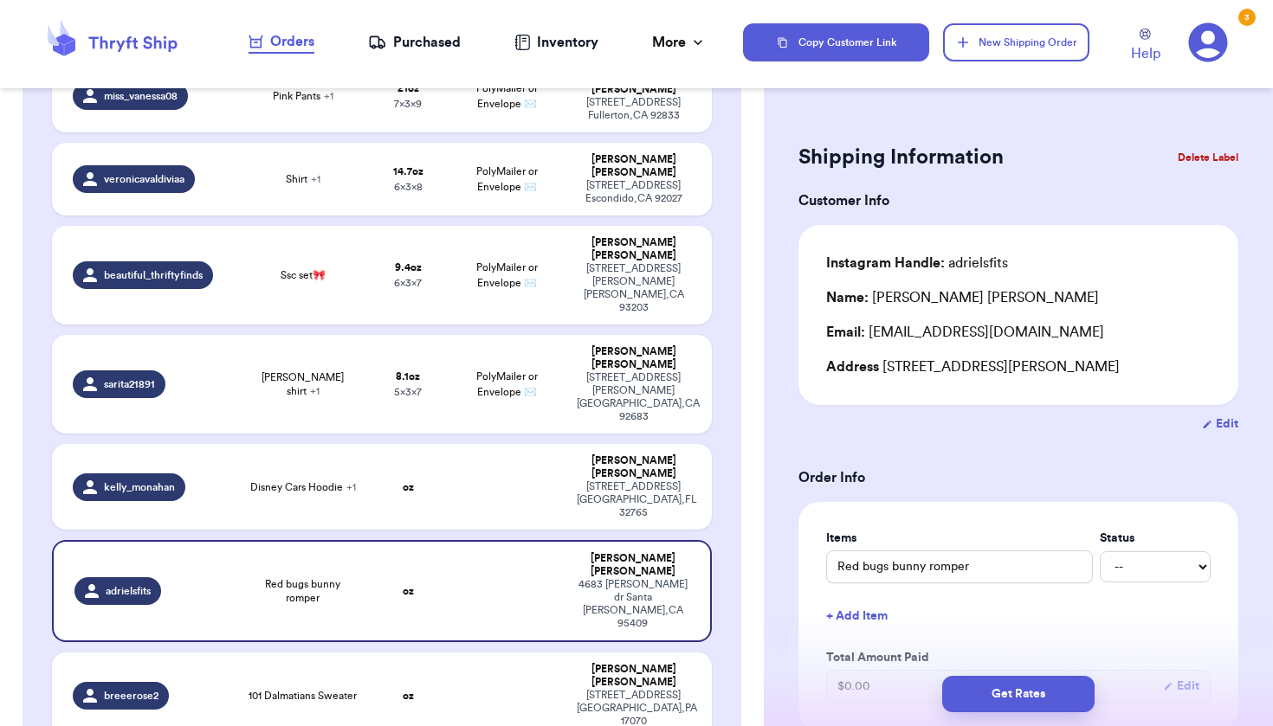
click at [1189, 164] on button "Delete Label" at bounding box center [1207, 158] width 74 height 38
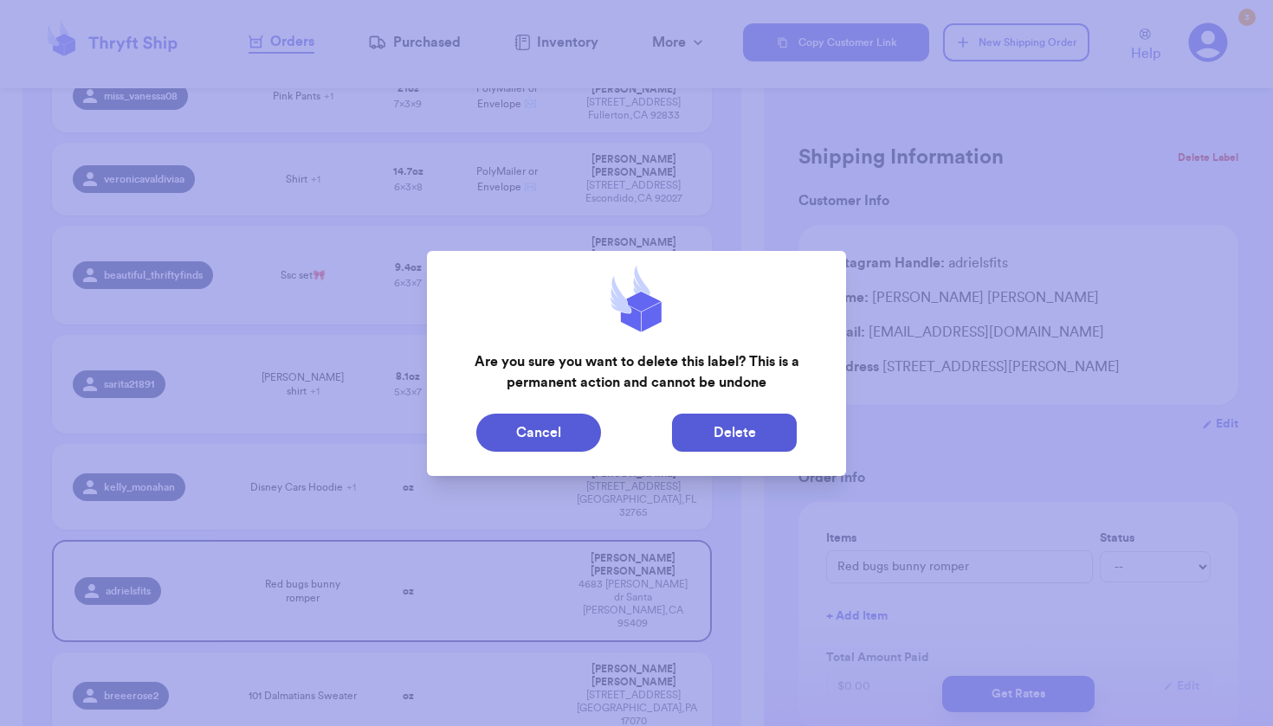
click at [770, 422] on button "Delete" at bounding box center [734, 433] width 125 height 38
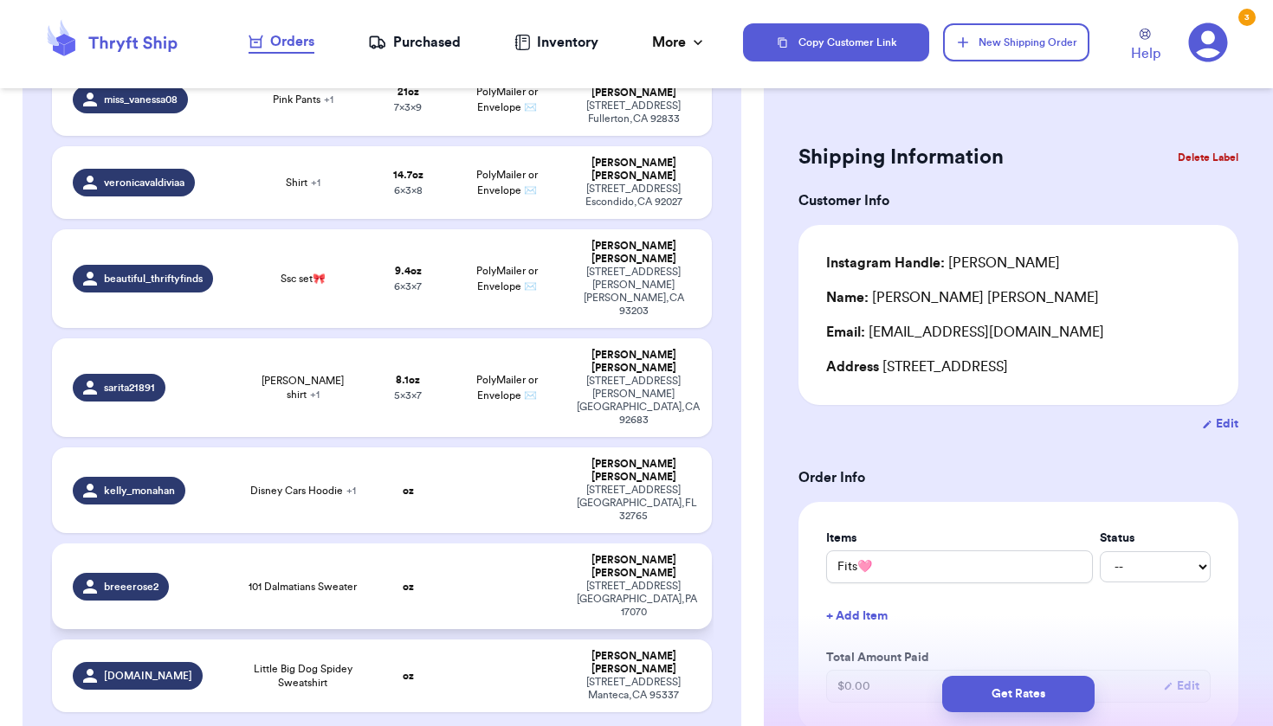
click at [577, 554] on div "[PERSON_NAME]" at bounding box center [633, 567] width 113 height 26
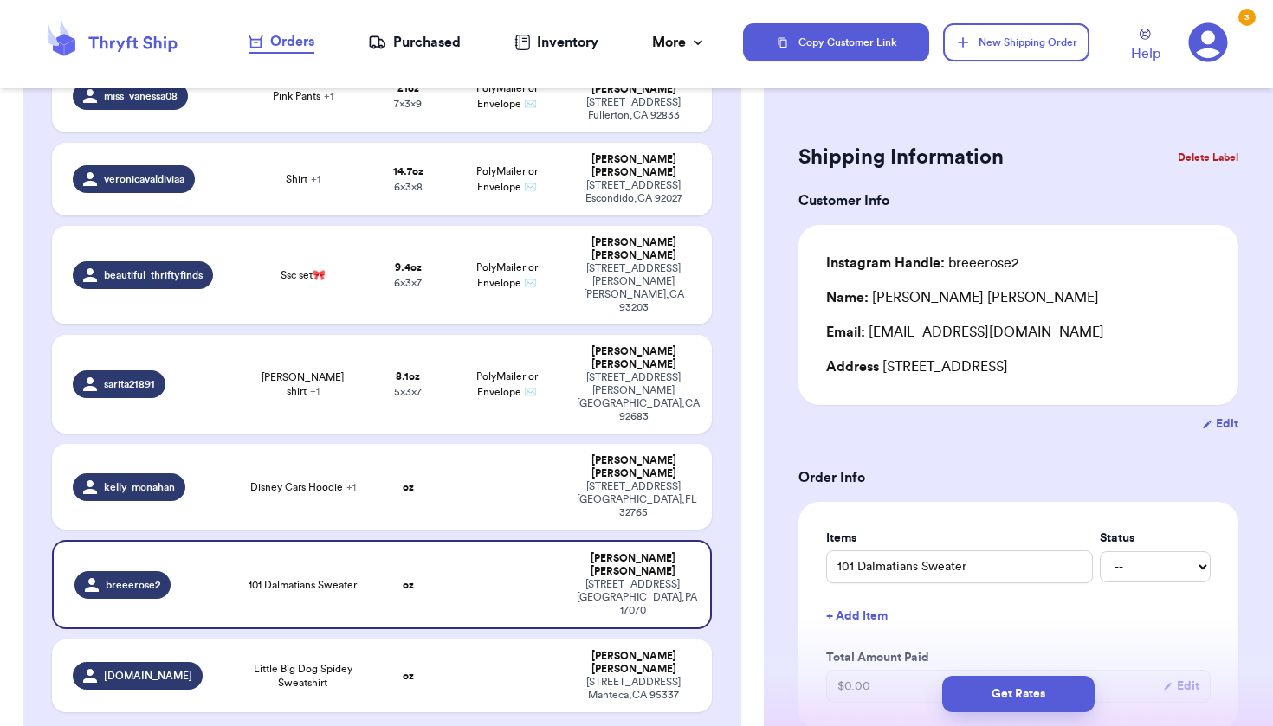
click at [1170, 158] on button "Delete Label" at bounding box center [1207, 158] width 74 height 38
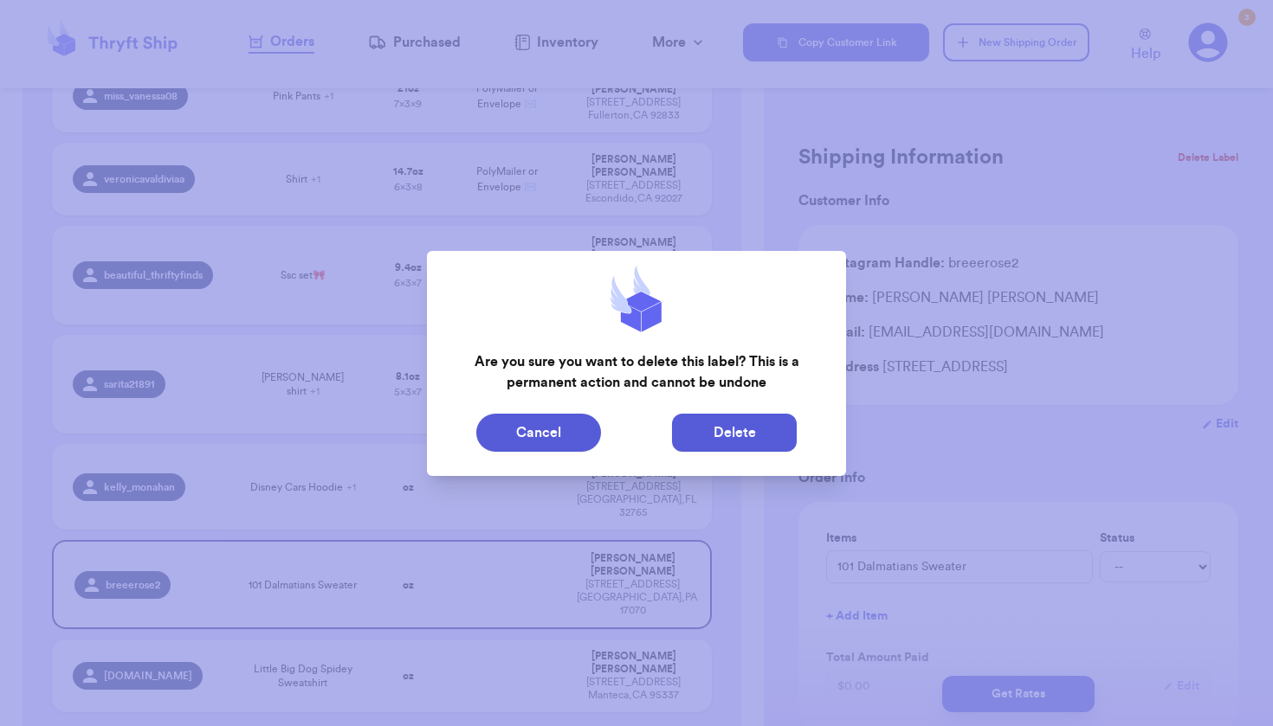
click at [754, 439] on button "Delete" at bounding box center [734, 433] width 125 height 38
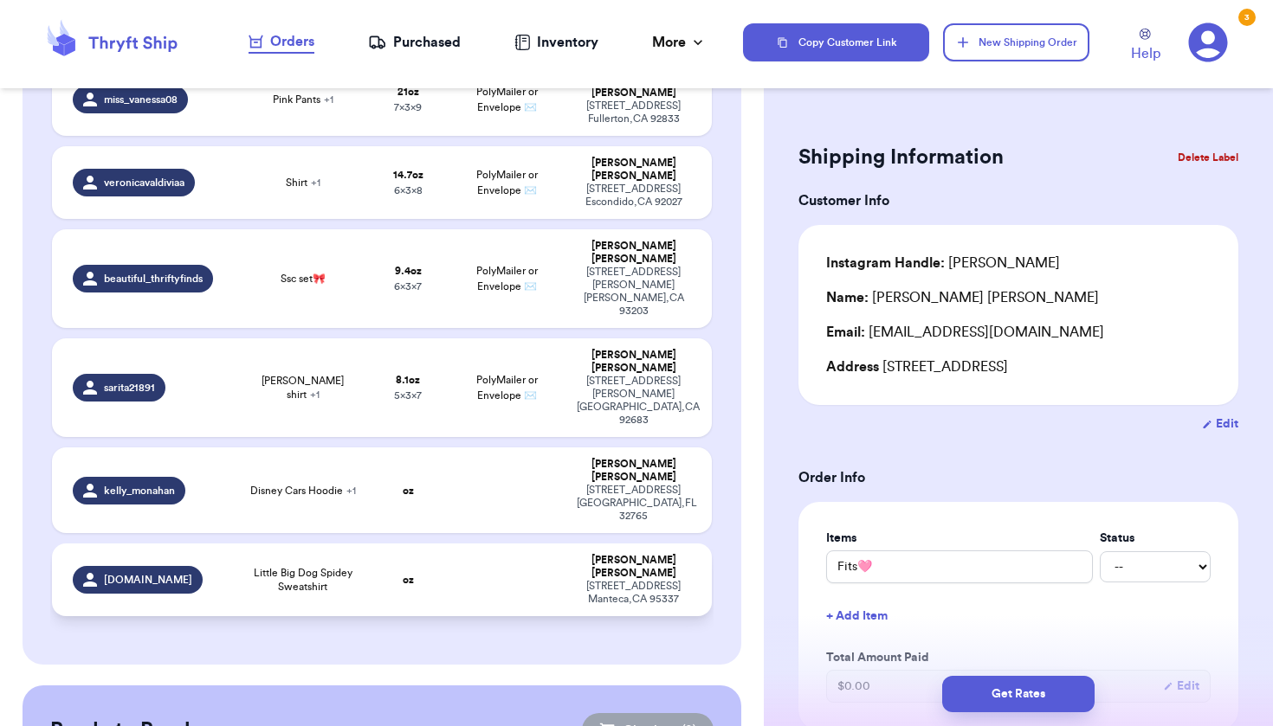
click at [650, 580] on div "[STREET_ADDRESS]" at bounding box center [633, 593] width 113 height 26
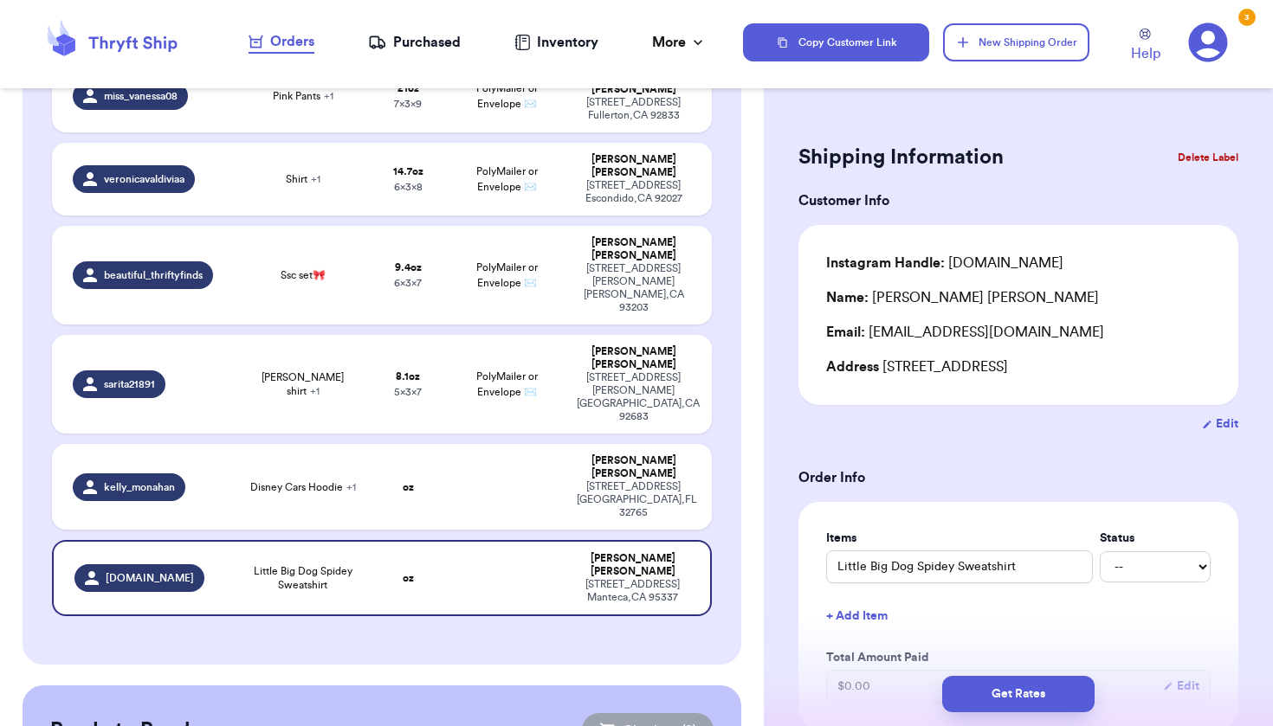
click at [1188, 161] on button "Delete Label" at bounding box center [1207, 158] width 74 height 38
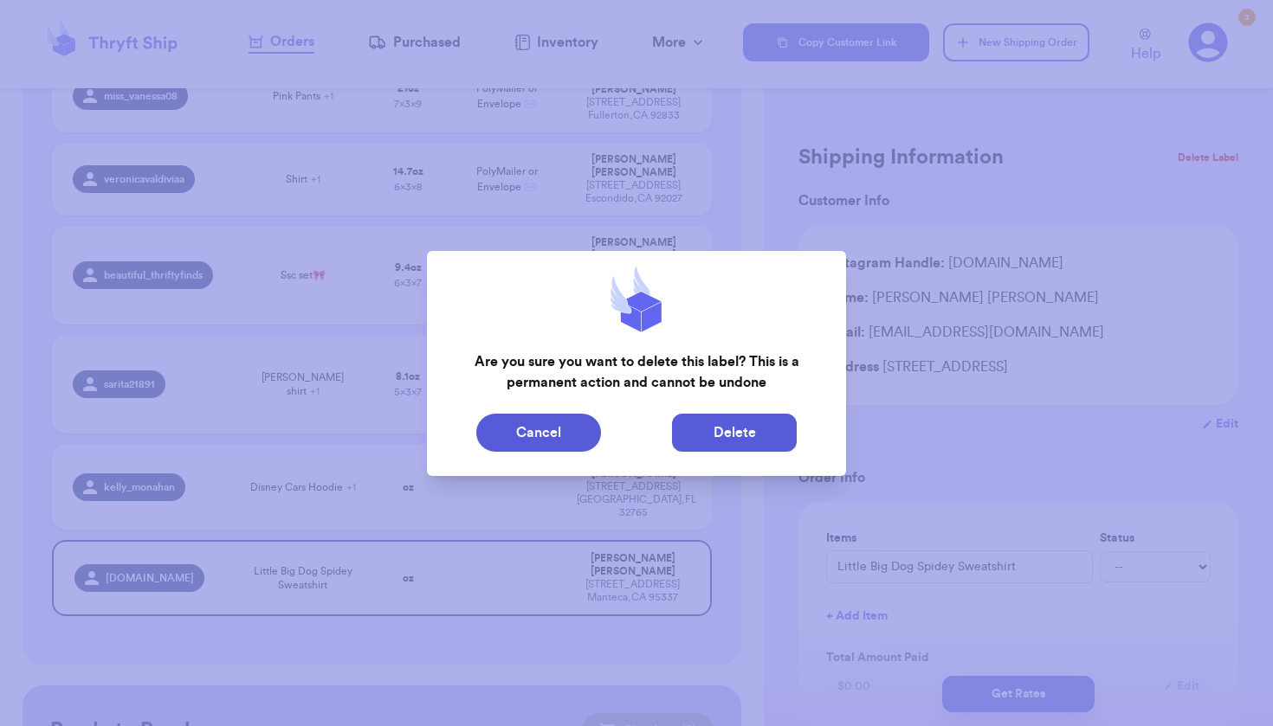
click at [721, 435] on button "Delete" at bounding box center [734, 433] width 125 height 38
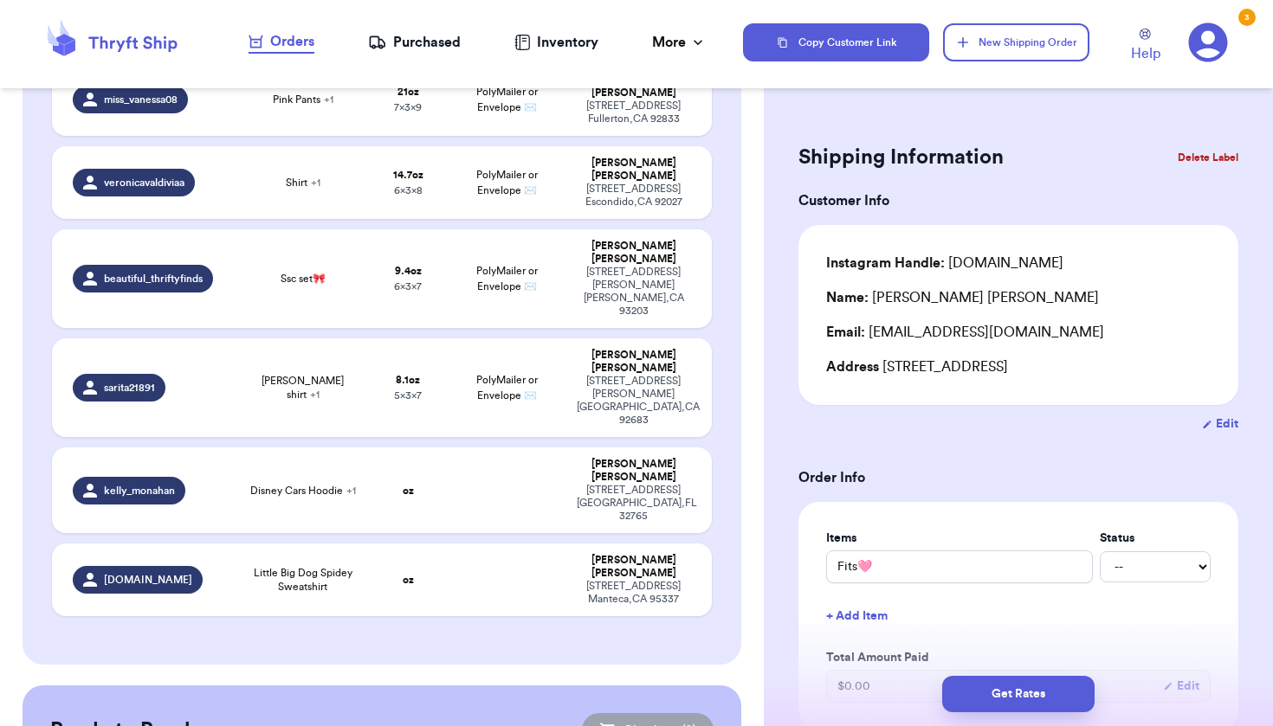
scroll to position [555, 0]
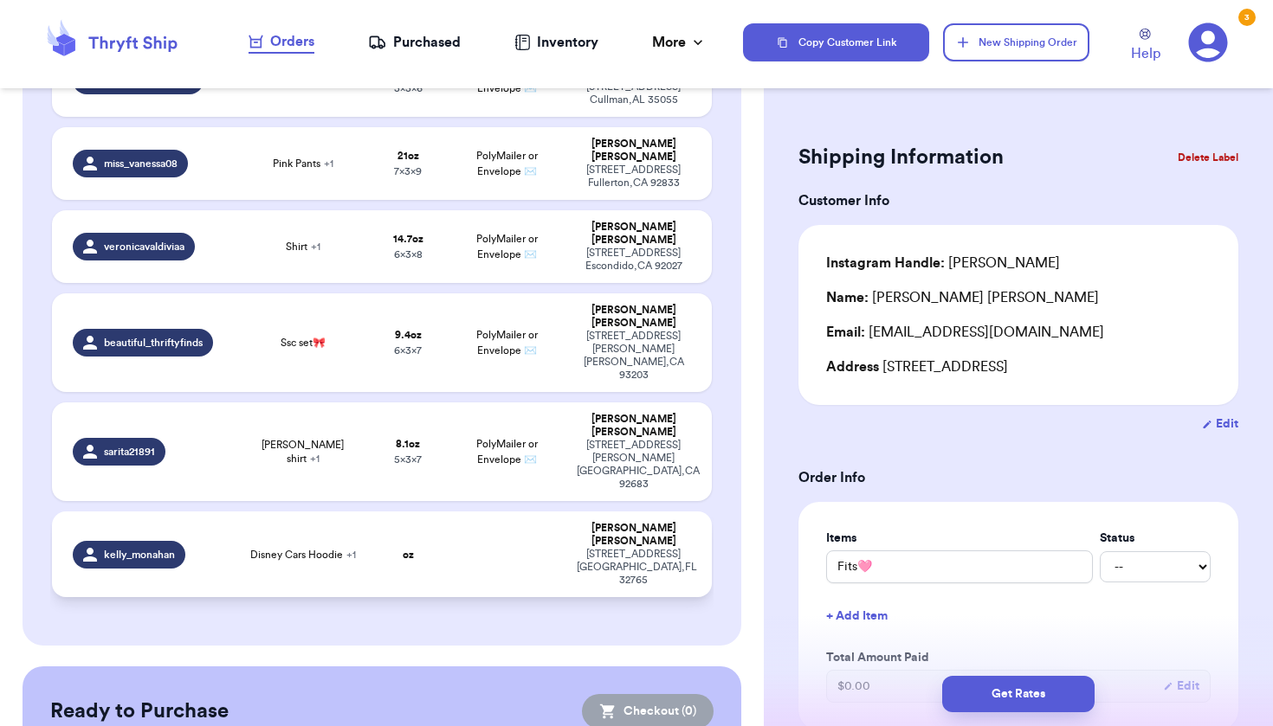
click at [577, 548] on div "[STREET_ADDRESS]" at bounding box center [633, 567] width 113 height 39
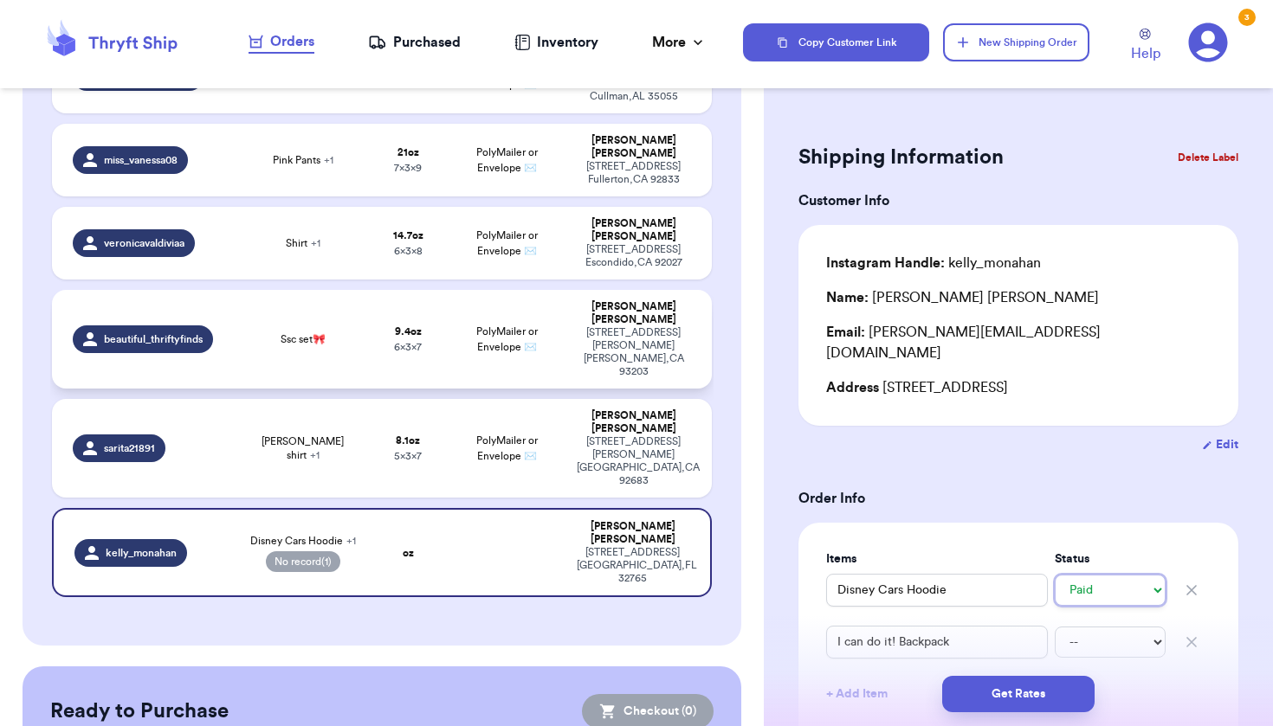
scroll to position [532, 0]
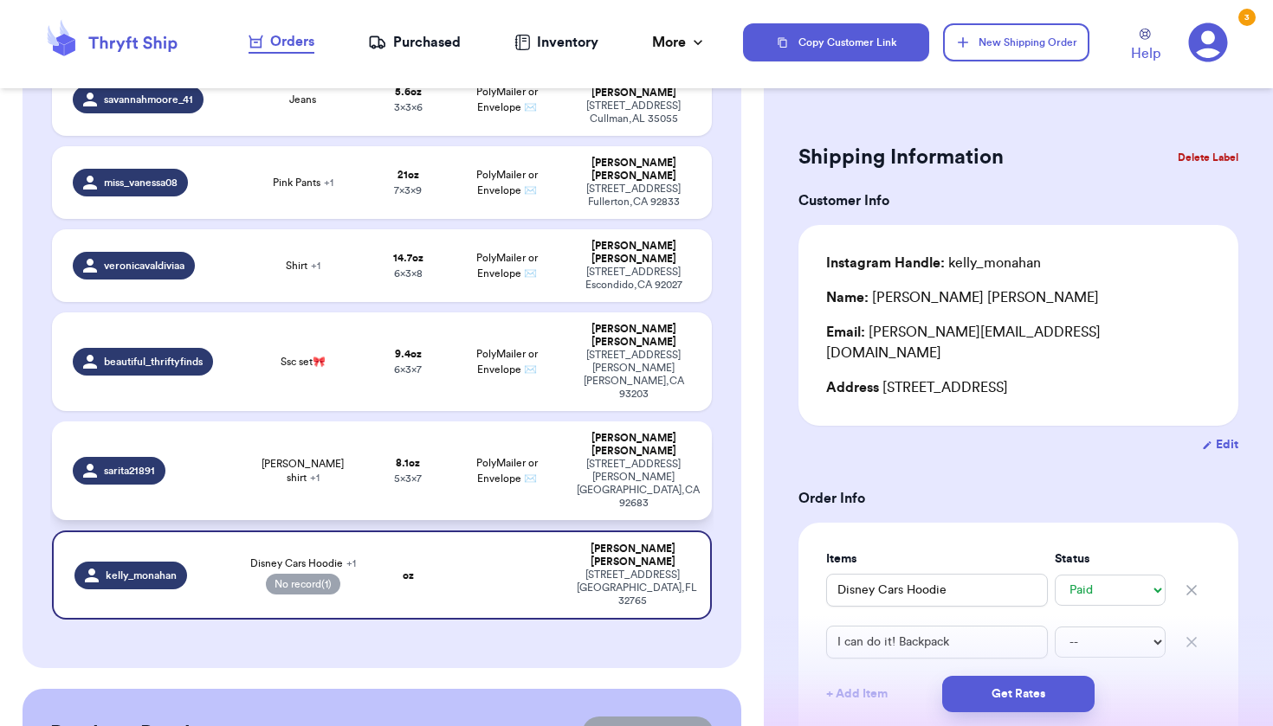
click at [532, 422] on td "PolyMailer or Envelope ✉️" at bounding box center [507, 471] width 119 height 99
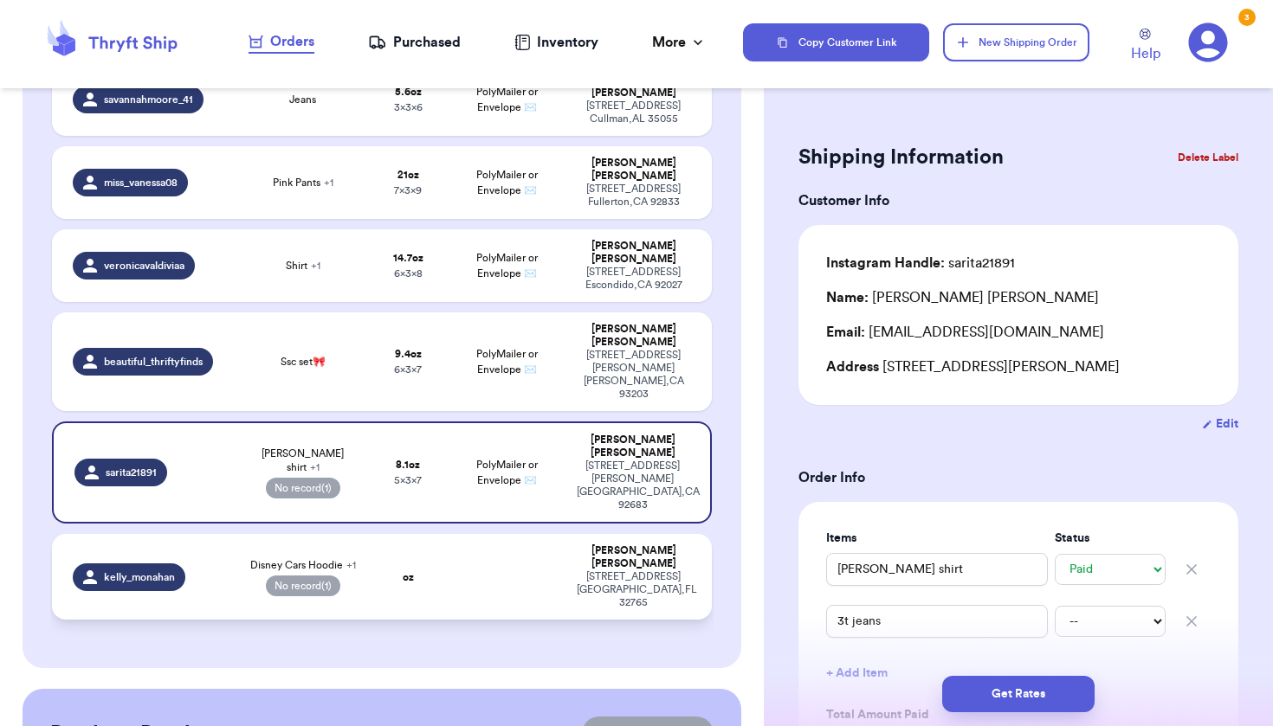
click at [629, 570] on div "[STREET_ADDRESS]" at bounding box center [633, 589] width 113 height 39
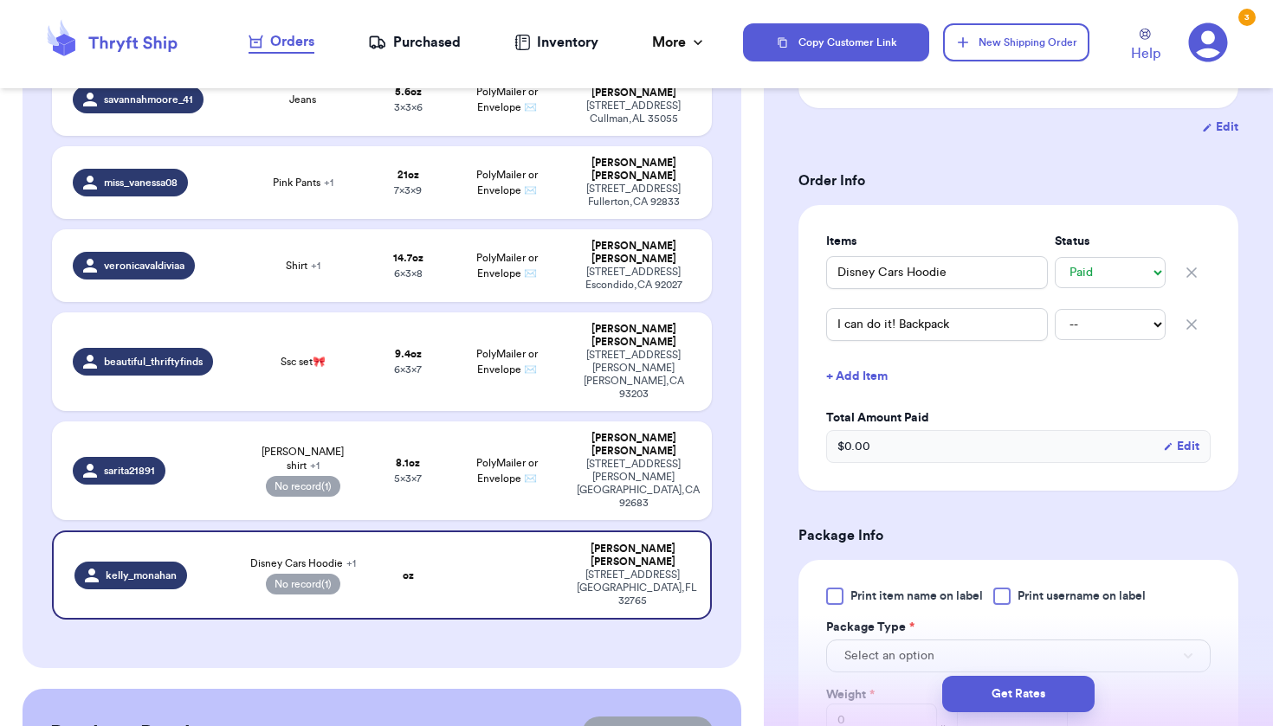
scroll to position [349, 0]
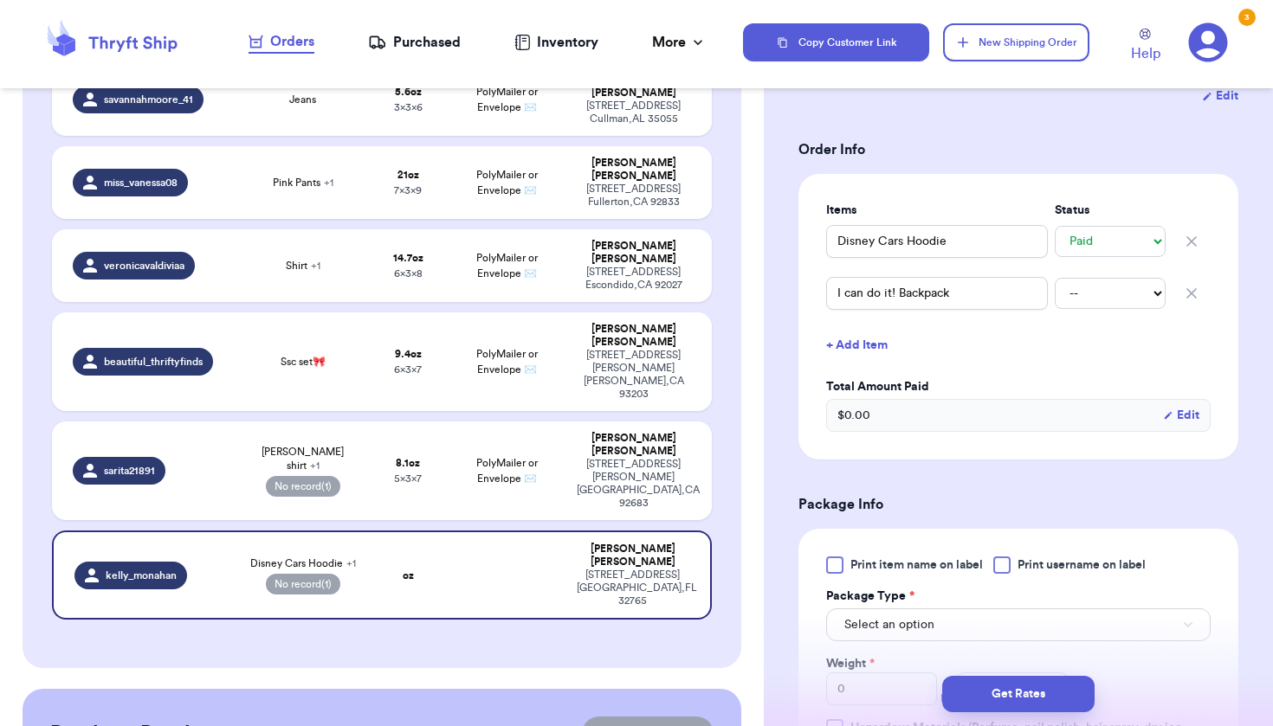
click at [1001, 557] on div at bounding box center [1001, 565] width 17 height 17
click at [0, 0] on input "Print username on label" at bounding box center [0, 0] width 0 height 0
click at [975, 609] on button "Select an option" at bounding box center [1018, 625] width 384 height 33
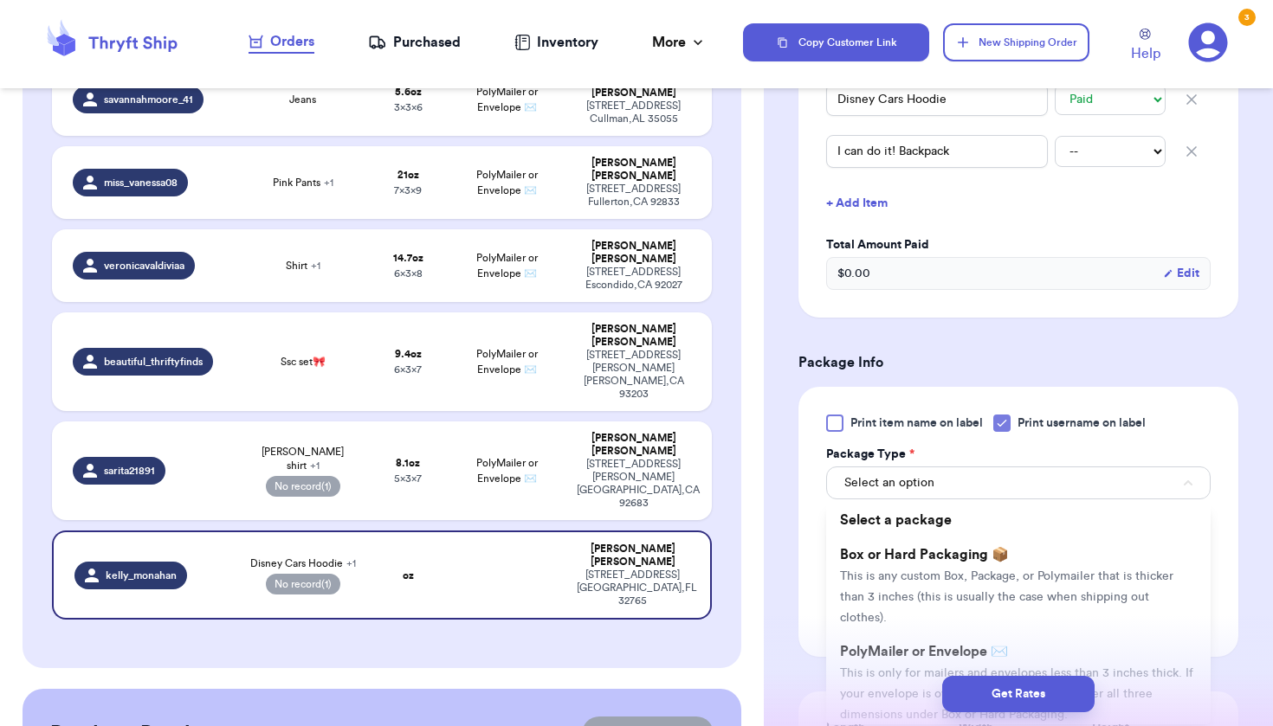
scroll to position [493, 0]
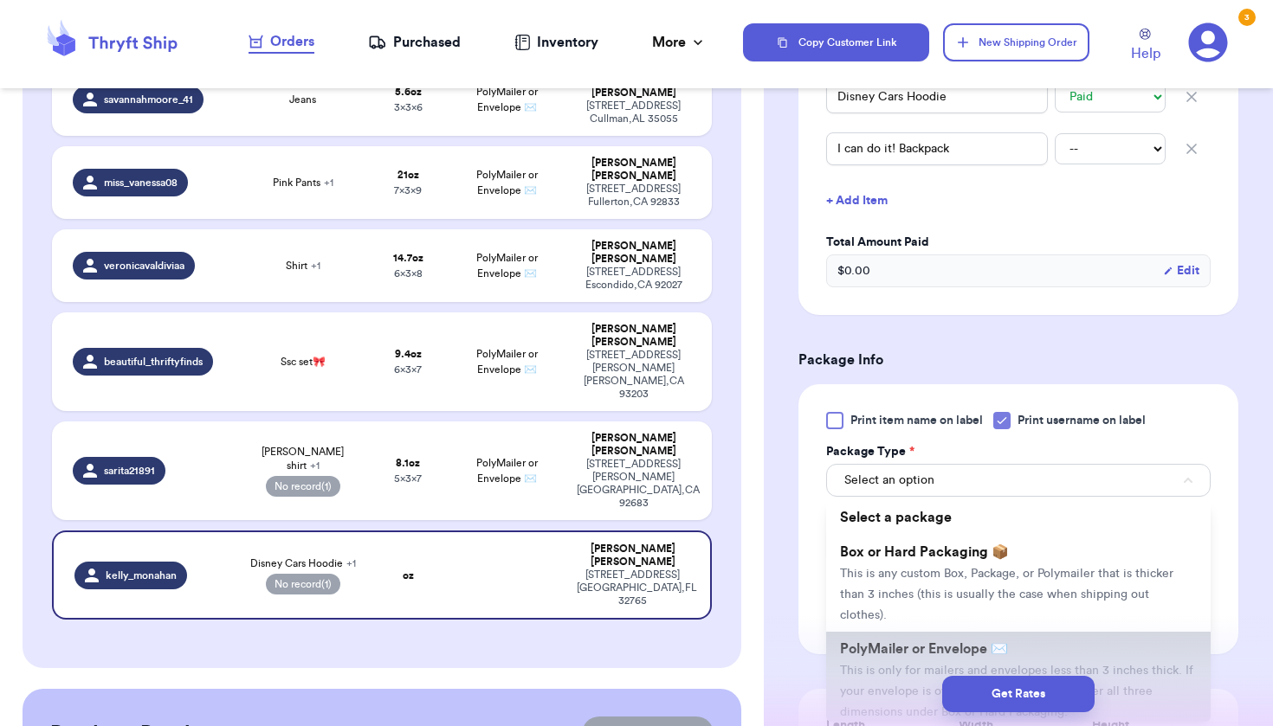
click at [976, 665] on span "This is only for mailers and envelopes less than 3 inches thick. If your envelo…" at bounding box center [1016, 692] width 353 height 54
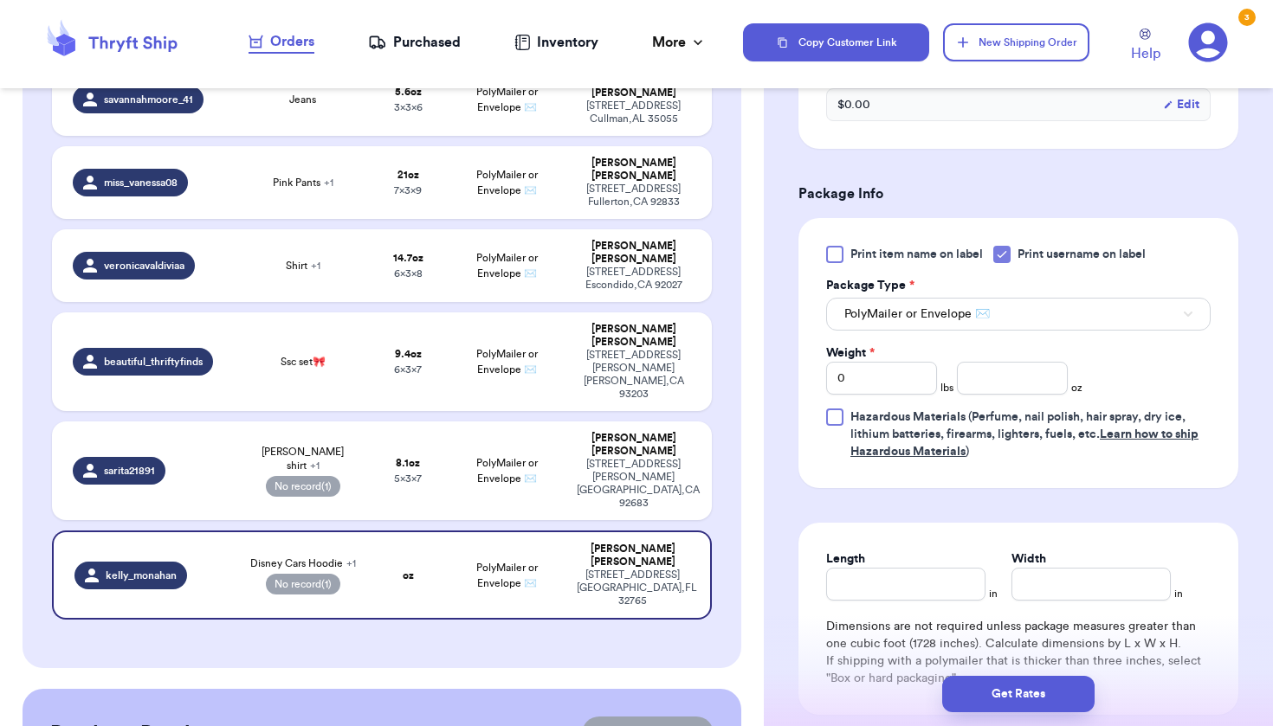
scroll to position [664, 0]
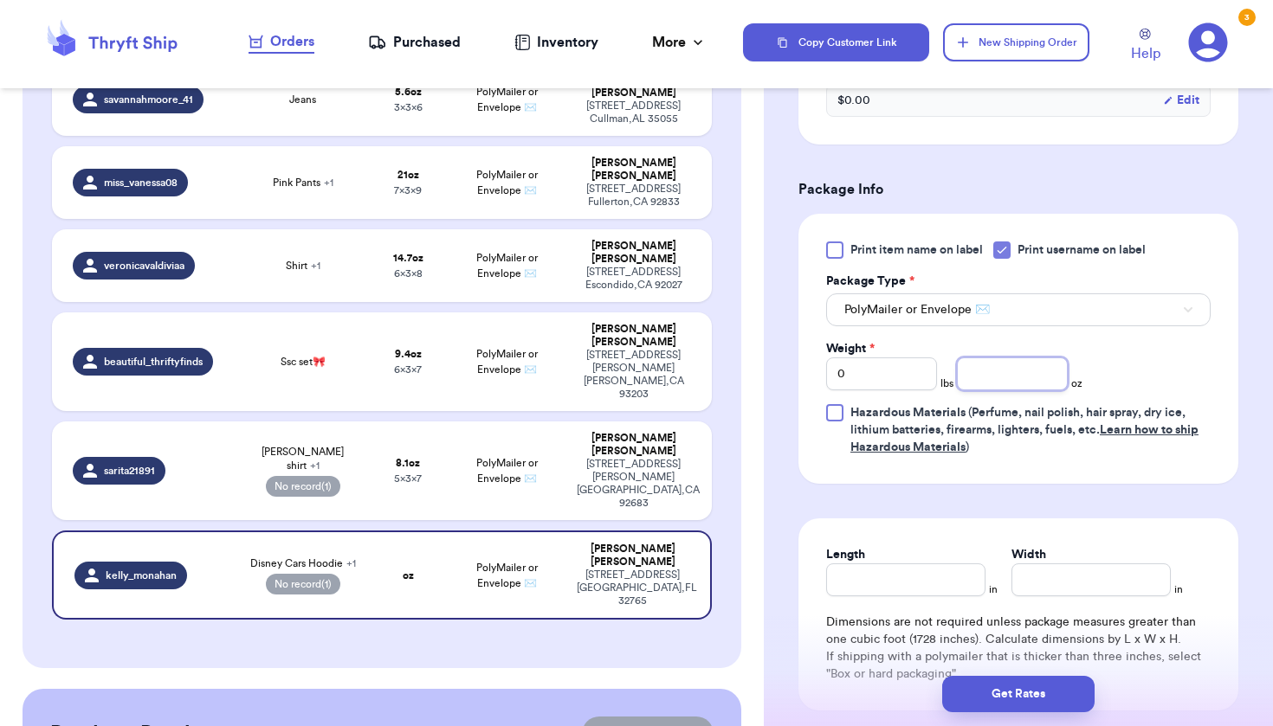
click at [1011, 358] on input "number" at bounding box center [1012, 374] width 111 height 33
click at [960, 577] on input "Length" at bounding box center [905, 580] width 159 height 33
click at [1002, 688] on button "Get Rates" at bounding box center [1018, 694] width 152 height 36
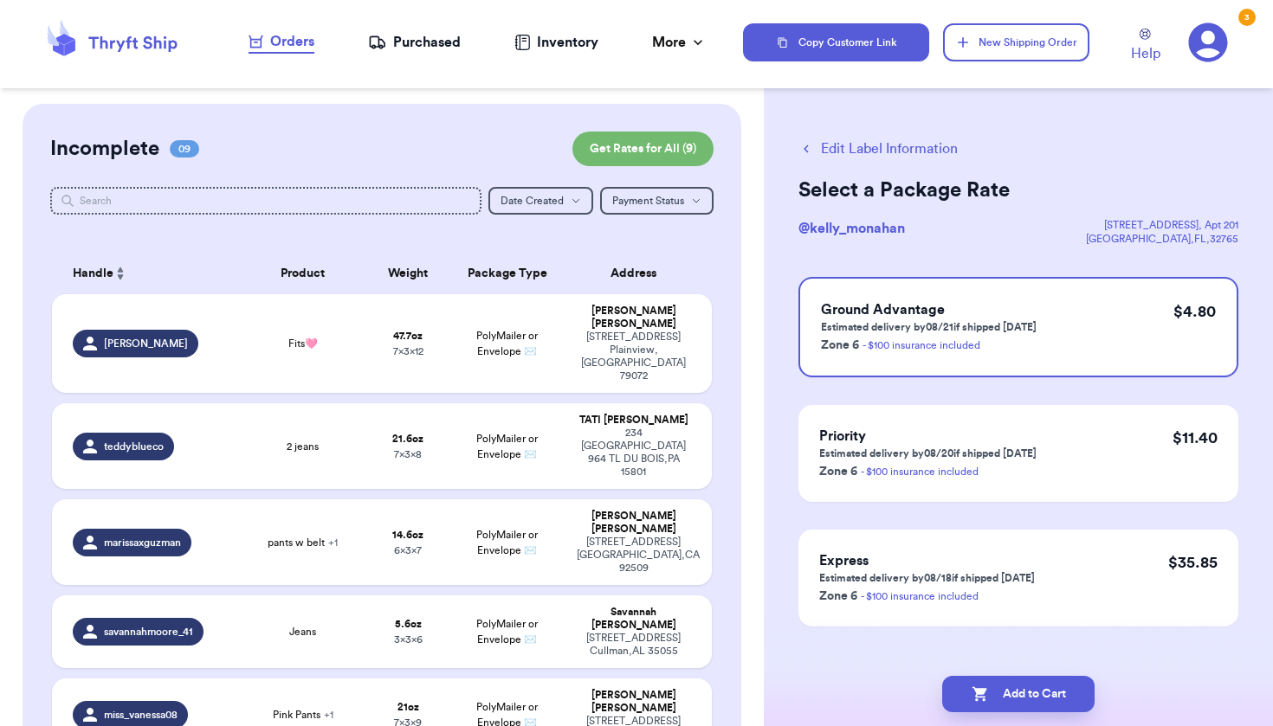
scroll to position [0, 0]
click at [1246, 22] on div "3" at bounding box center [1246, 17] width 17 height 17
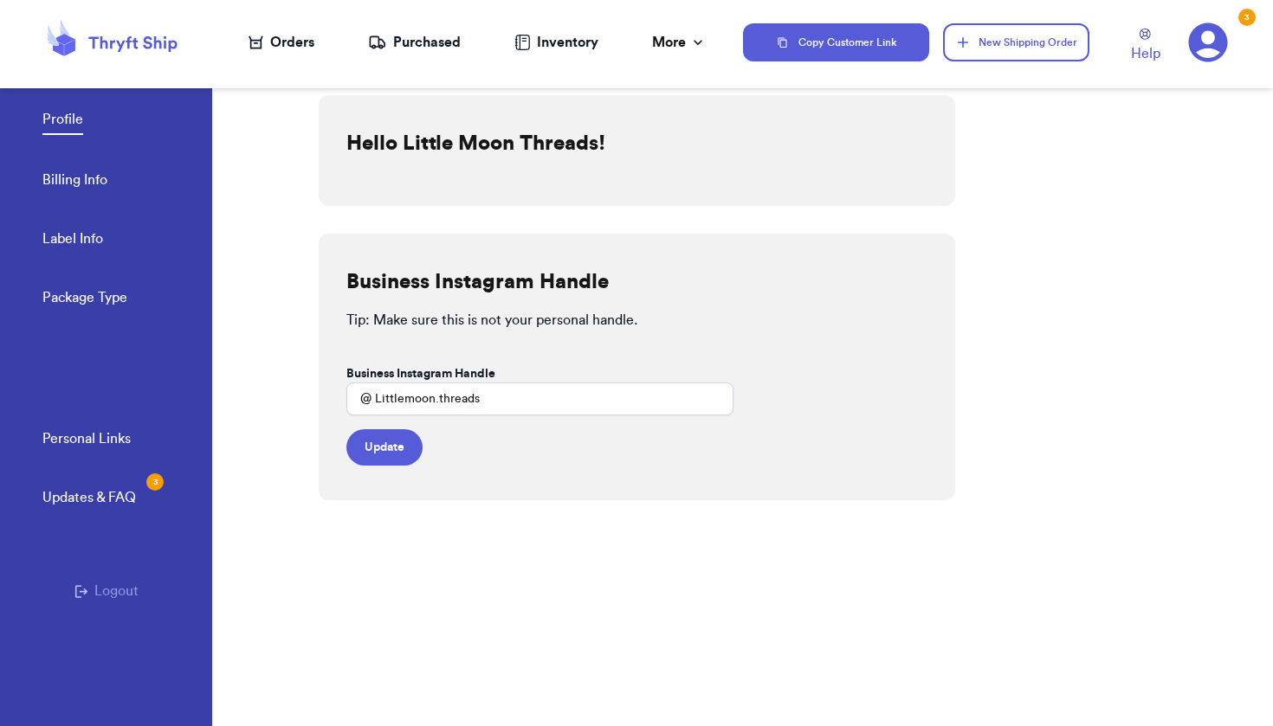
click at [128, 494] on div "Updates & FAQ 3" at bounding box center [88, 497] width 93 height 21
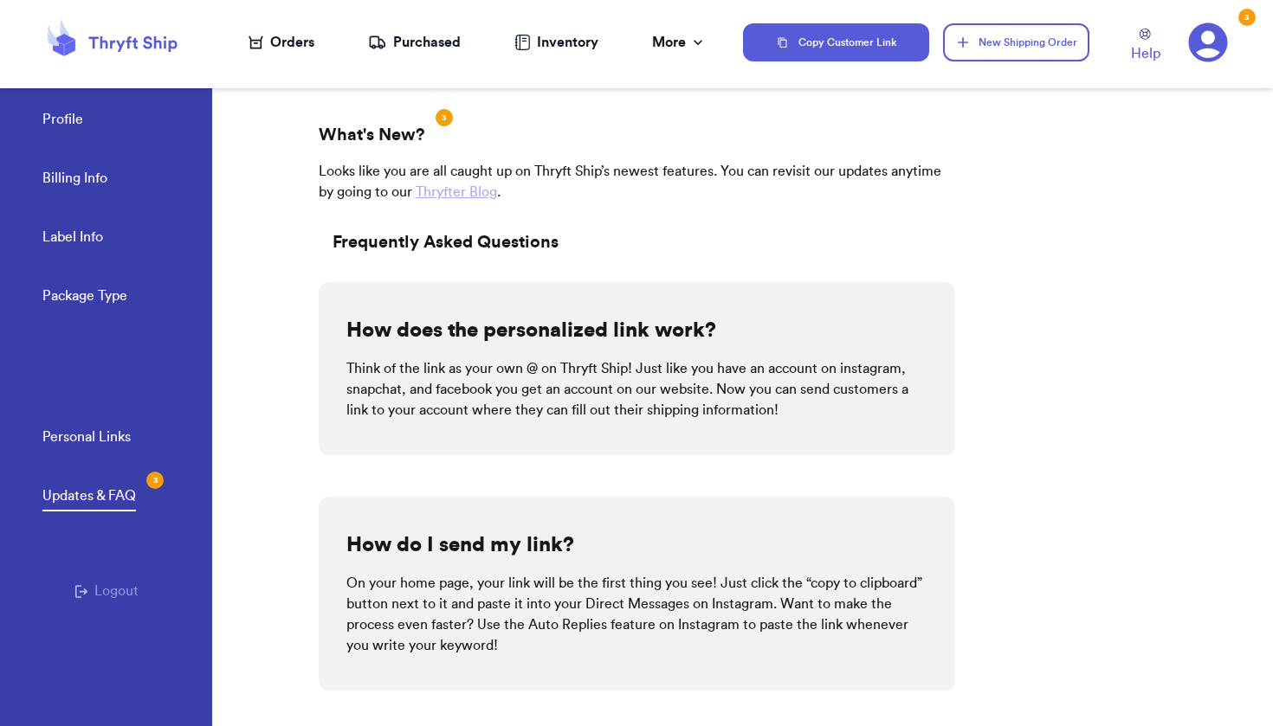
click at [446, 114] on div "3" at bounding box center [443, 117] width 17 height 17
click at [443, 115] on div "3" at bounding box center [443, 117] width 17 height 17
click at [79, 182] on link "Billing Info" at bounding box center [74, 180] width 65 height 24
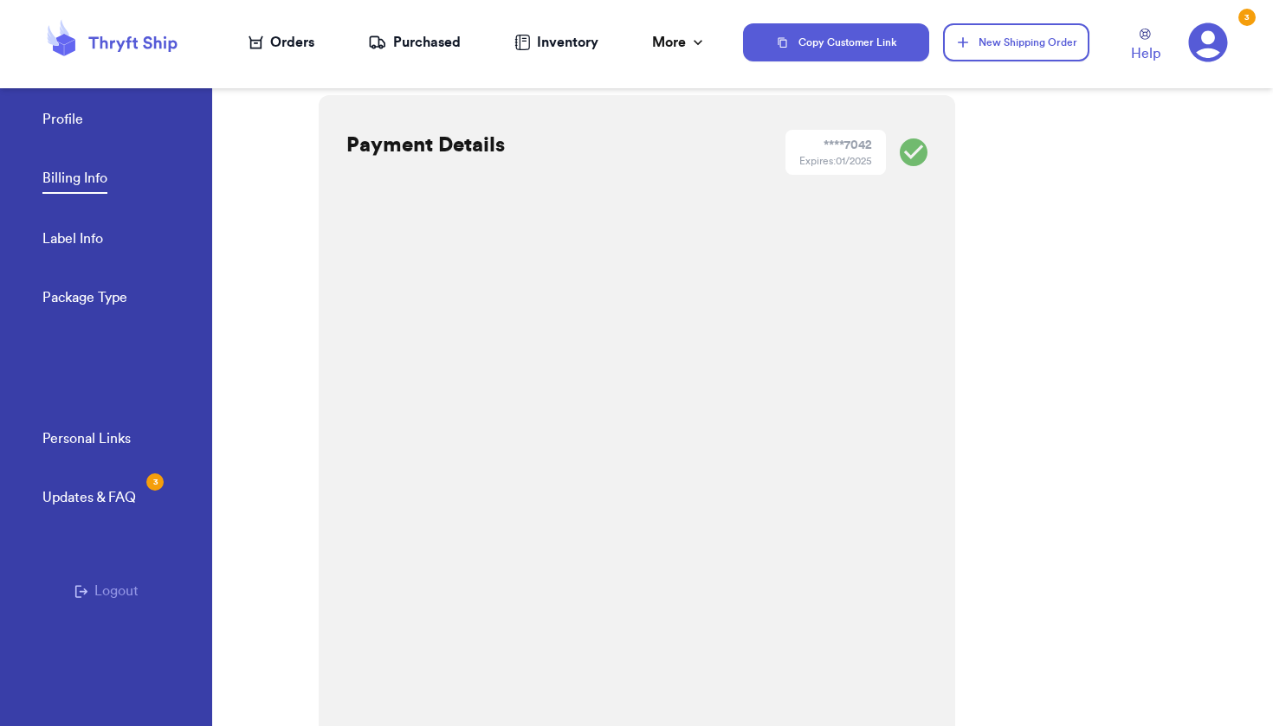
click at [882, 243] on div "Payment Details **** 7042 Expires: 01/2025 Save" at bounding box center [637, 460] width 636 height 731
click at [906, 158] on icon at bounding box center [913, 153] width 28 height 28
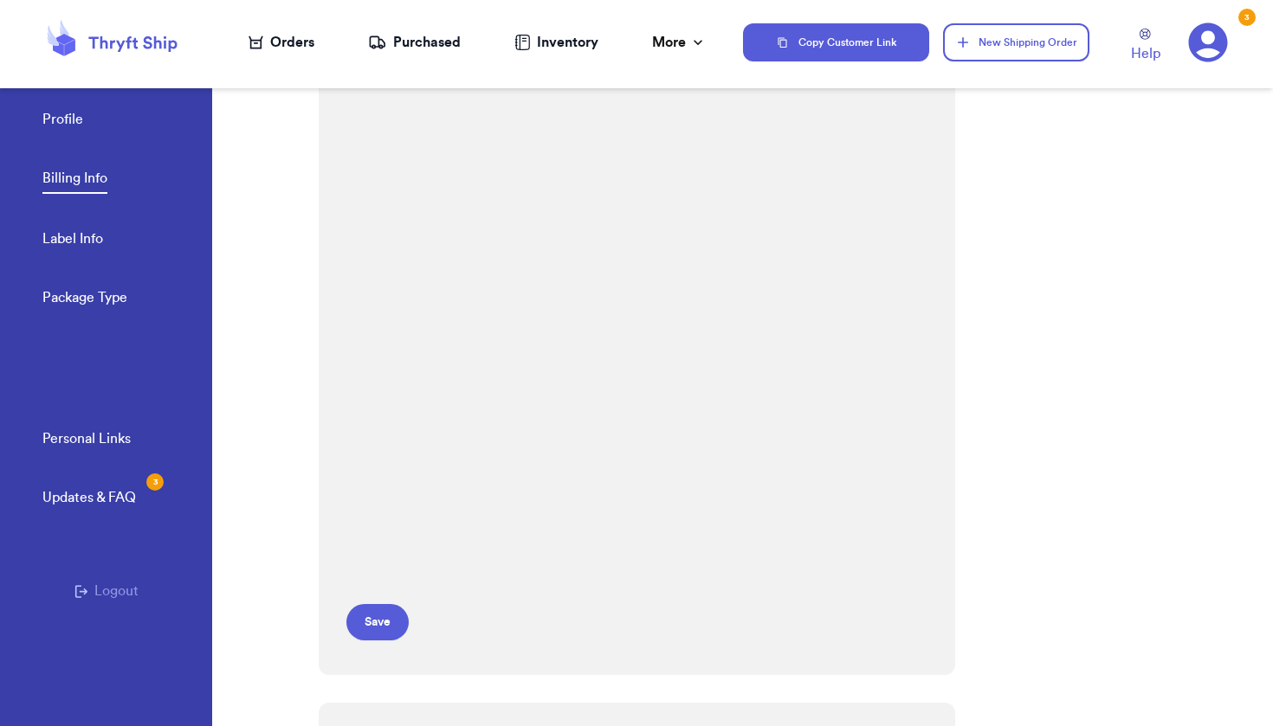
scroll to position [117, 0]
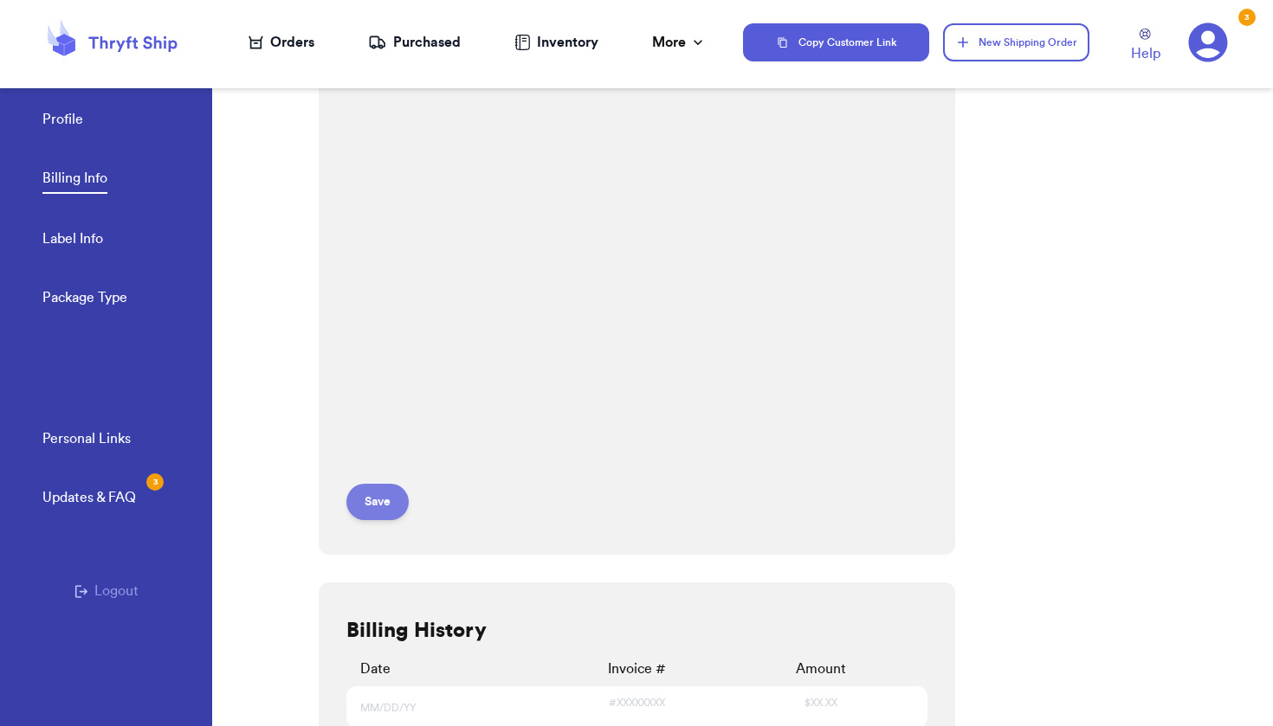
click at [378, 507] on button "Save" at bounding box center [377, 502] width 62 height 36
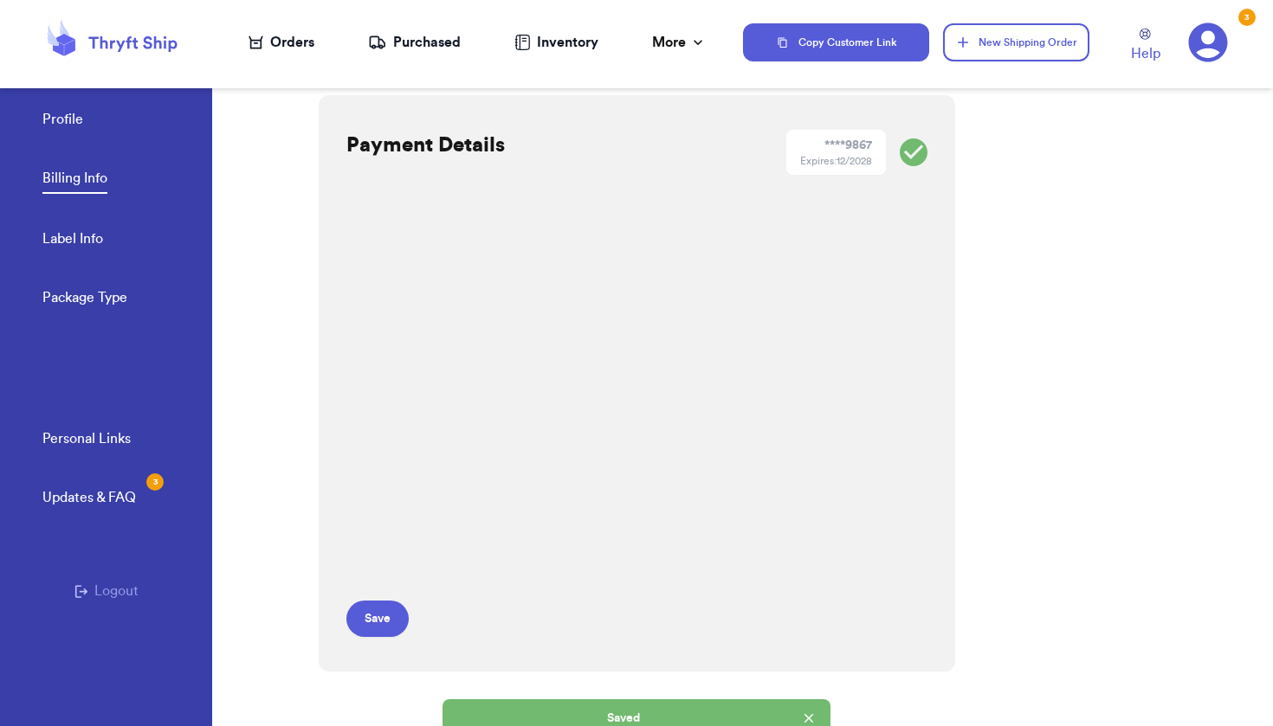
scroll to position [0, 0]
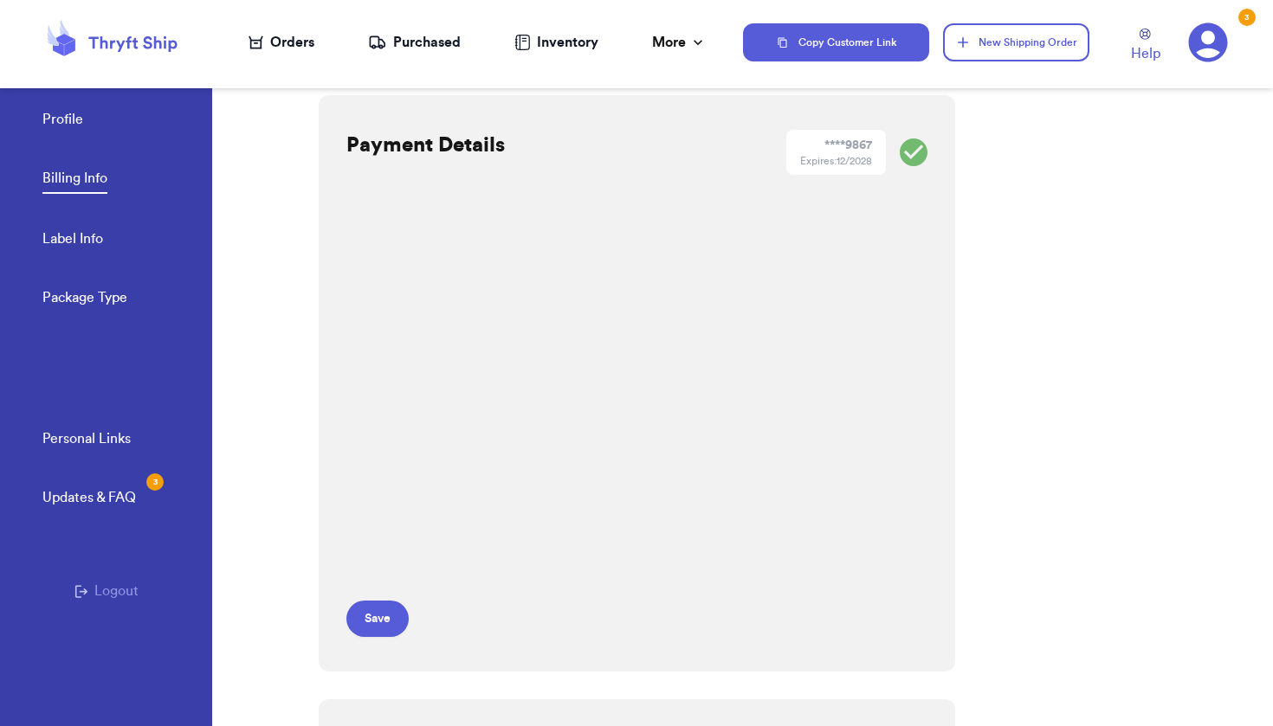
click at [55, 126] on link "Profile" at bounding box center [62, 121] width 41 height 24
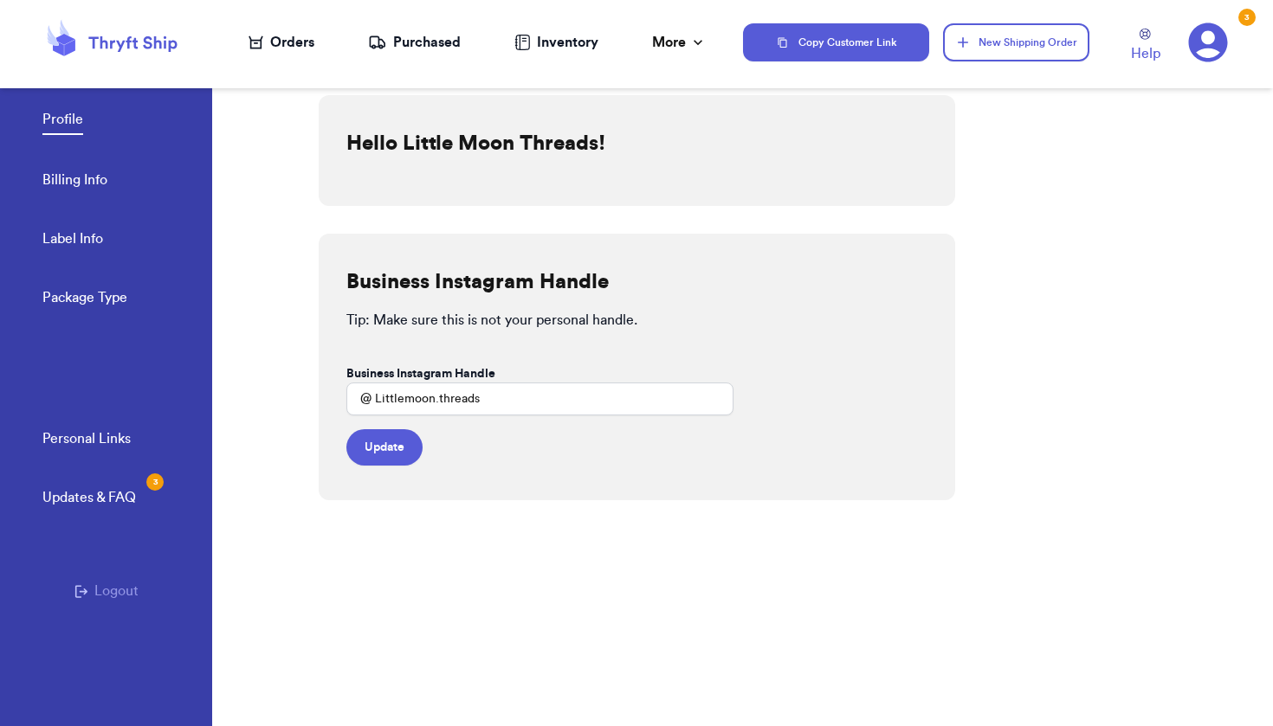
click at [261, 46] on icon at bounding box center [255, 42] width 15 height 14
